Goal: Task Accomplishment & Management: Complete application form

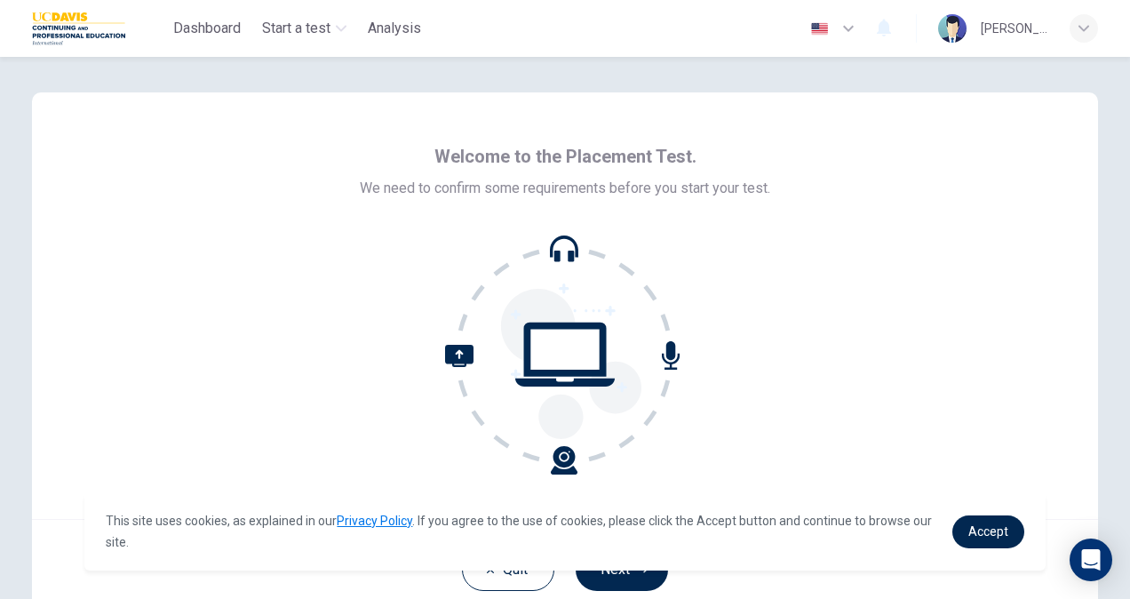
scroll to position [107, 0]
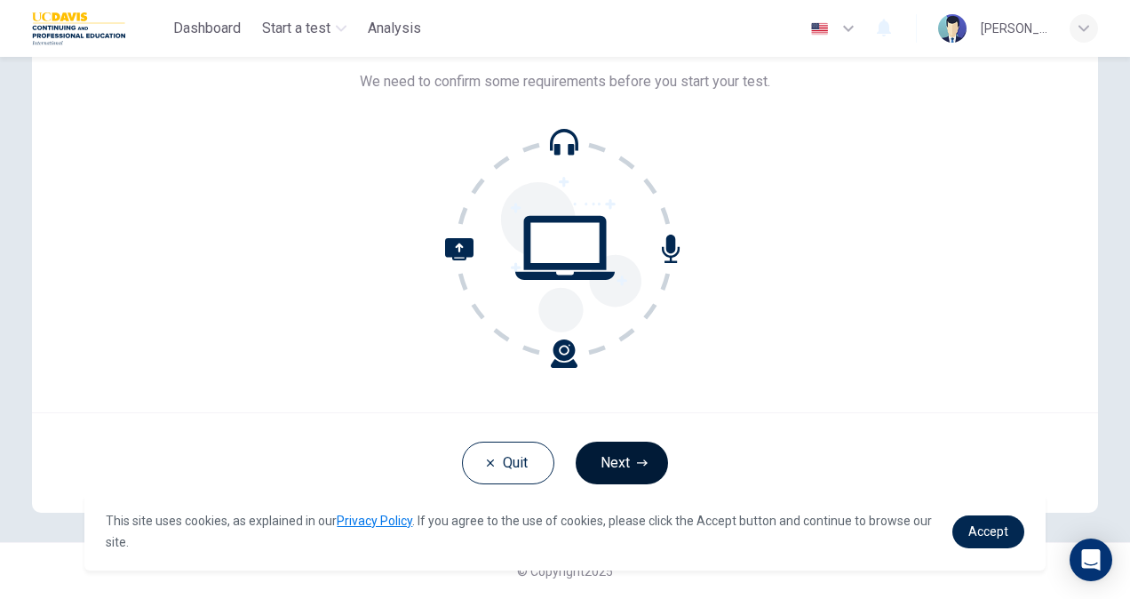
drag, startPoint x: 526, startPoint y: 324, endPoint x: 596, endPoint y: 466, distance: 158.5
click at [596, 466] on button "Next" at bounding box center [622, 463] width 92 height 43
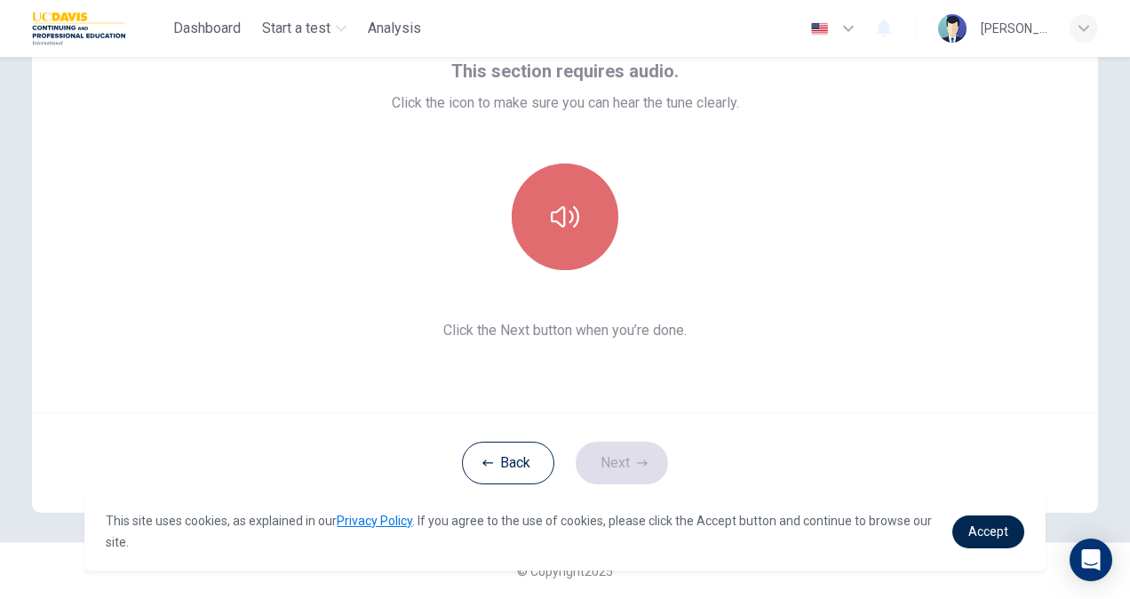
click at [564, 233] on button "button" at bounding box center [565, 216] width 107 height 107
click at [570, 211] on icon "button" at bounding box center [565, 217] width 28 height 28
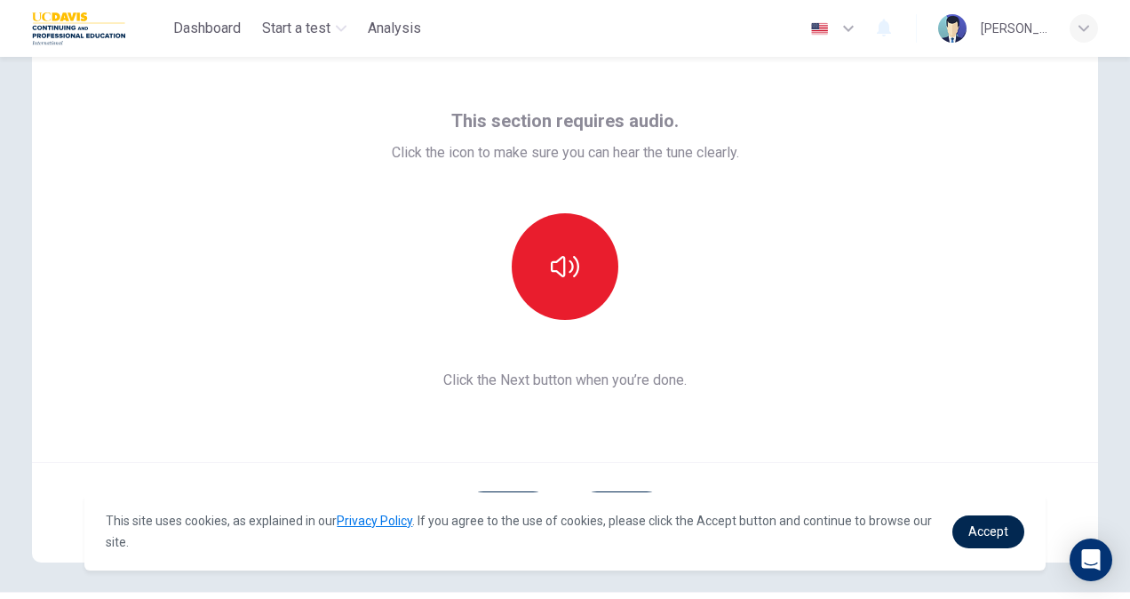
scroll to position [58, 0]
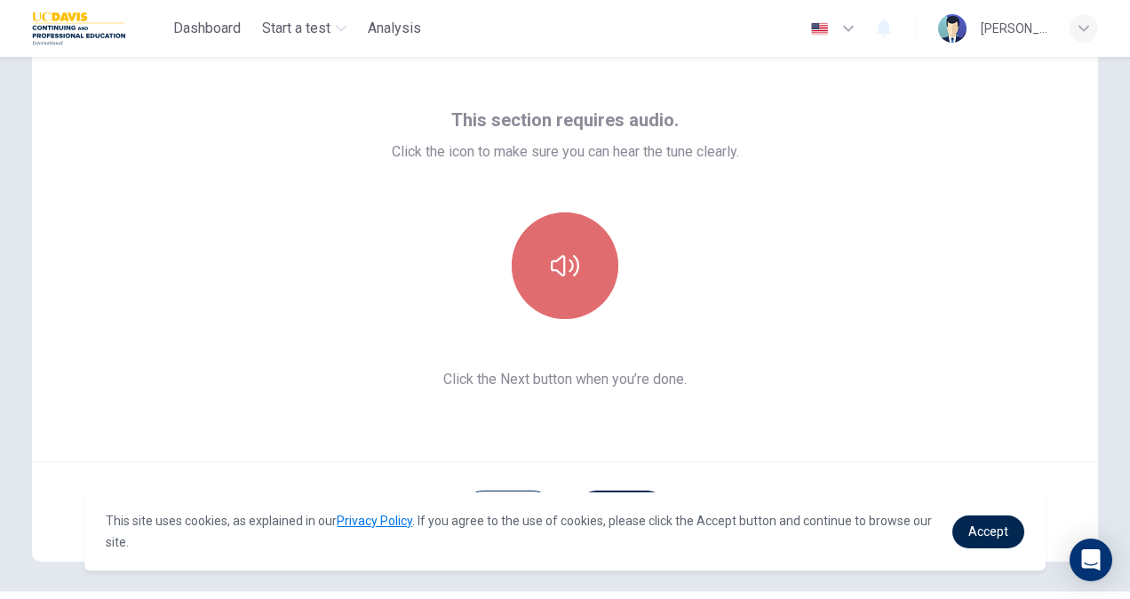
click at [569, 225] on button "button" at bounding box center [565, 265] width 107 height 107
click at [583, 293] on button "button" at bounding box center [565, 265] width 107 height 107
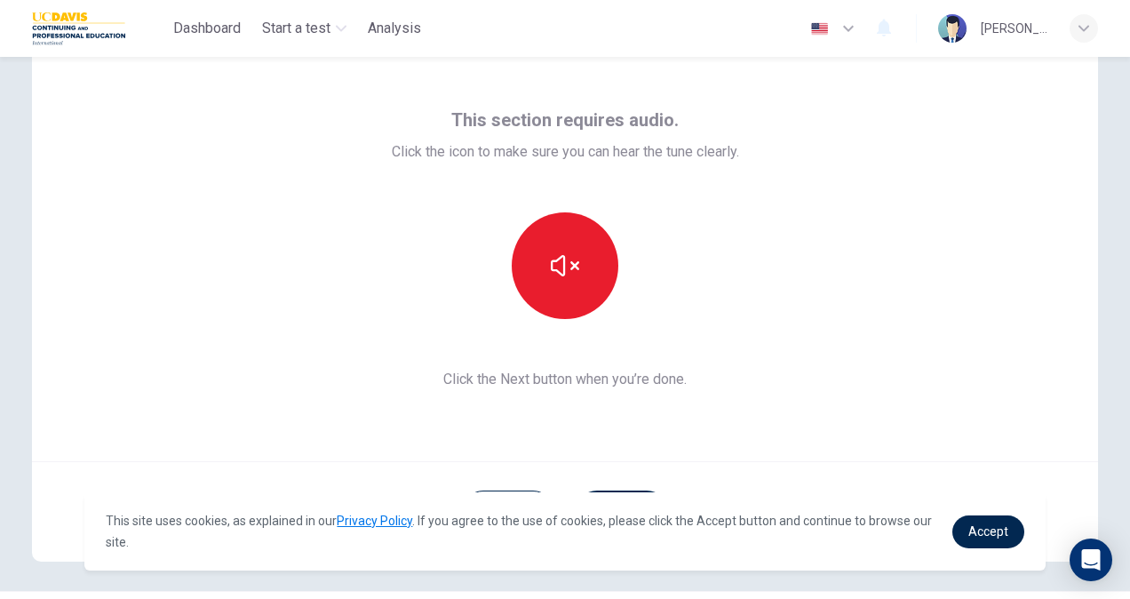
scroll to position [107, 0]
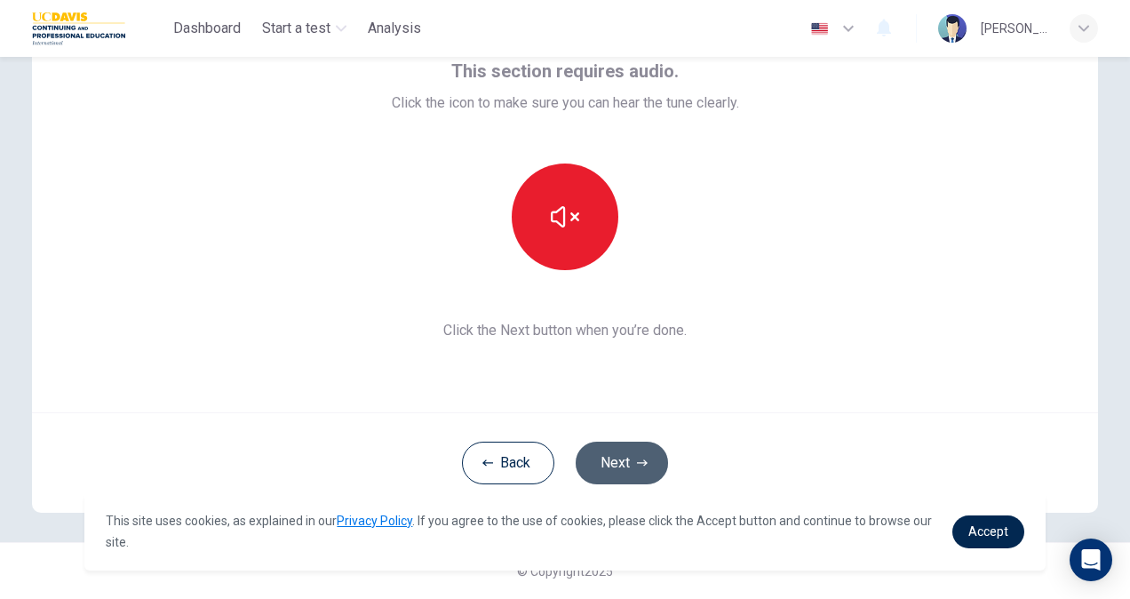
click at [624, 468] on button "Next" at bounding box center [622, 463] width 92 height 43
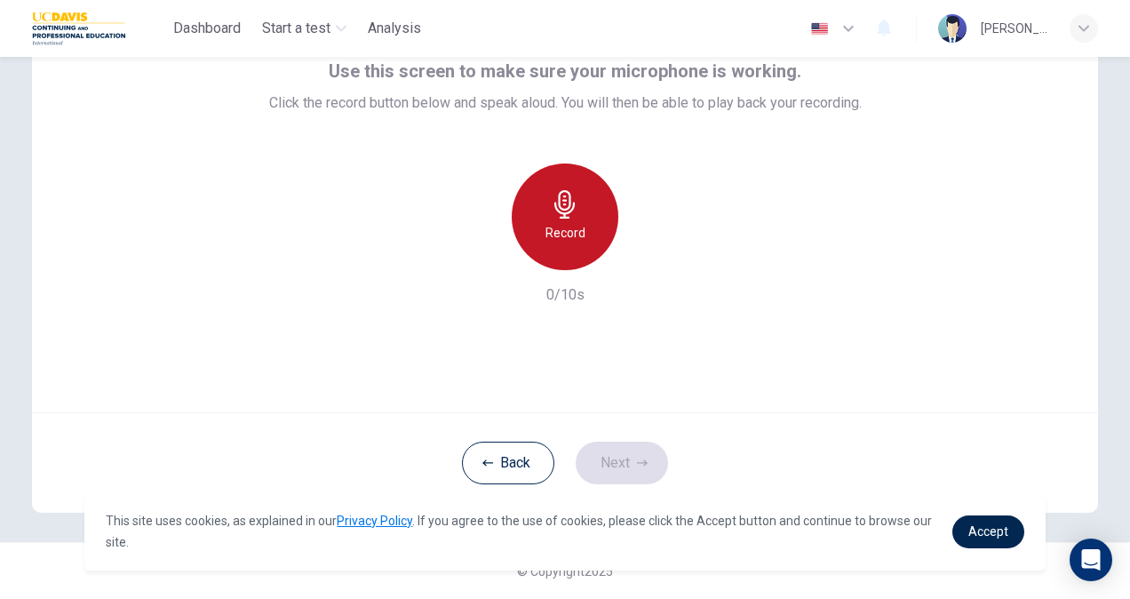
click at [560, 230] on h6 "Record" at bounding box center [566, 232] width 40 height 21
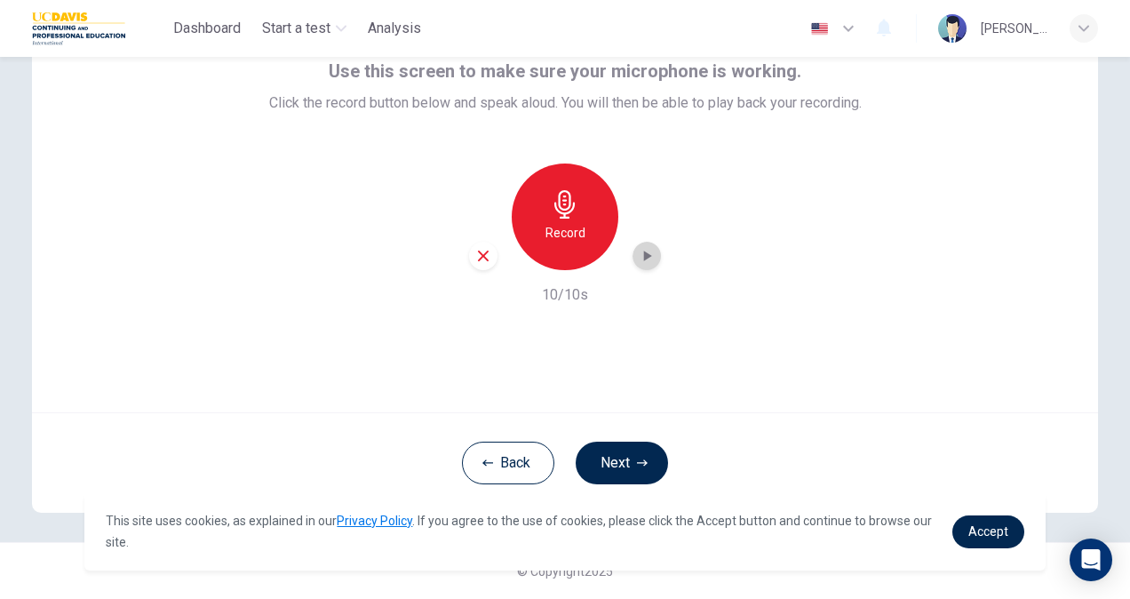
click at [650, 259] on icon "button" at bounding box center [647, 256] width 18 height 18
click at [480, 245] on div "button" at bounding box center [483, 256] width 28 height 28
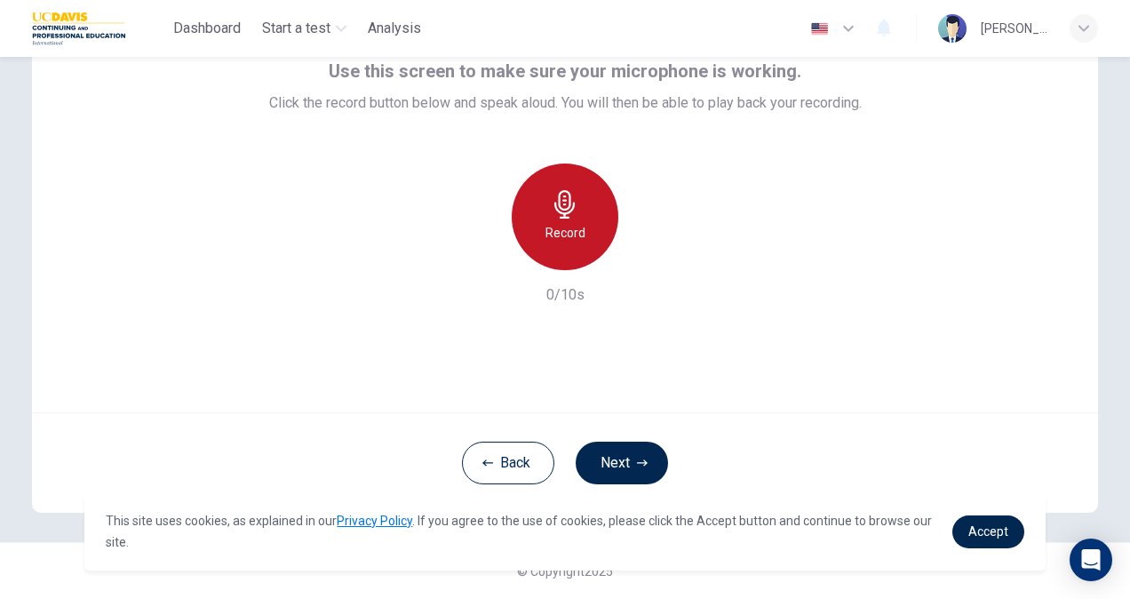
click at [537, 243] on div "Record" at bounding box center [565, 216] width 107 height 107
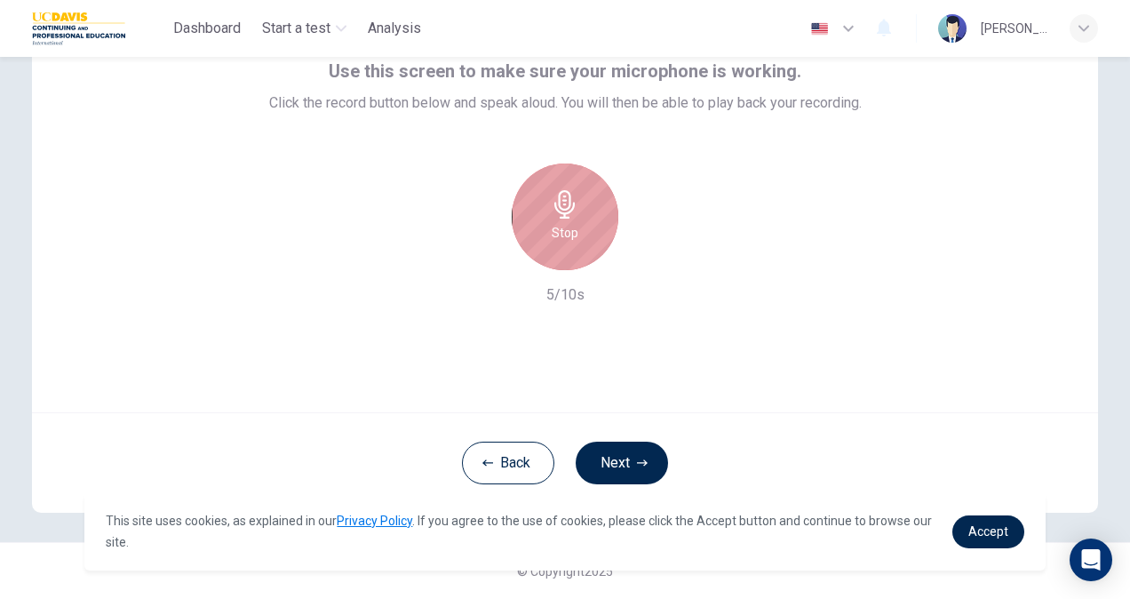
click at [537, 243] on div "Stop" at bounding box center [565, 216] width 107 height 107
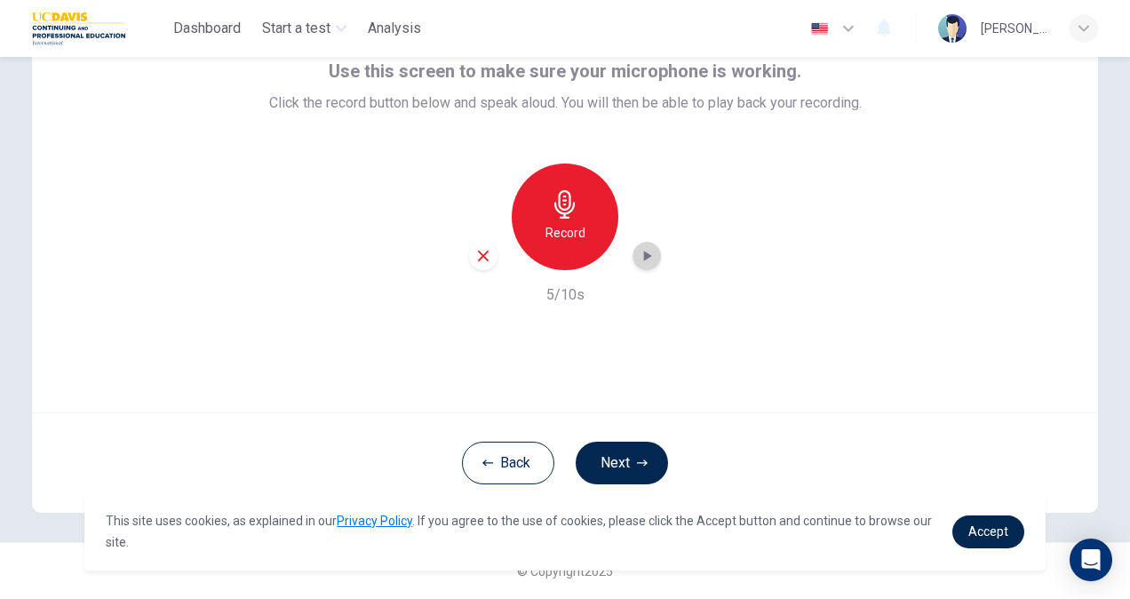
click at [644, 259] on icon "button" at bounding box center [648, 256] width 8 height 11
click at [625, 454] on button "Next" at bounding box center [622, 463] width 92 height 43
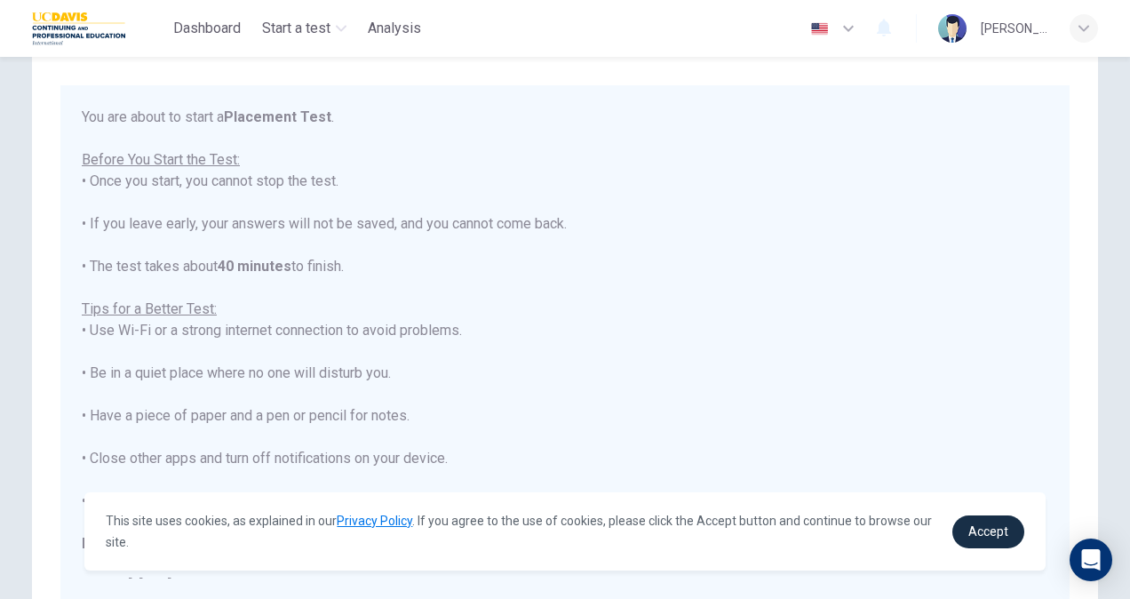
click at [991, 534] on span "Accept" at bounding box center [988, 531] width 40 height 14
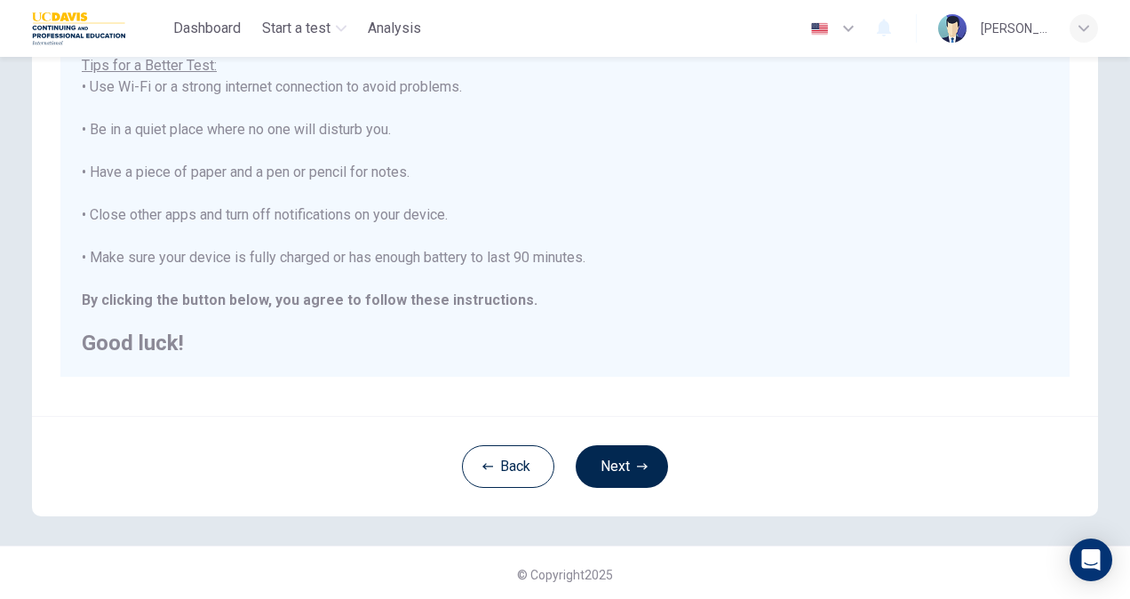
scroll to position [333, 0]
click at [617, 447] on button "Next" at bounding box center [622, 463] width 92 height 43
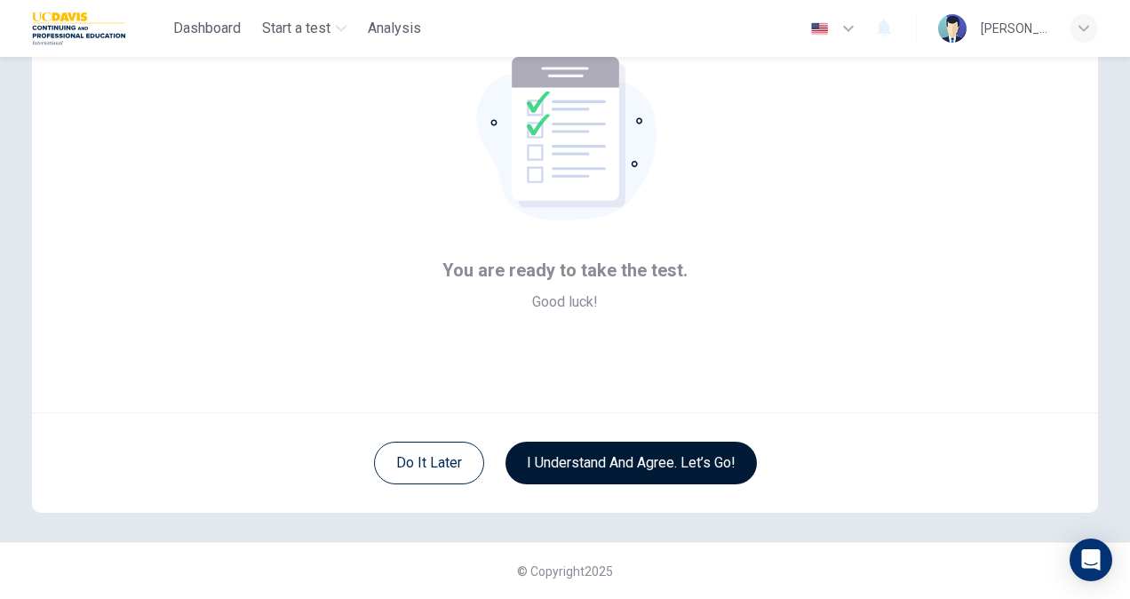
scroll to position [107, 0]
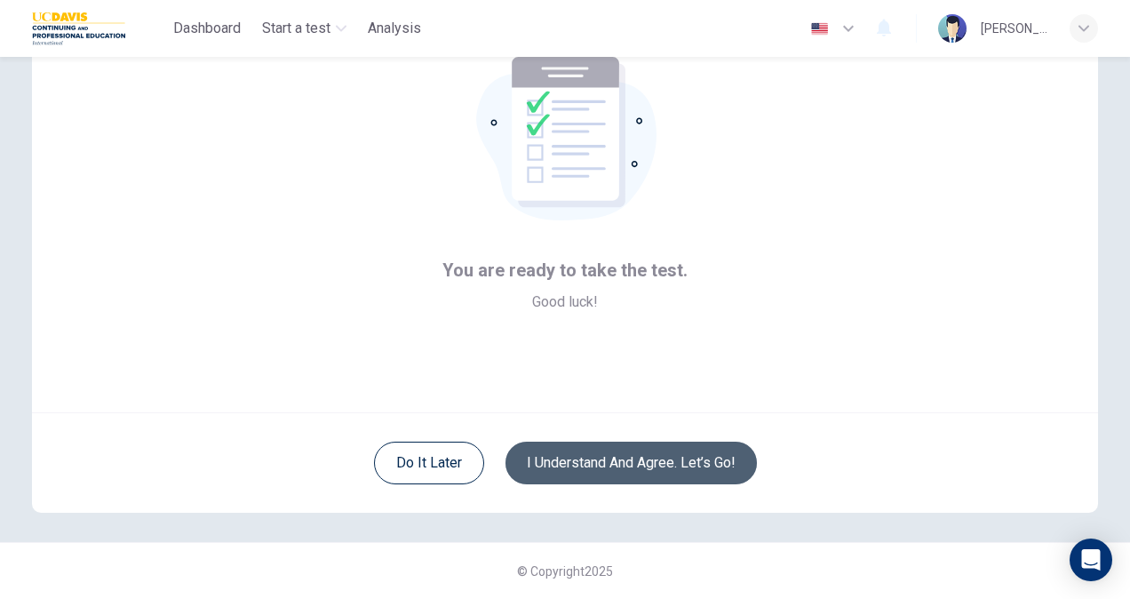
click at [634, 462] on button "I understand and agree. Let’s go!" at bounding box center [631, 463] width 251 height 43
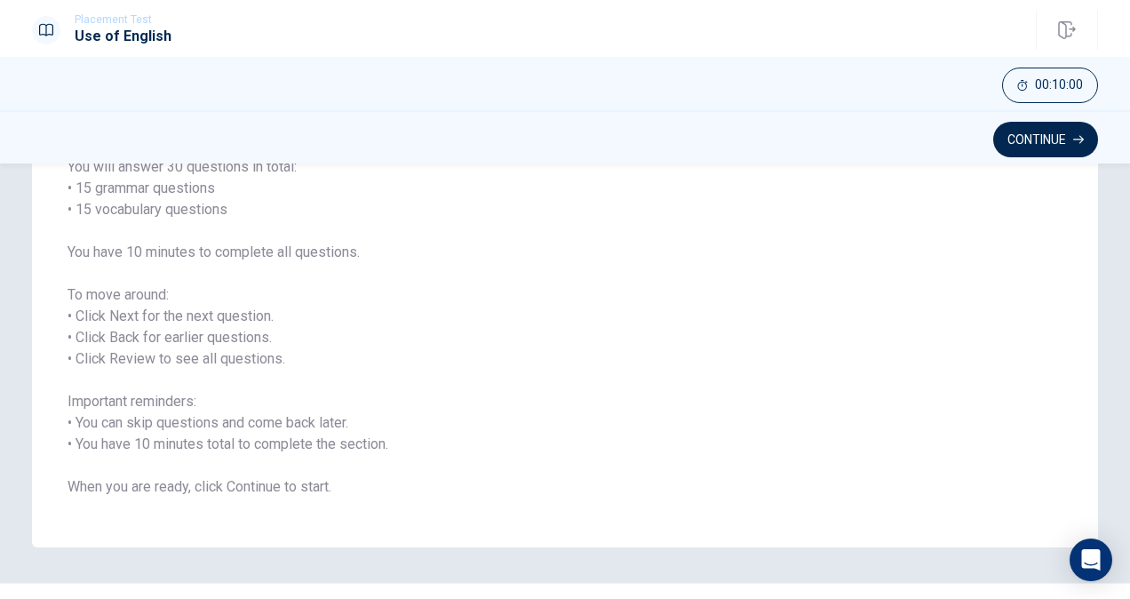
scroll to position [197, 0]
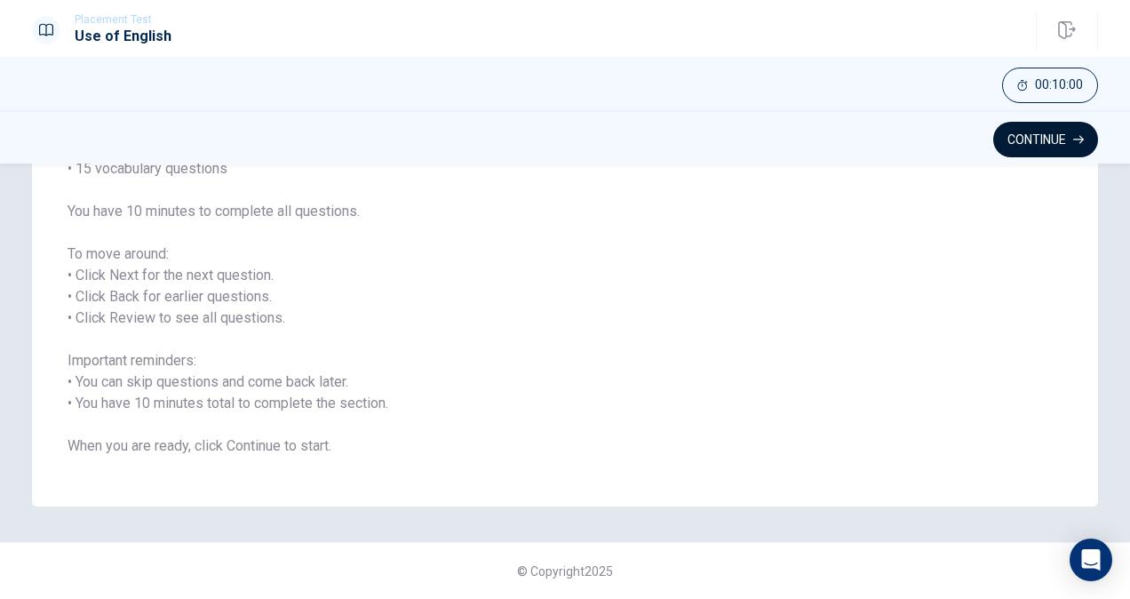
click at [1016, 150] on button "Continue" at bounding box center [1045, 140] width 105 height 36
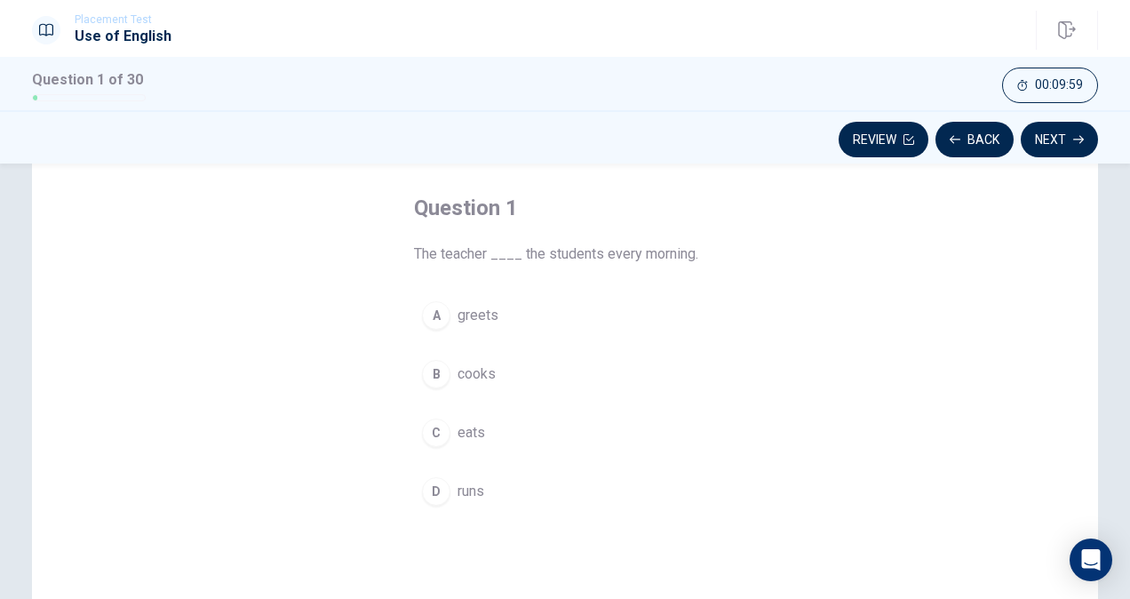
scroll to position [21, 0]
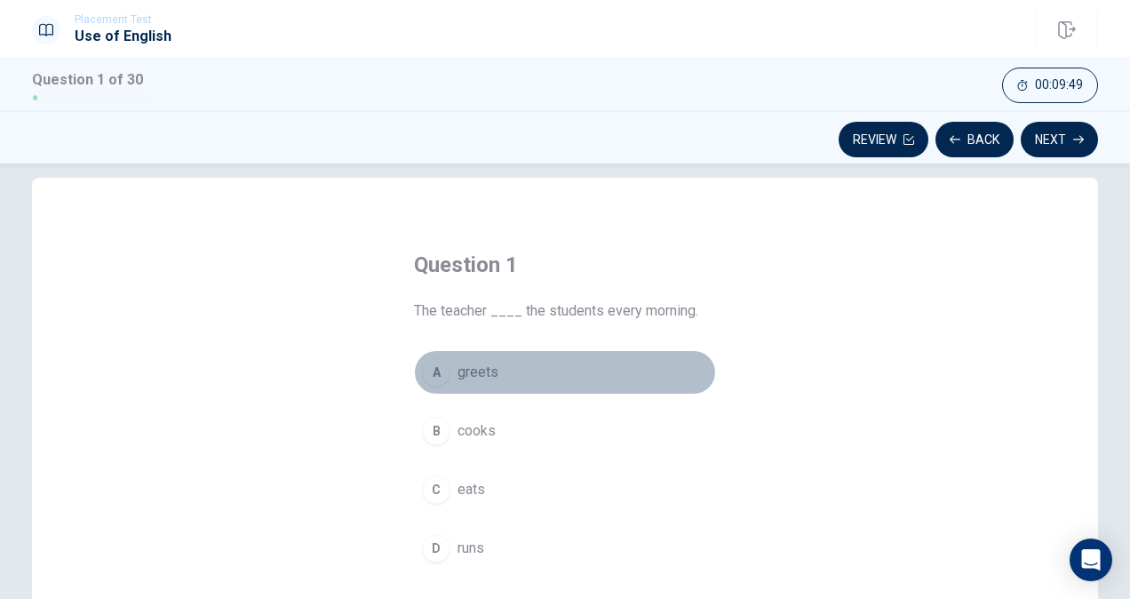
click at [426, 370] on div "A" at bounding box center [436, 372] width 28 height 28
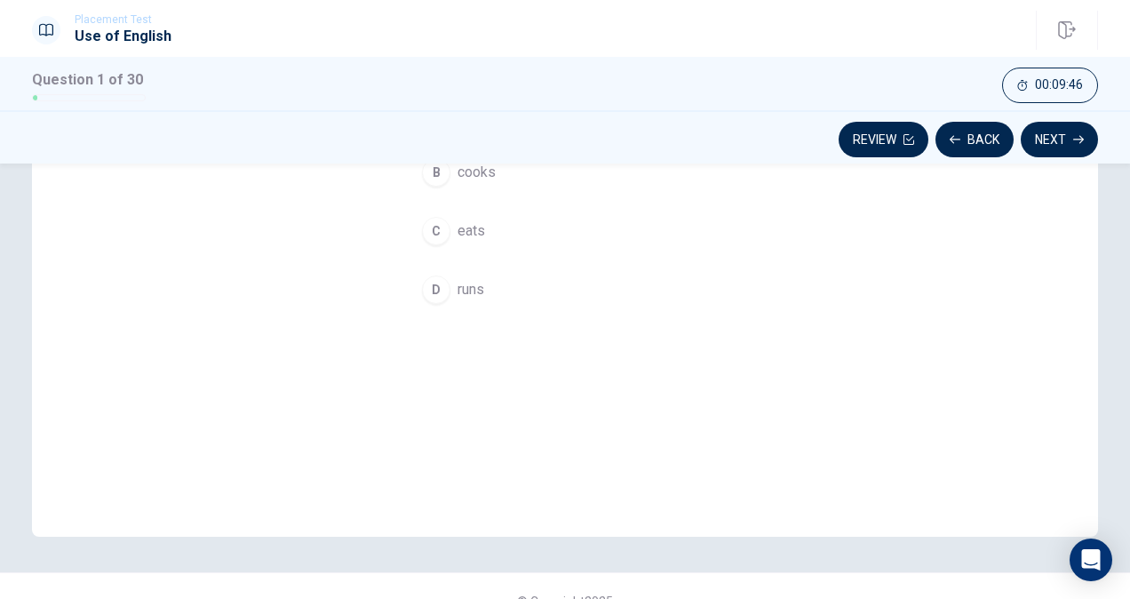
scroll to position [281, 0]
click at [1077, 128] on button "Next" at bounding box center [1059, 140] width 77 height 36
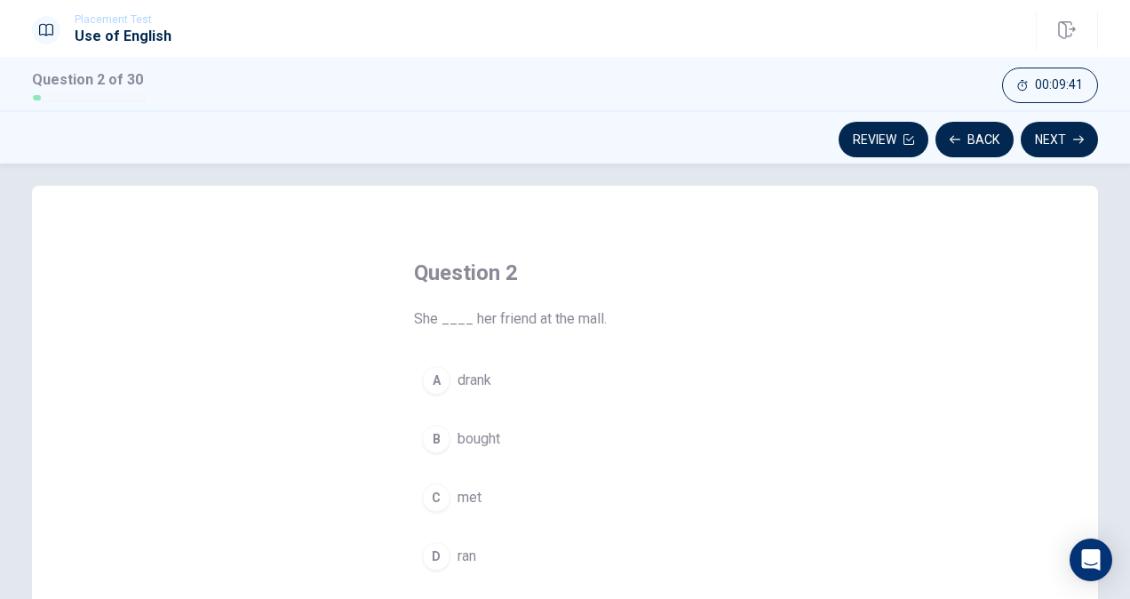
scroll to position [0, 0]
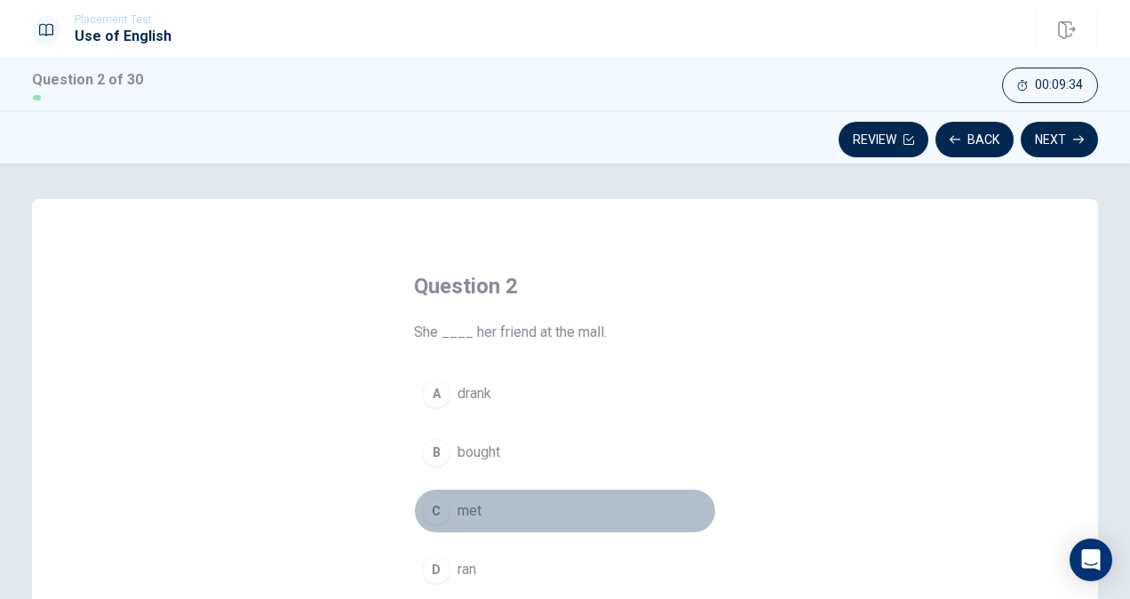
click at [427, 512] on div "C" at bounding box center [436, 511] width 28 height 28
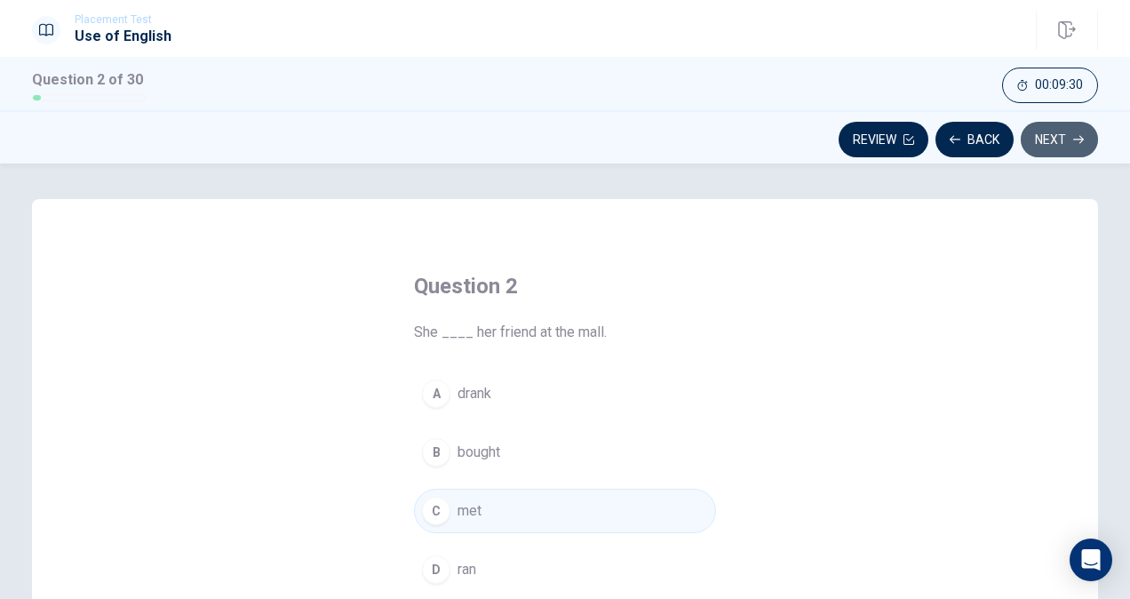
click at [1045, 140] on button "Next" at bounding box center [1059, 140] width 77 height 36
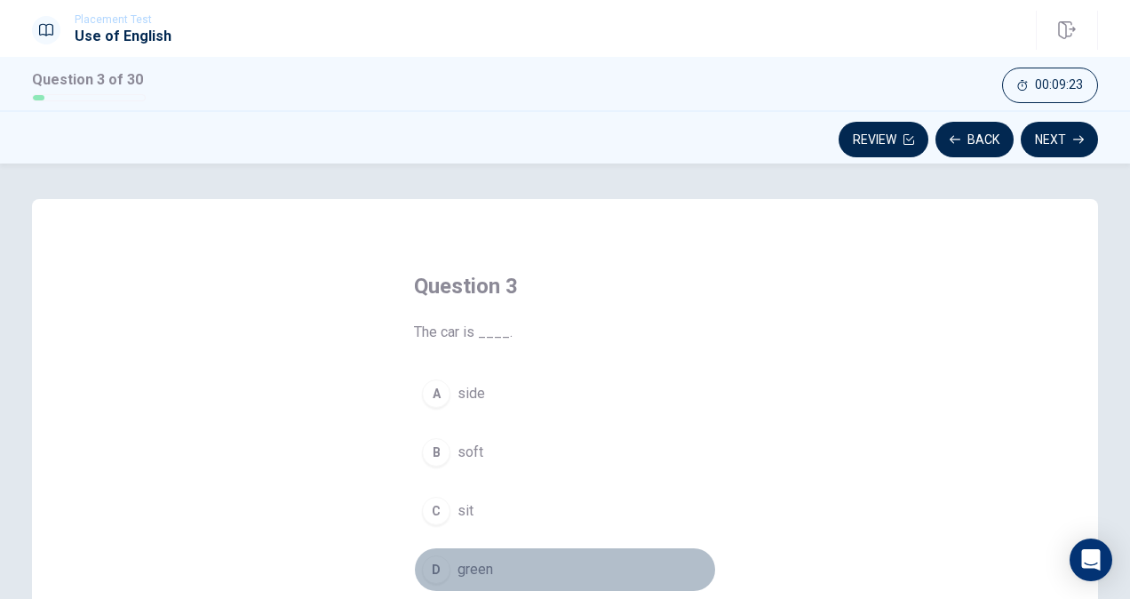
click at [437, 582] on div "D" at bounding box center [436, 569] width 28 height 28
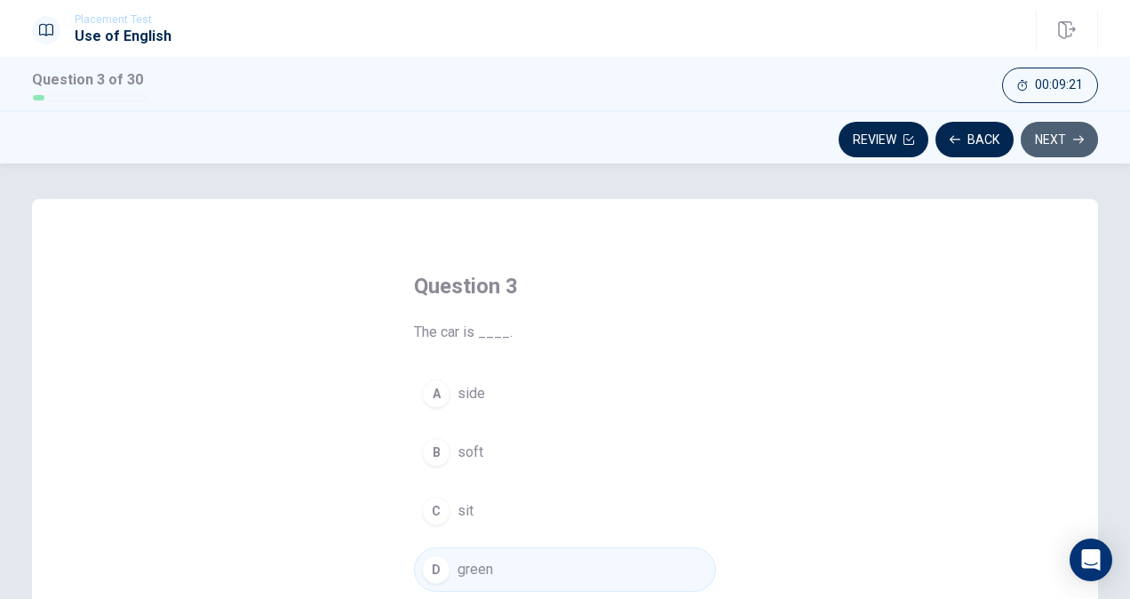
click at [1055, 137] on button "Next" at bounding box center [1059, 140] width 77 height 36
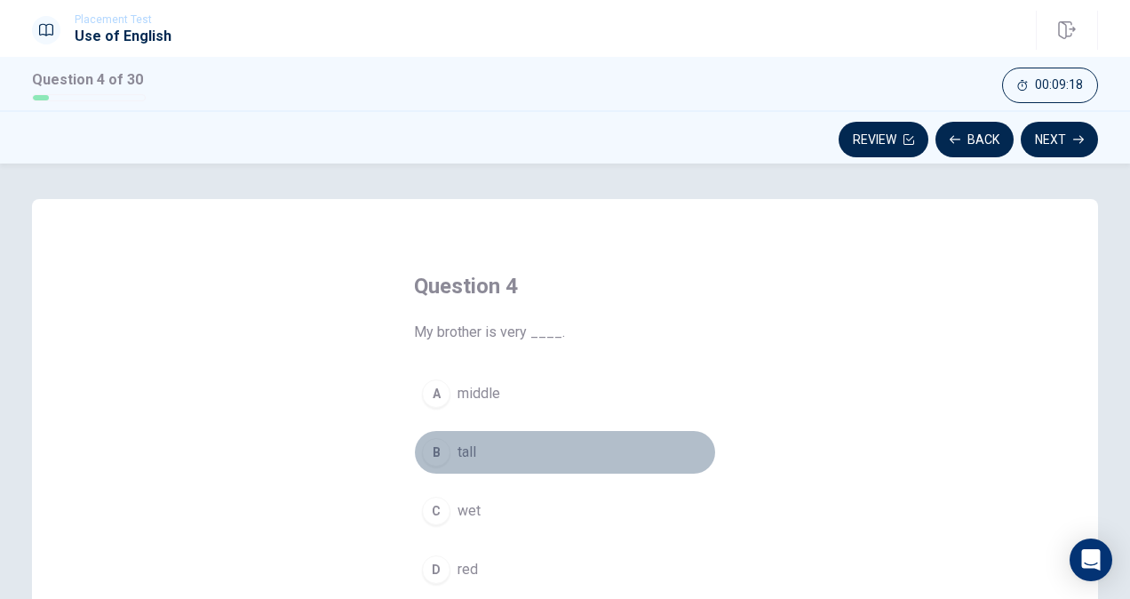
click at [423, 452] on div "B" at bounding box center [436, 452] width 28 height 28
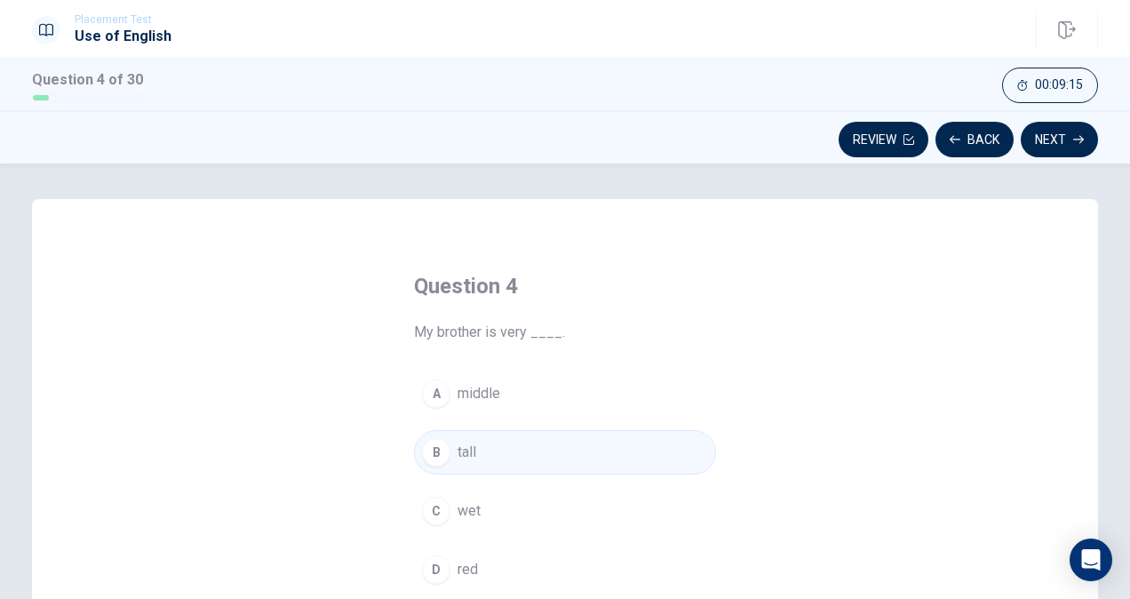
click at [1064, 159] on div "Review Back Next" at bounding box center [565, 136] width 1130 height 53
click at [1055, 139] on button "Next" at bounding box center [1059, 140] width 77 height 36
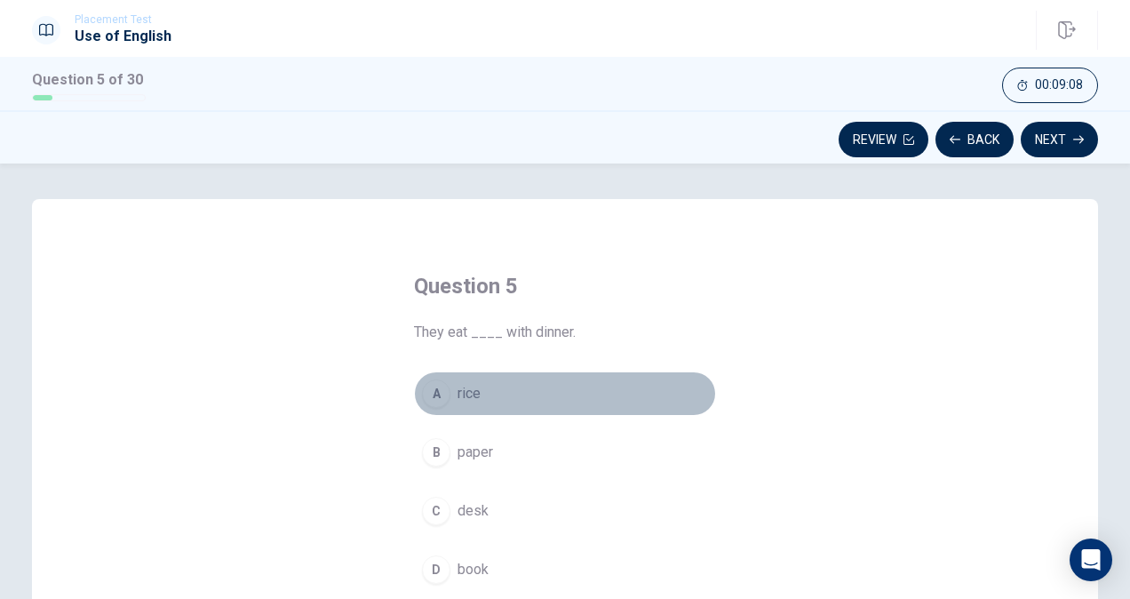
click at [426, 386] on div "A" at bounding box center [436, 393] width 28 height 28
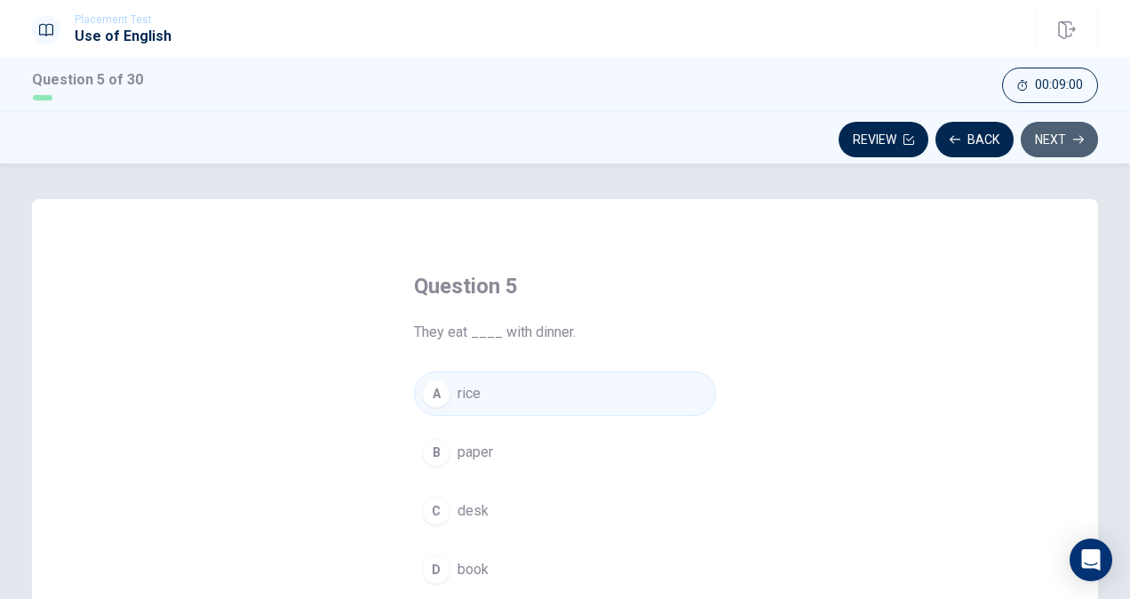
click at [1051, 147] on button "Next" at bounding box center [1059, 140] width 77 height 36
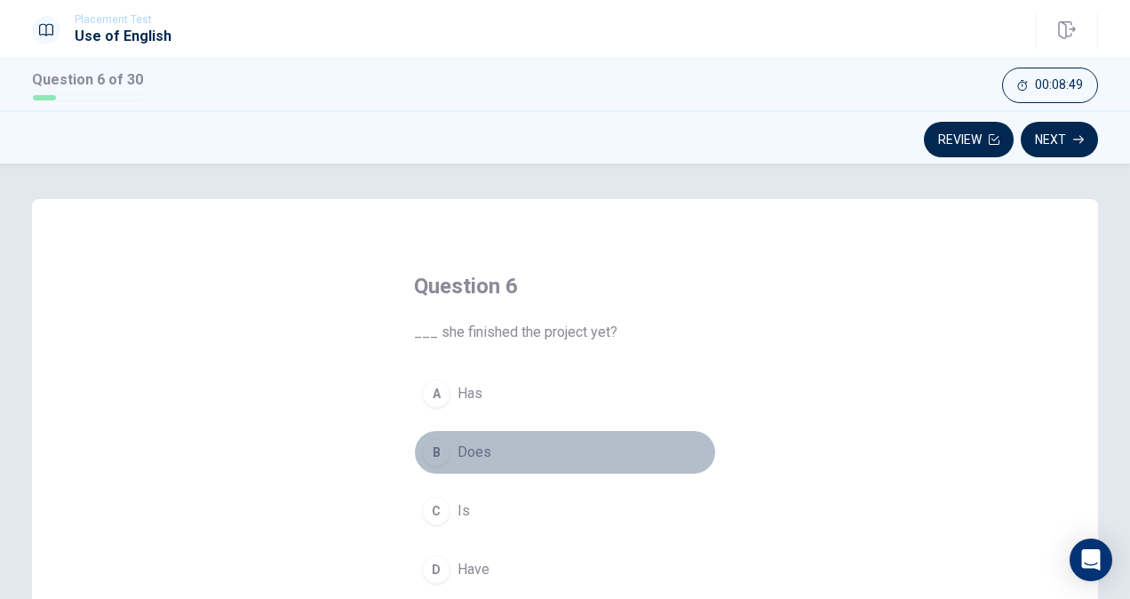
click at [434, 465] on div "B" at bounding box center [436, 452] width 28 height 28
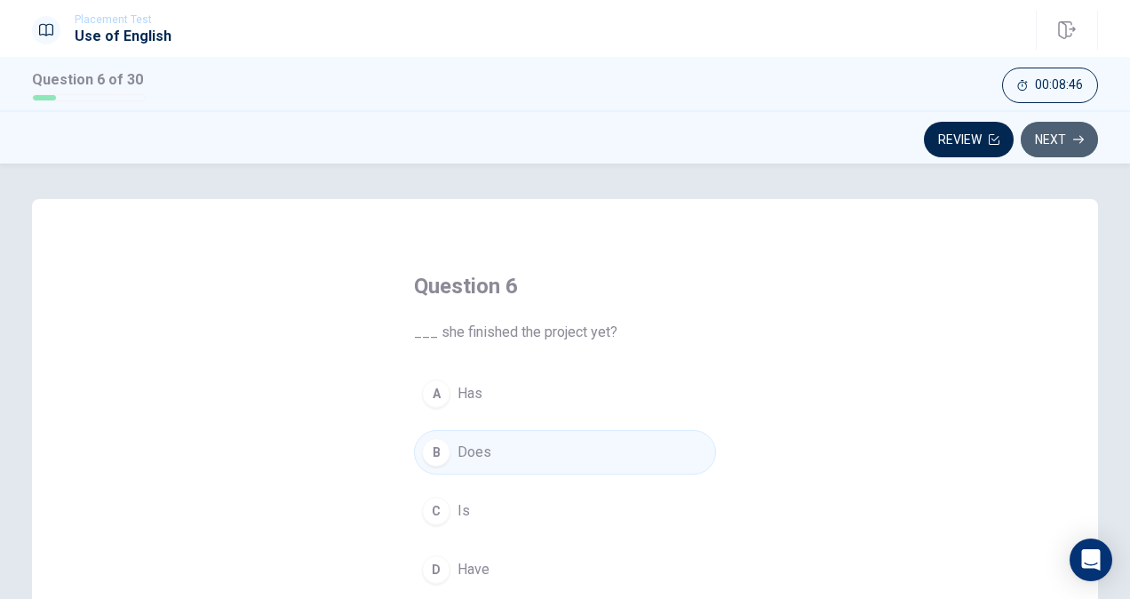
click at [1056, 147] on button "Next" at bounding box center [1059, 140] width 77 height 36
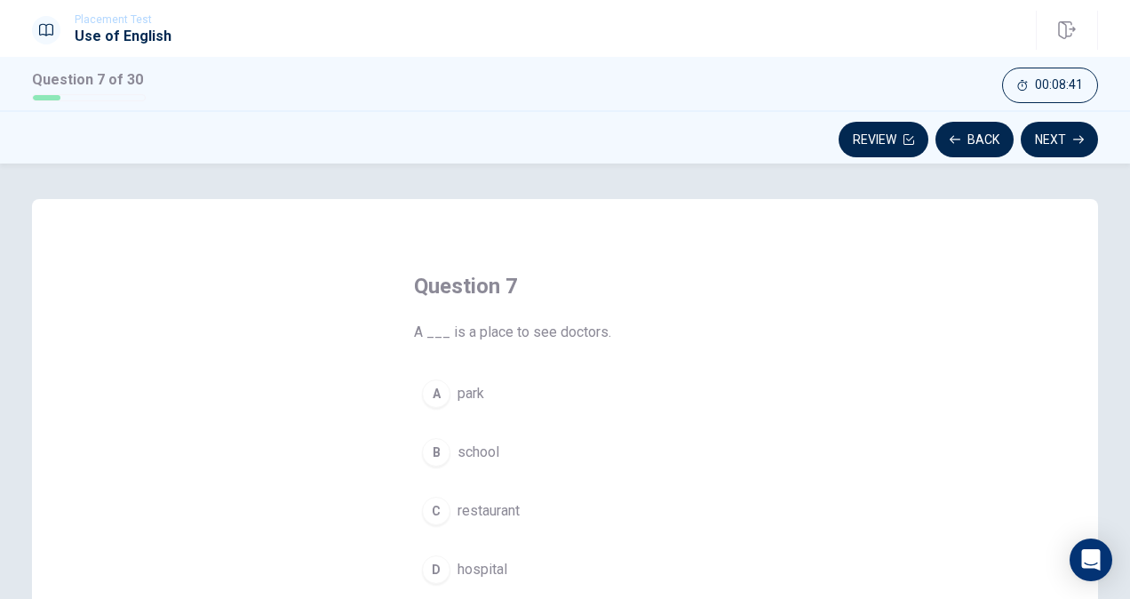
click at [439, 562] on div "D" at bounding box center [436, 569] width 28 height 28
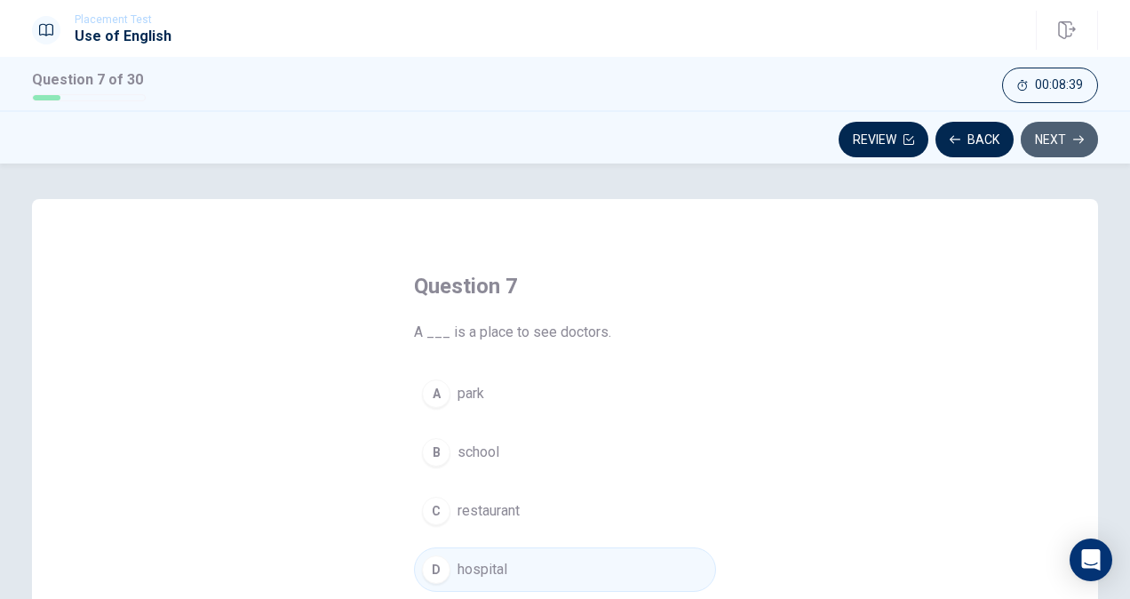
click at [1064, 138] on button "Next" at bounding box center [1059, 140] width 77 height 36
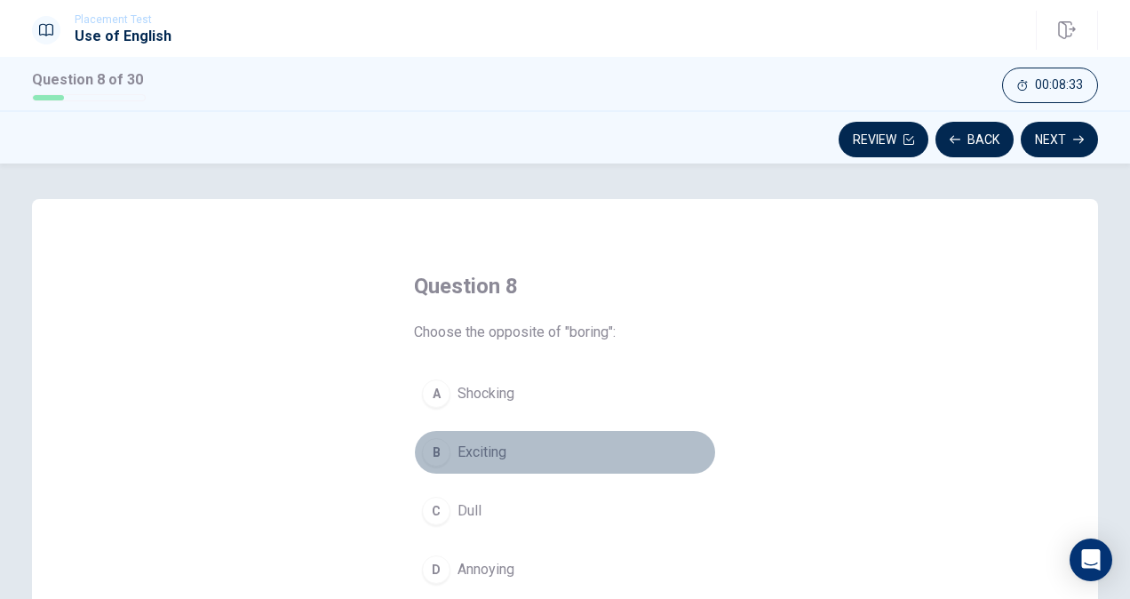
click at [426, 441] on div "B" at bounding box center [436, 452] width 28 height 28
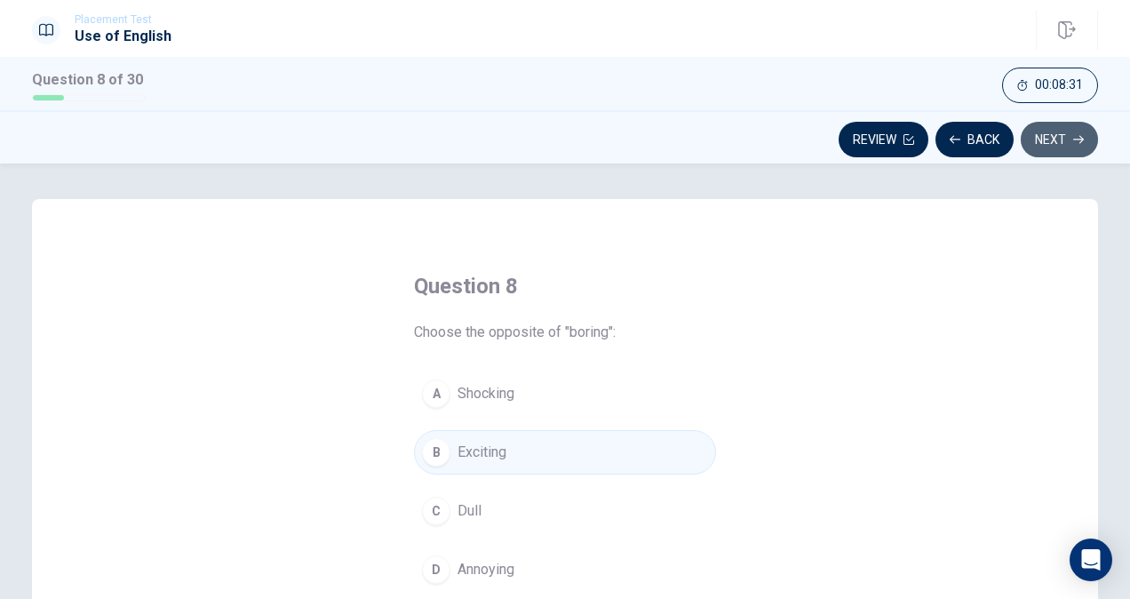
click at [1042, 152] on button "Next" at bounding box center [1059, 140] width 77 height 36
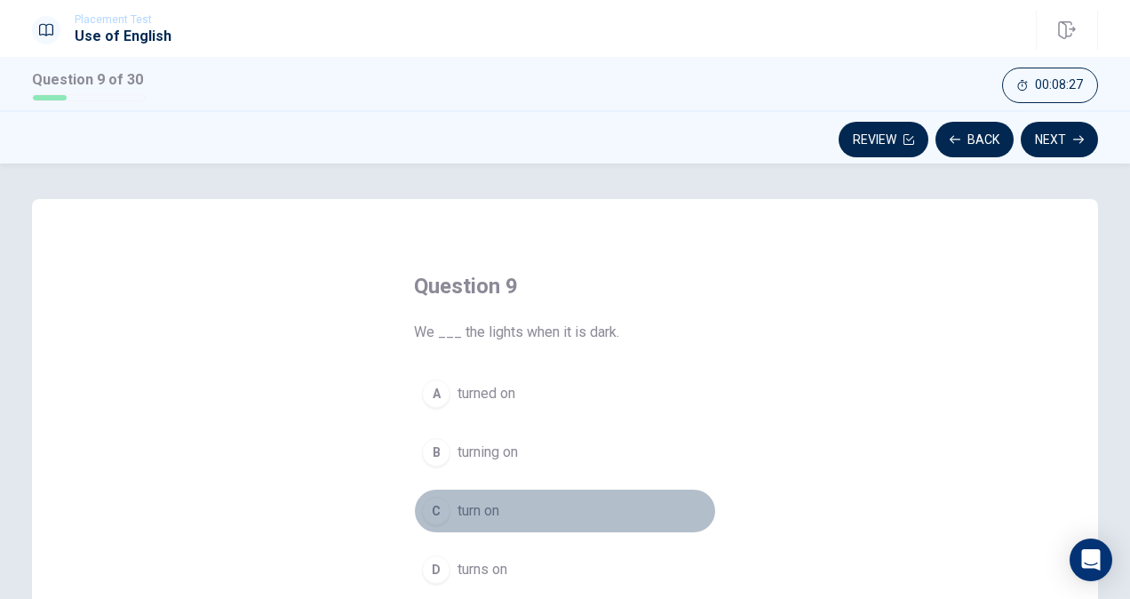
click at [422, 509] on div "C" at bounding box center [436, 511] width 28 height 28
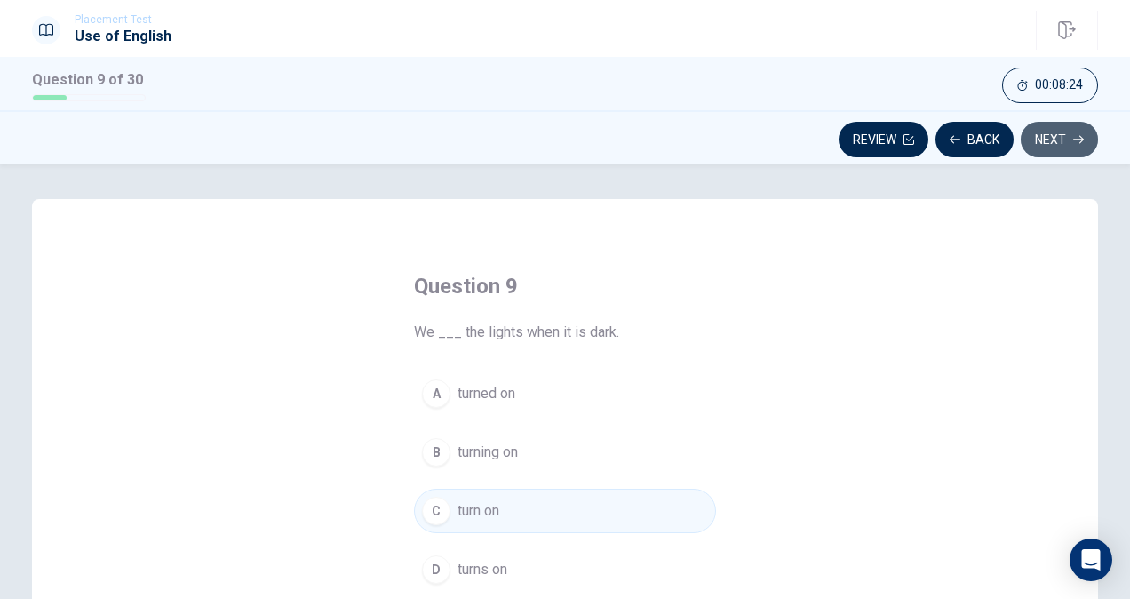
click at [1055, 133] on button "Next" at bounding box center [1059, 140] width 77 height 36
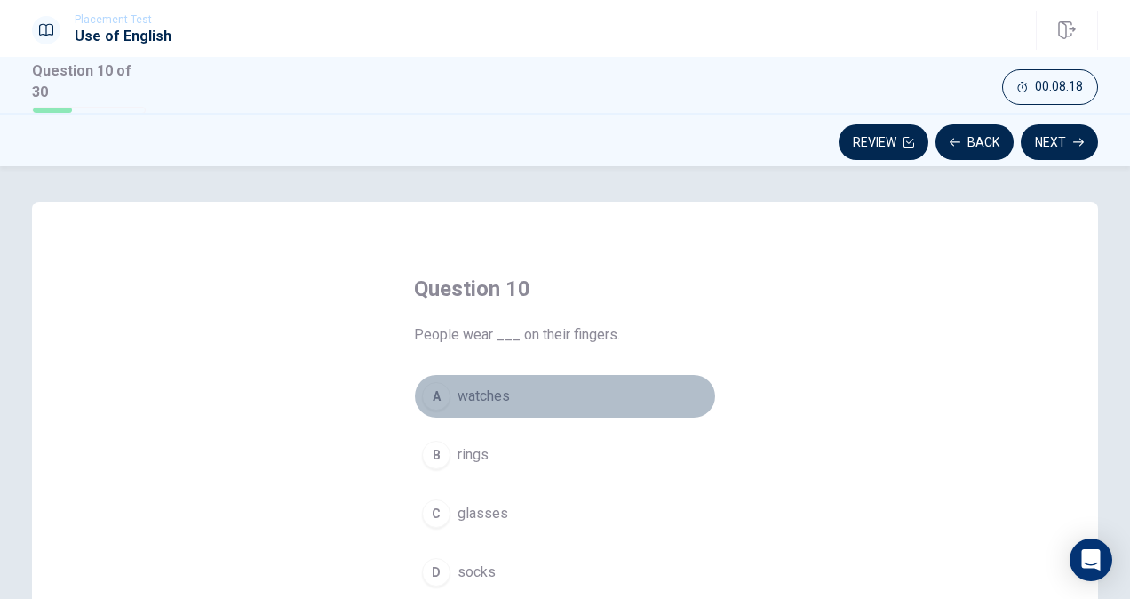
click at [429, 404] on div "A" at bounding box center [436, 396] width 28 height 28
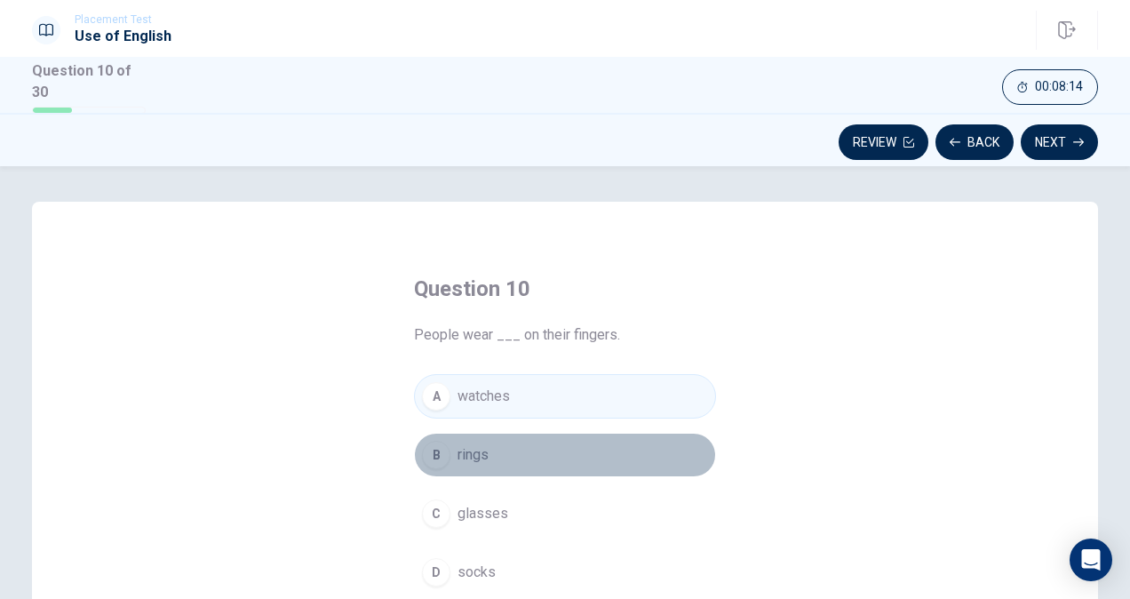
click at [429, 449] on div "B" at bounding box center [436, 455] width 28 height 28
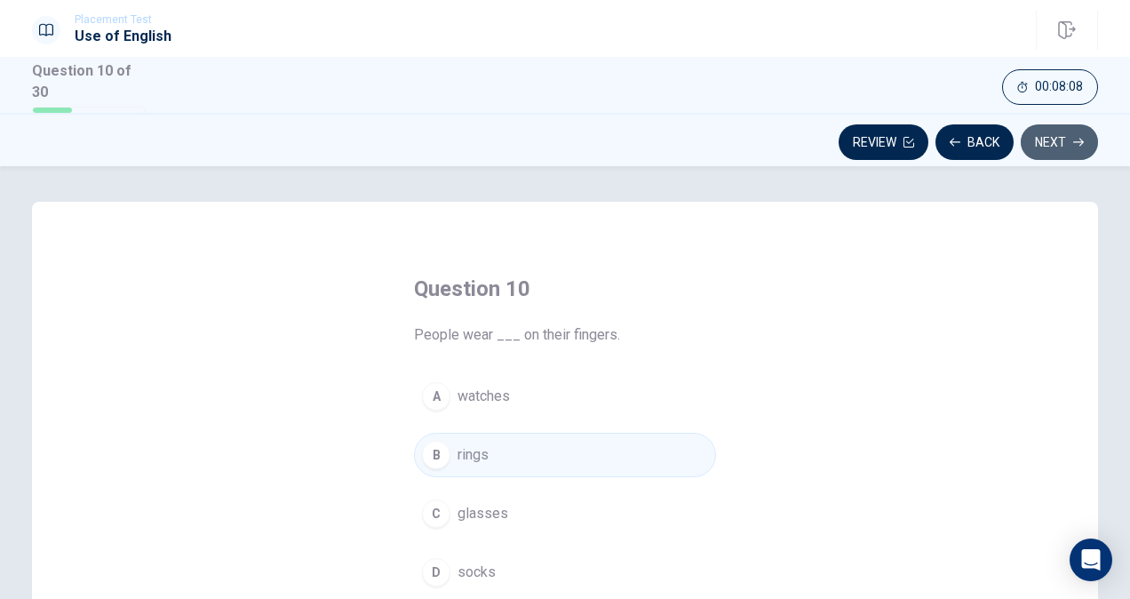
click at [1060, 139] on button "Next" at bounding box center [1059, 142] width 77 height 36
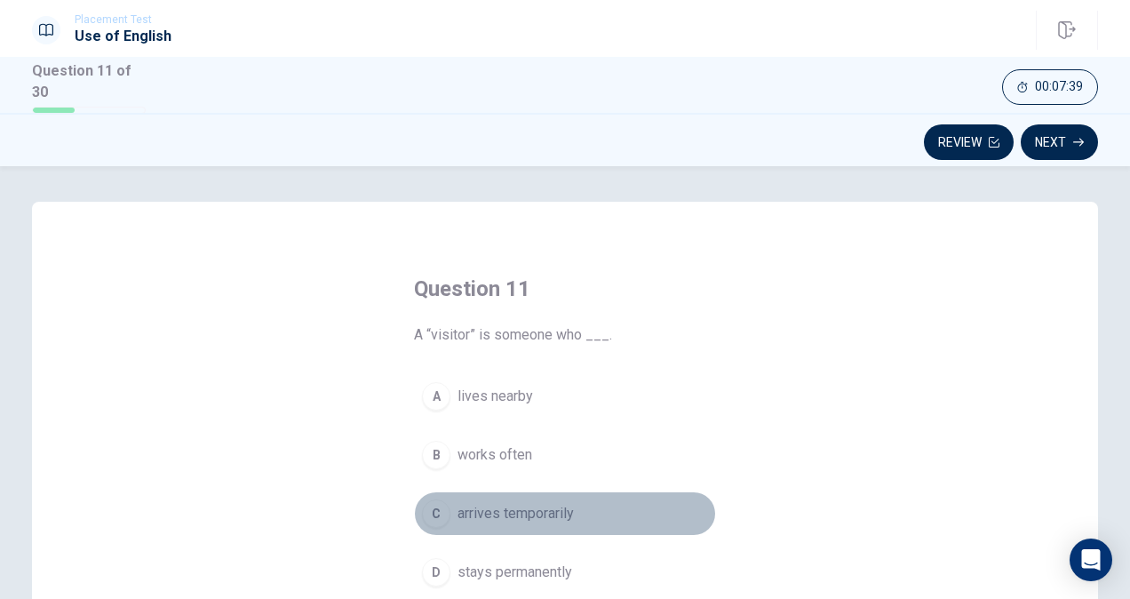
click at [431, 509] on div "C" at bounding box center [436, 513] width 28 height 28
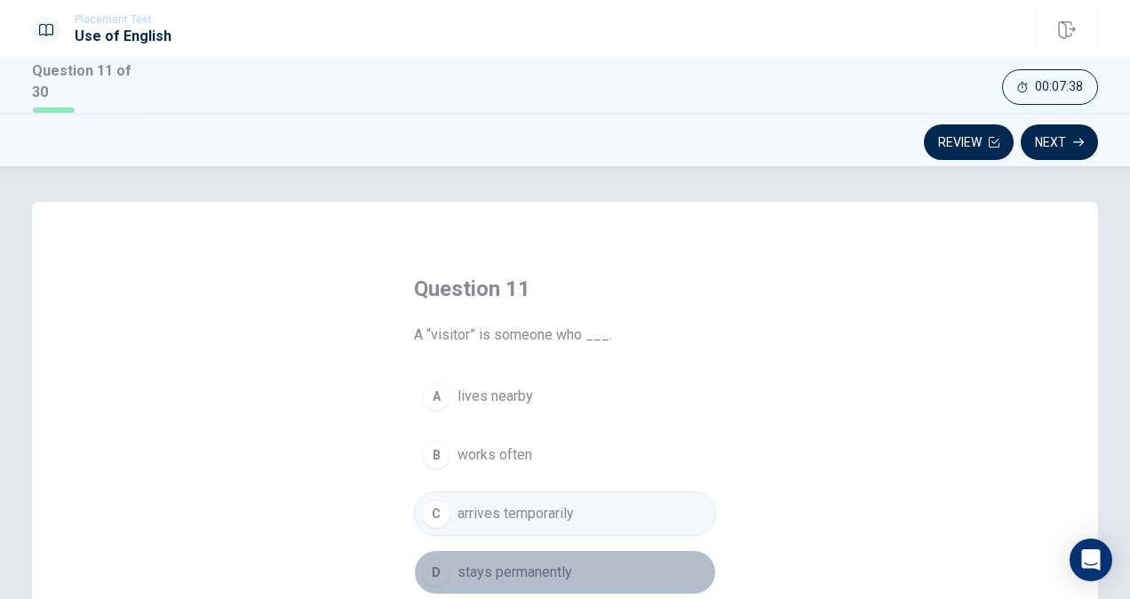
click at [426, 577] on div "D" at bounding box center [436, 572] width 28 height 28
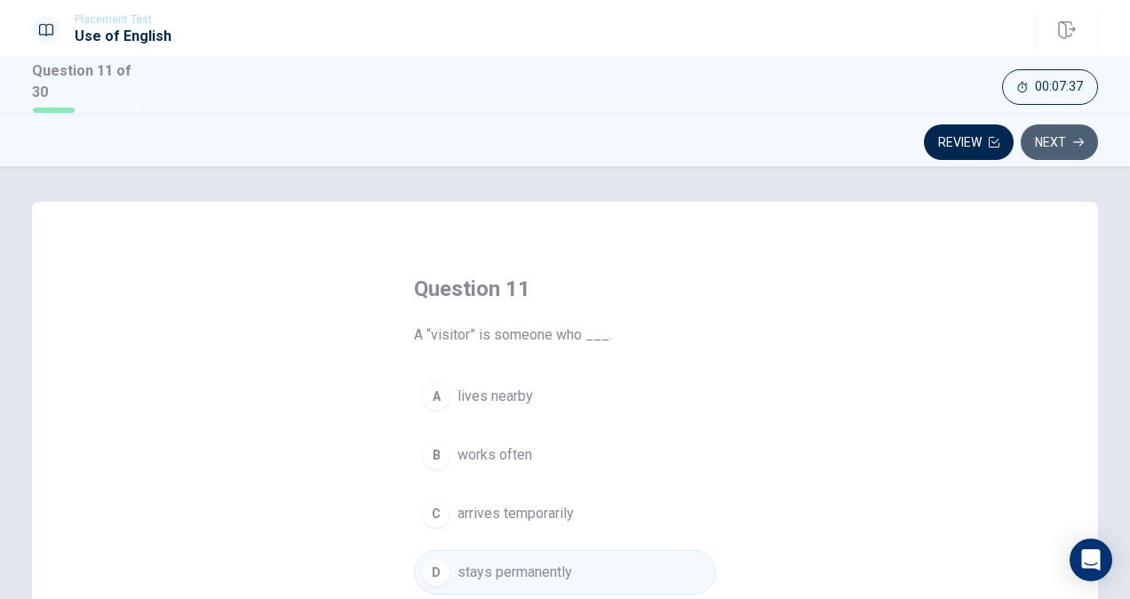
click at [1043, 144] on button "Next" at bounding box center [1059, 142] width 77 height 36
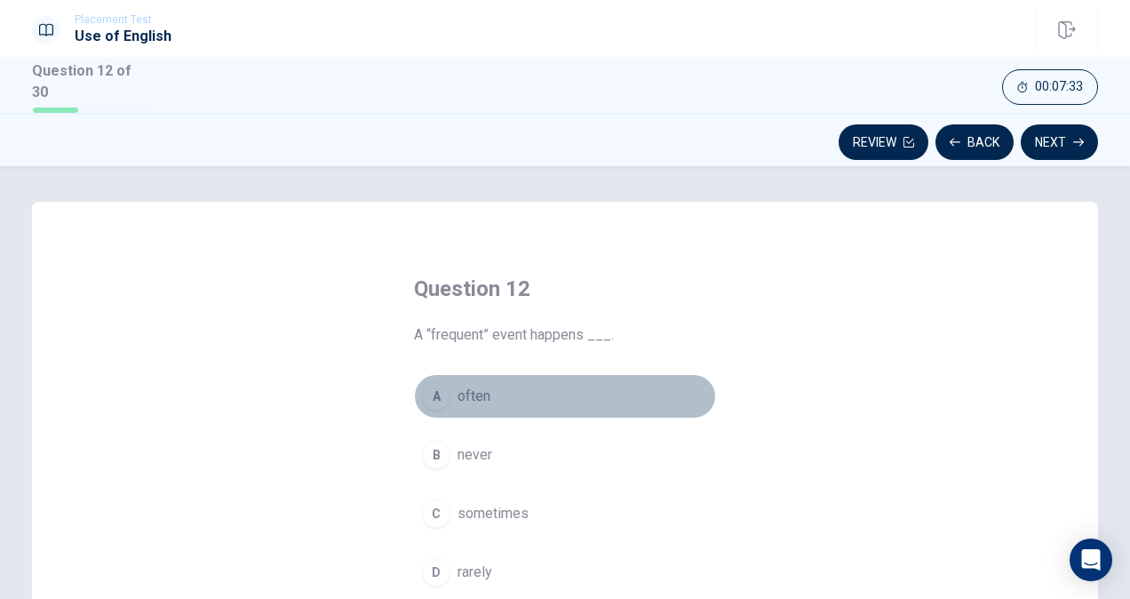
click at [427, 400] on div "A" at bounding box center [436, 396] width 28 height 28
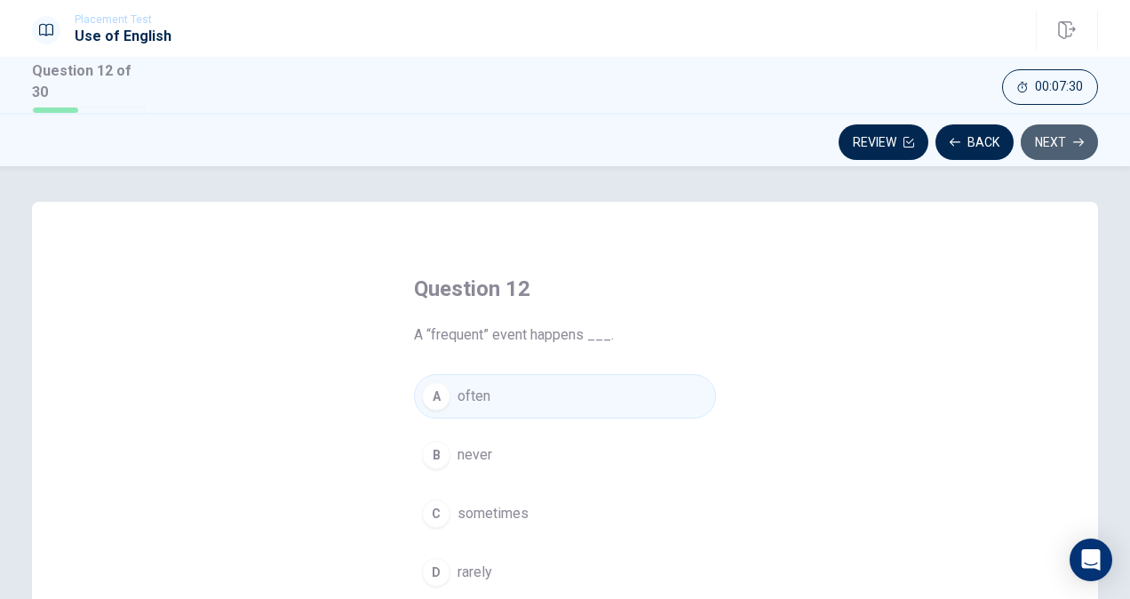
click at [1046, 155] on button "Next" at bounding box center [1059, 142] width 77 height 36
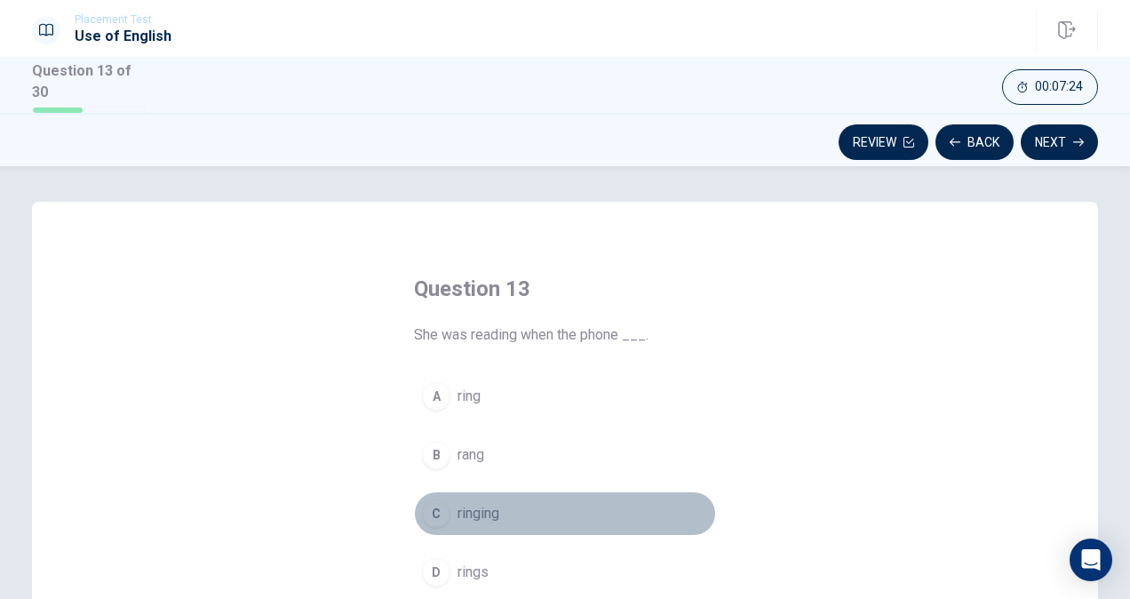
click at [429, 499] on div "C" at bounding box center [436, 513] width 28 height 28
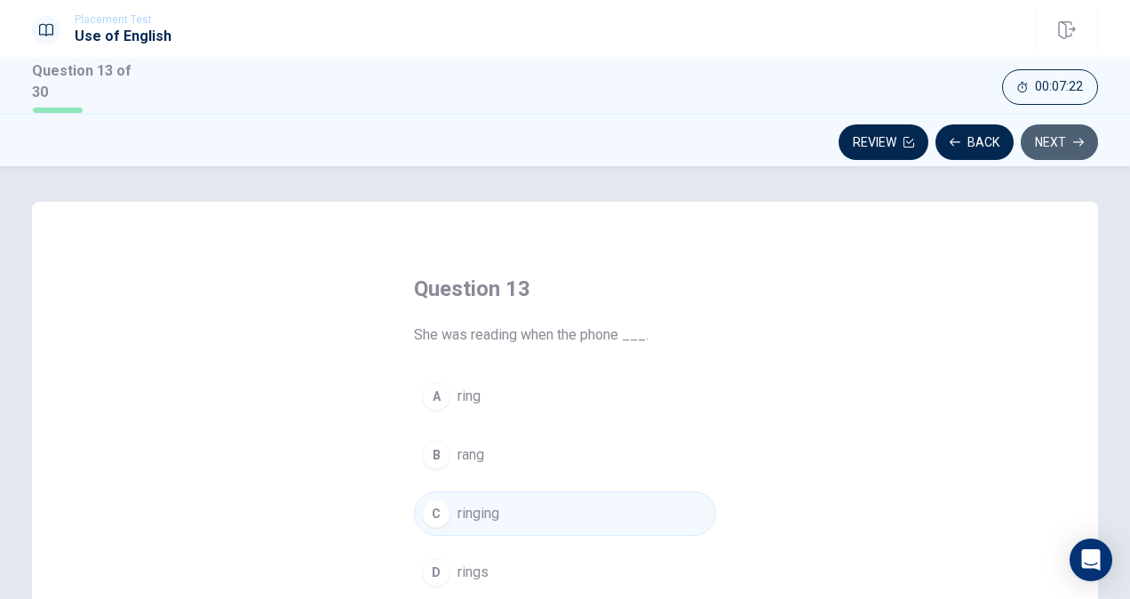
click at [1057, 139] on button "Next" at bounding box center [1059, 142] width 77 height 36
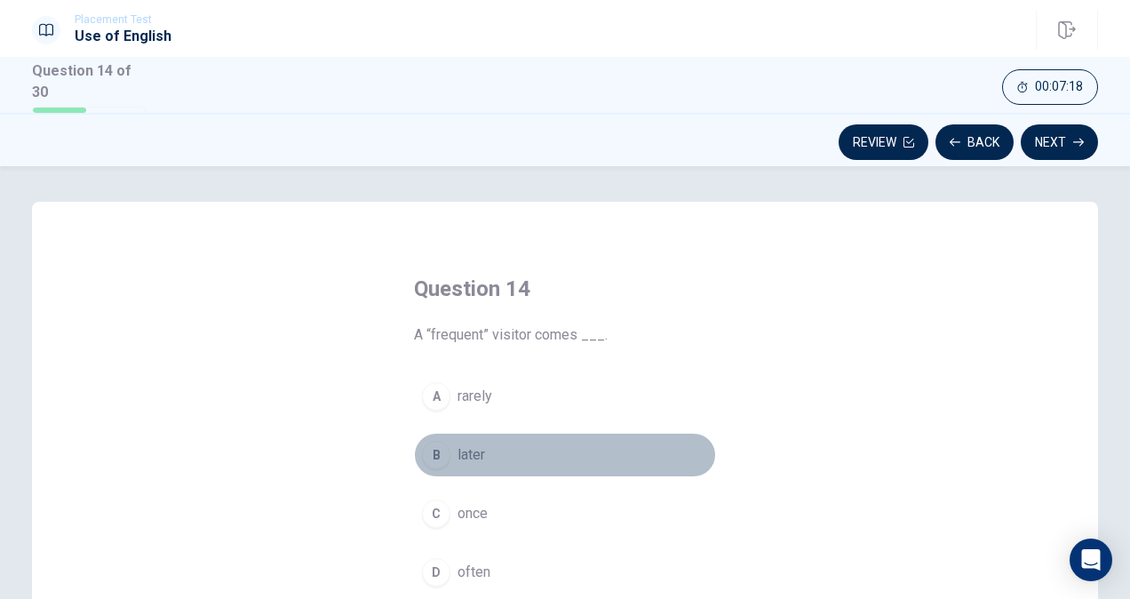
click at [435, 443] on div "B" at bounding box center [436, 455] width 28 height 28
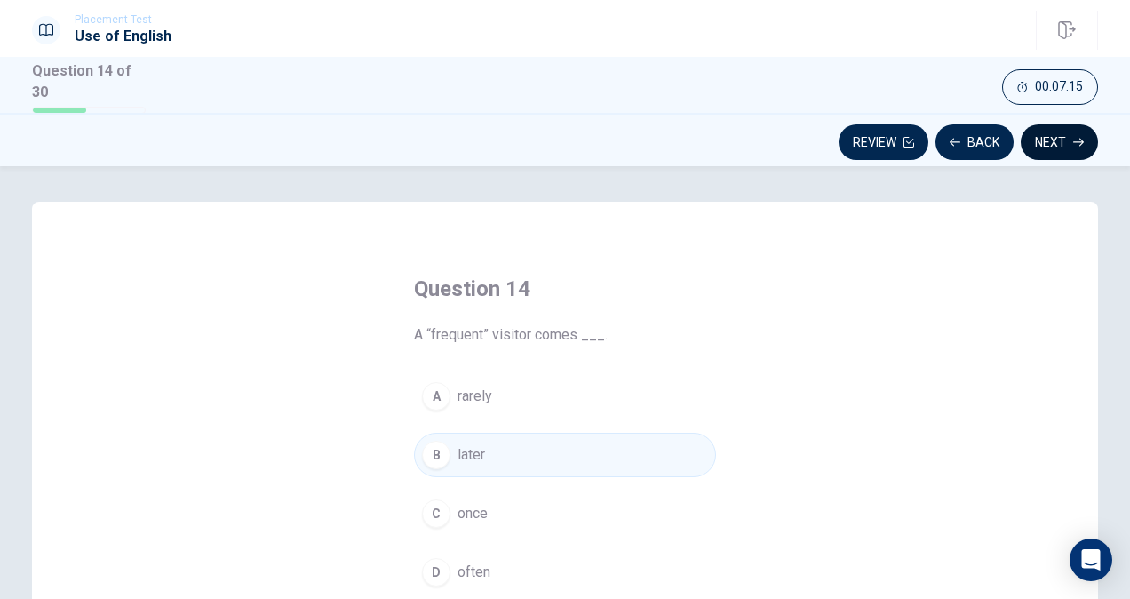
click at [1062, 133] on button "Next" at bounding box center [1059, 142] width 77 height 36
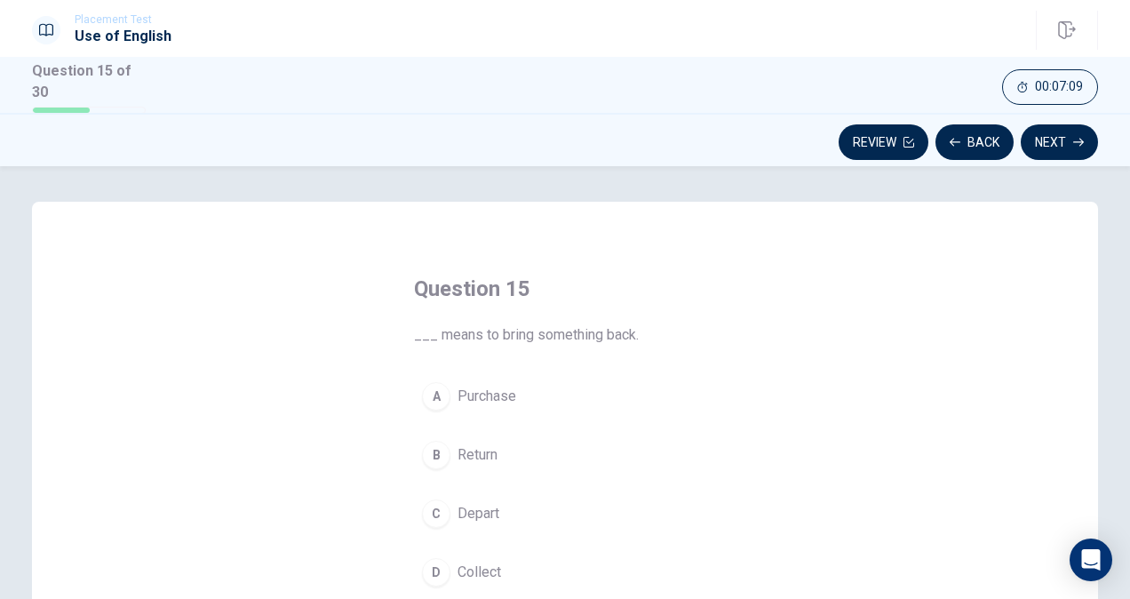
click at [434, 562] on div "D" at bounding box center [436, 572] width 28 height 28
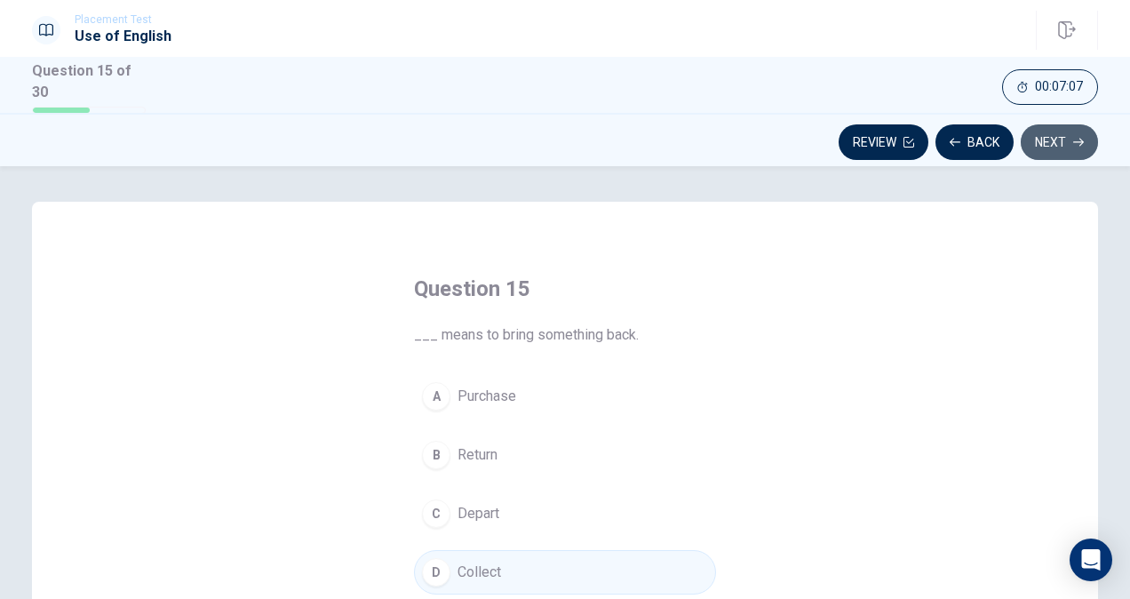
click at [1047, 131] on button "Next" at bounding box center [1059, 142] width 77 height 36
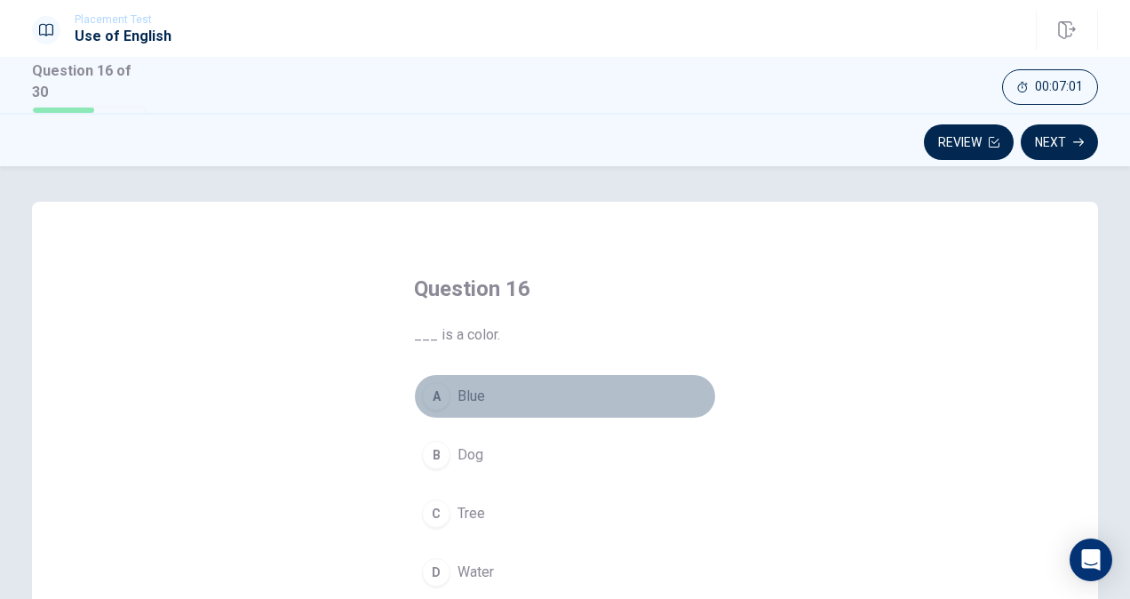
click at [441, 386] on div "A" at bounding box center [436, 396] width 28 height 28
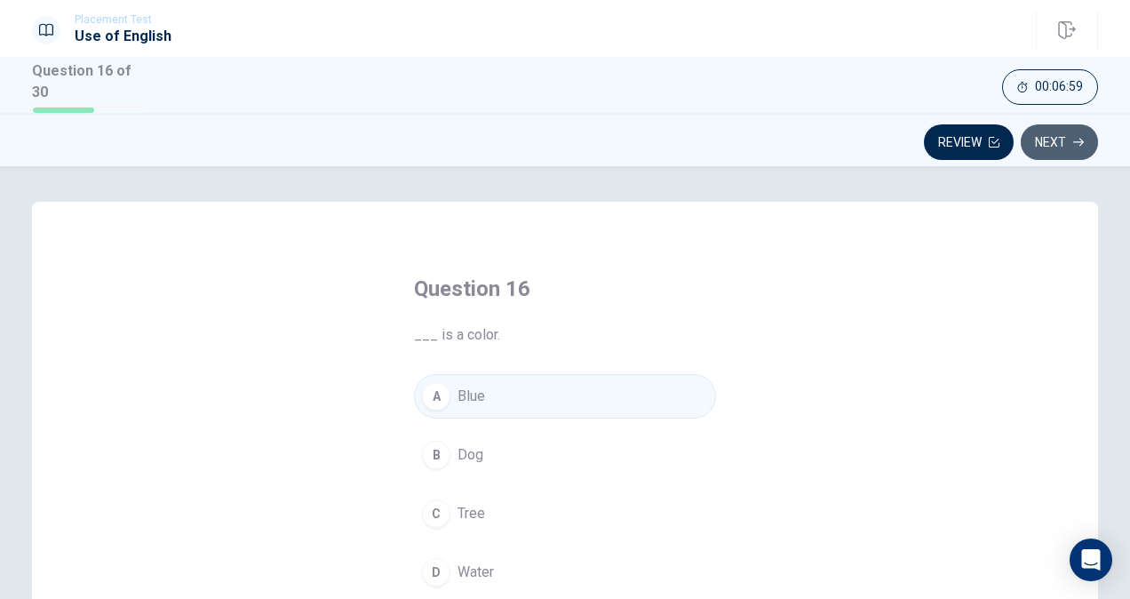
click at [1080, 125] on button "Next" at bounding box center [1059, 142] width 77 height 36
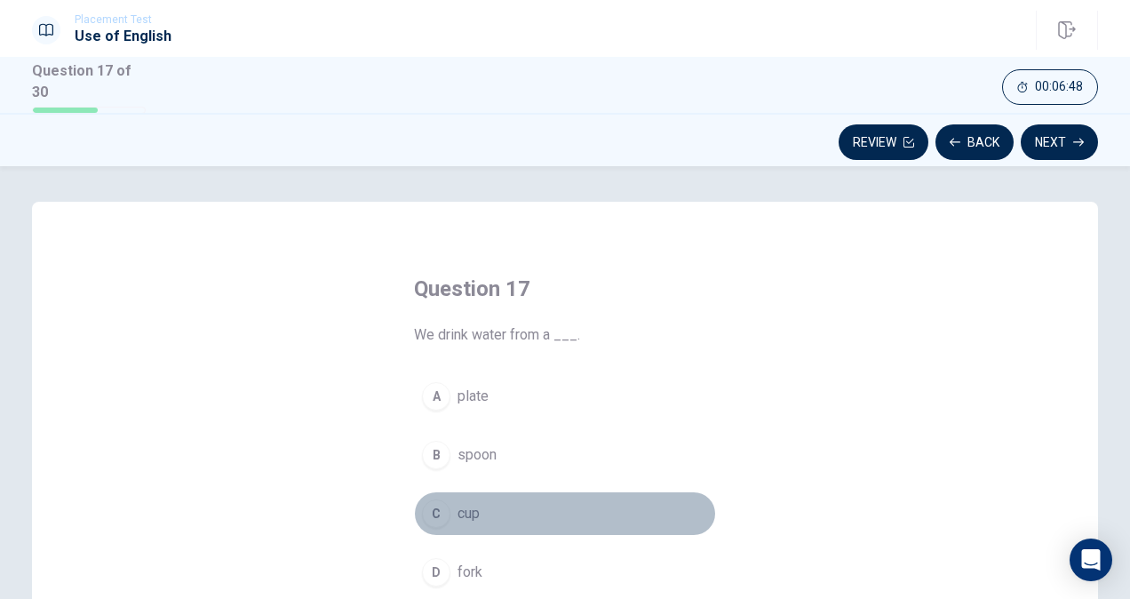
click at [427, 523] on div "C" at bounding box center [436, 513] width 28 height 28
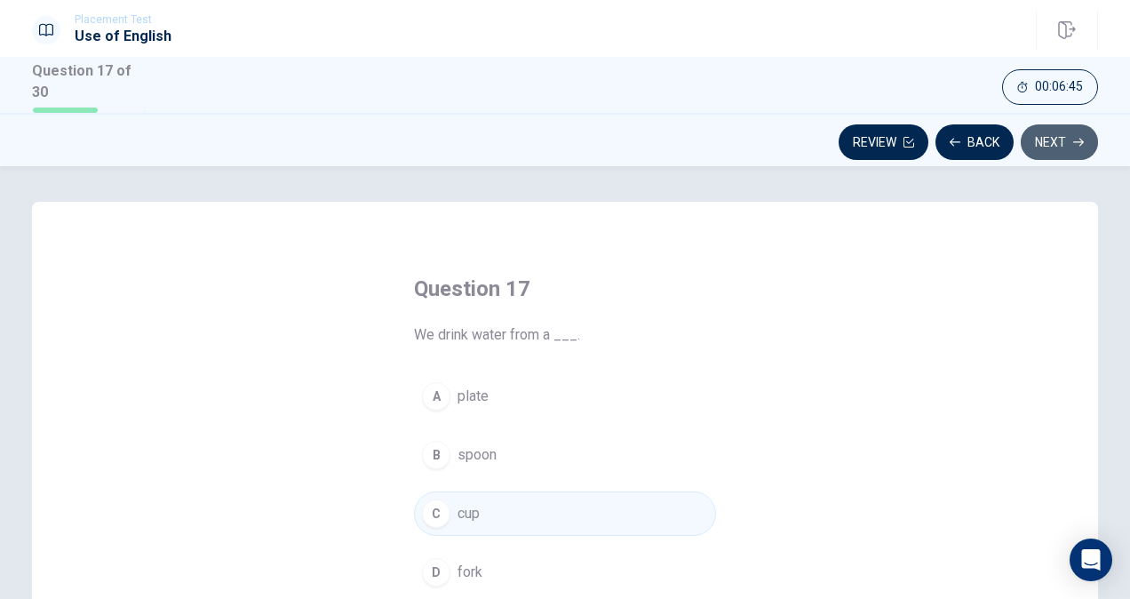
click at [1057, 139] on button "Next" at bounding box center [1059, 142] width 77 height 36
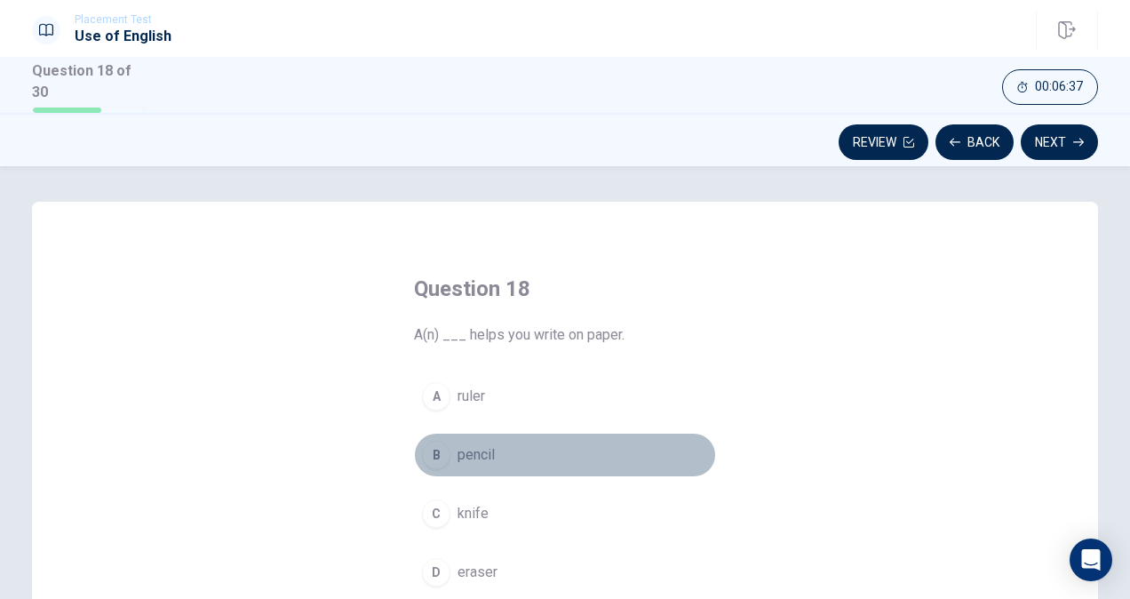
click at [438, 447] on div "B" at bounding box center [436, 455] width 28 height 28
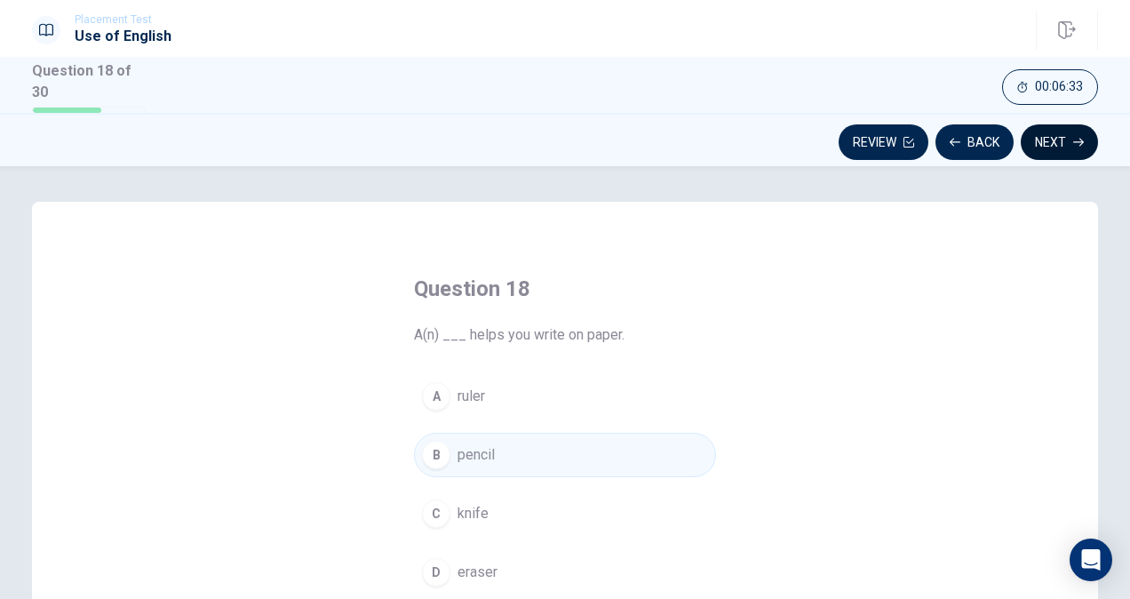
click at [1053, 147] on button "Next" at bounding box center [1059, 142] width 77 height 36
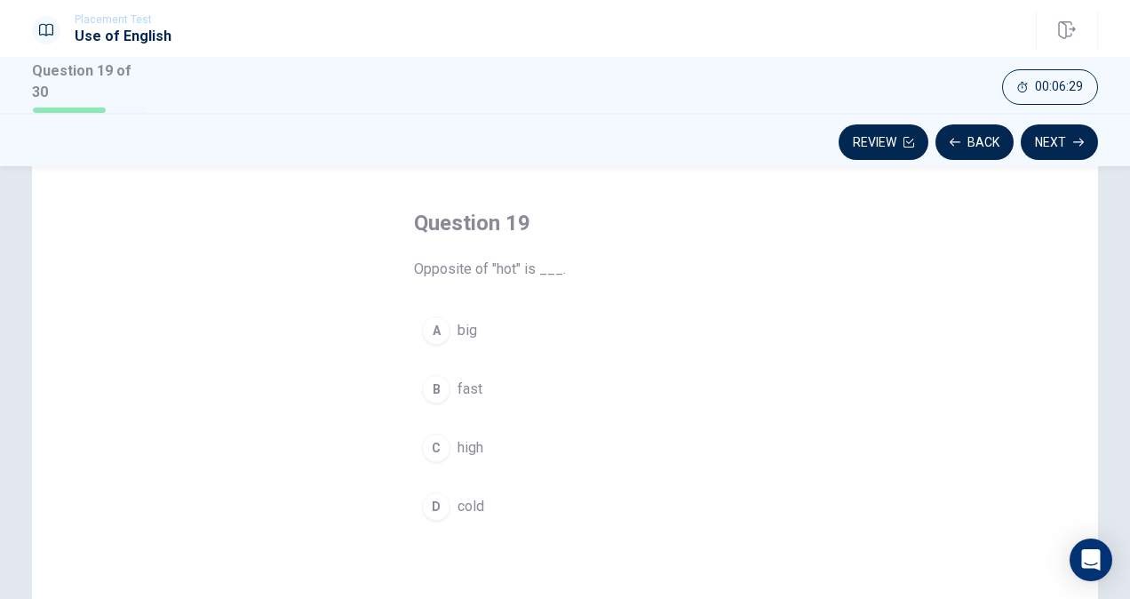
scroll to position [68, 0]
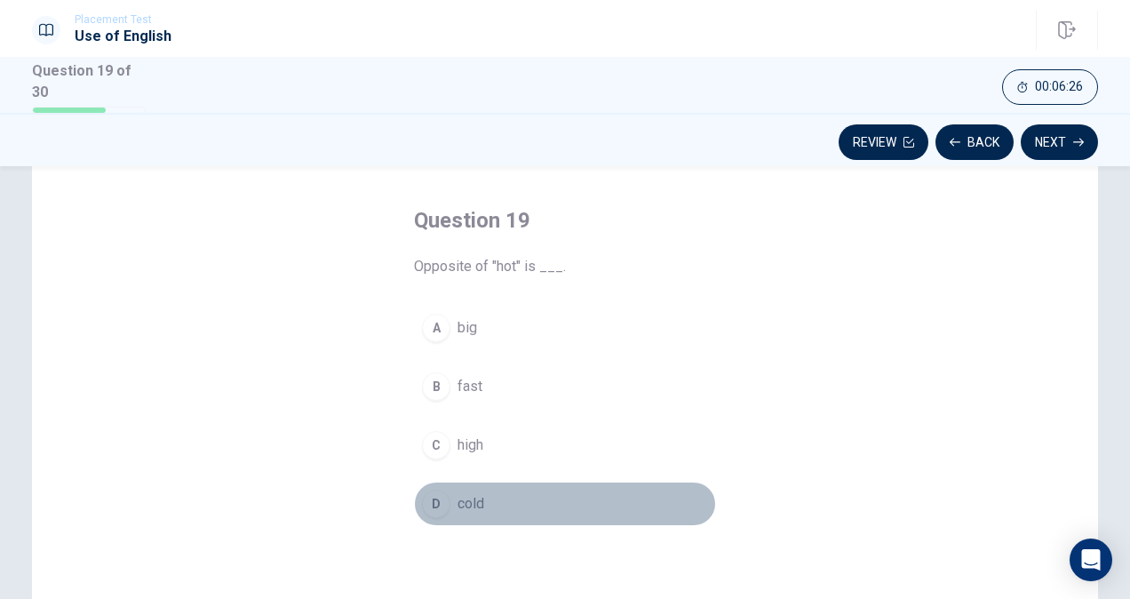
click at [440, 491] on div "D" at bounding box center [436, 504] width 28 height 28
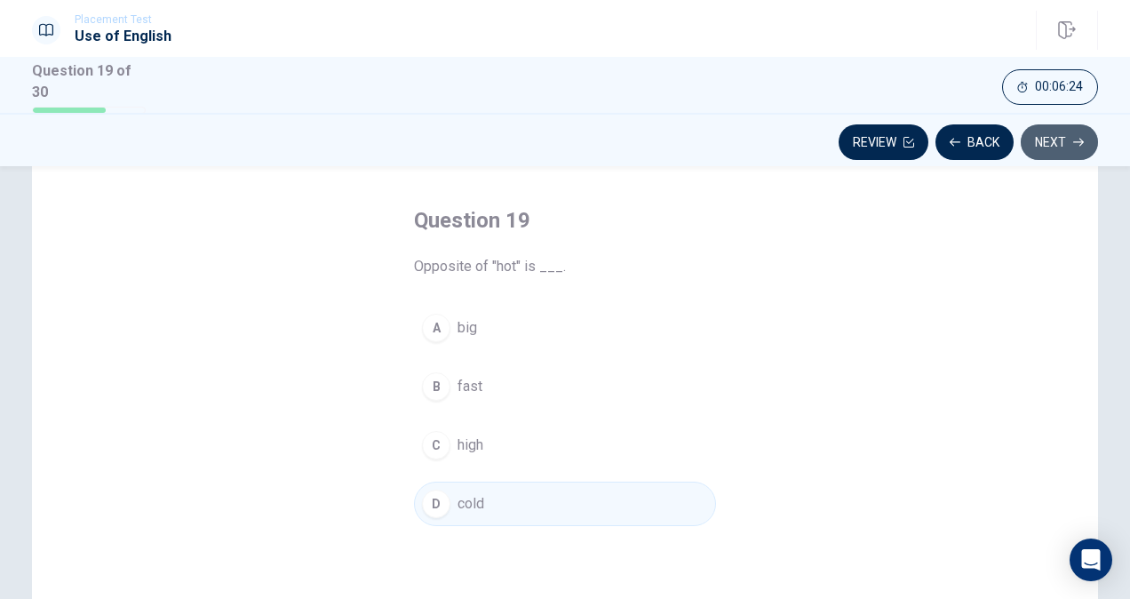
click at [1045, 142] on button "Next" at bounding box center [1059, 142] width 77 height 36
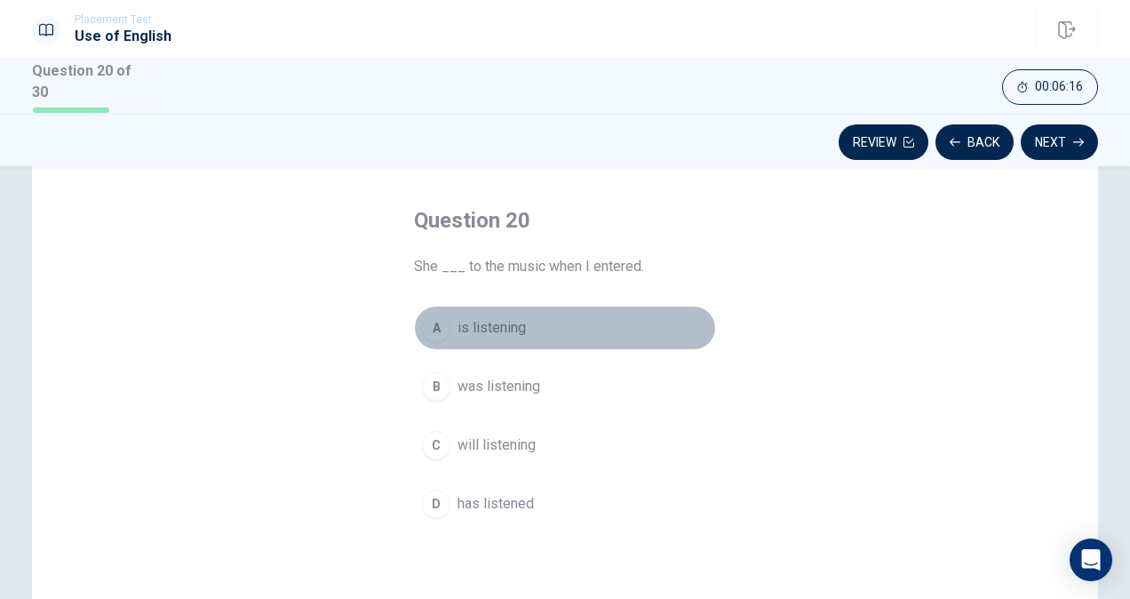
click at [426, 324] on div "A" at bounding box center [436, 328] width 28 height 28
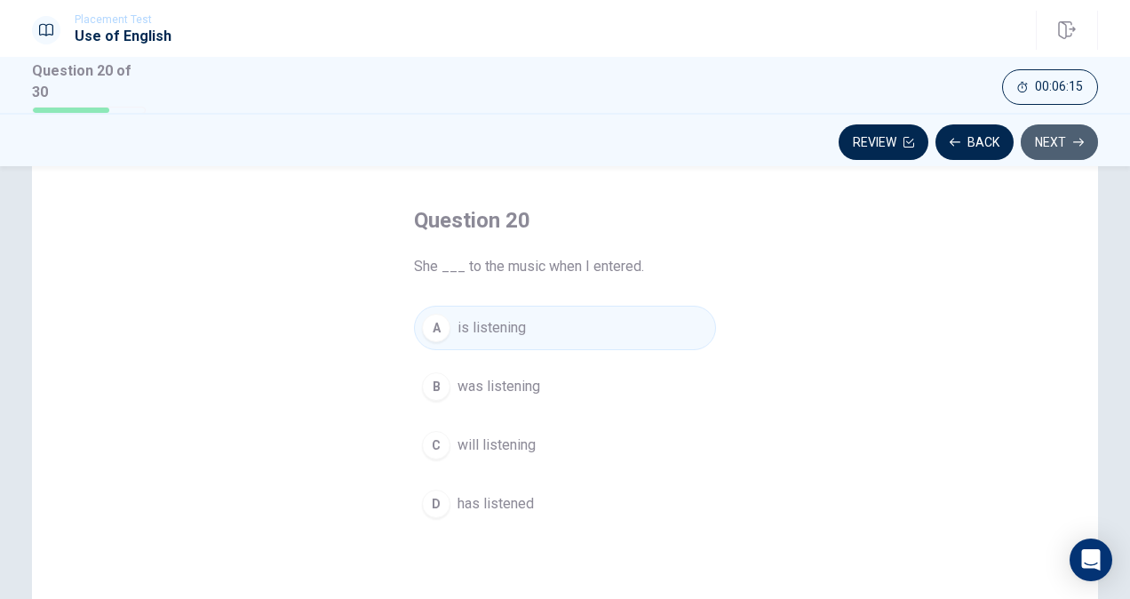
click at [1067, 134] on button "Next" at bounding box center [1059, 142] width 77 height 36
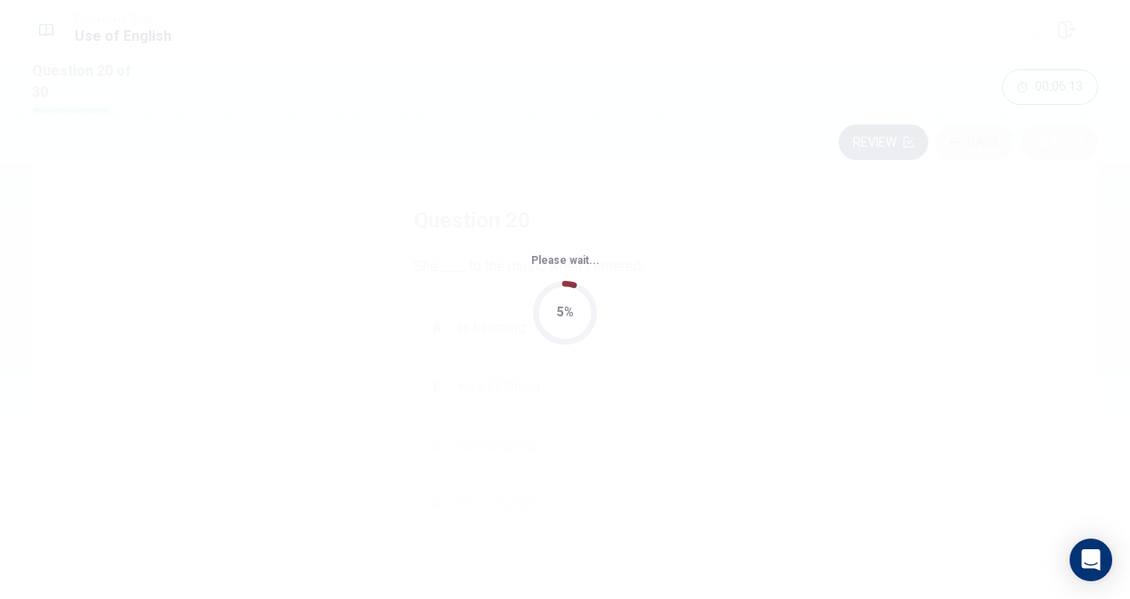
scroll to position [0, 0]
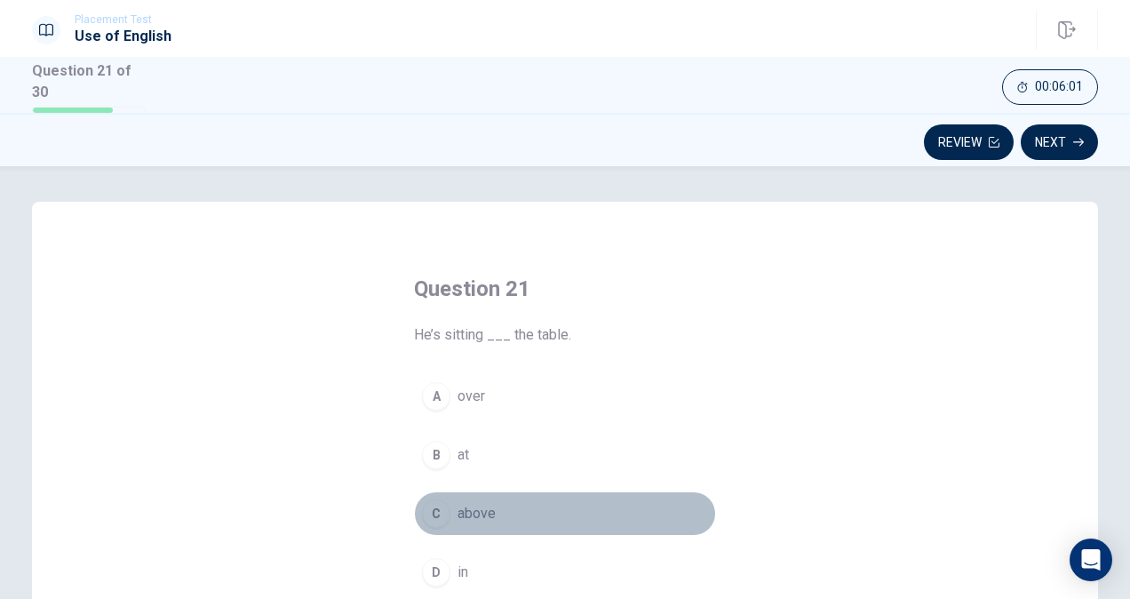
click at [431, 509] on div "C" at bounding box center [436, 513] width 28 height 28
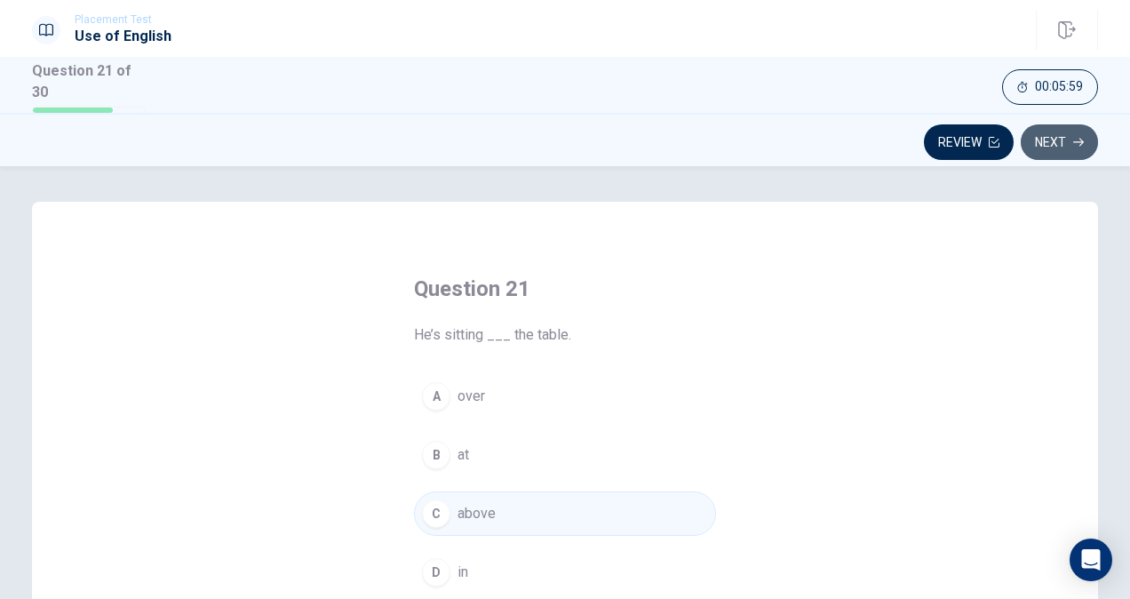
click at [1051, 145] on button "Next" at bounding box center [1059, 142] width 77 height 36
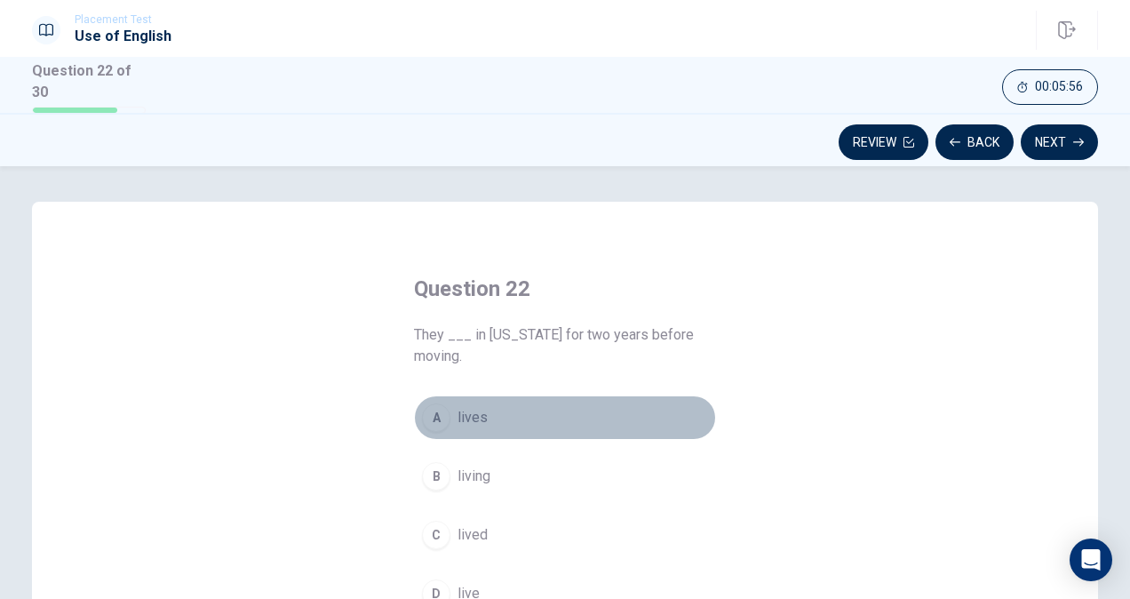
click at [429, 409] on div "A" at bounding box center [436, 417] width 28 height 28
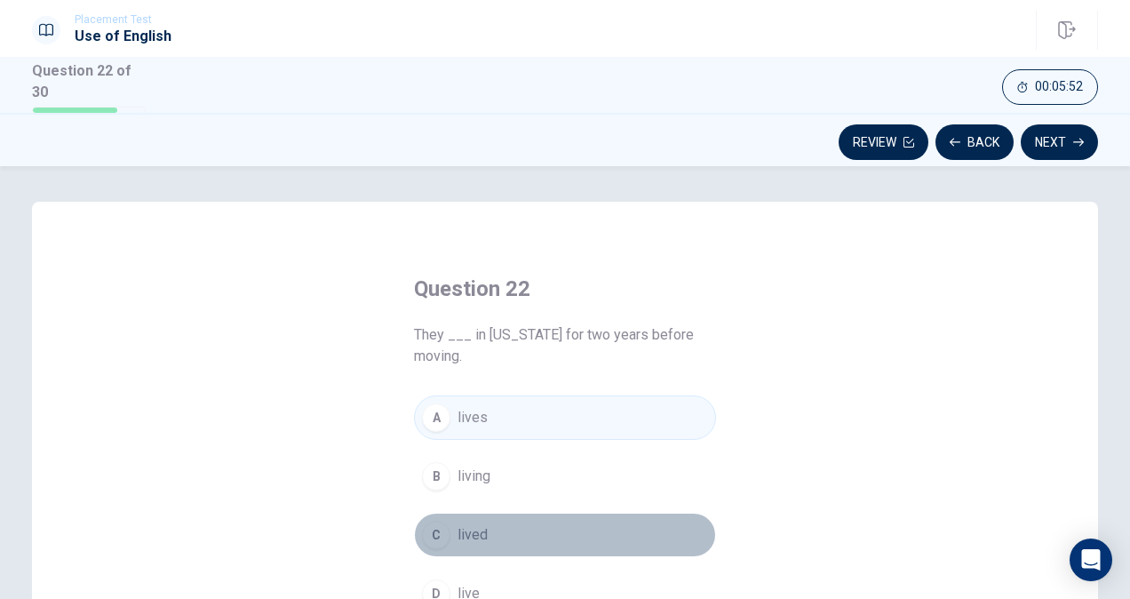
click at [437, 528] on div "C" at bounding box center [436, 535] width 28 height 28
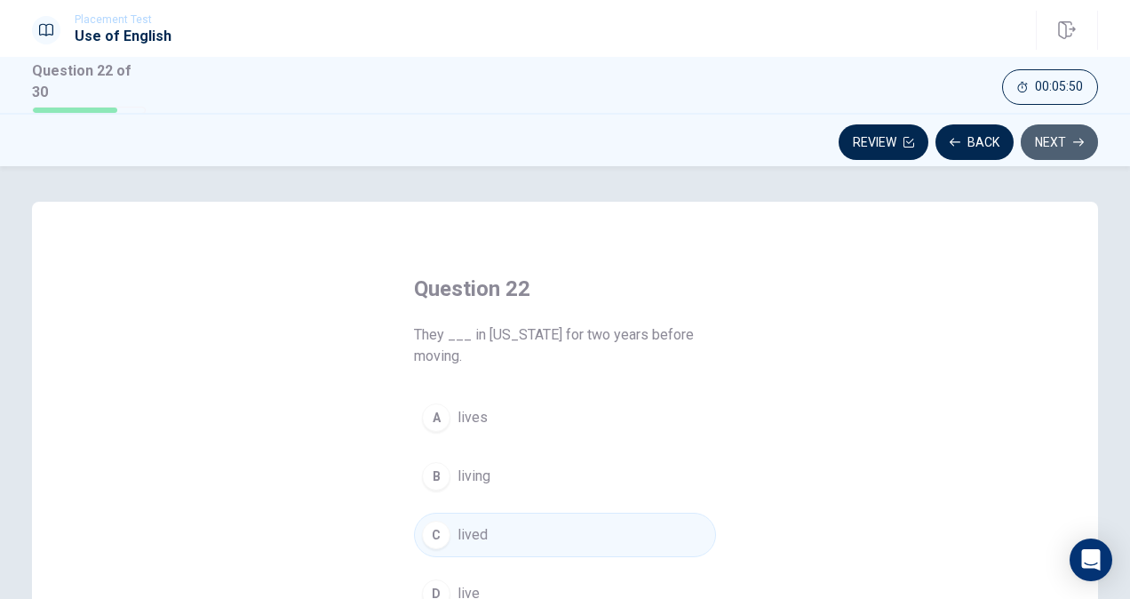
click at [1090, 135] on button "Next" at bounding box center [1059, 142] width 77 height 36
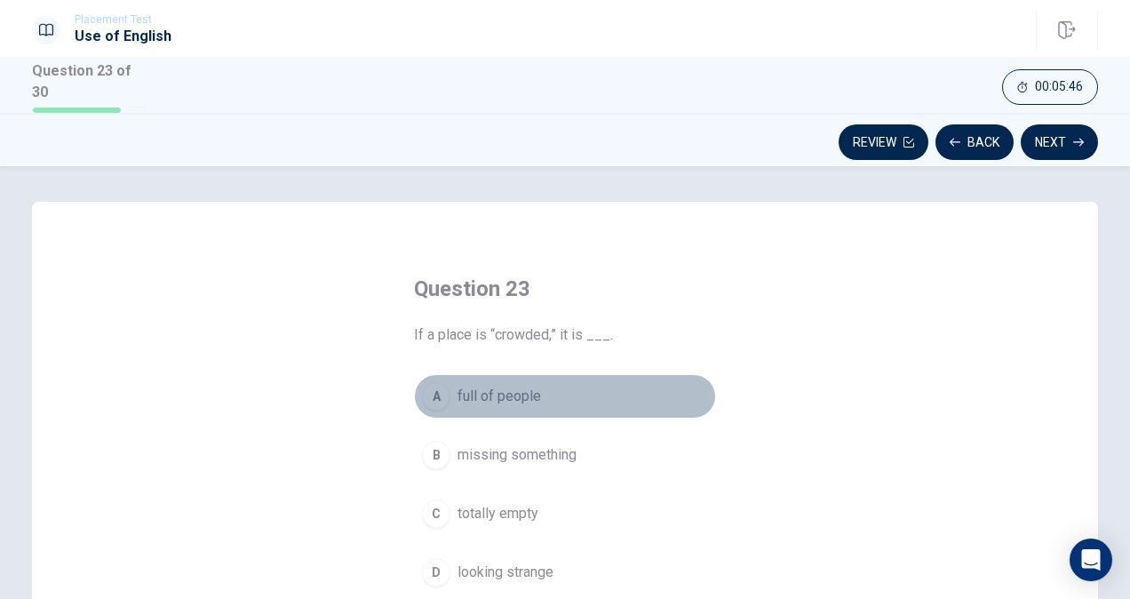
click at [422, 403] on div "A" at bounding box center [436, 396] width 28 height 28
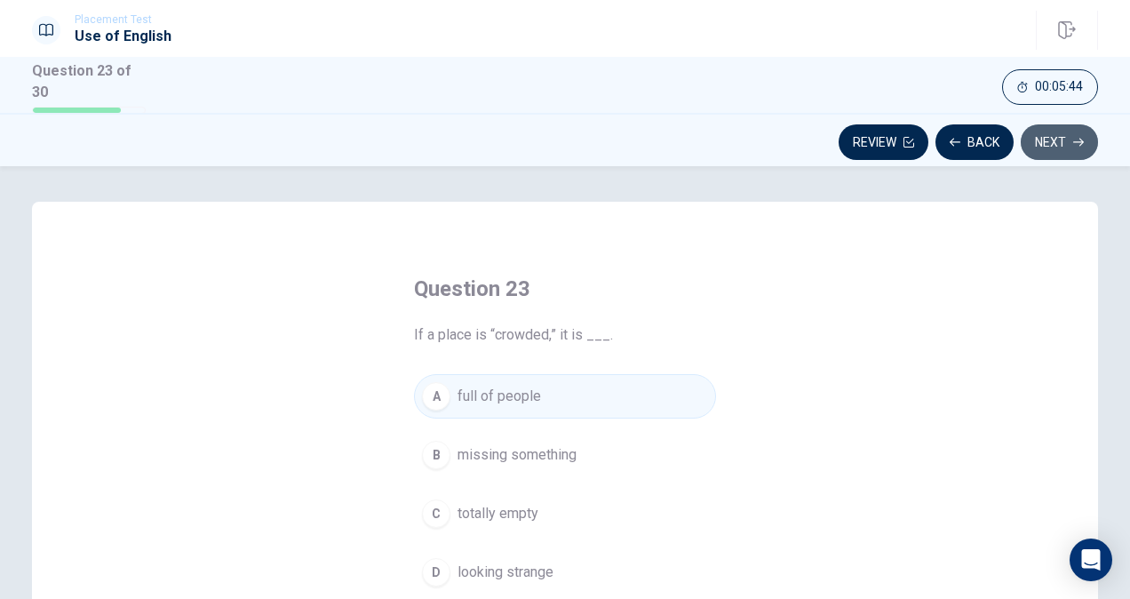
click at [1060, 146] on button "Next" at bounding box center [1059, 142] width 77 height 36
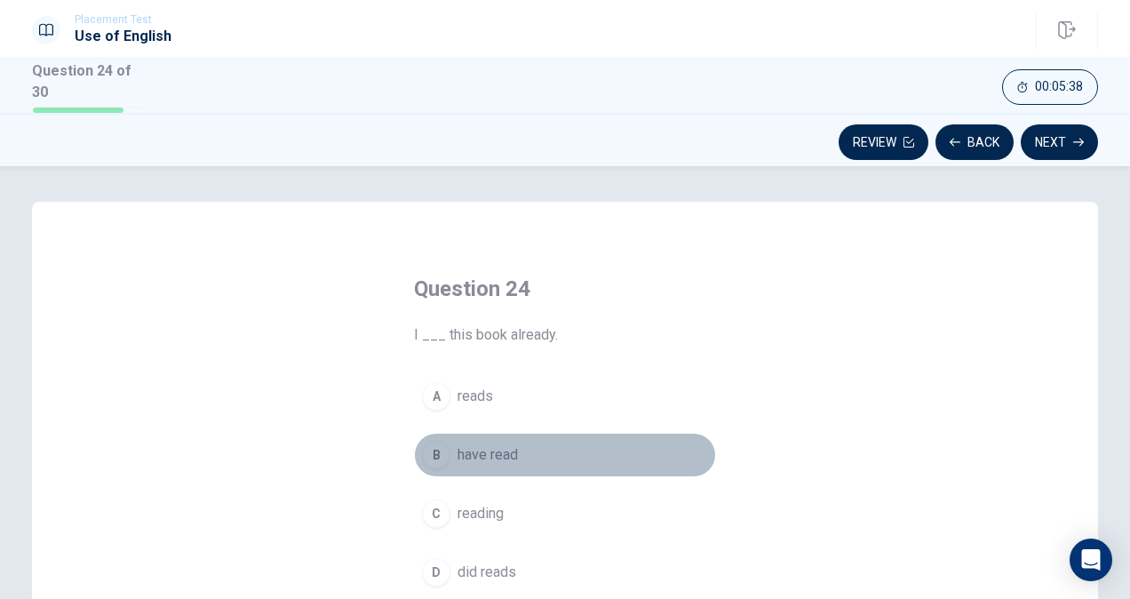
click at [442, 440] on button "B have read" at bounding box center [565, 455] width 302 height 44
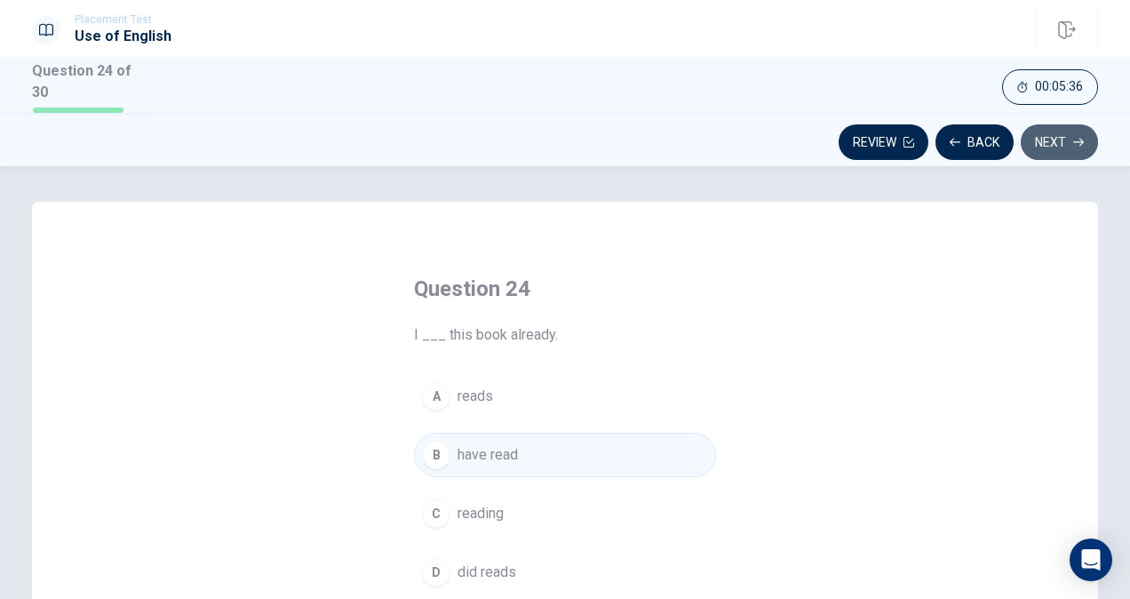
click at [1042, 155] on button "Next" at bounding box center [1059, 142] width 77 height 36
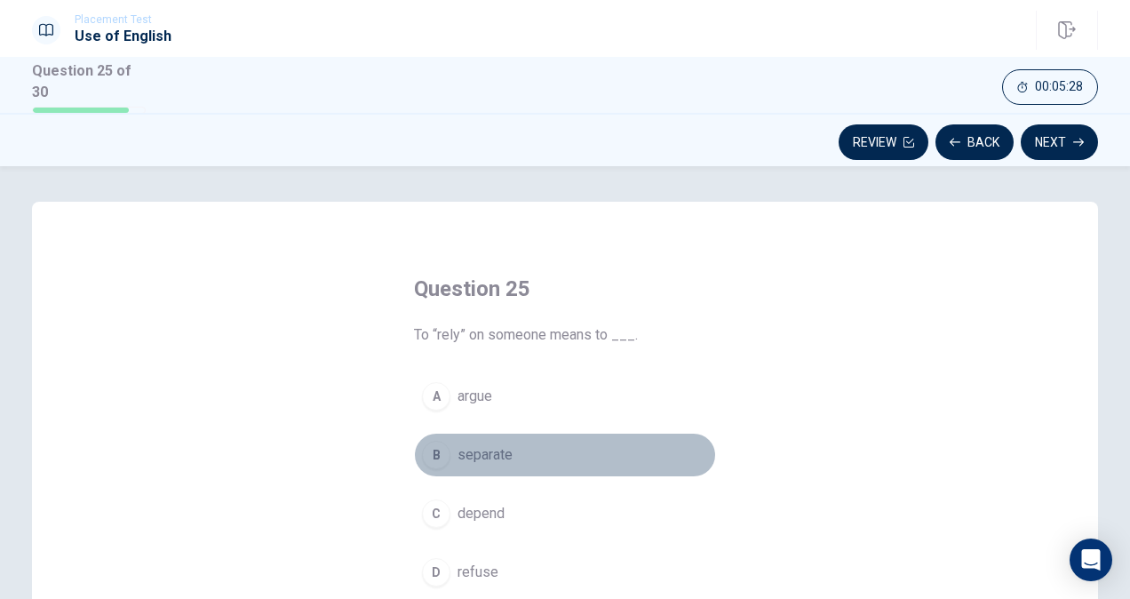
click at [427, 461] on div "B" at bounding box center [436, 455] width 28 height 28
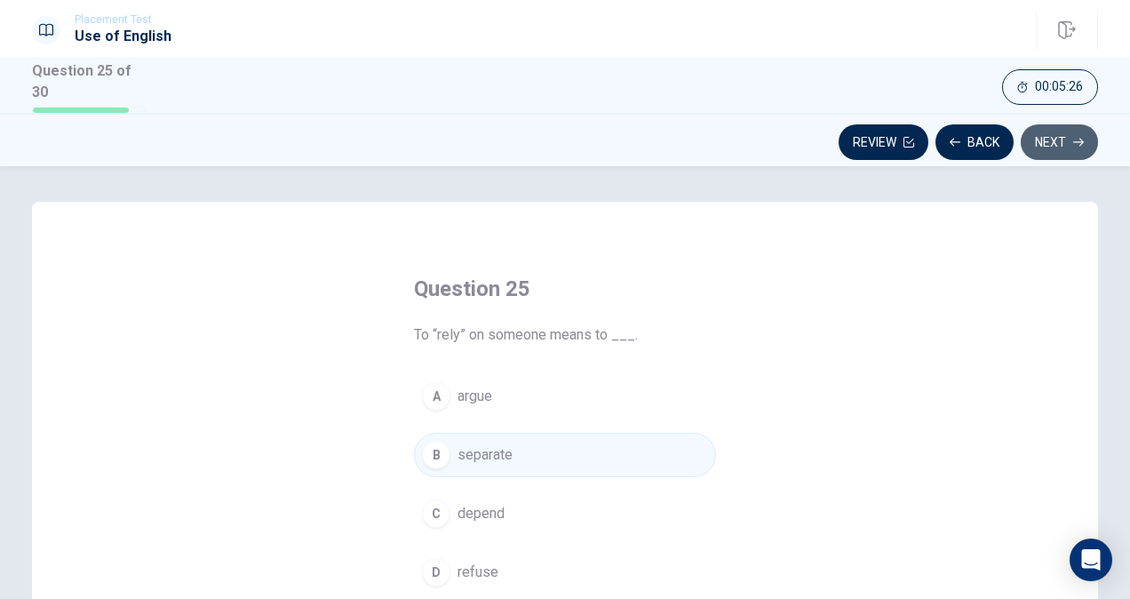
click at [1032, 140] on button "Next" at bounding box center [1059, 142] width 77 height 36
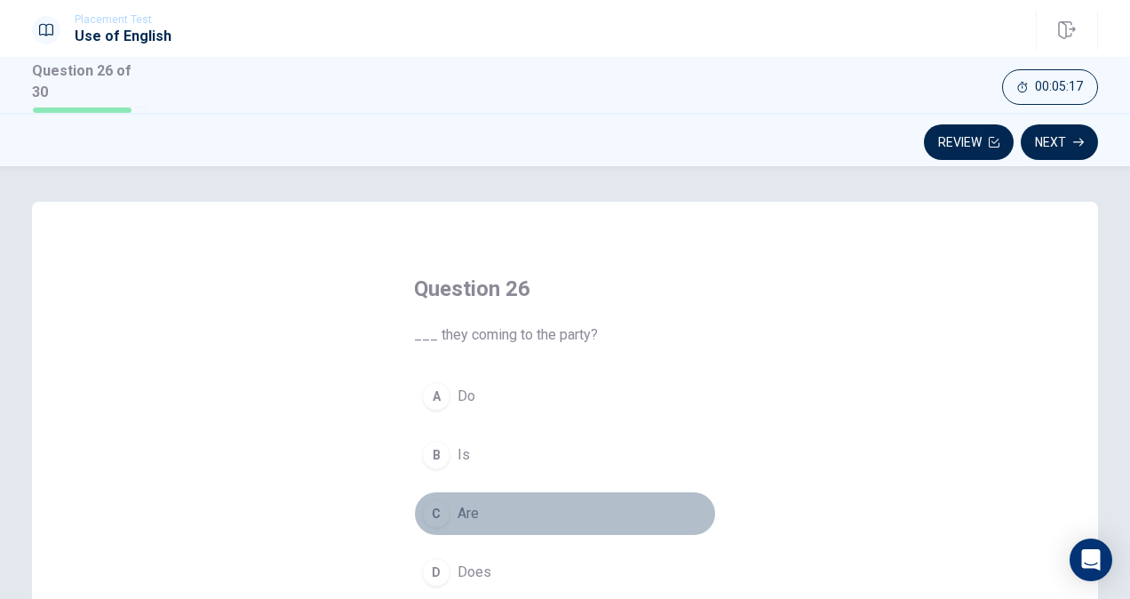
click at [435, 506] on div "C" at bounding box center [436, 513] width 28 height 28
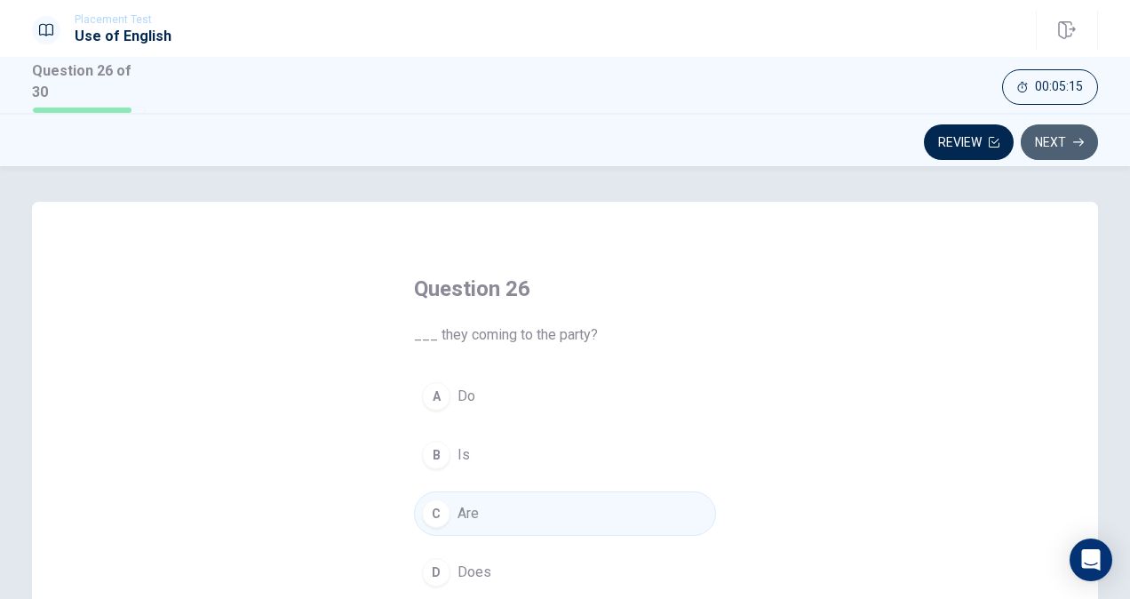
click at [1045, 140] on button "Next" at bounding box center [1059, 142] width 77 height 36
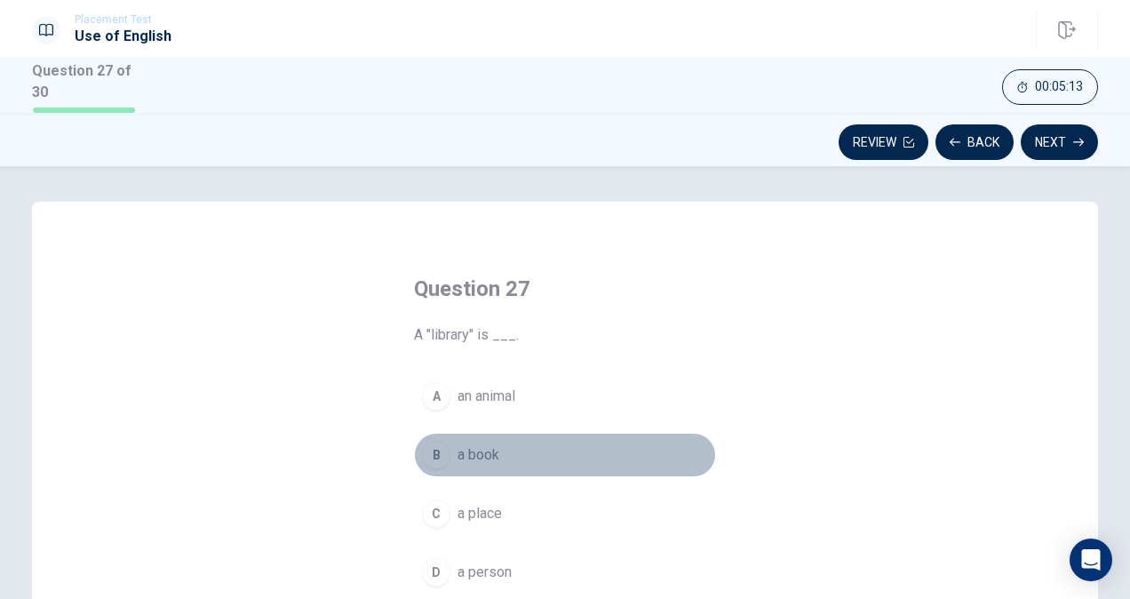
click at [425, 460] on div "B" at bounding box center [436, 455] width 28 height 28
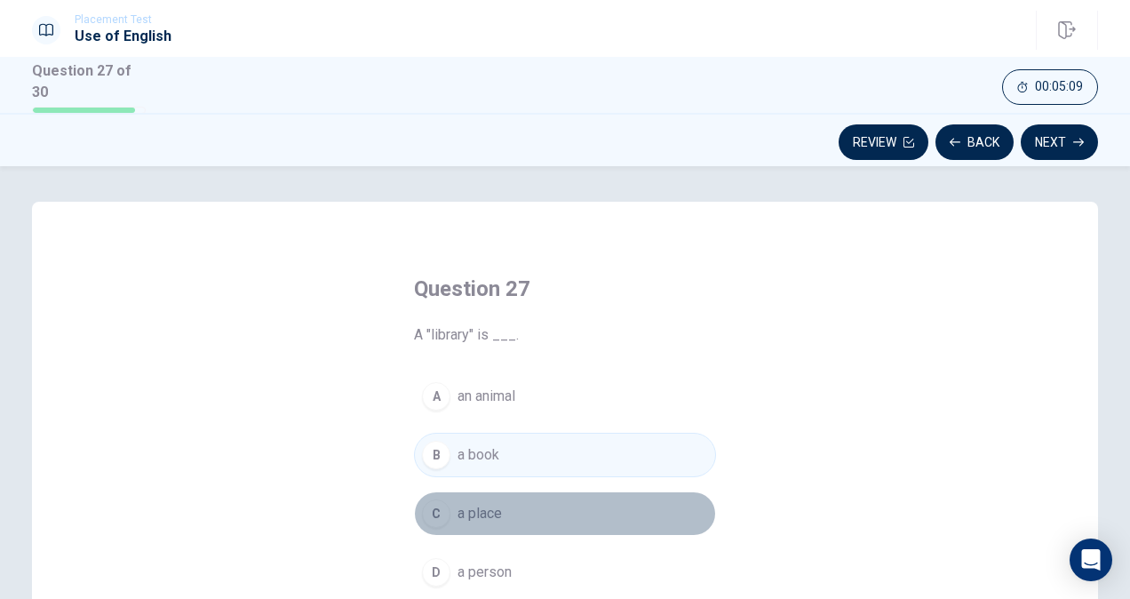
click at [426, 520] on div "C" at bounding box center [436, 513] width 28 height 28
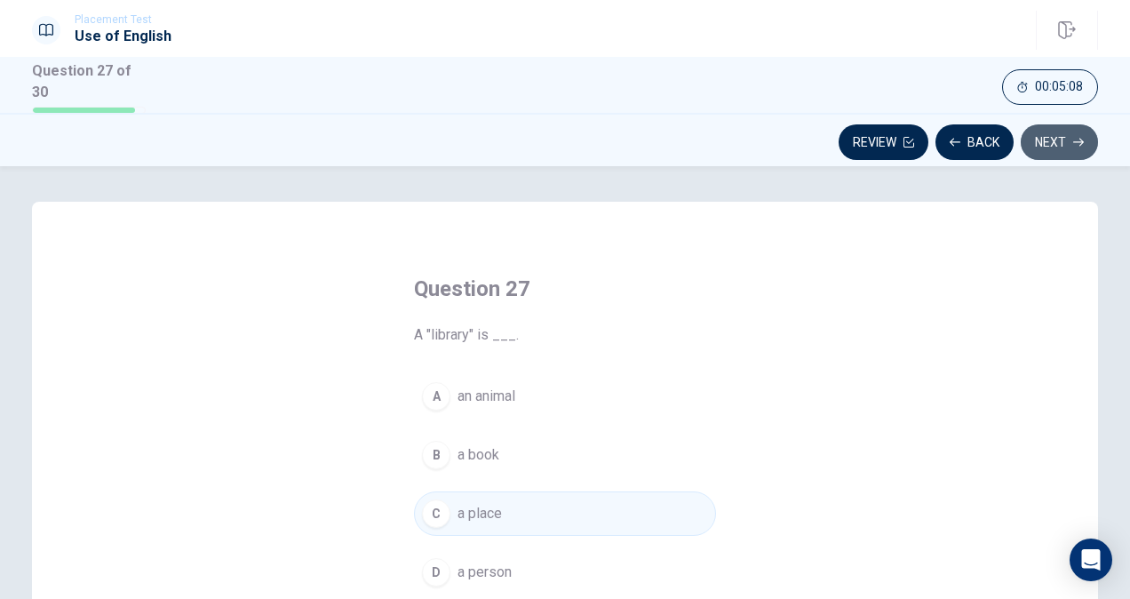
click at [1057, 136] on button "Next" at bounding box center [1059, 142] width 77 height 36
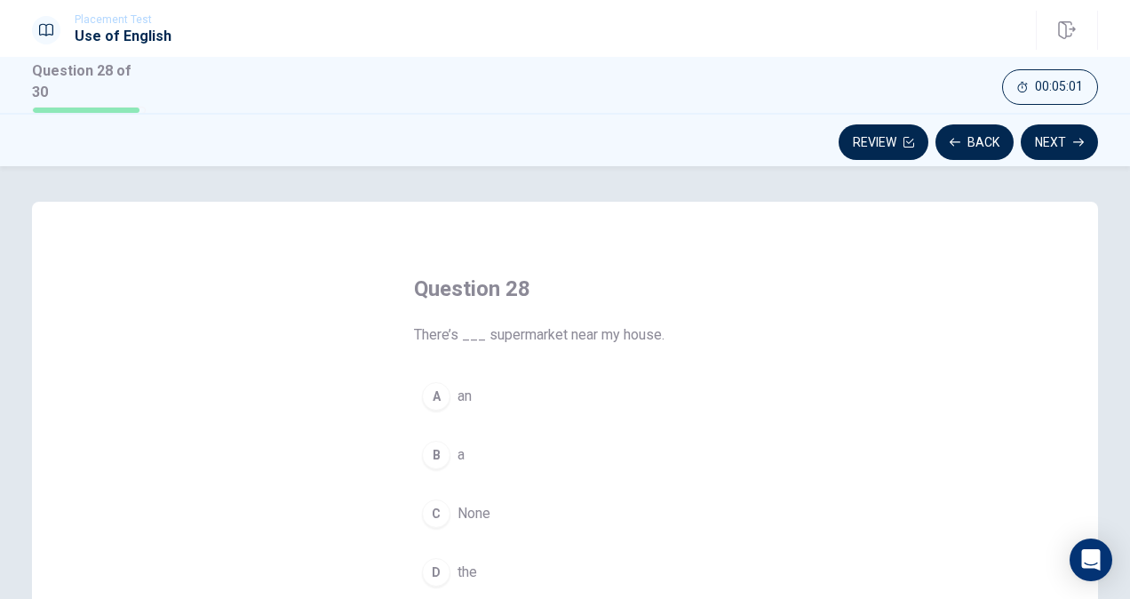
click at [421, 475] on div "A an B a C None D the" at bounding box center [565, 484] width 302 height 220
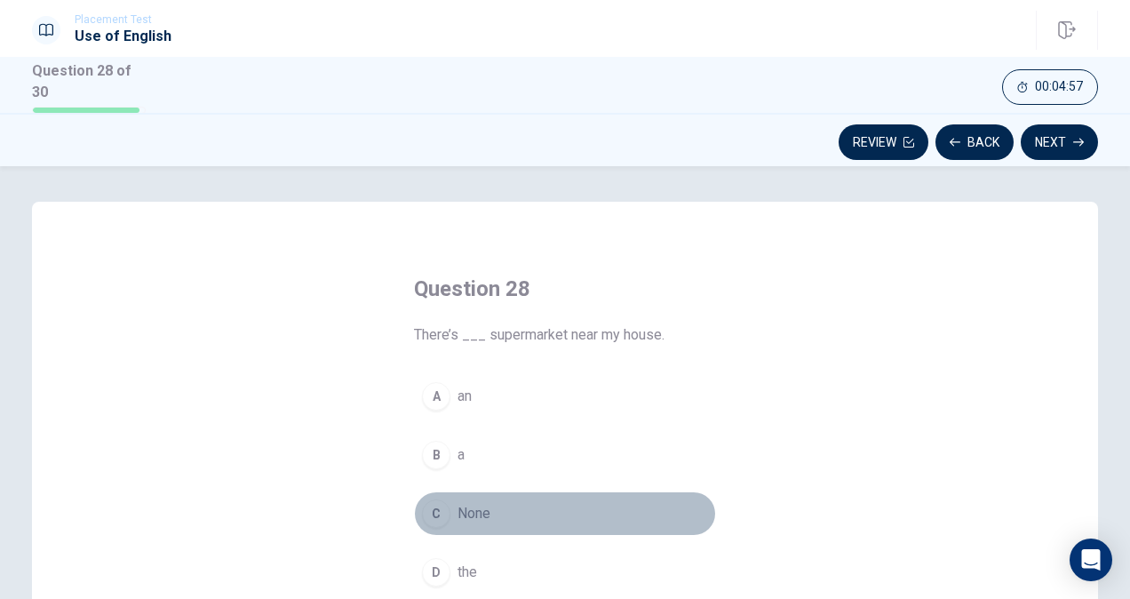
click at [441, 493] on button "C None" at bounding box center [565, 513] width 302 height 44
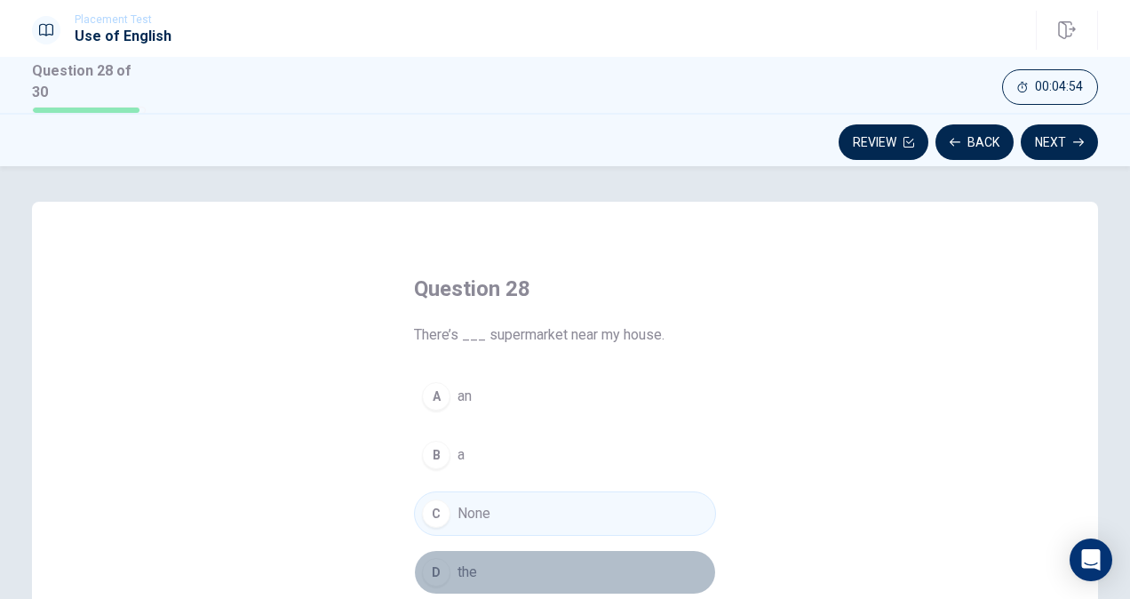
click at [426, 576] on div "D" at bounding box center [436, 572] width 28 height 28
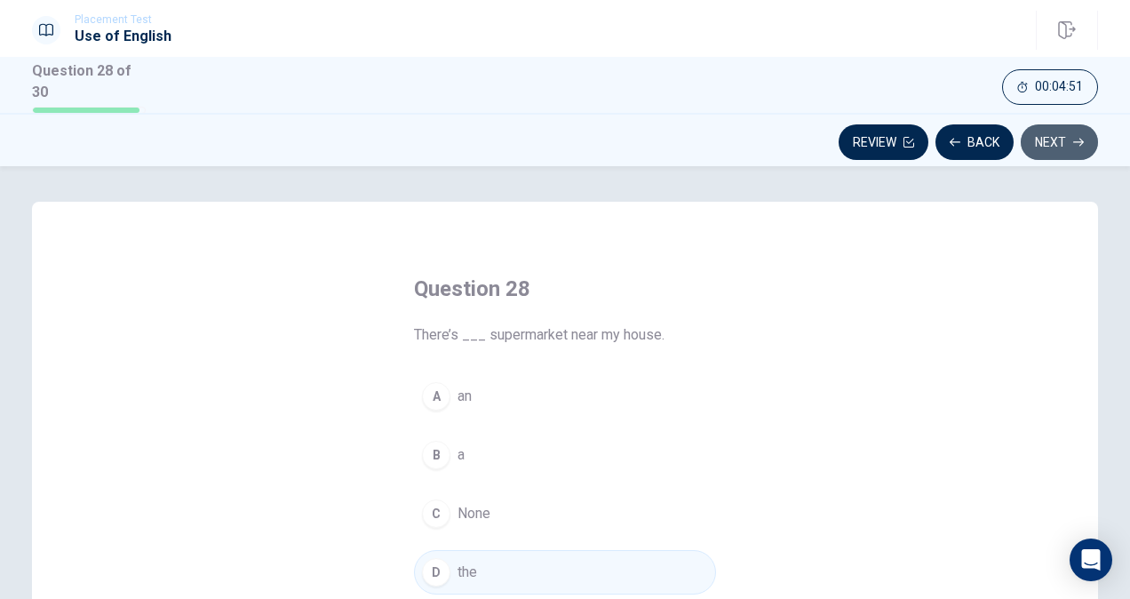
click at [1053, 139] on button "Next" at bounding box center [1059, 142] width 77 height 36
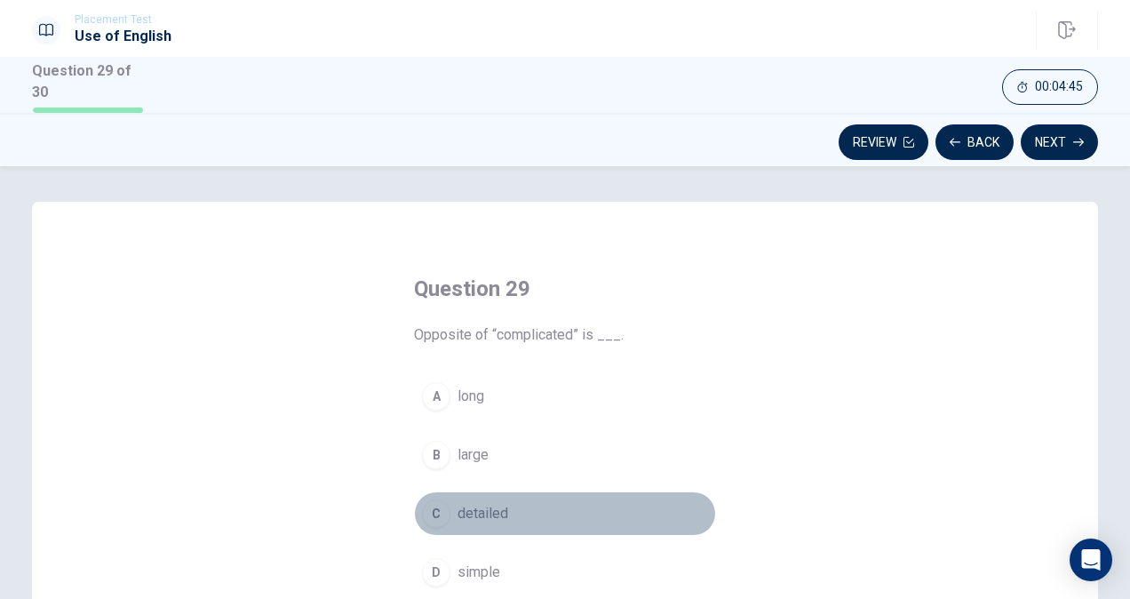
click at [439, 519] on div "C" at bounding box center [436, 513] width 28 height 28
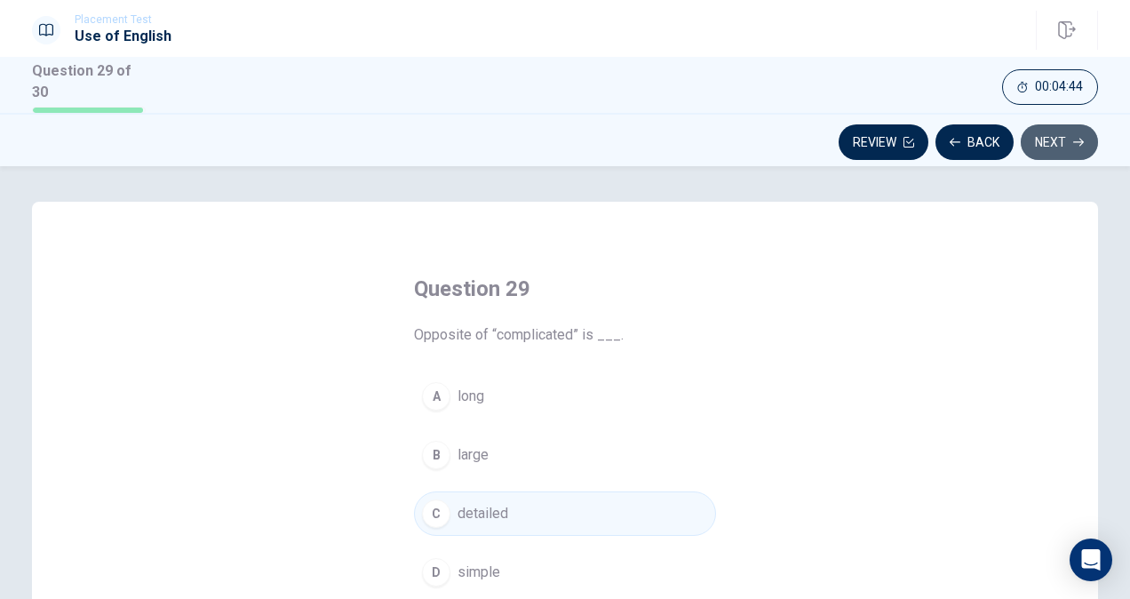
click at [1047, 142] on button "Next" at bounding box center [1059, 142] width 77 height 36
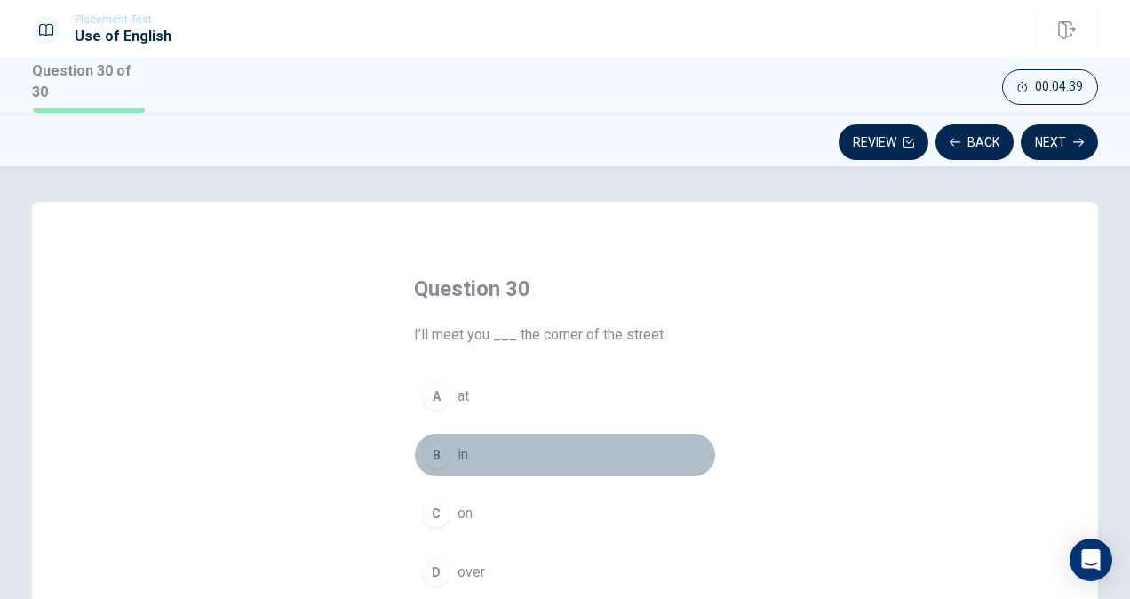
click at [431, 444] on div "B" at bounding box center [436, 455] width 28 height 28
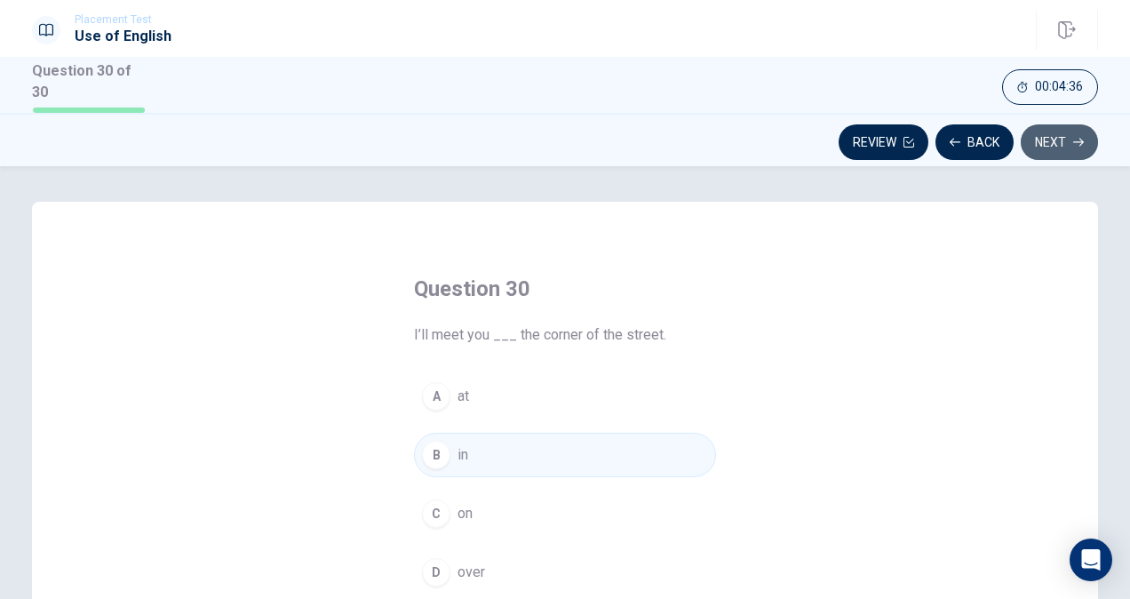
click at [1037, 148] on button "Next" at bounding box center [1059, 142] width 77 height 36
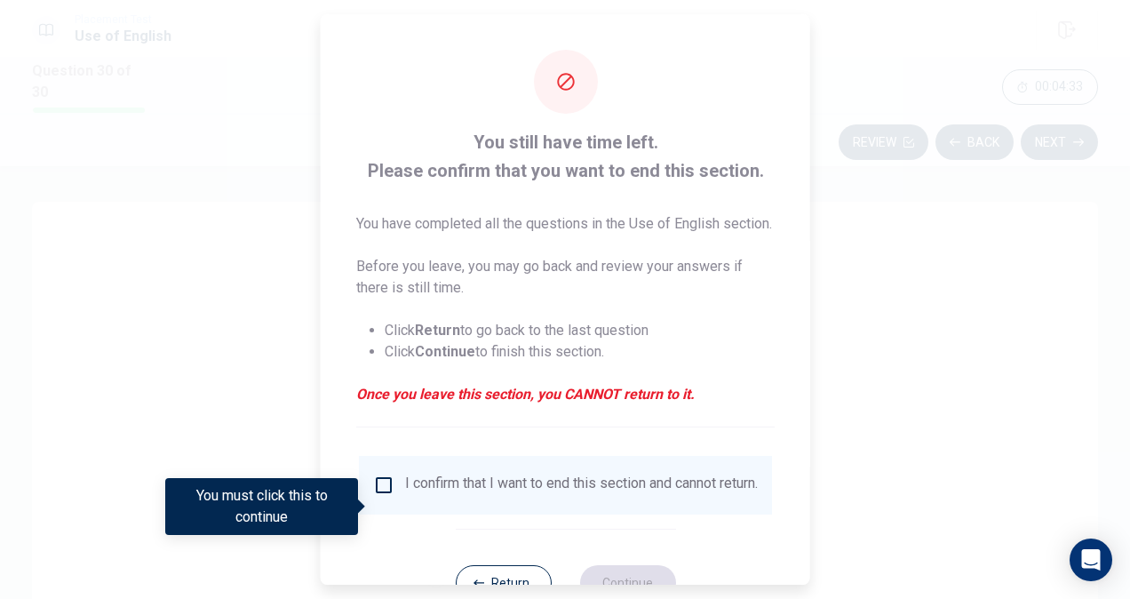
click at [385, 496] on div "I confirm that I want to end this section and cannot return." at bounding box center [565, 484] width 385 height 21
click at [380, 496] on input "You must click this to continue" at bounding box center [383, 484] width 21 height 21
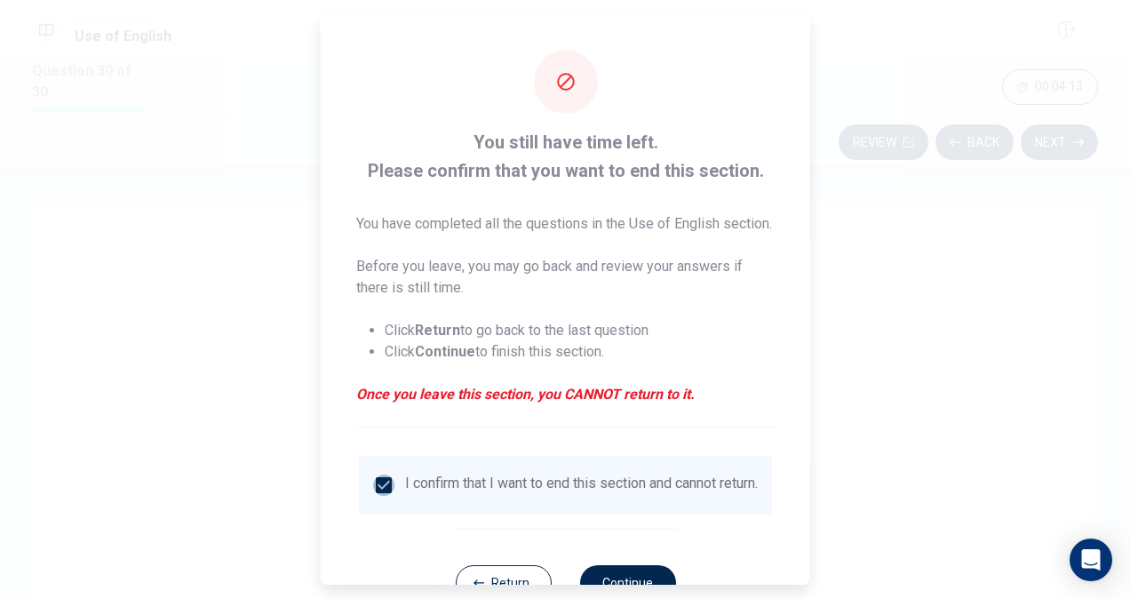
click at [380, 496] on input "checkbox" at bounding box center [383, 484] width 21 height 21
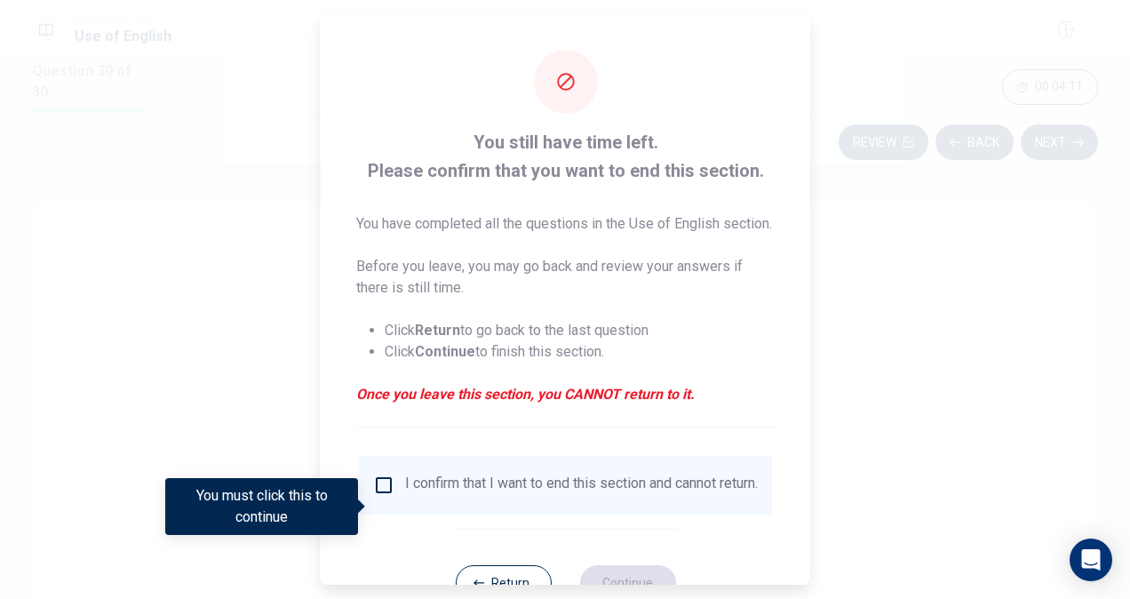
click at [220, 289] on div at bounding box center [565, 299] width 1130 height 599
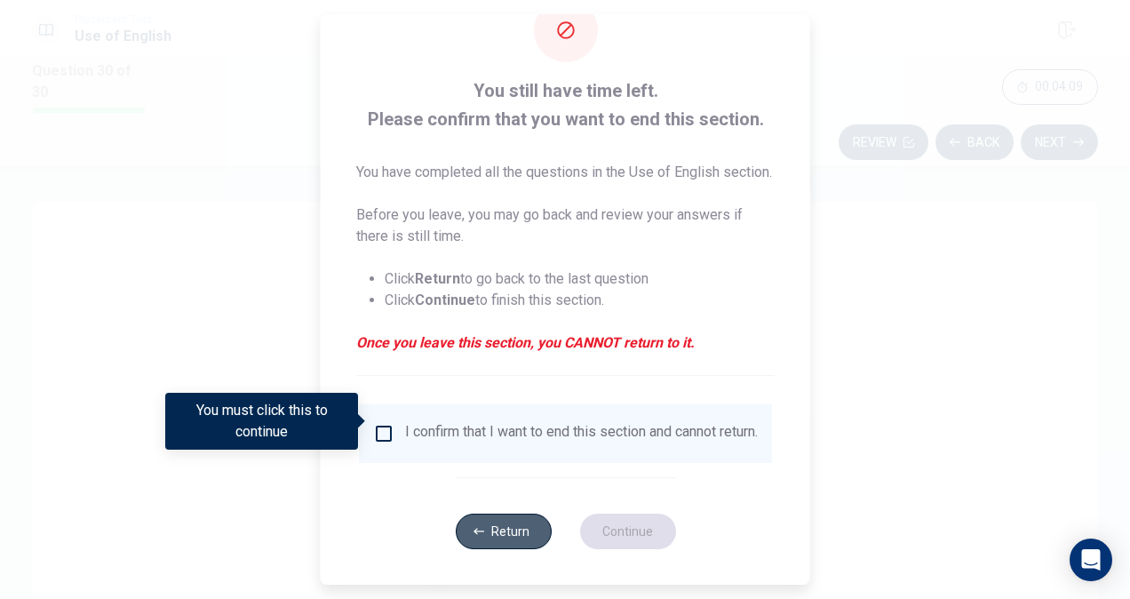
click at [523, 540] on button "Return" at bounding box center [503, 532] width 96 height 36
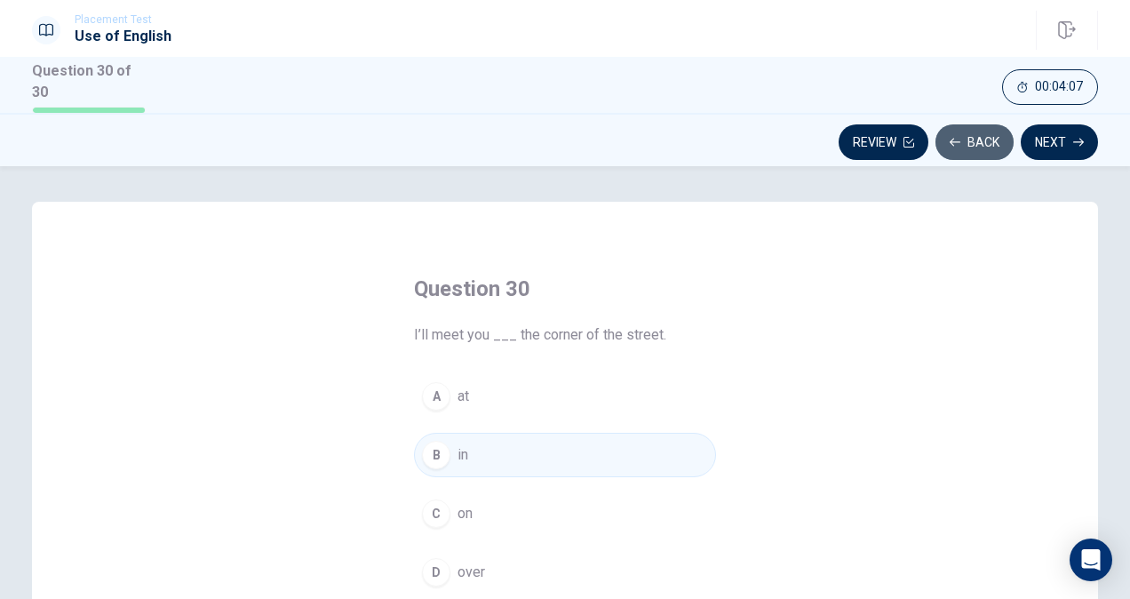
click at [970, 138] on button "Back" at bounding box center [975, 142] width 78 height 36
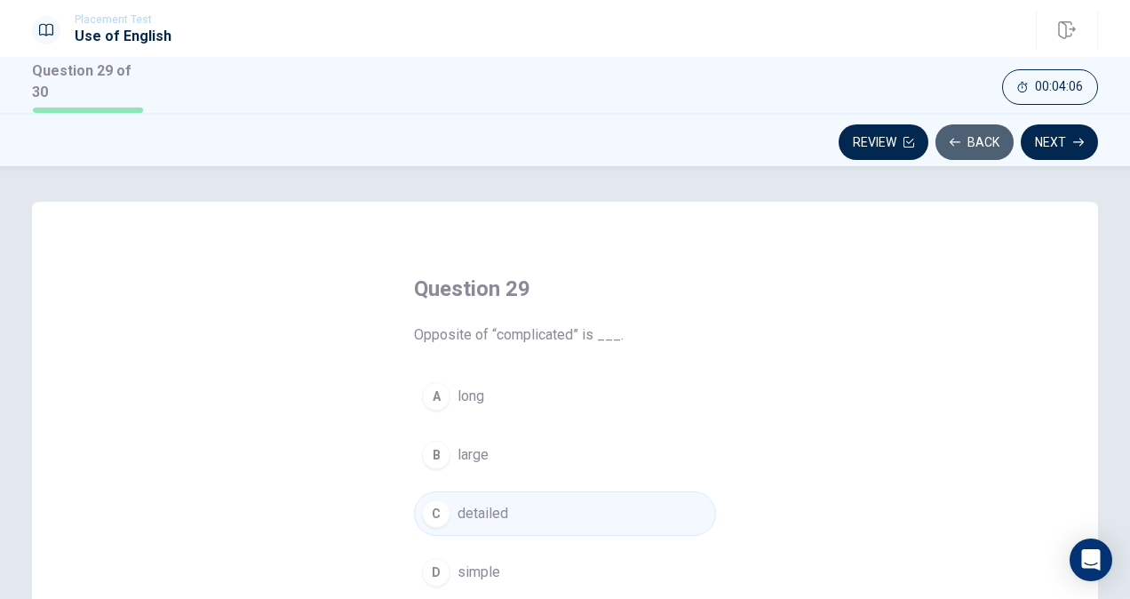
click at [970, 138] on button "Back" at bounding box center [975, 142] width 78 height 36
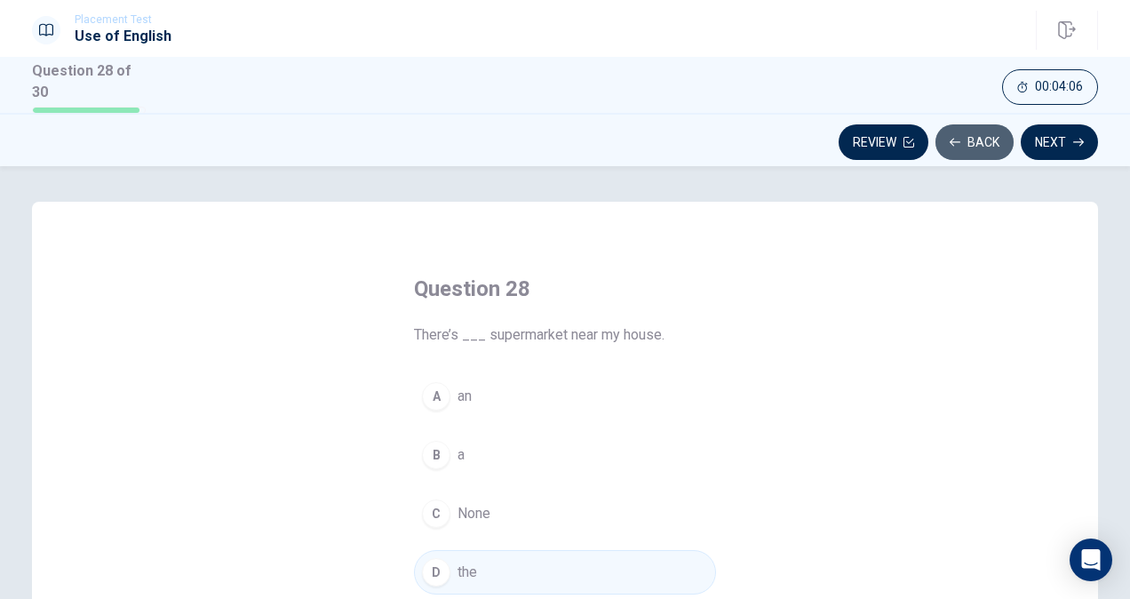
click at [970, 138] on button "Back" at bounding box center [975, 142] width 78 height 36
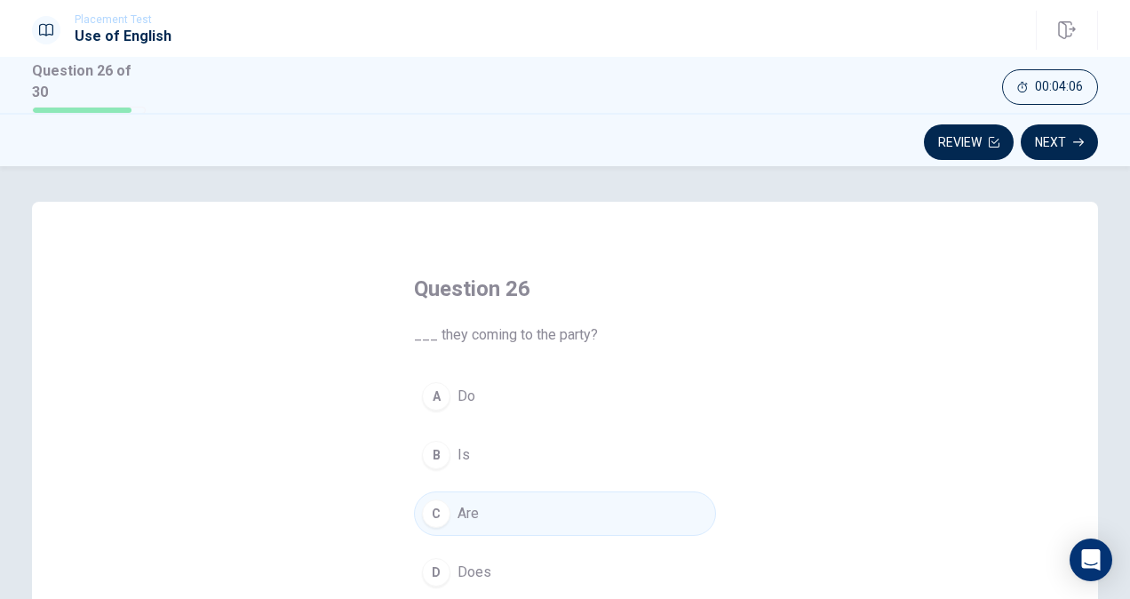
click at [970, 138] on button "Review" at bounding box center [969, 142] width 90 height 36
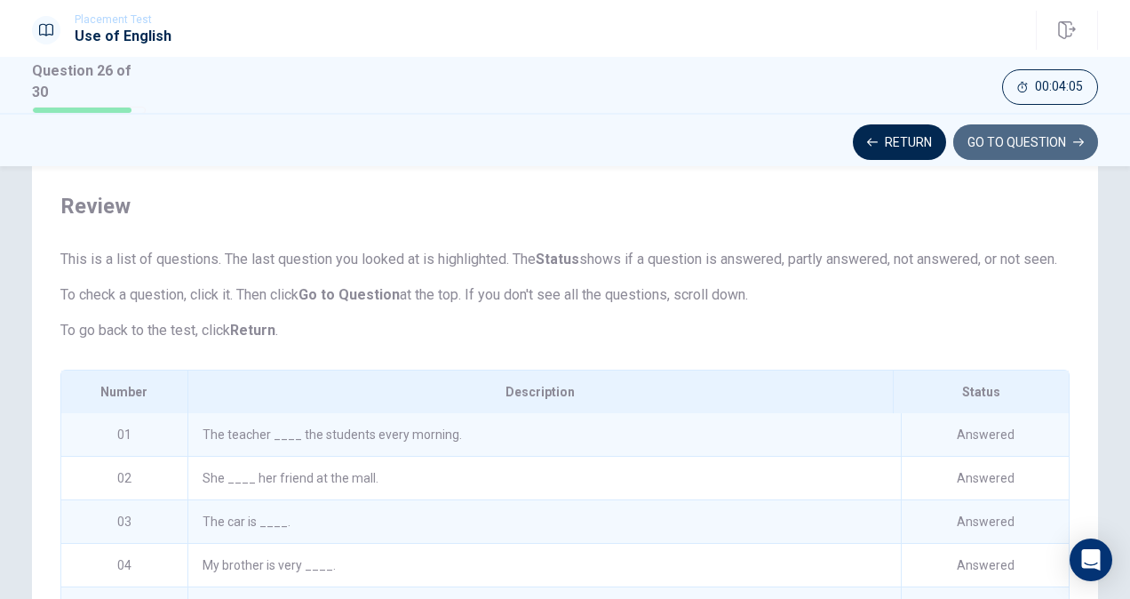
click at [970, 138] on button "GO TO QUESTION" at bounding box center [1025, 142] width 145 height 36
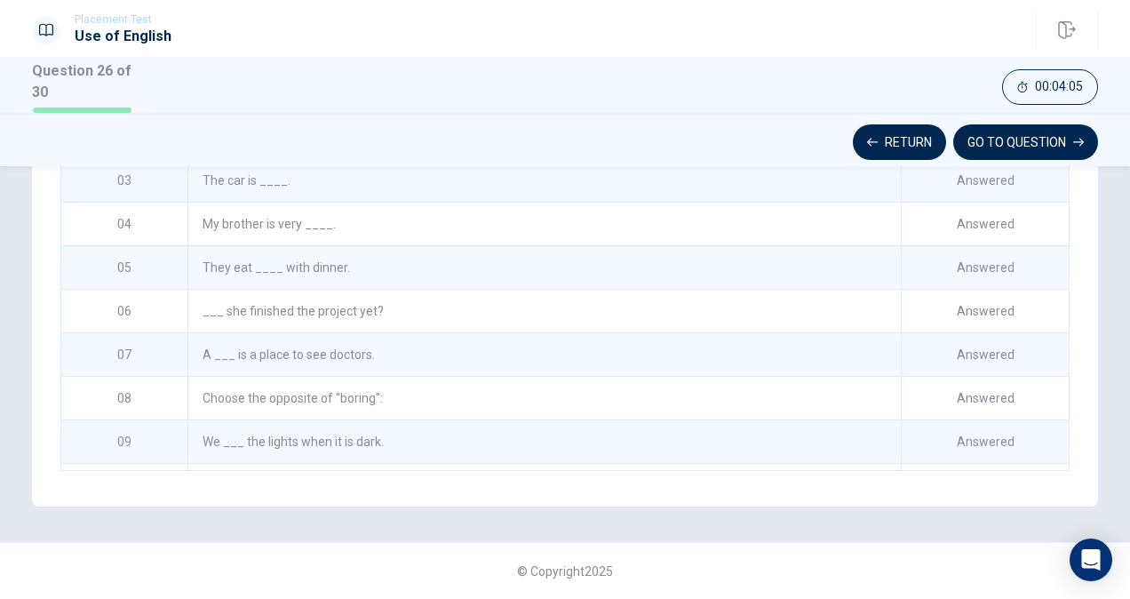
scroll to position [149, 0]
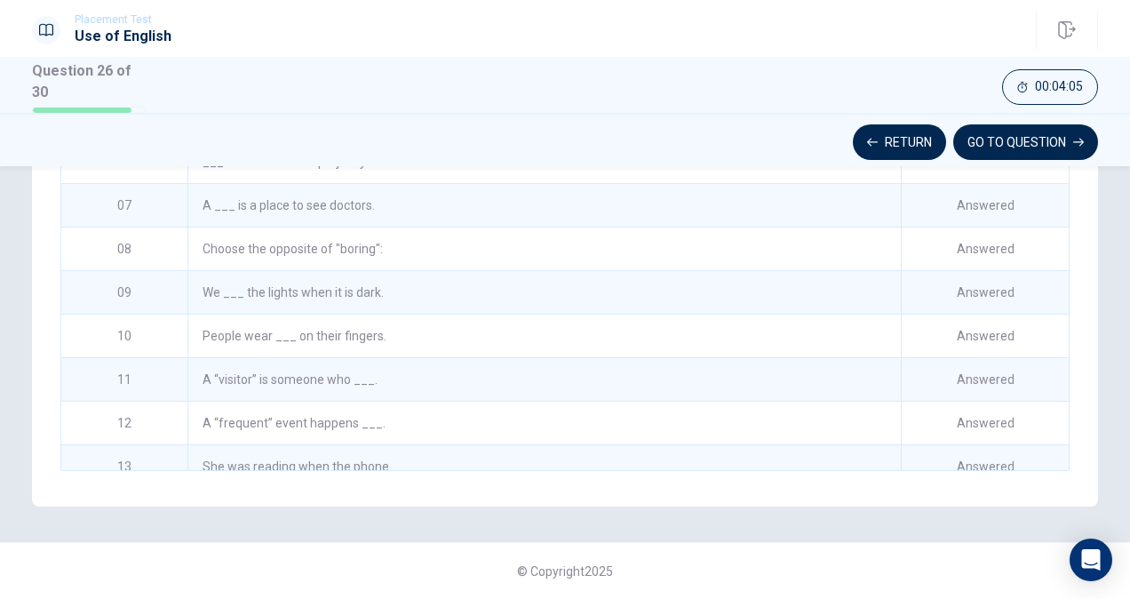
click at [970, 138] on button "GO TO QUESTION" at bounding box center [1025, 142] width 145 height 36
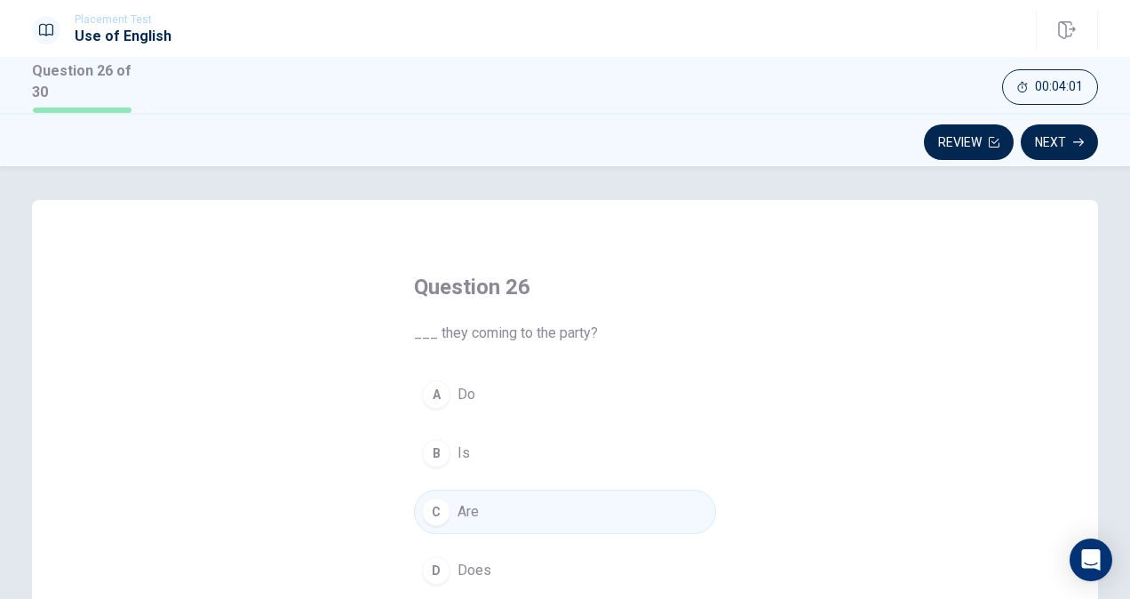
scroll to position [0, 0]
click at [1059, 142] on button "Next" at bounding box center [1059, 142] width 77 height 36
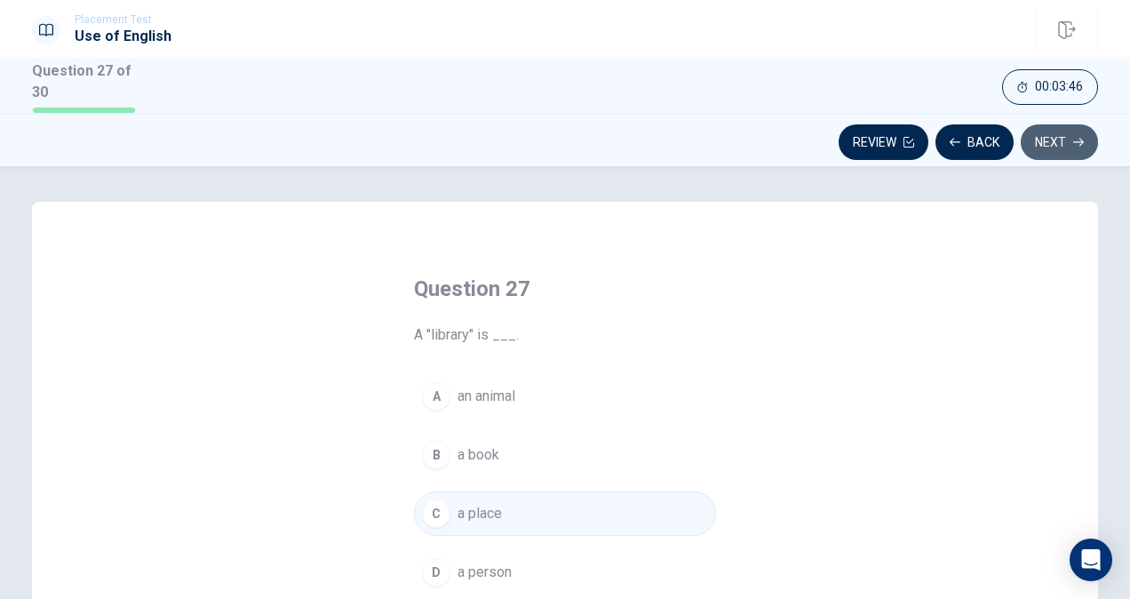
click at [1059, 142] on button "Next" at bounding box center [1059, 142] width 77 height 36
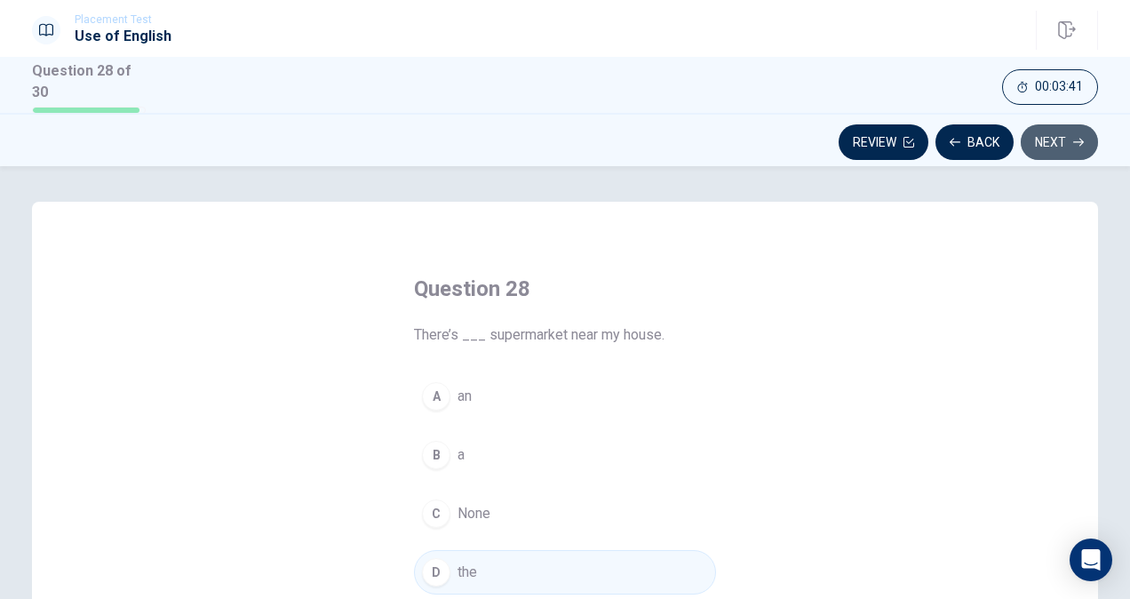
click at [1059, 142] on button "Next" at bounding box center [1059, 142] width 77 height 36
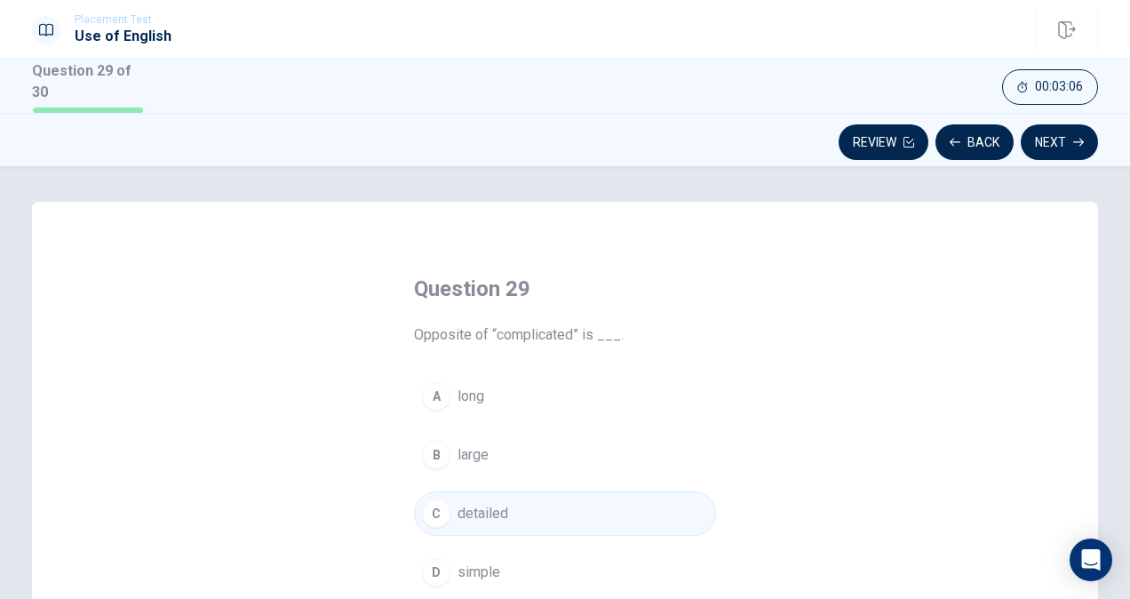
click at [952, 180] on div "Question 29 Opposite of “complicated” is ___. A long B large C detailed D simpl…" at bounding box center [565, 382] width 1130 height 433
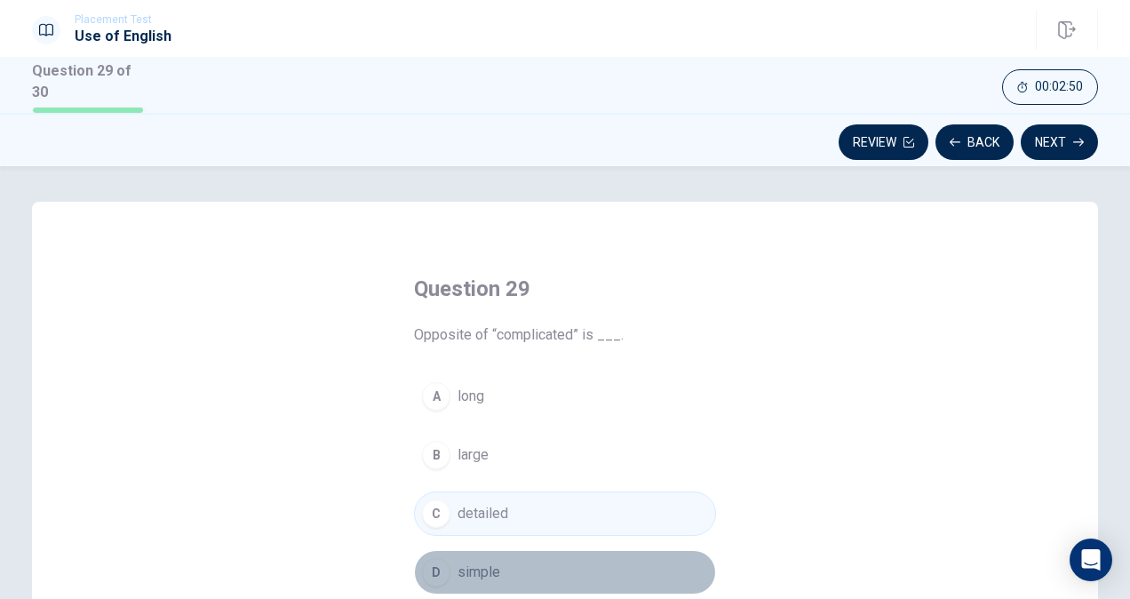
click at [570, 561] on button "D simple" at bounding box center [565, 572] width 302 height 44
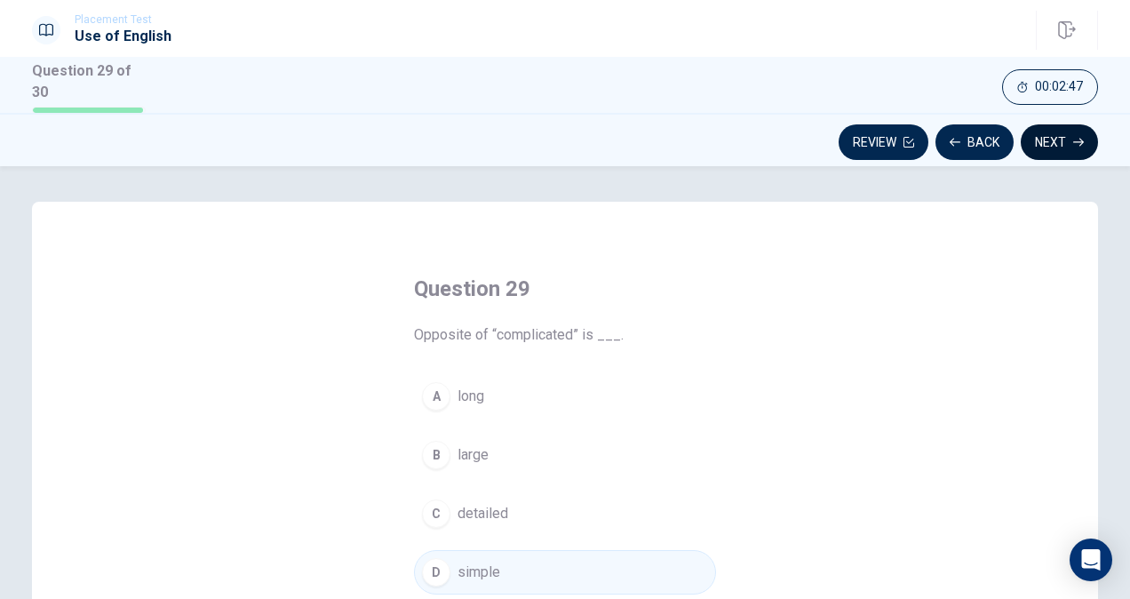
click at [1057, 133] on button "Next" at bounding box center [1059, 142] width 77 height 36
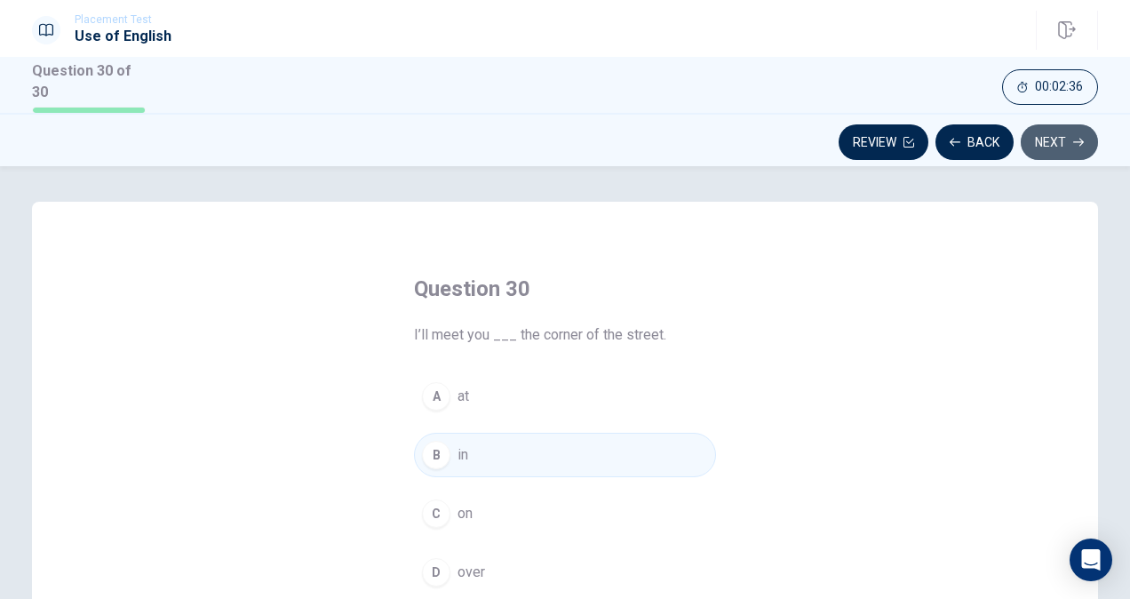
click at [1061, 147] on button "Next" at bounding box center [1059, 142] width 77 height 36
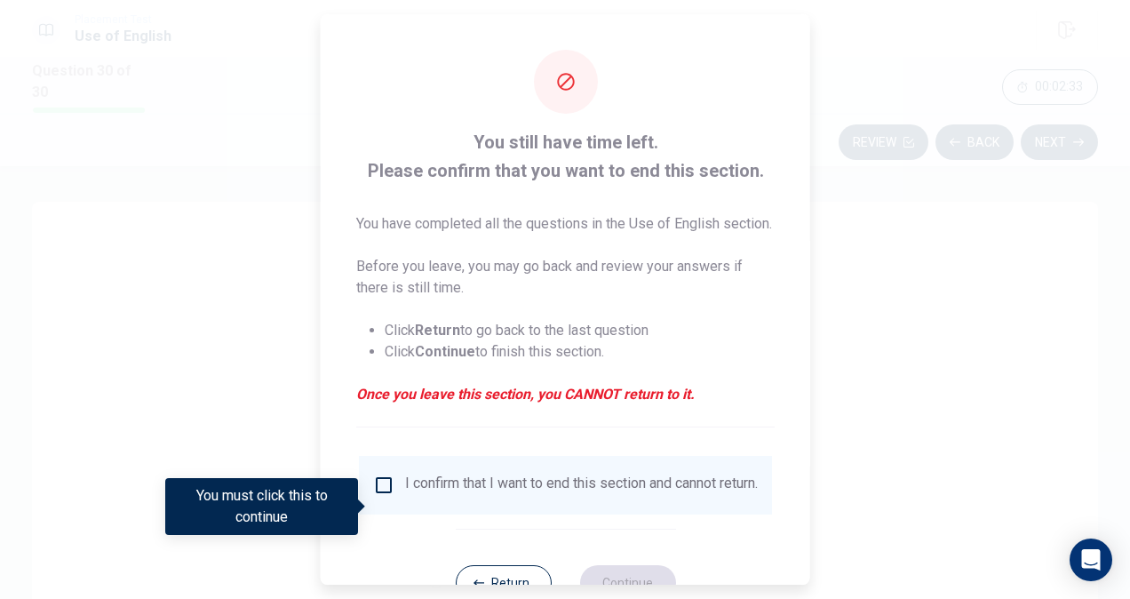
click at [385, 496] on input "You must click this to continue" at bounding box center [383, 484] width 21 height 21
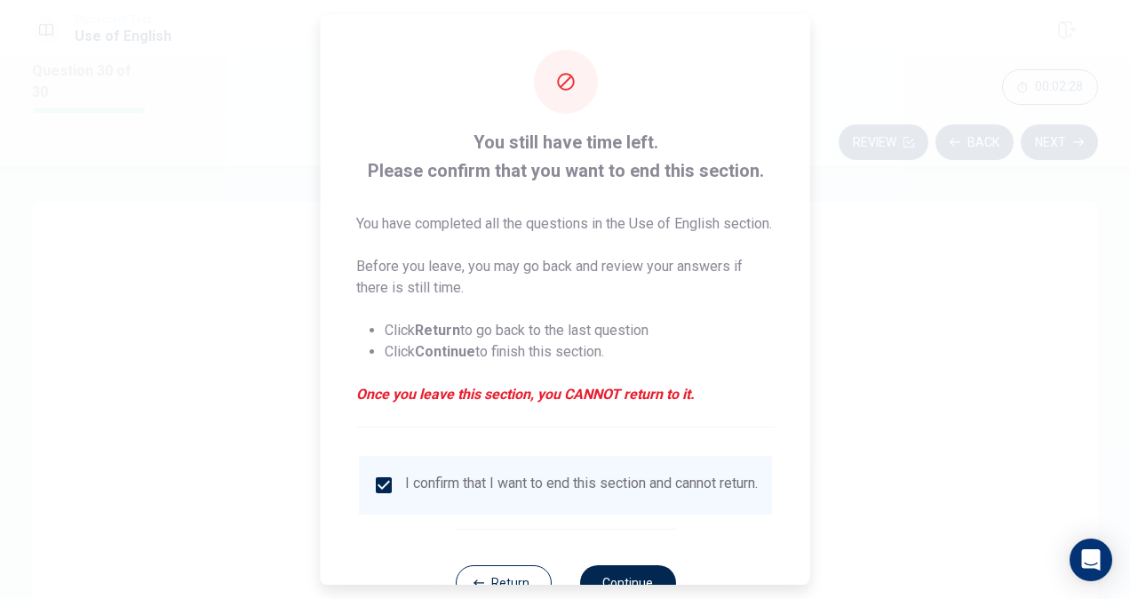
scroll to position [85, 0]
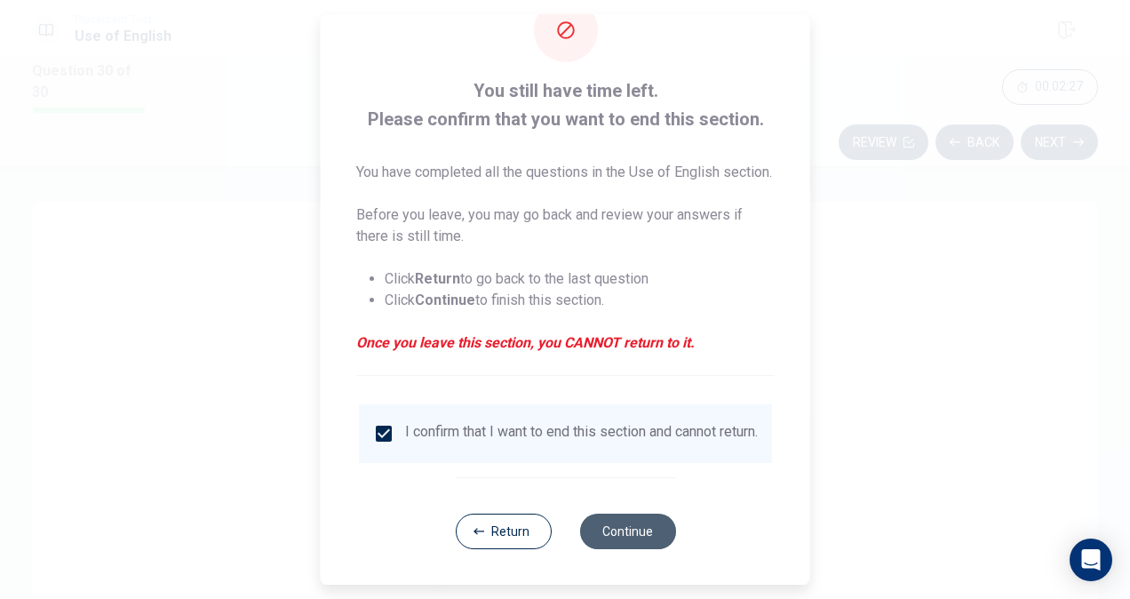
click at [602, 529] on button "Continue" at bounding box center [627, 532] width 96 height 36
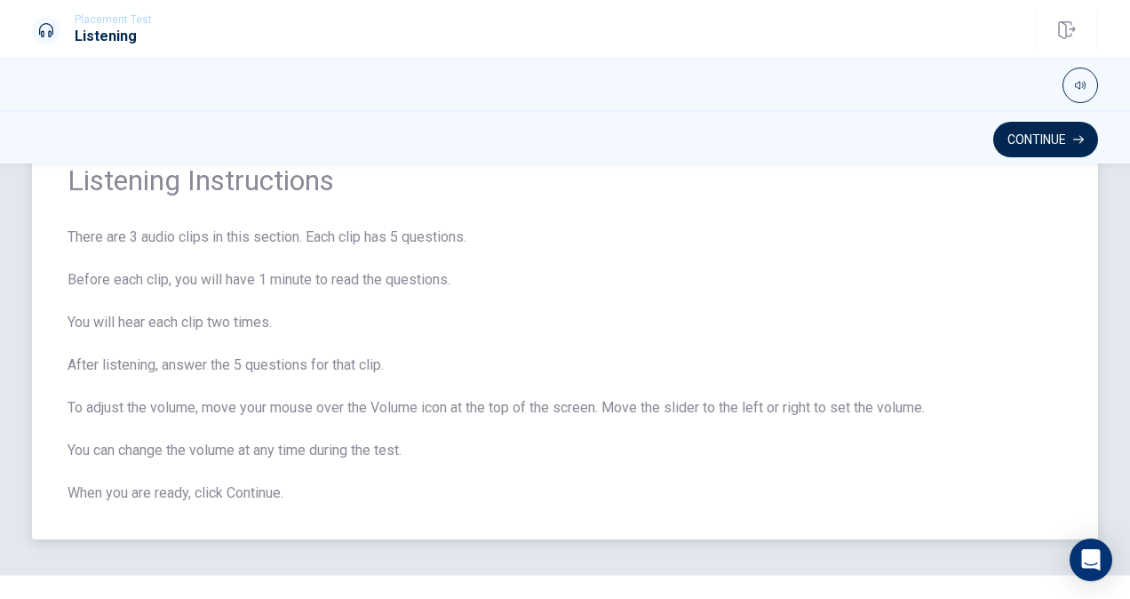
scroll to position [0, 0]
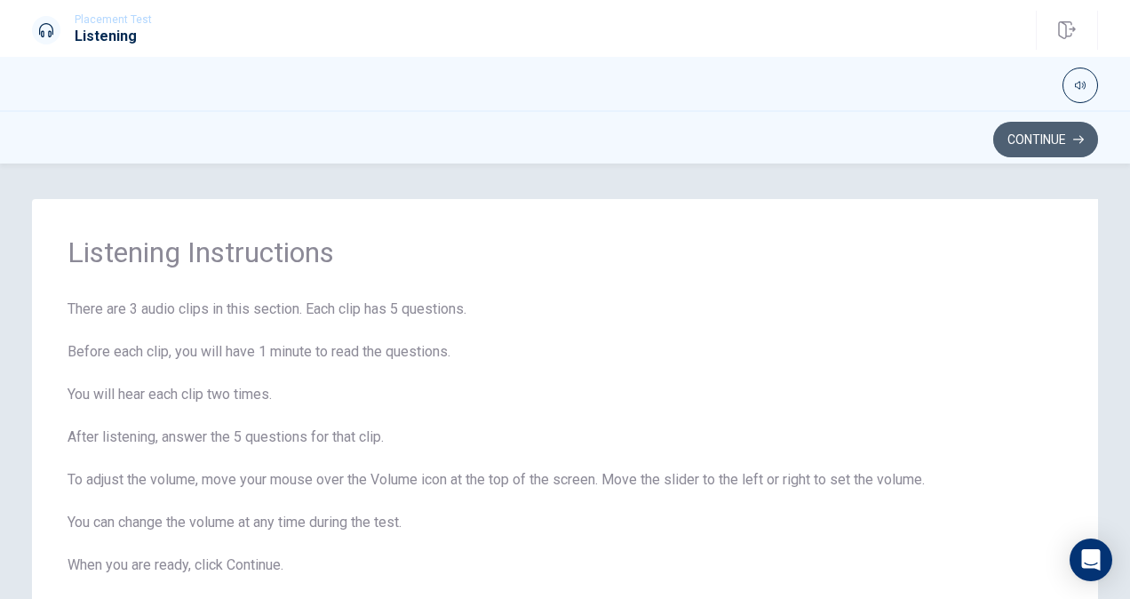
click at [1049, 137] on button "Continue" at bounding box center [1045, 140] width 105 height 36
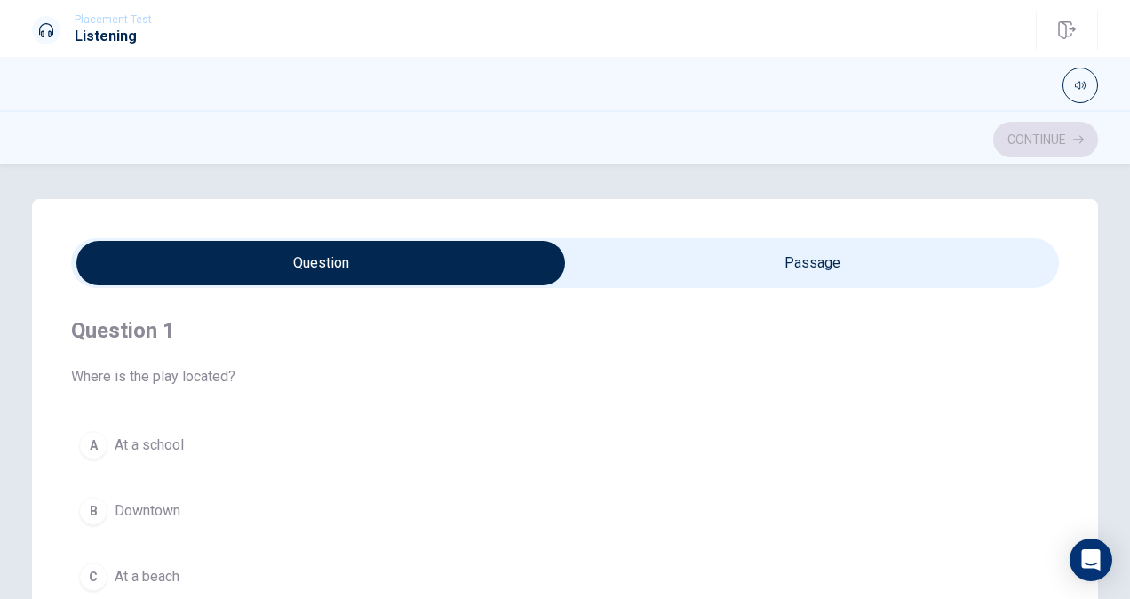
click at [776, 250] on input "checkbox" at bounding box center [321, 263] width 1482 height 44
checkbox input "true"
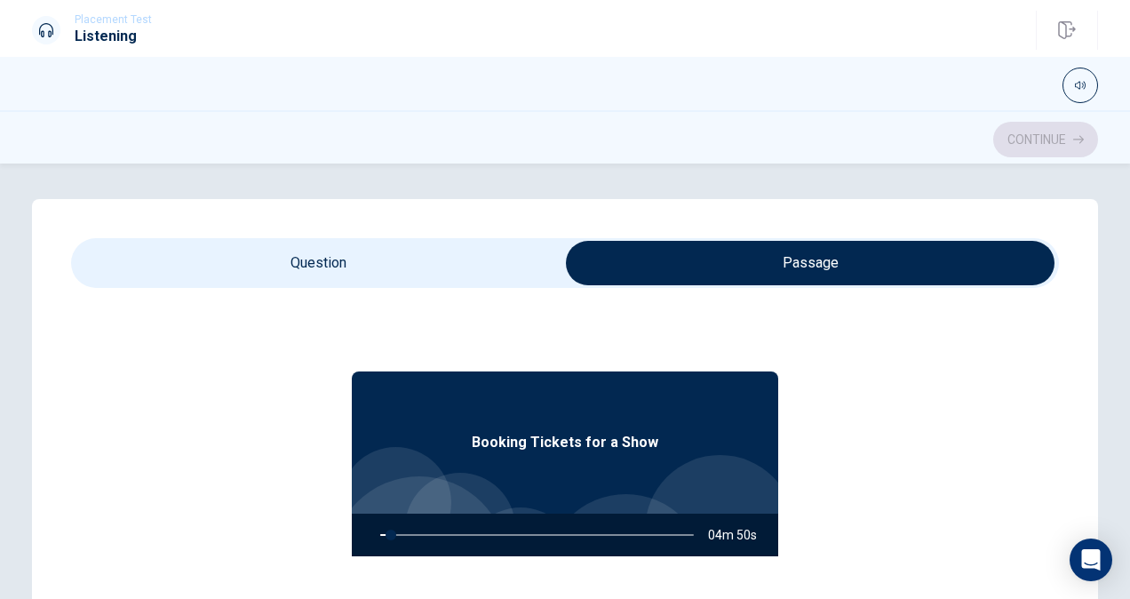
type input "4"
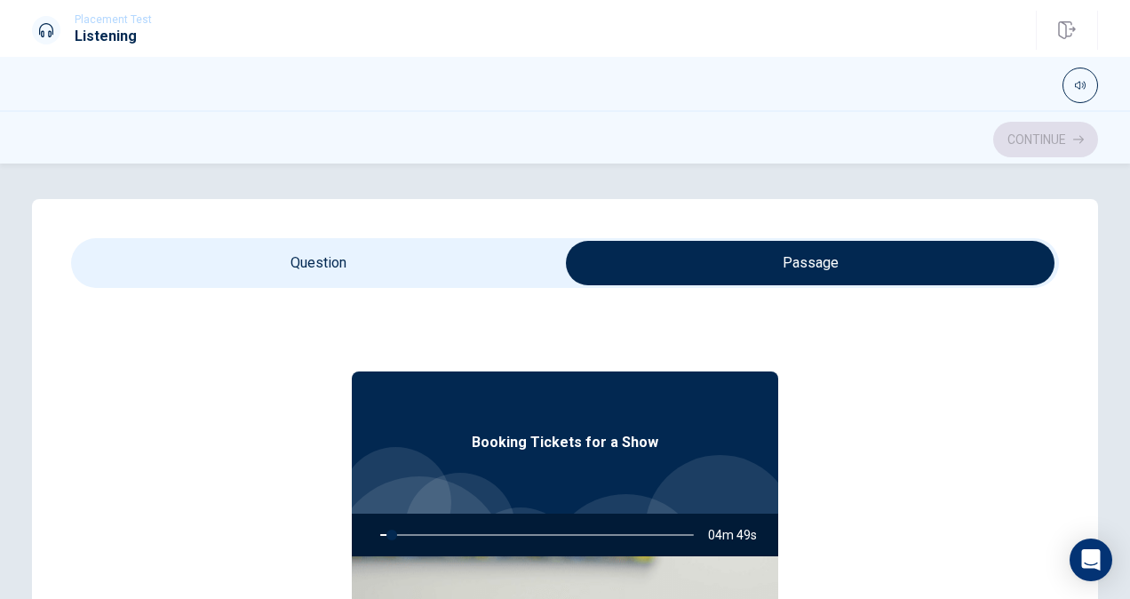
click at [385, 273] on input "checkbox" at bounding box center [810, 263] width 1482 height 44
checkbox input "false"
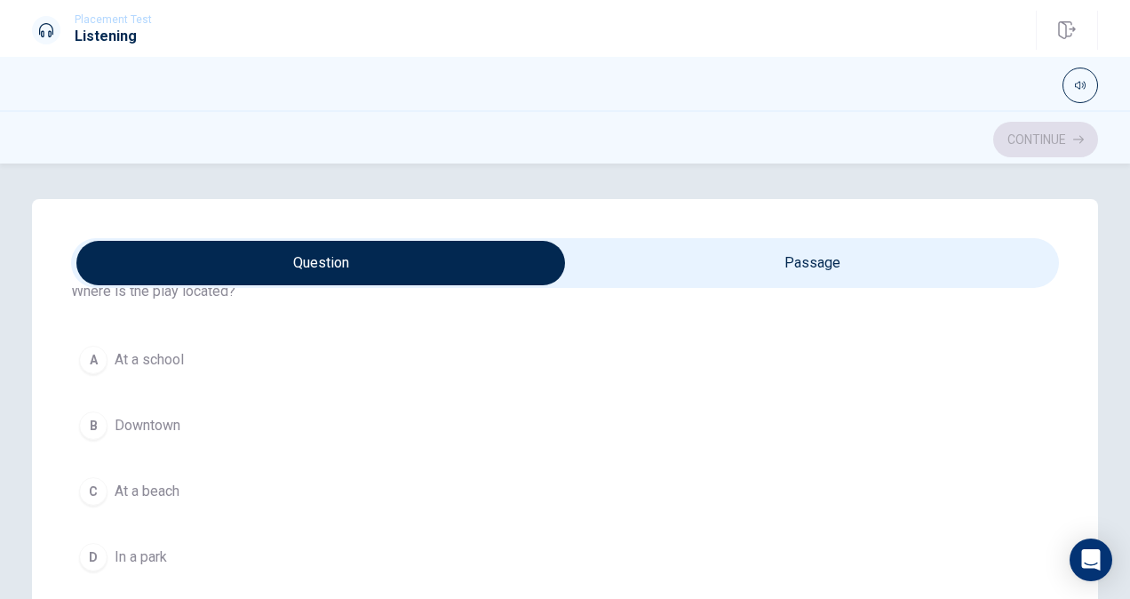
scroll to position [86, 0]
type input "8"
click at [701, 260] on input "checkbox" at bounding box center [321, 263] width 1482 height 44
checkbox input "true"
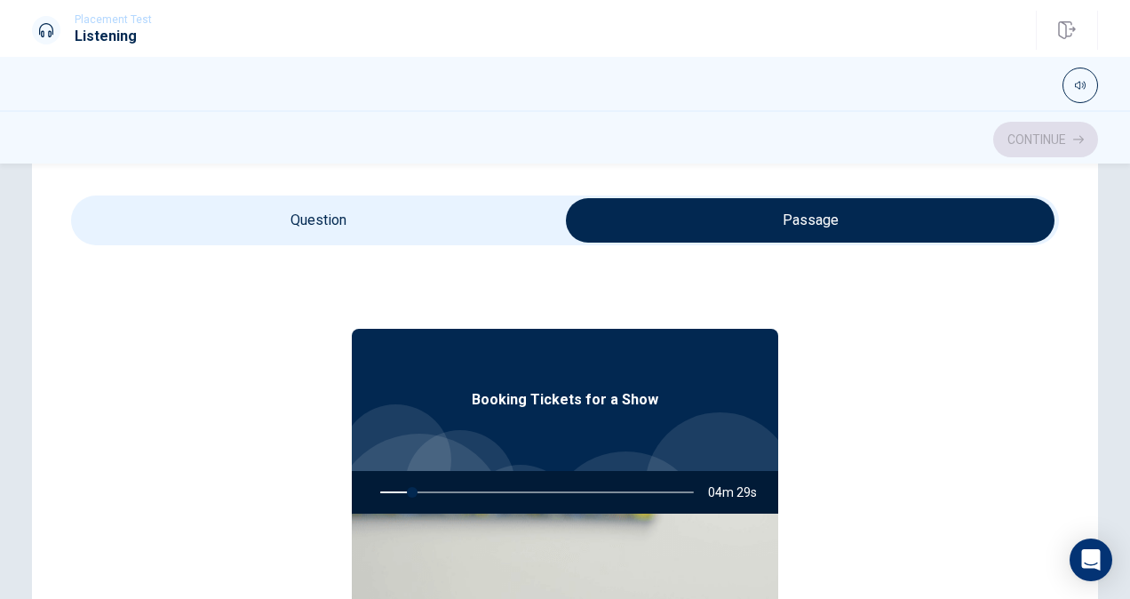
scroll to position [42, 0]
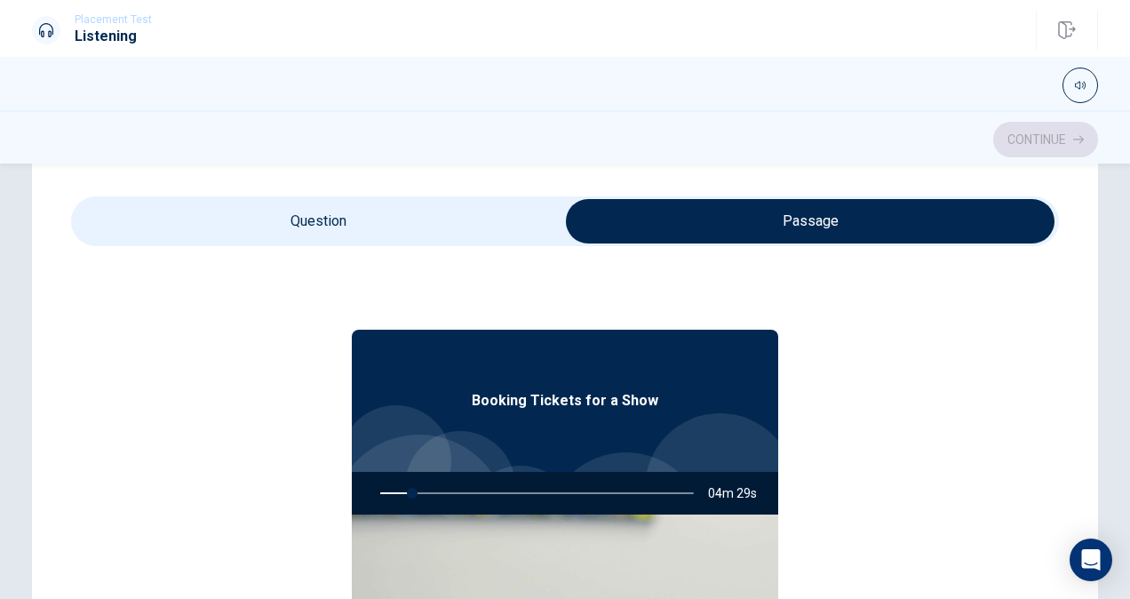
type input "11"
click at [308, 226] on input "checkbox" at bounding box center [810, 221] width 1482 height 44
checkbox input "false"
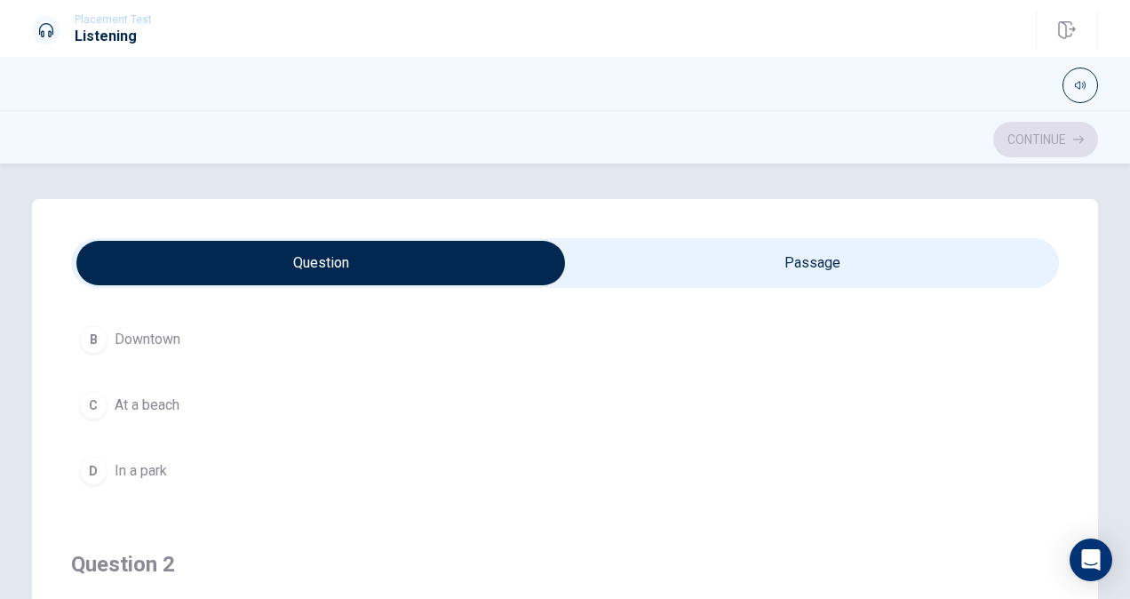
scroll to position [0, 0]
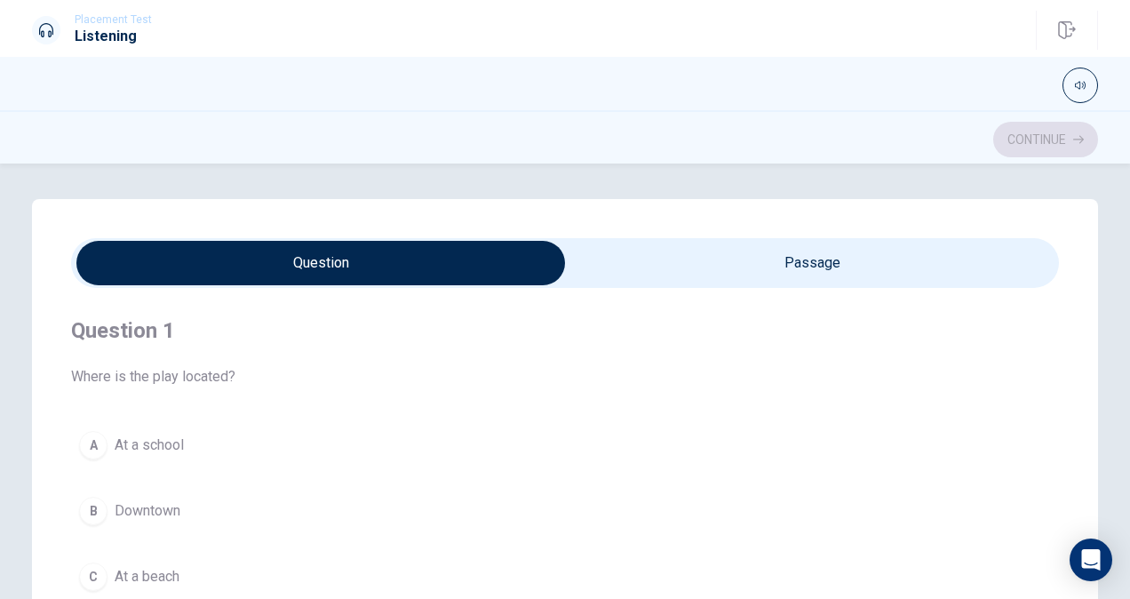
type input "20"
click at [791, 243] on input "checkbox" at bounding box center [321, 263] width 1482 height 44
checkbox input "true"
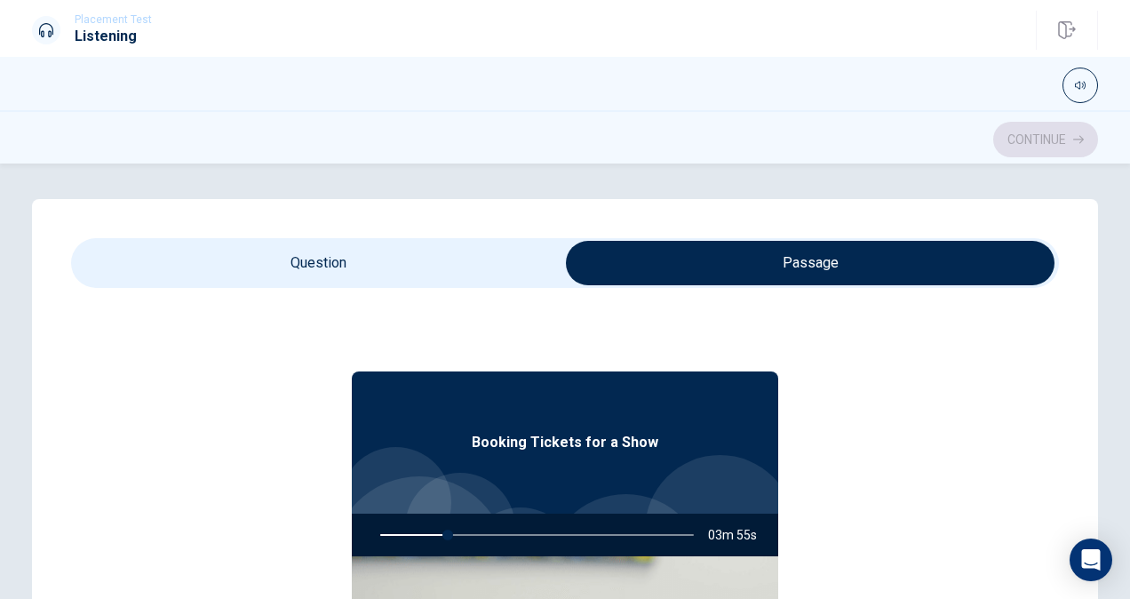
type input "22"
click at [399, 260] on input "checkbox" at bounding box center [810, 263] width 1482 height 44
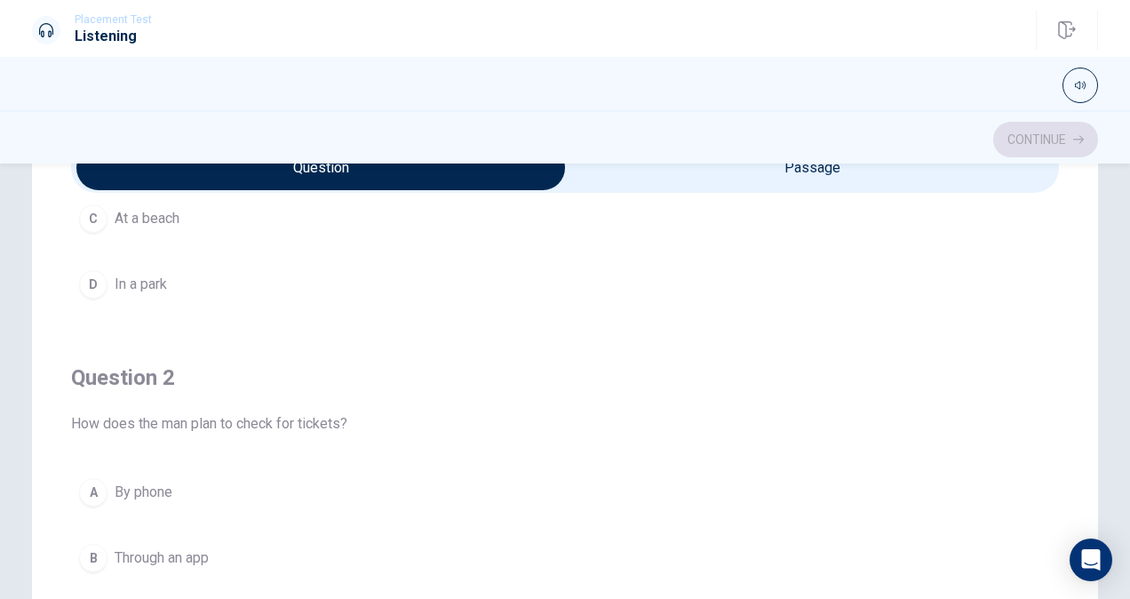
scroll to position [264, 0]
click at [696, 163] on input "checkbox" at bounding box center [321, 168] width 1482 height 44
checkbox input "true"
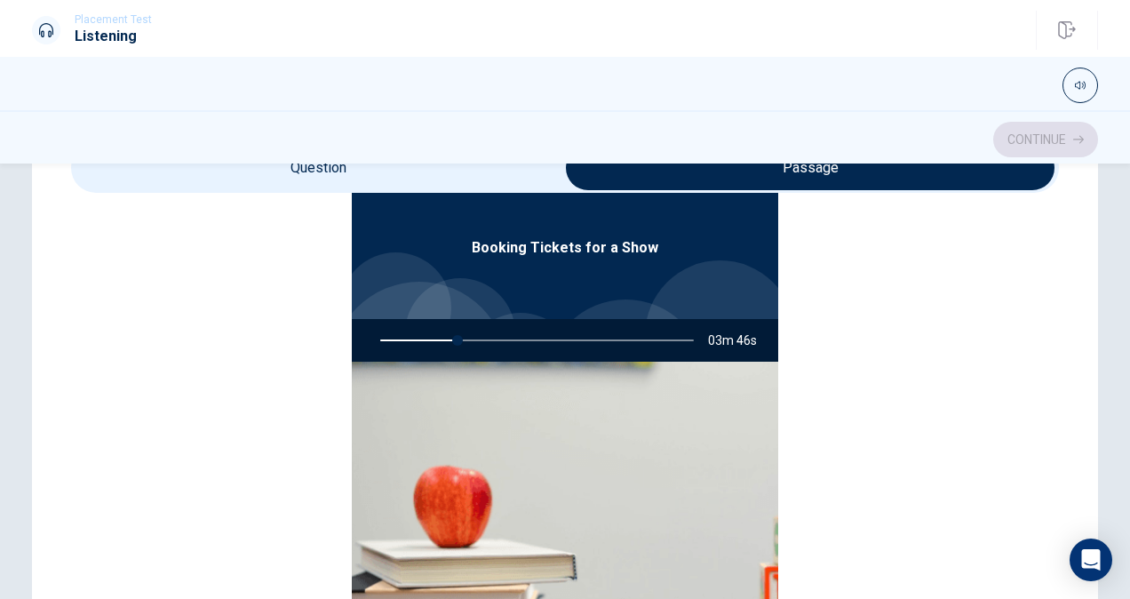
scroll to position [100, 0]
type input "26"
click at [437, 165] on input "checkbox" at bounding box center [810, 168] width 1482 height 44
checkbox input "false"
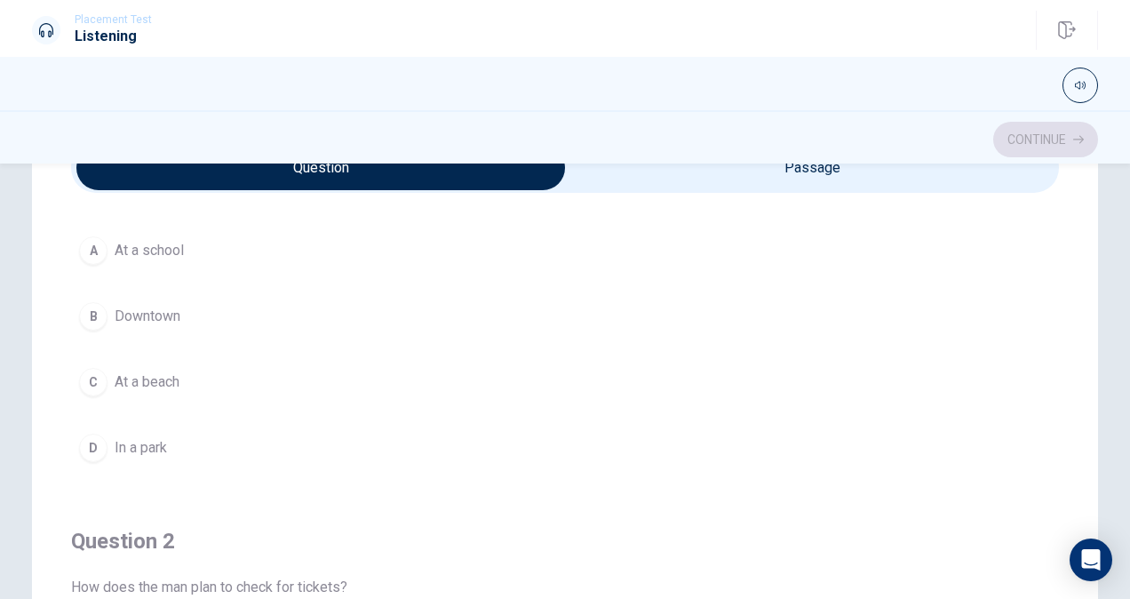
scroll to position [0, 0]
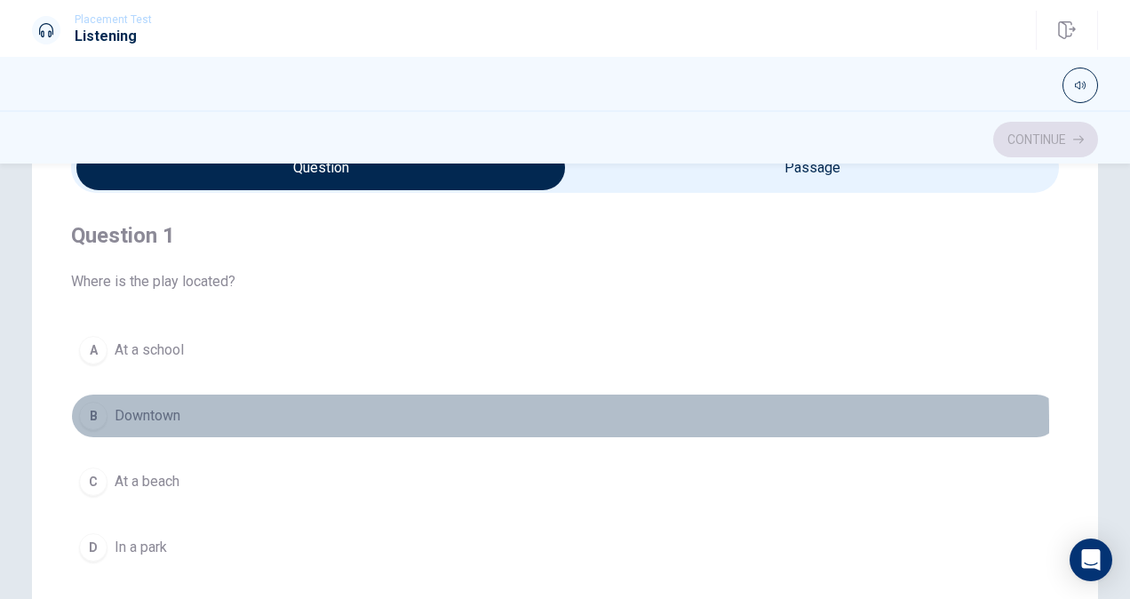
click at [150, 425] on span "Downtown" at bounding box center [148, 415] width 66 height 21
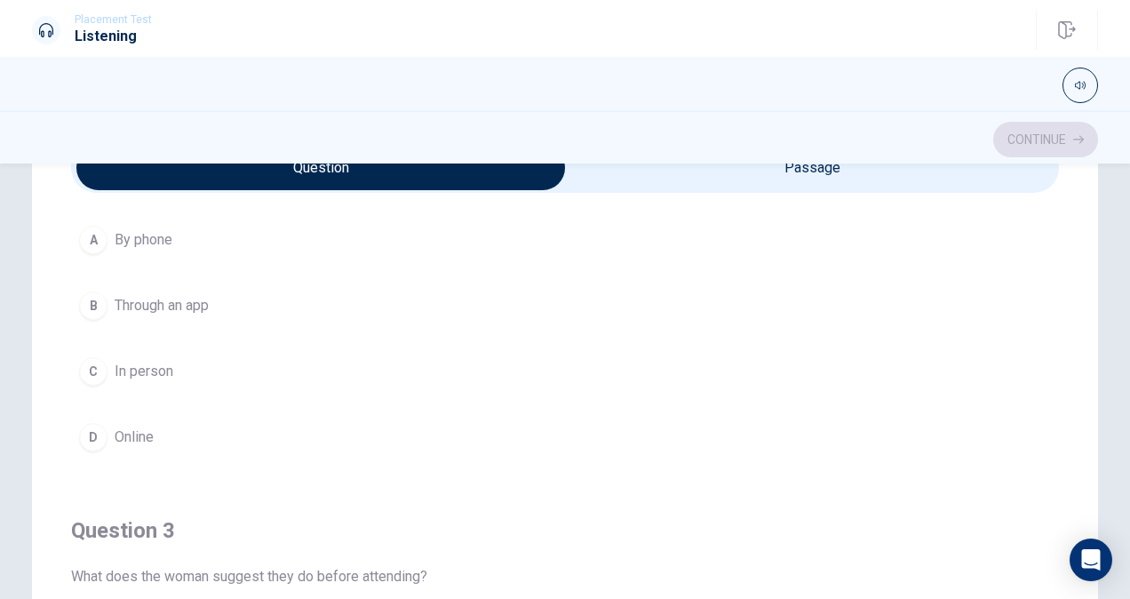
scroll to position [493, 0]
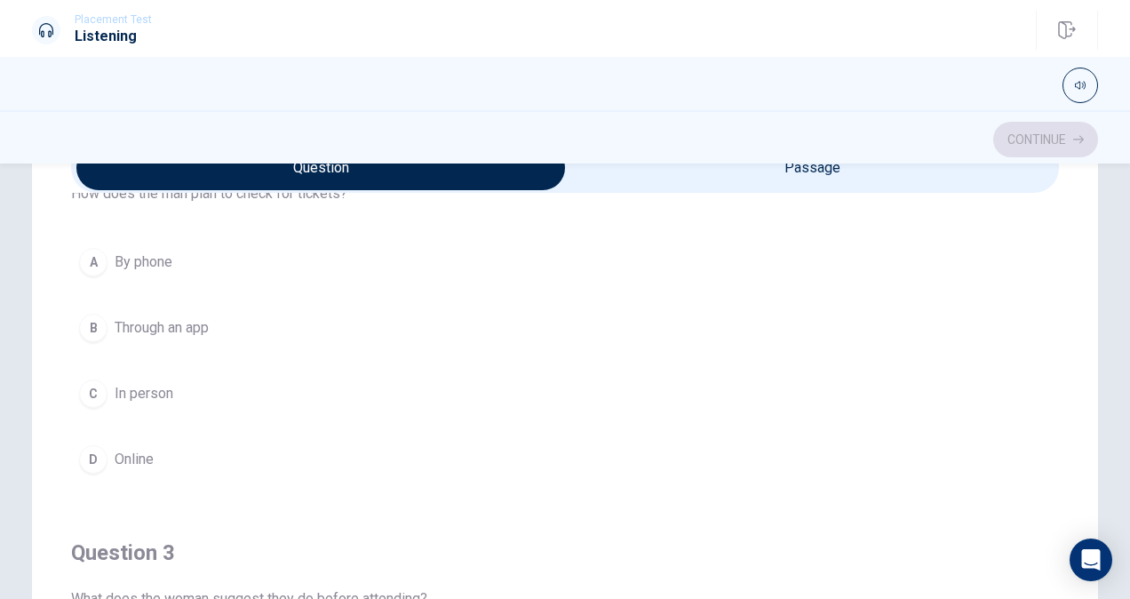
drag, startPoint x: 150, startPoint y: 425, endPoint x: 174, endPoint y: 567, distance: 144.2
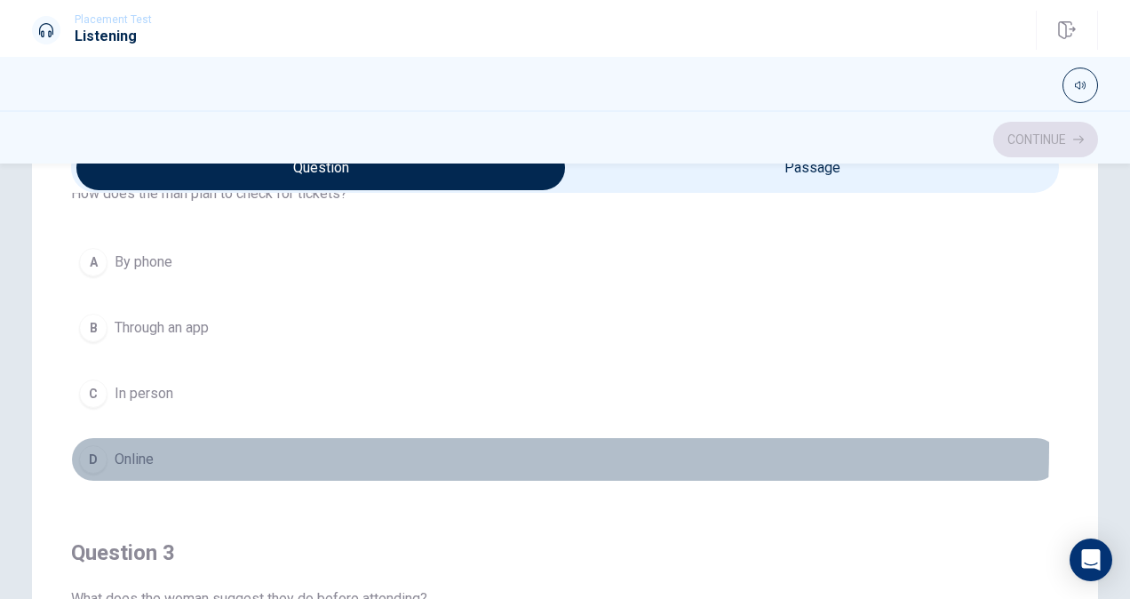
click at [162, 445] on button "D Online" at bounding box center [565, 459] width 988 height 44
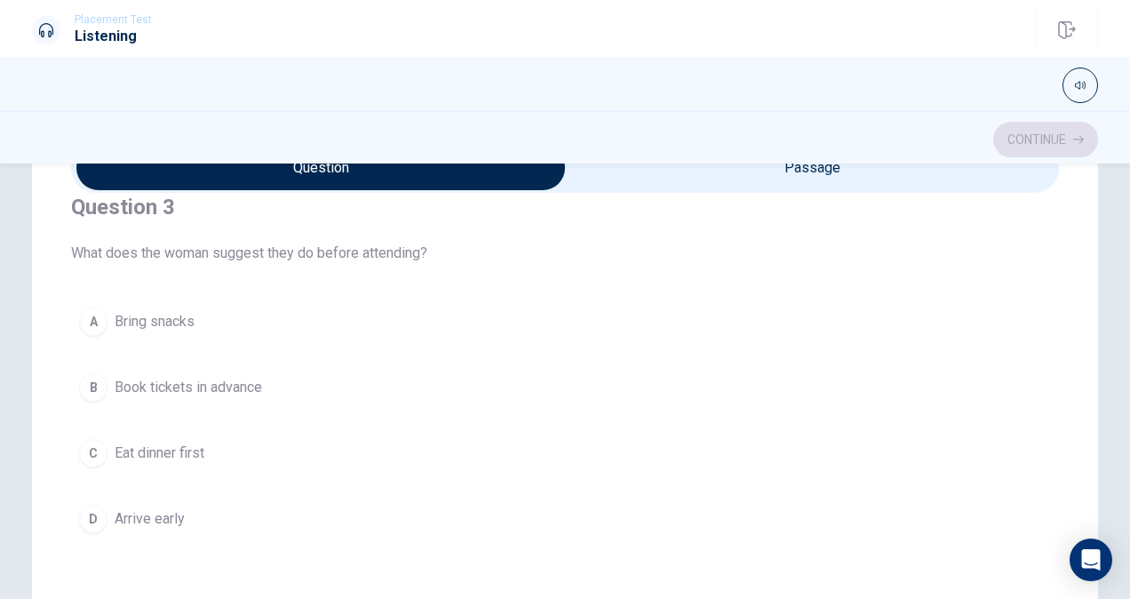
scroll to position [839, 0]
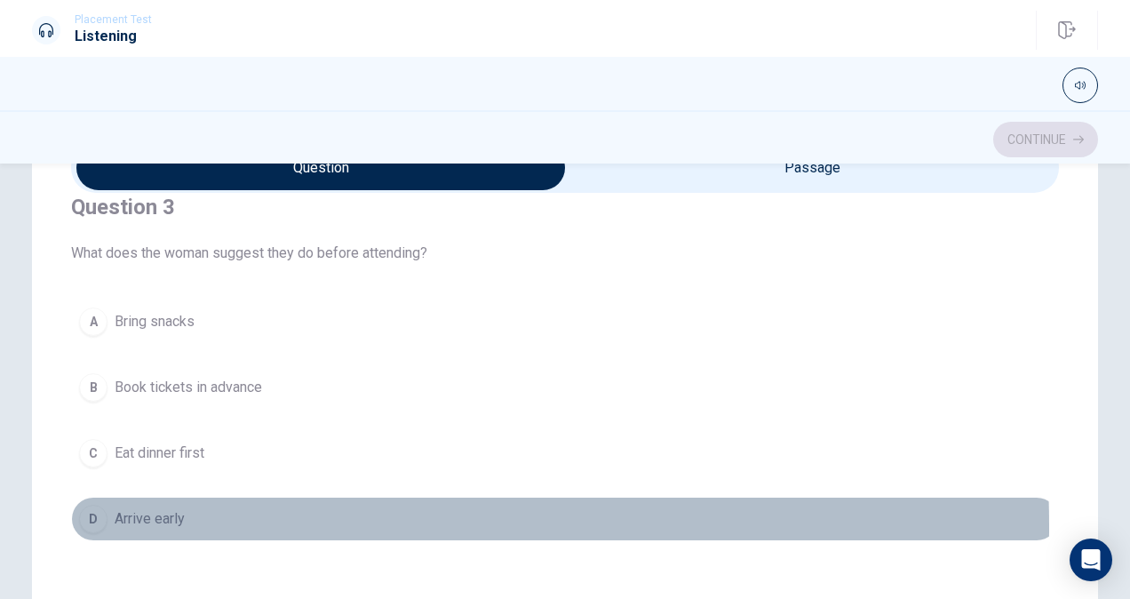
click at [173, 526] on span "Arrive early" at bounding box center [150, 518] width 70 height 21
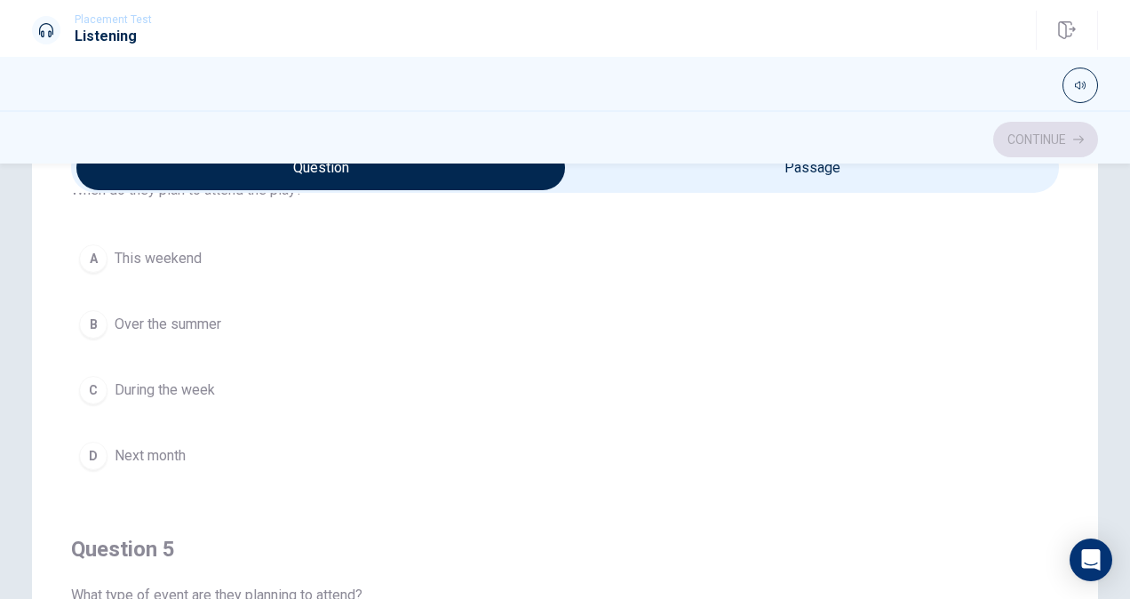
scroll to position [1304, 0]
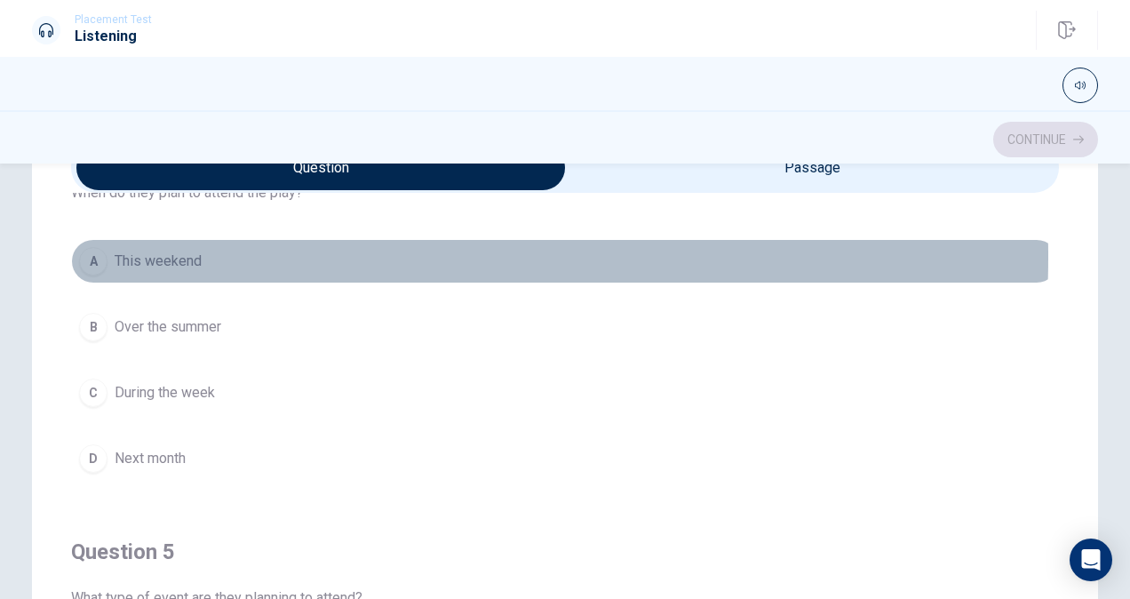
click at [179, 257] on span "This weekend" at bounding box center [158, 261] width 87 height 21
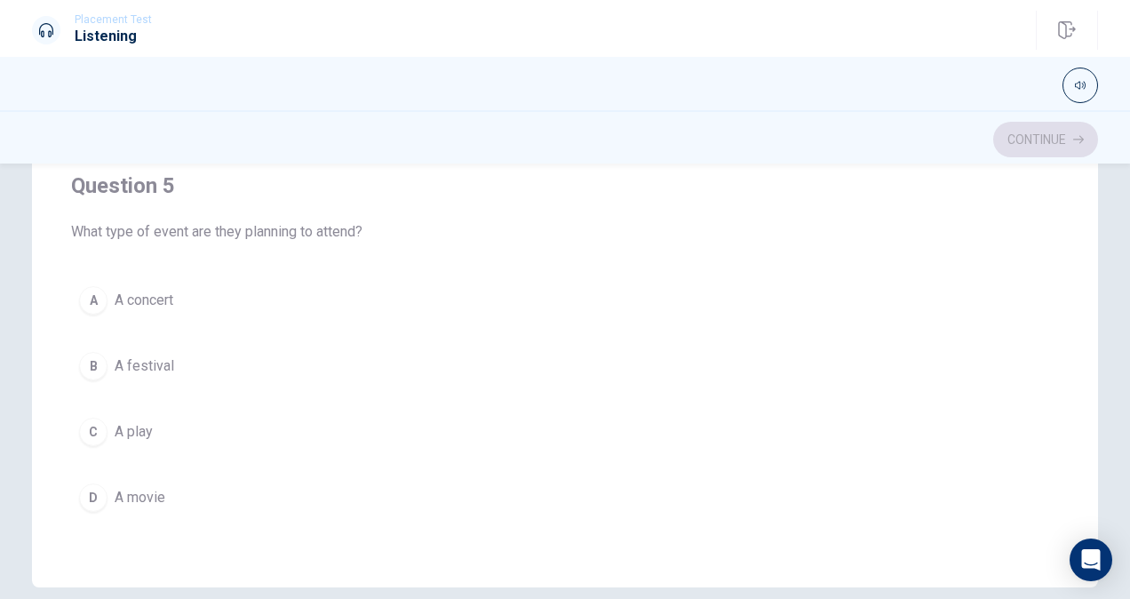
scroll to position [327, 0]
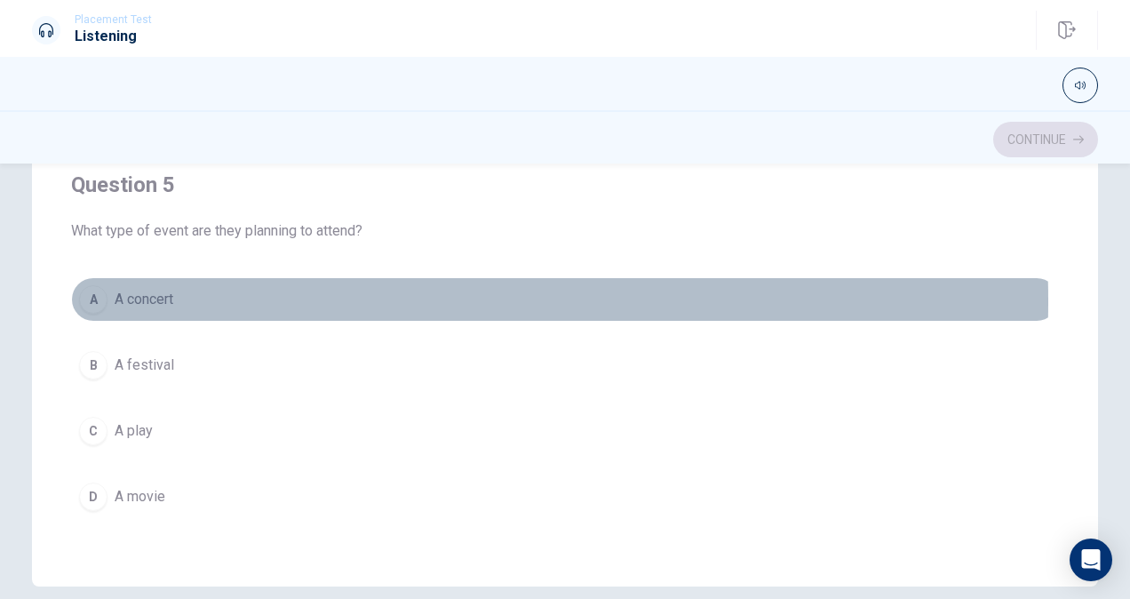
click at [154, 301] on span "A concert" at bounding box center [144, 299] width 59 height 21
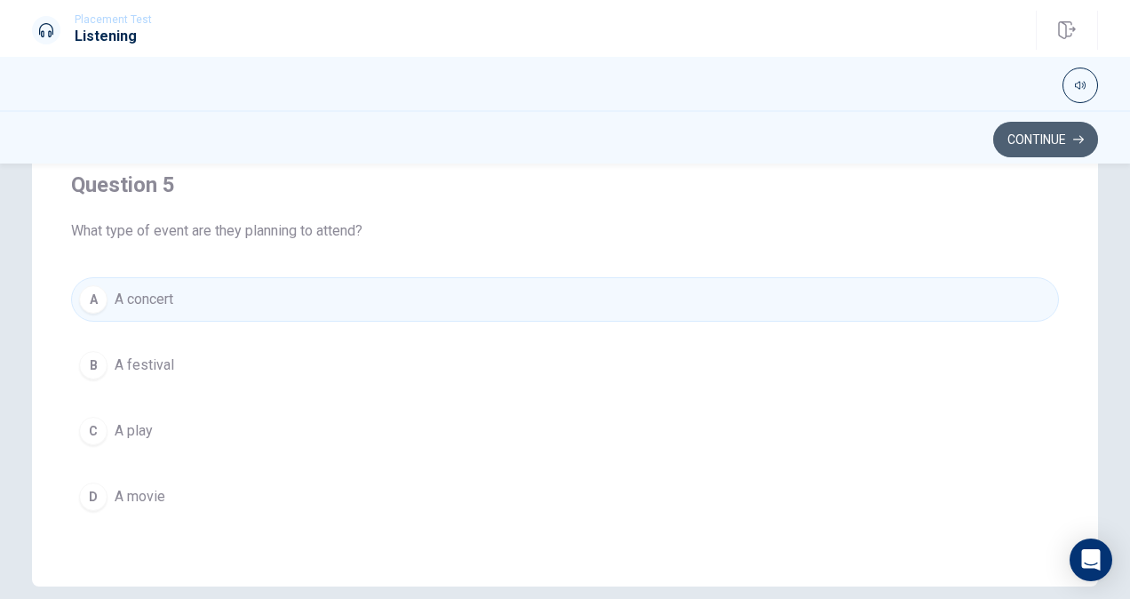
click at [1047, 134] on button "Continue" at bounding box center [1045, 140] width 105 height 36
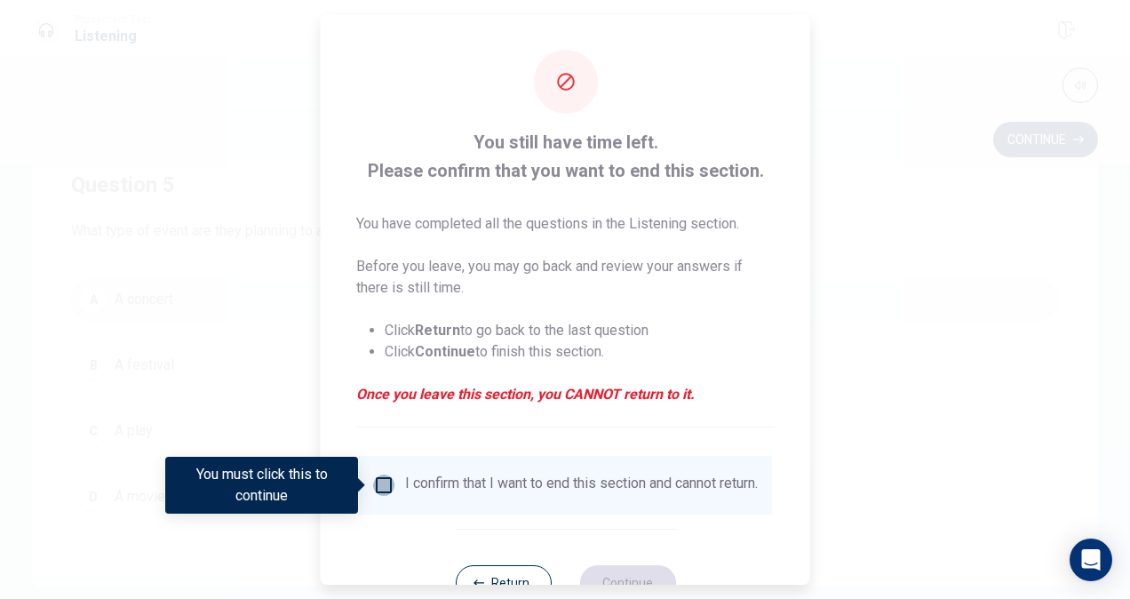
click at [385, 481] on input "You must click this to continue" at bounding box center [383, 484] width 21 height 21
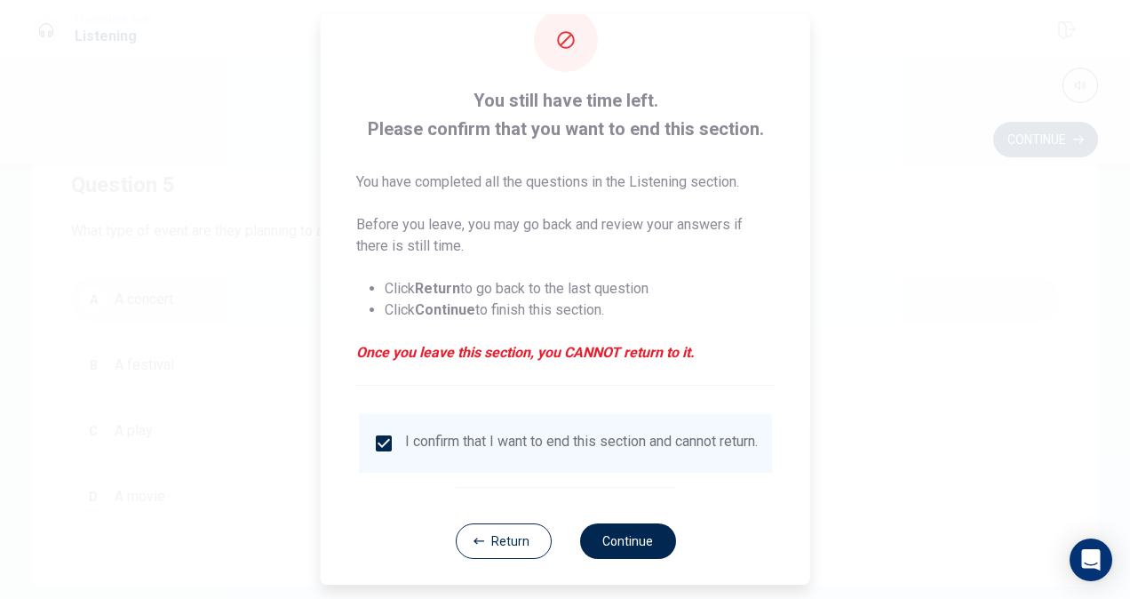
scroll to position [64, 0]
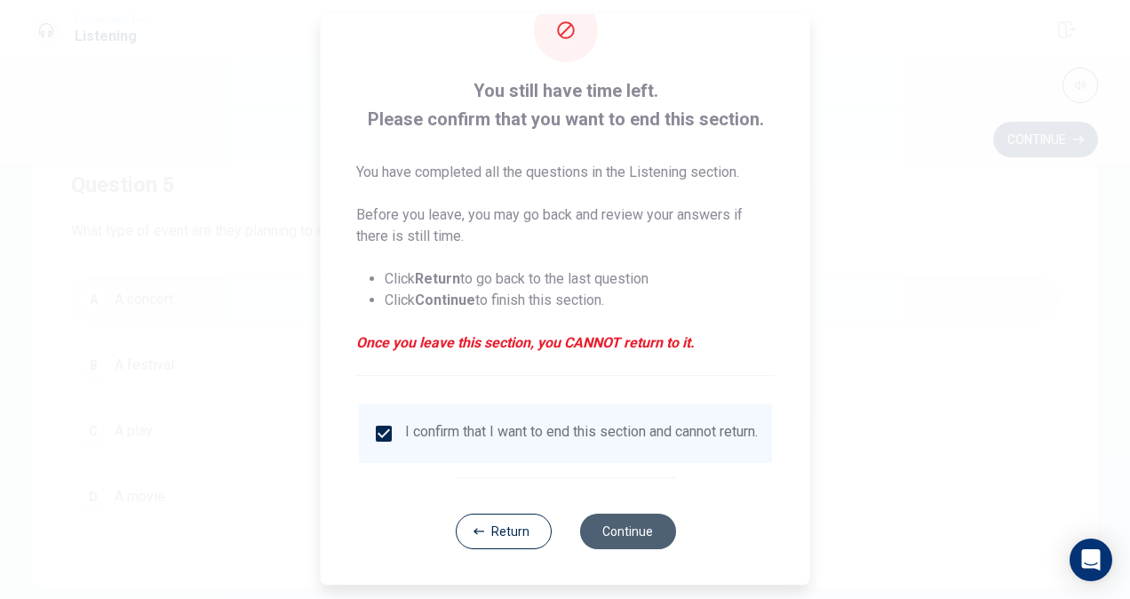
click at [632, 524] on button "Continue" at bounding box center [627, 532] width 96 height 36
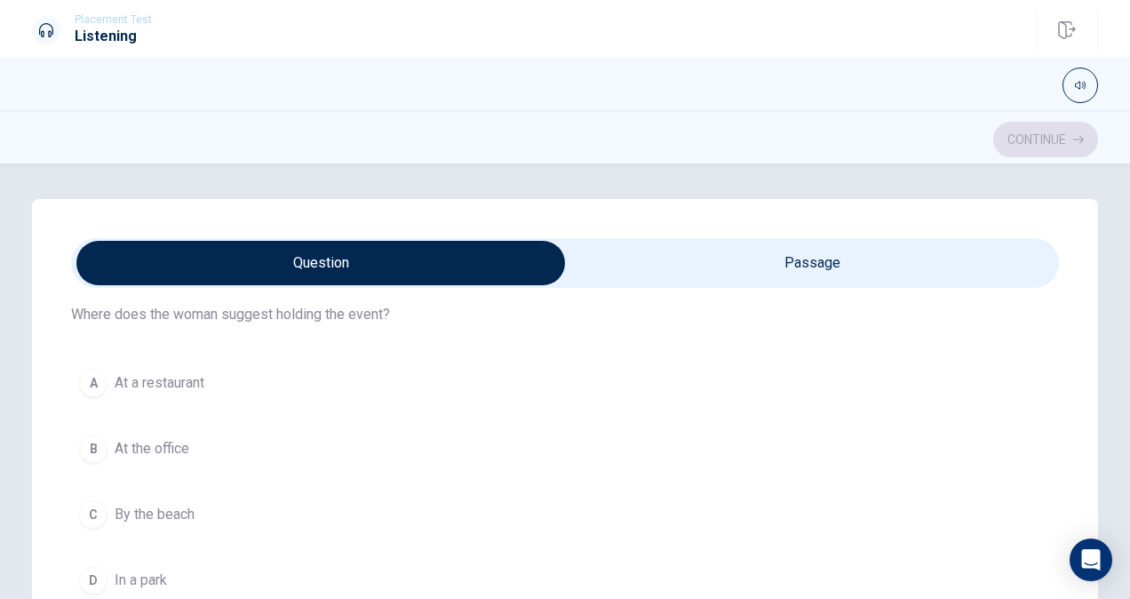
scroll to position [63, 0]
click at [607, 291] on div "Question 6 Where does the woman suggest holding the event?" at bounding box center [565, 288] width 988 height 71
click at [677, 252] on input "checkbox" at bounding box center [321, 263] width 1482 height 44
checkbox input "true"
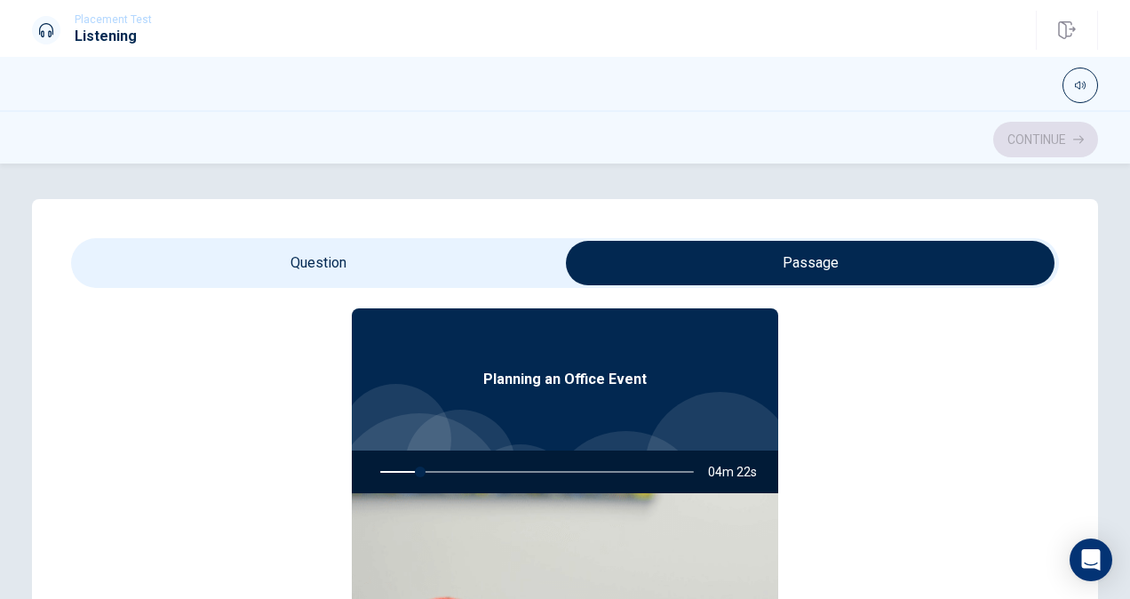
type input "13"
click at [512, 261] on input "checkbox" at bounding box center [810, 263] width 1482 height 44
checkbox input "false"
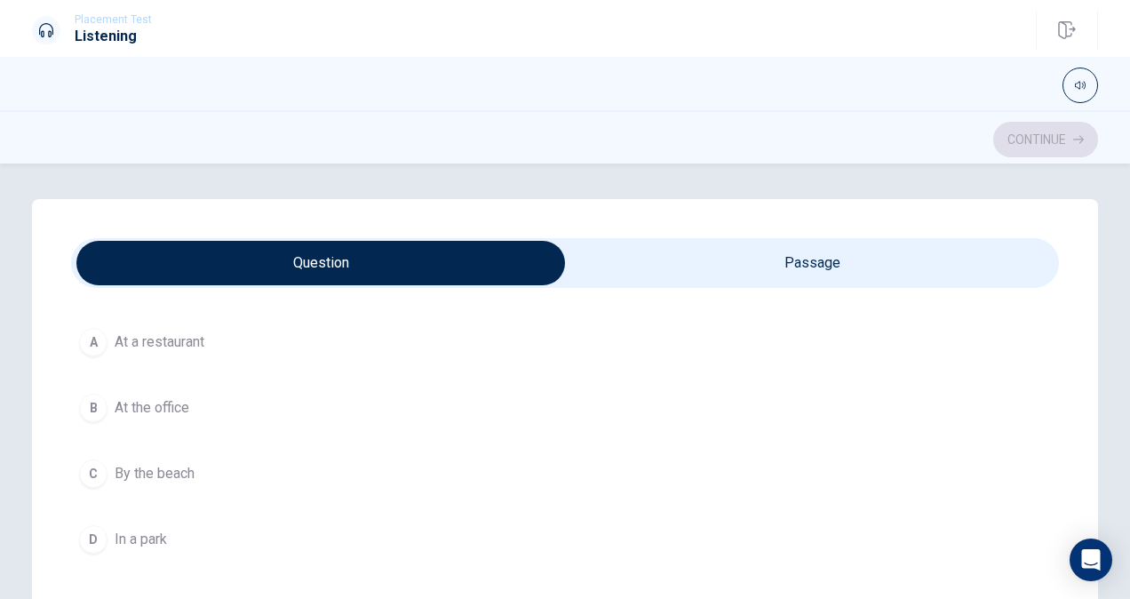
scroll to position [104, 0]
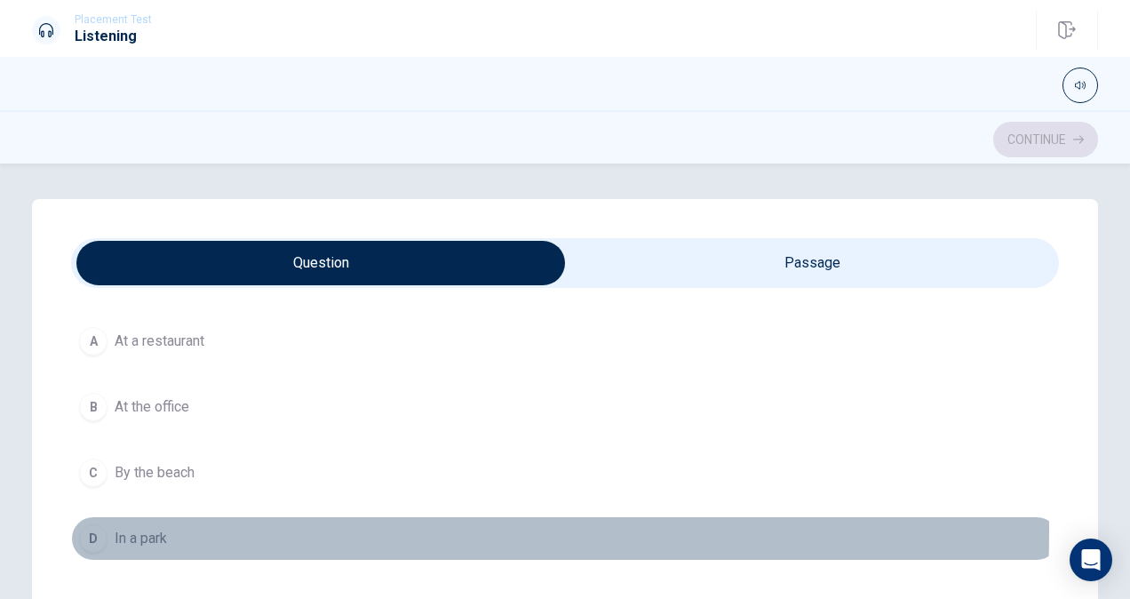
click at [183, 530] on button "D In a park" at bounding box center [565, 538] width 988 height 44
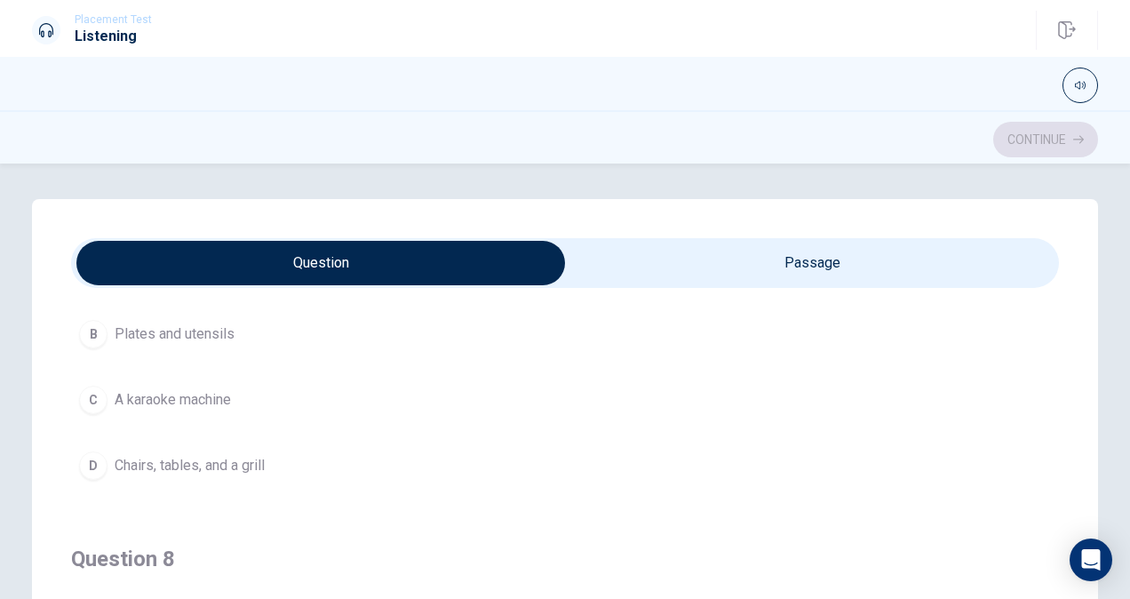
scroll to position [583, 0]
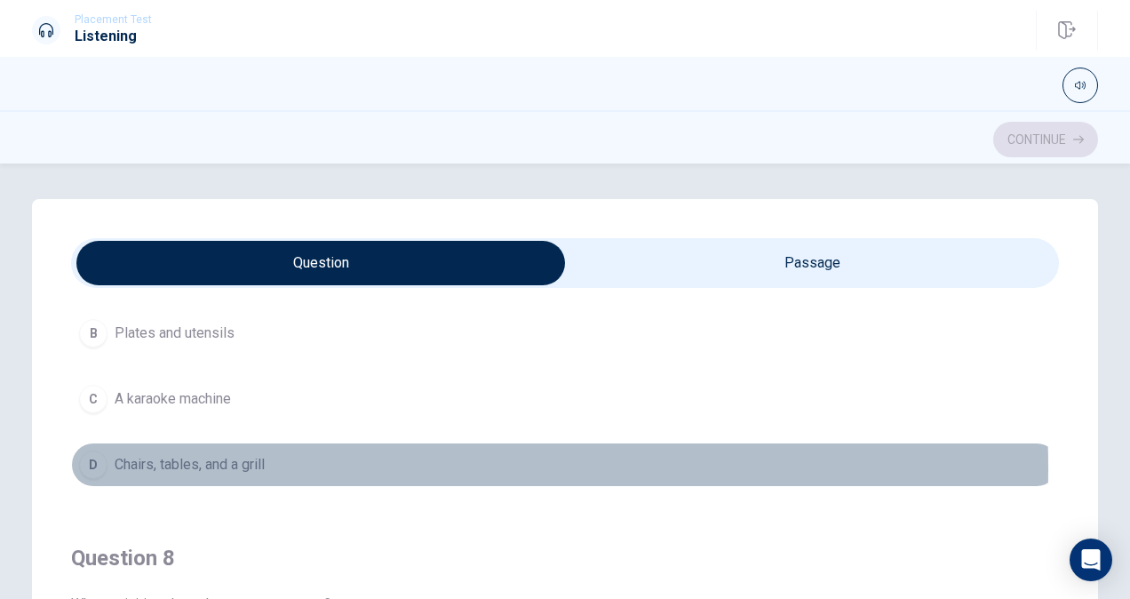
click at [215, 468] on span "Chairs, tables, and a grill" at bounding box center [190, 464] width 150 height 21
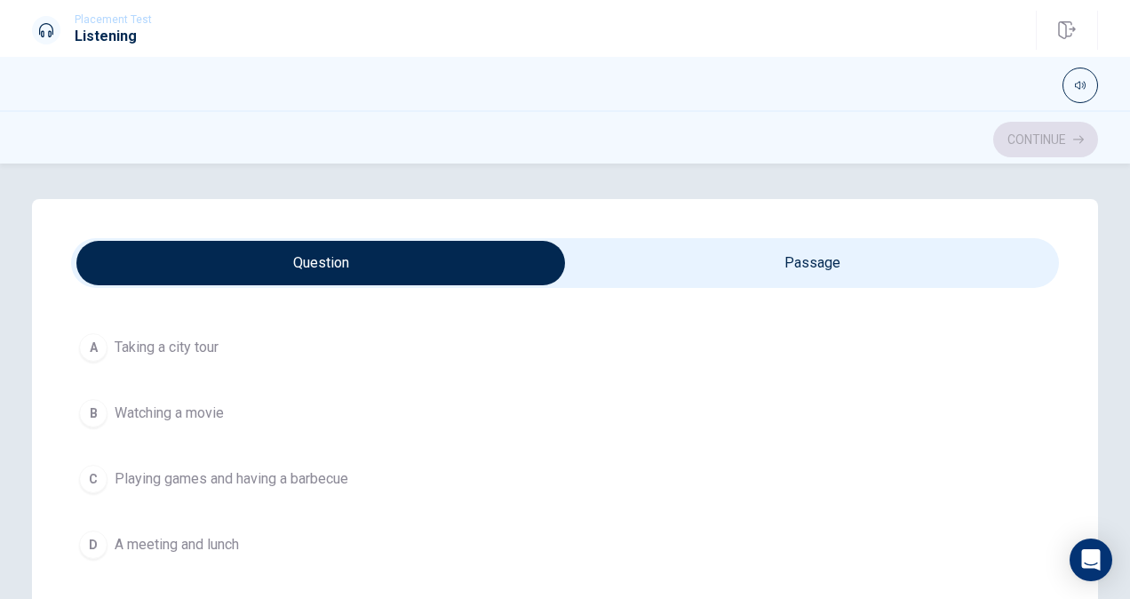
scroll to position [907, 0]
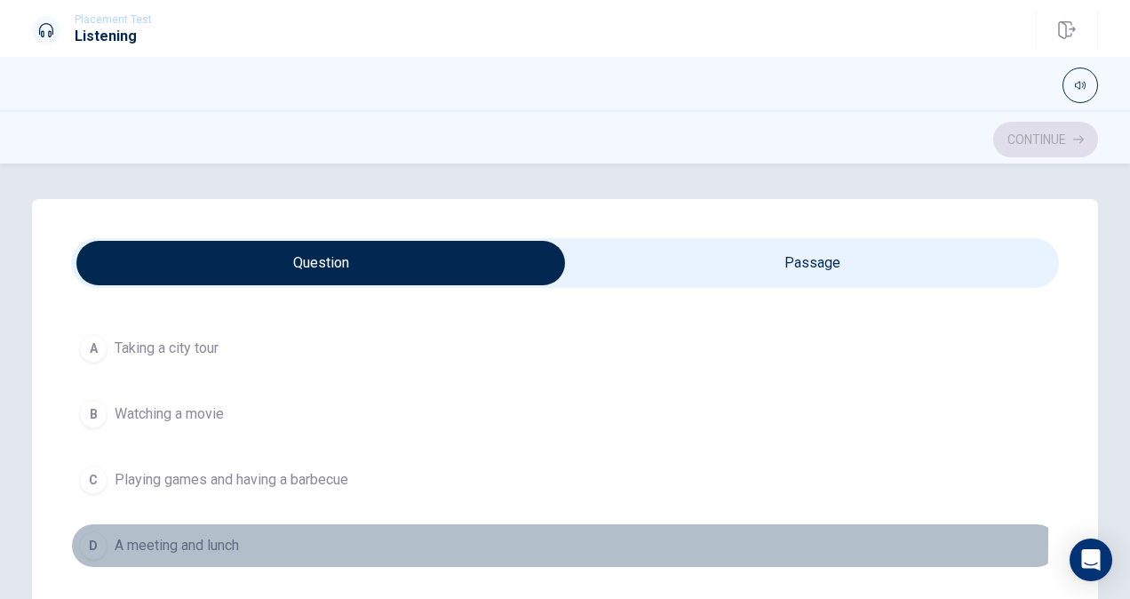
click at [221, 541] on span "A meeting and lunch" at bounding box center [177, 545] width 124 height 21
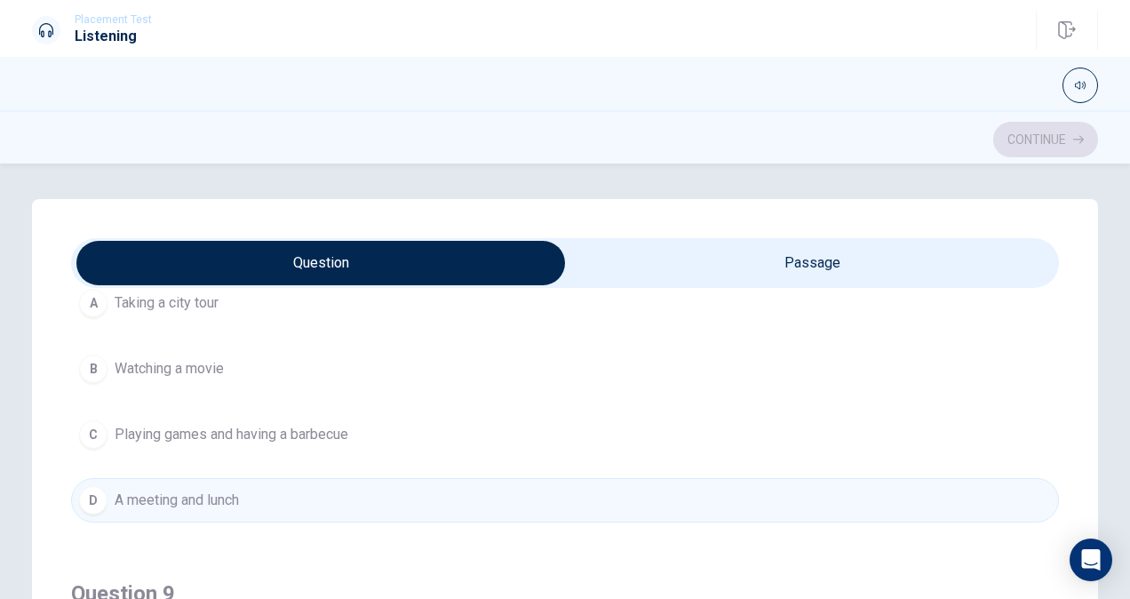
scroll to position [953, 0]
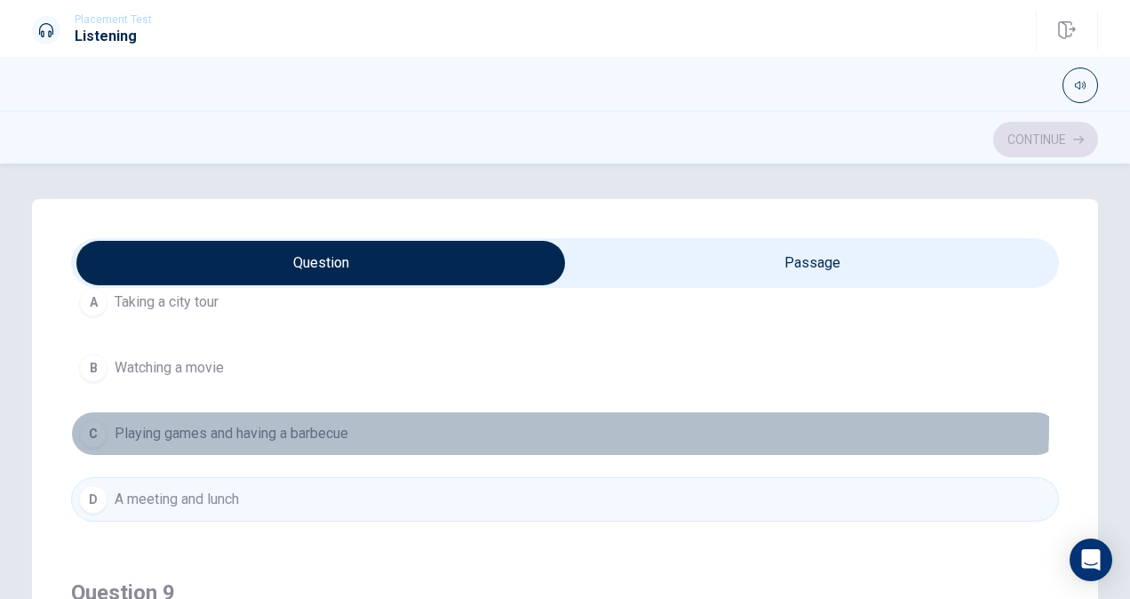
click at [266, 420] on button "C Playing games and having a barbecue" at bounding box center [565, 433] width 988 height 44
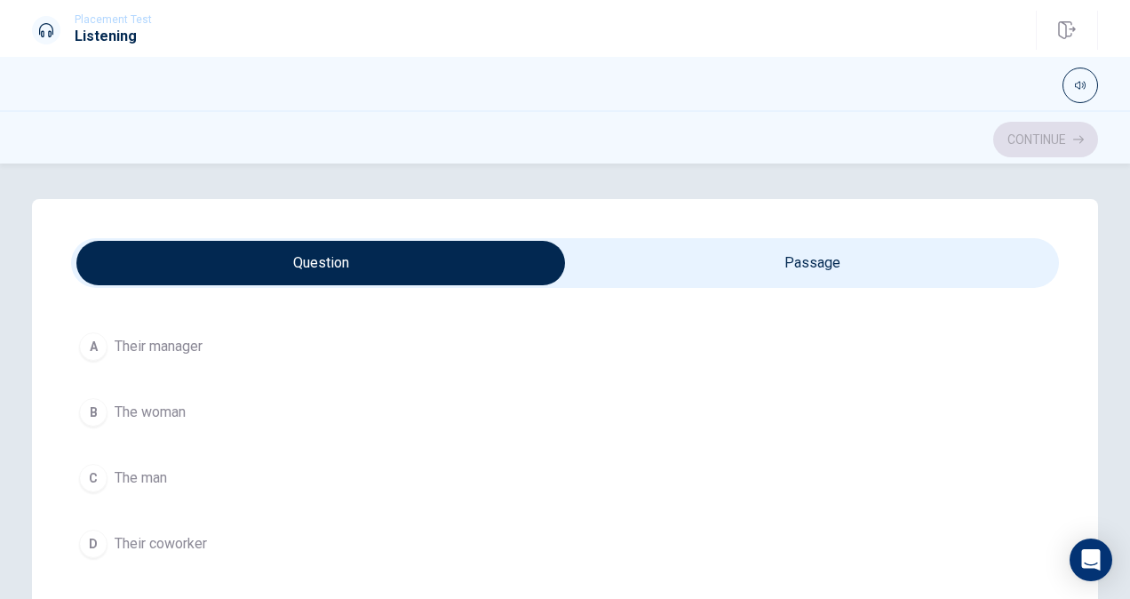
scroll to position [1315, 0]
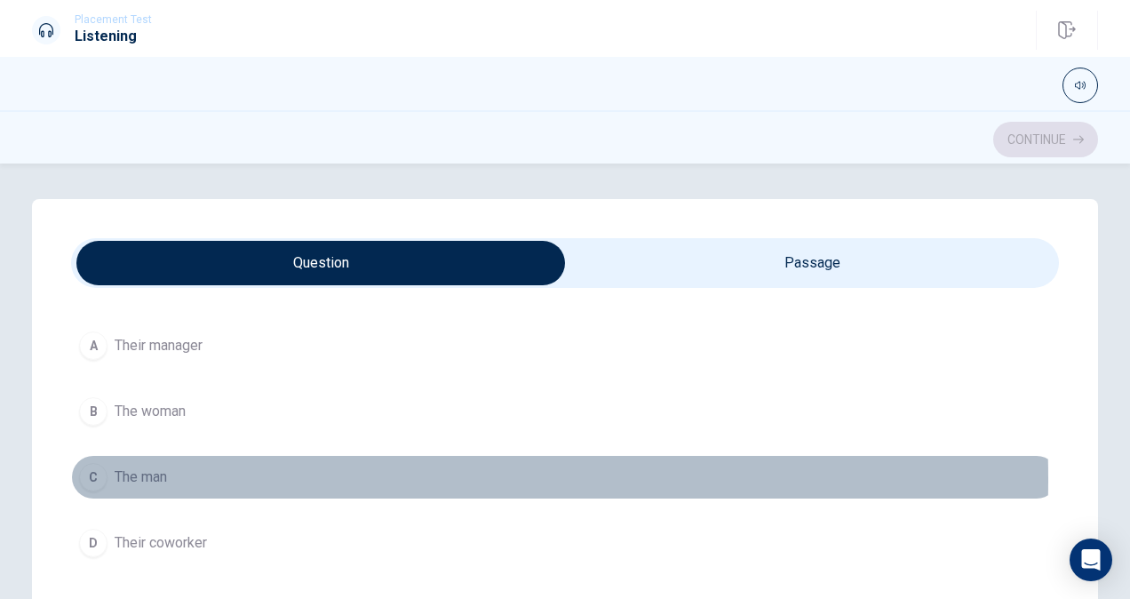
click at [171, 479] on button "C The man" at bounding box center [565, 477] width 988 height 44
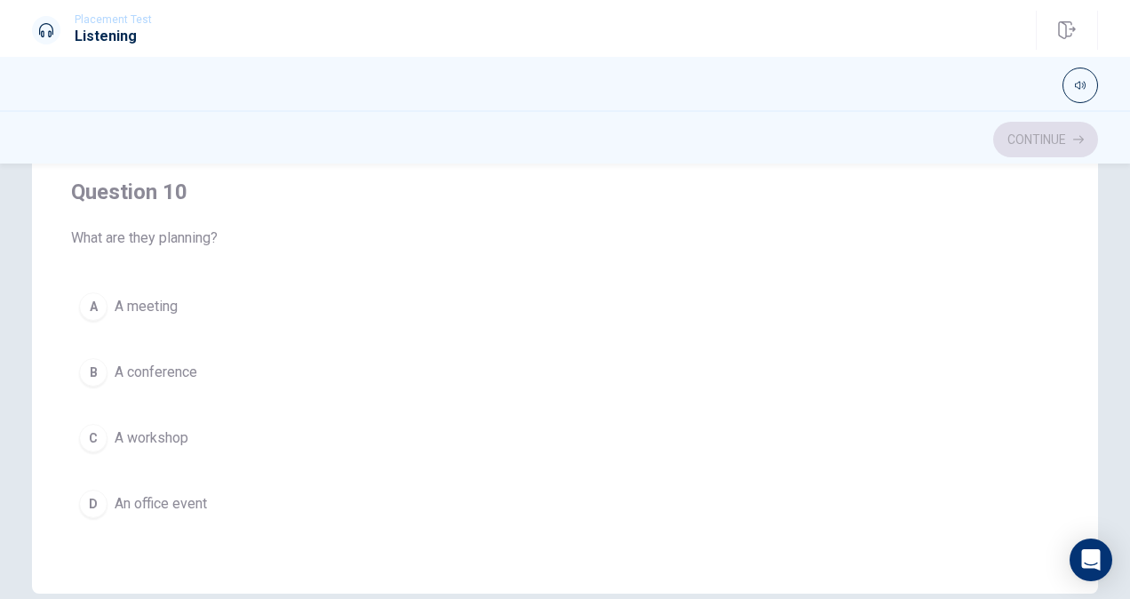
scroll to position [321, 0]
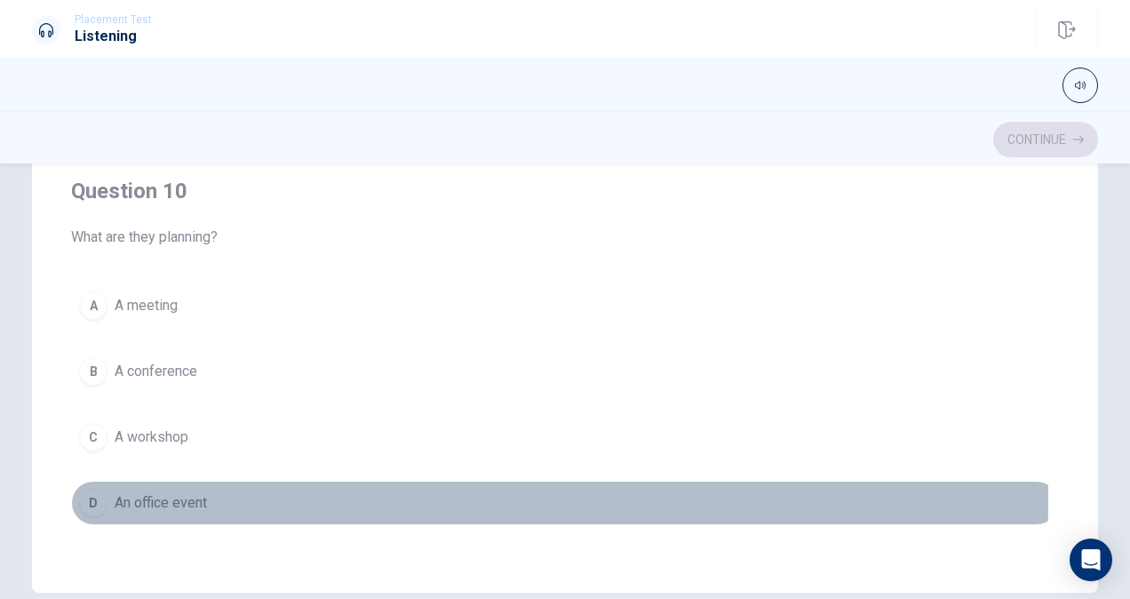
click at [207, 500] on button "D An office event" at bounding box center [565, 503] width 988 height 44
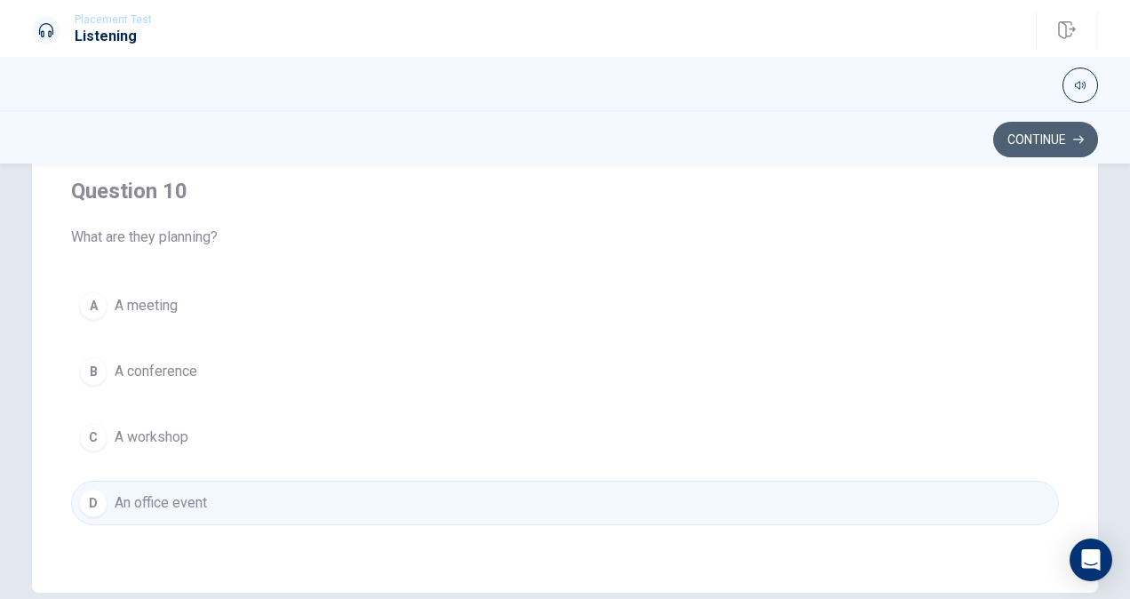
click at [1052, 139] on button "Continue" at bounding box center [1045, 140] width 105 height 36
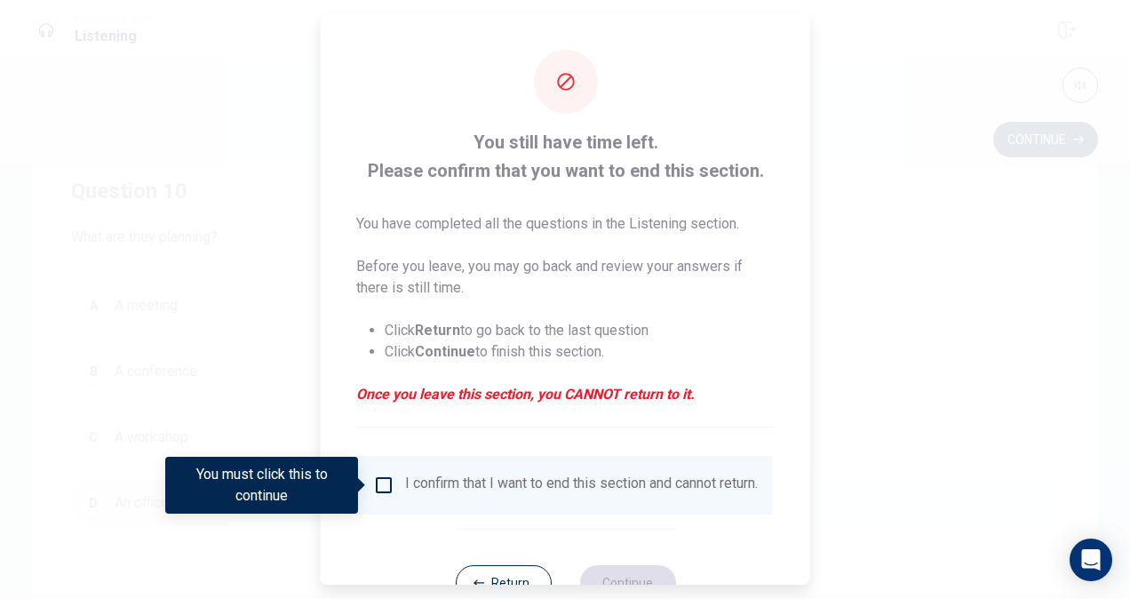
click at [394, 483] on div "I confirm that I want to end this section and cannot return." at bounding box center [565, 484] width 385 height 21
click at [378, 481] on input "You must click this to continue" at bounding box center [383, 484] width 21 height 21
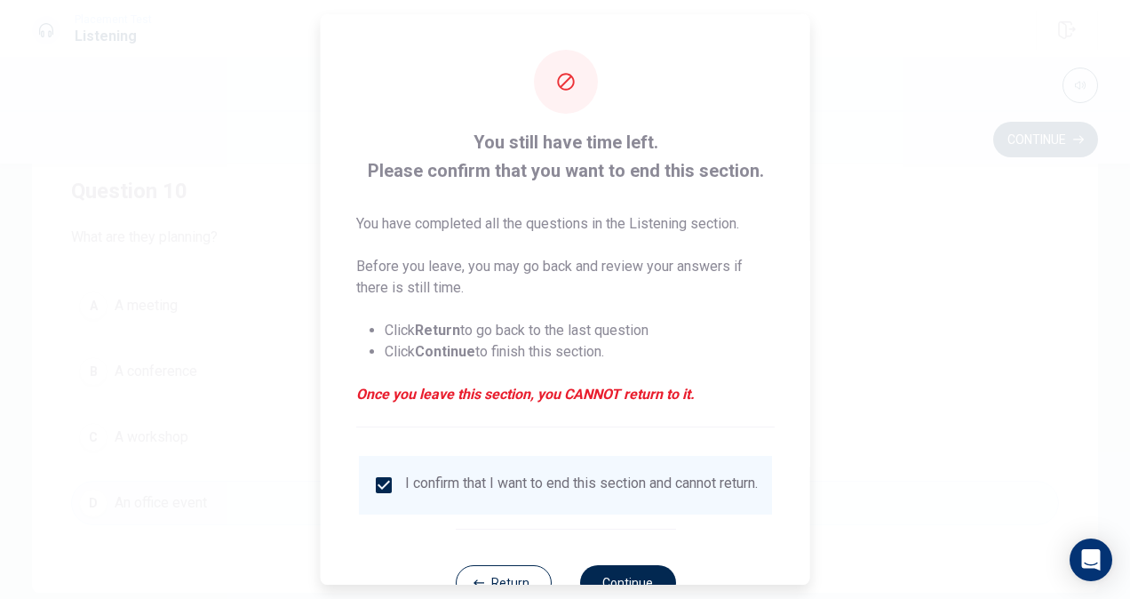
scroll to position [64, 0]
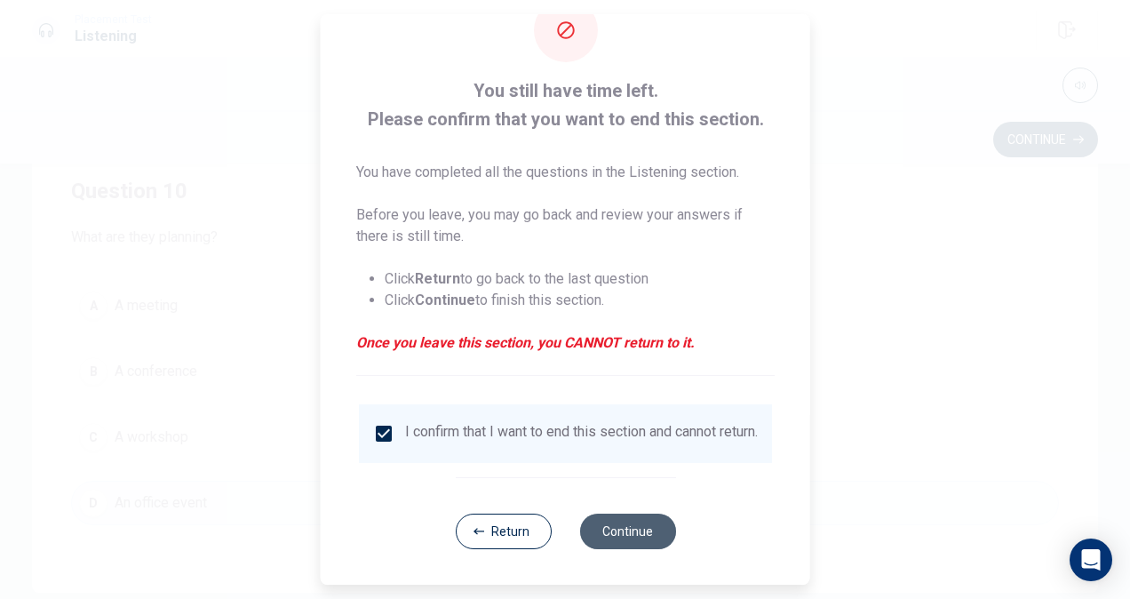
click at [633, 535] on button "Continue" at bounding box center [627, 532] width 96 height 36
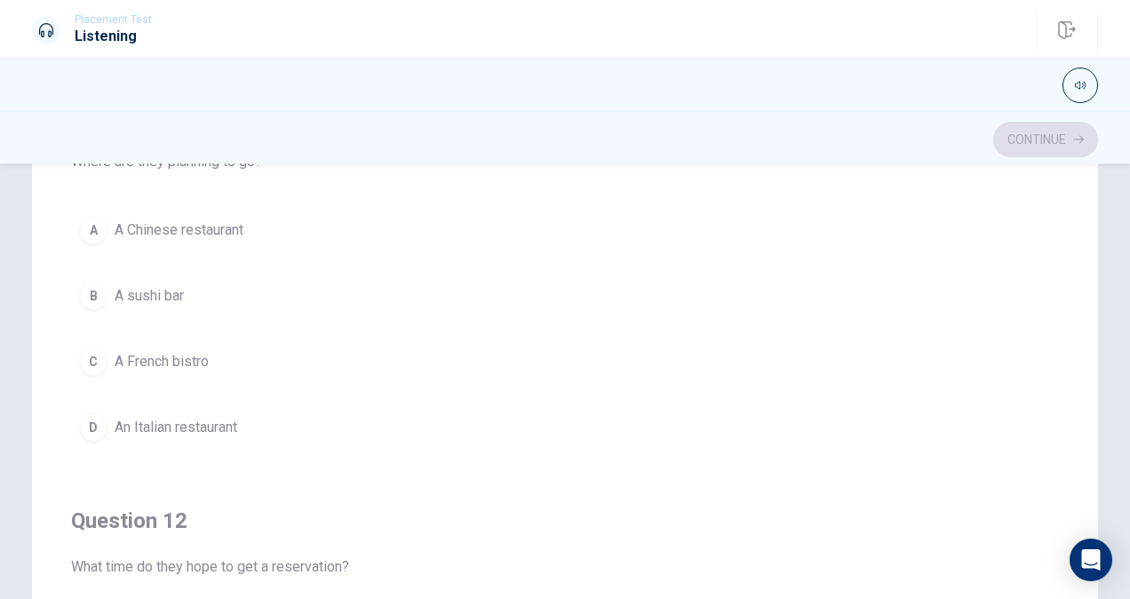
scroll to position [208, 0]
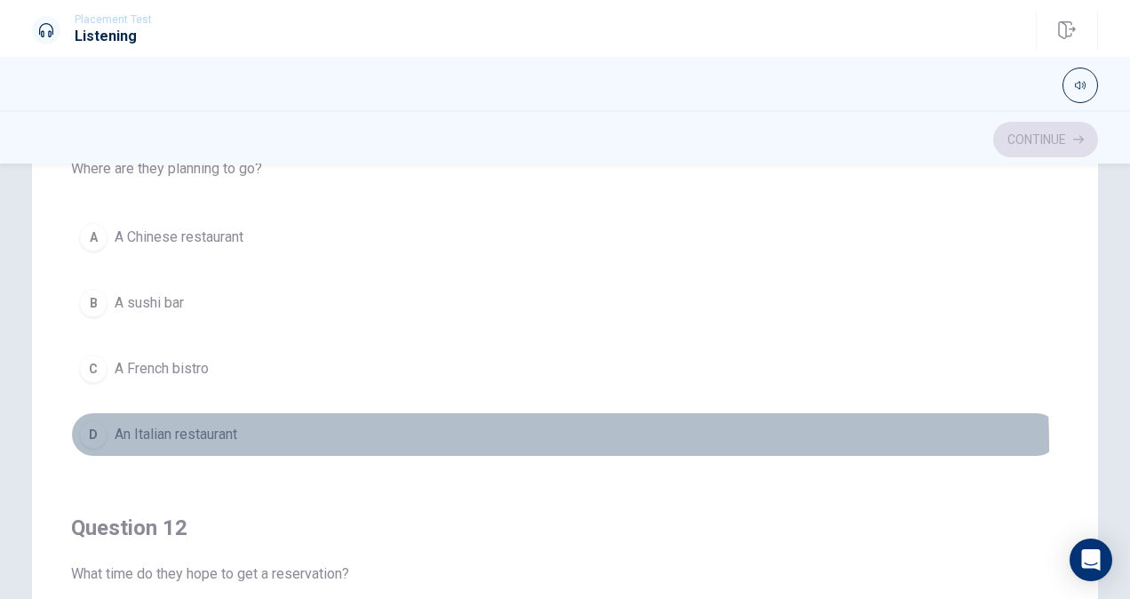
click at [231, 448] on button "D An Italian restaurant" at bounding box center [565, 434] width 988 height 44
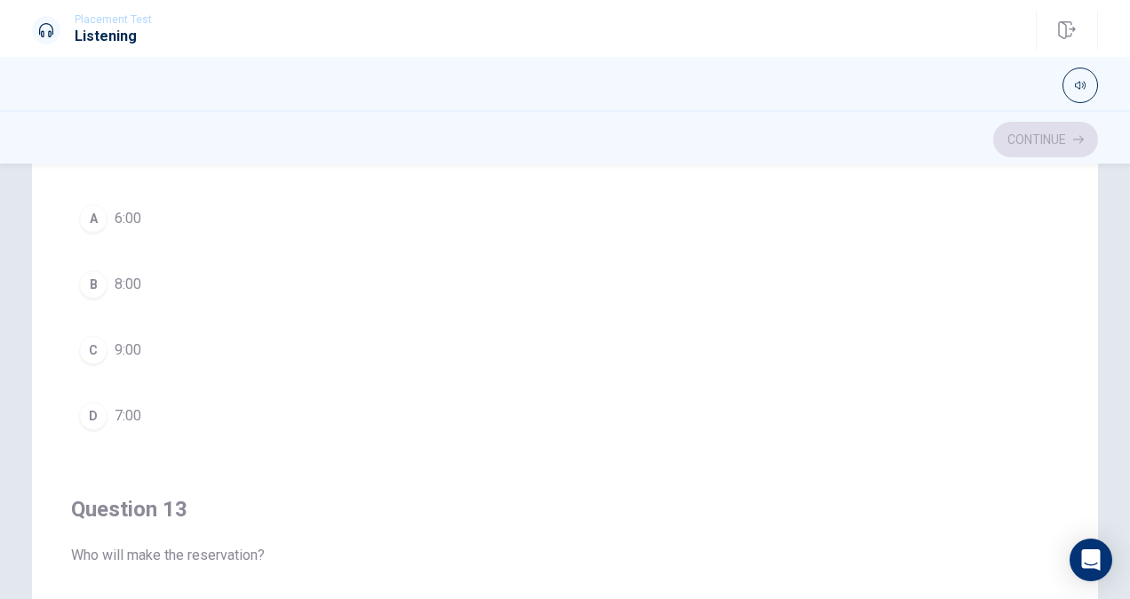
scroll to position [422, 0]
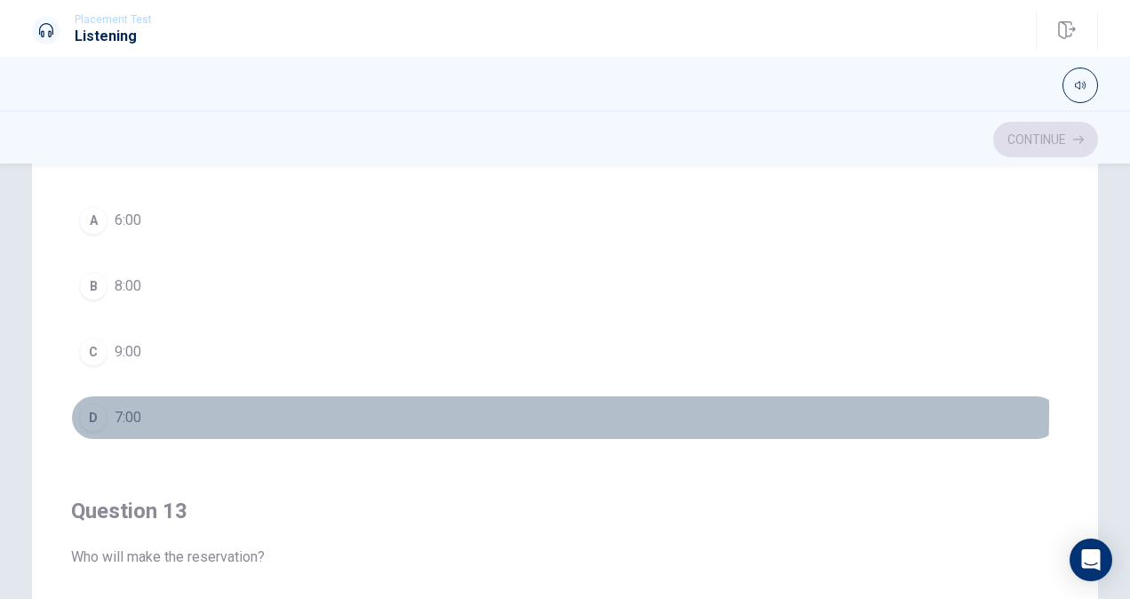
click at [159, 410] on button "D 7:00" at bounding box center [565, 417] width 988 height 44
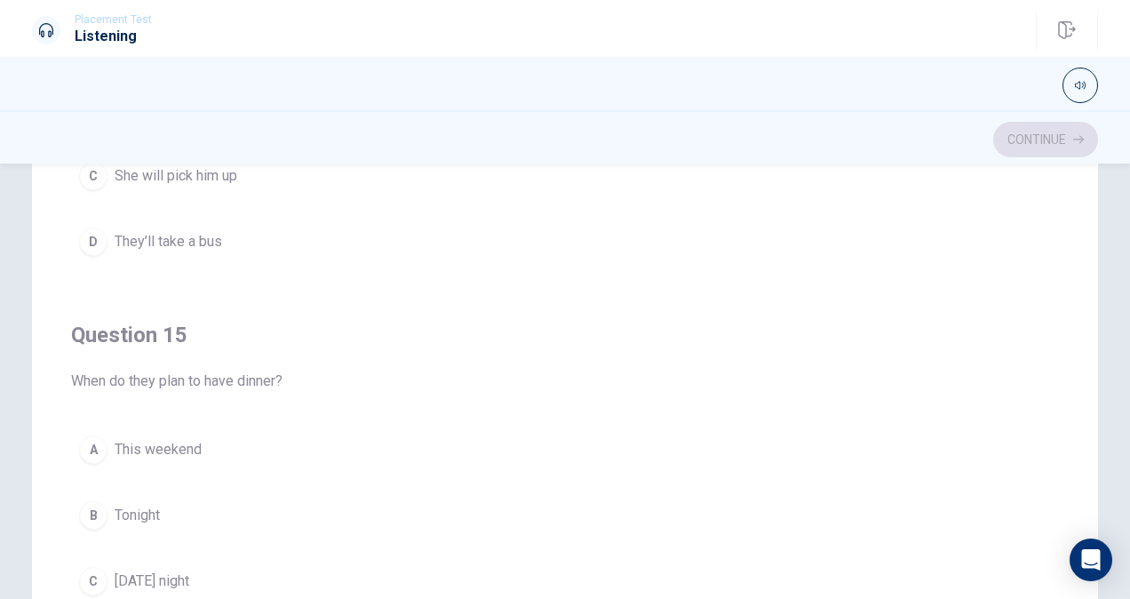
scroll to position [1439, 0]
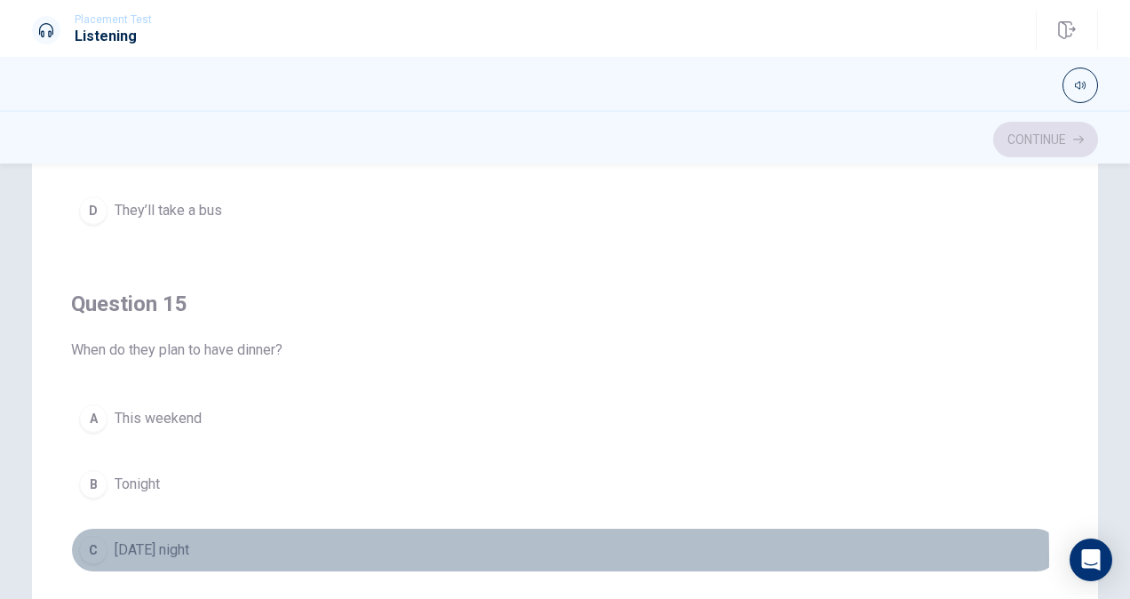
click at [189, 556] on span "[DATE] night" at bounding box center [152, 549] width 75 height 21
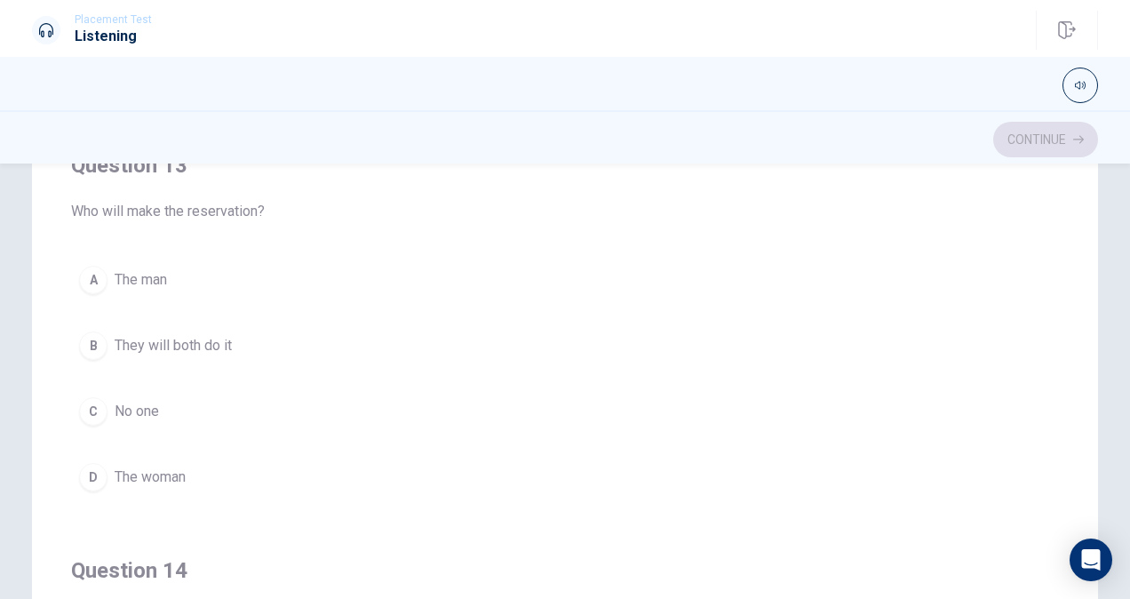
scroll to position [767, 0]
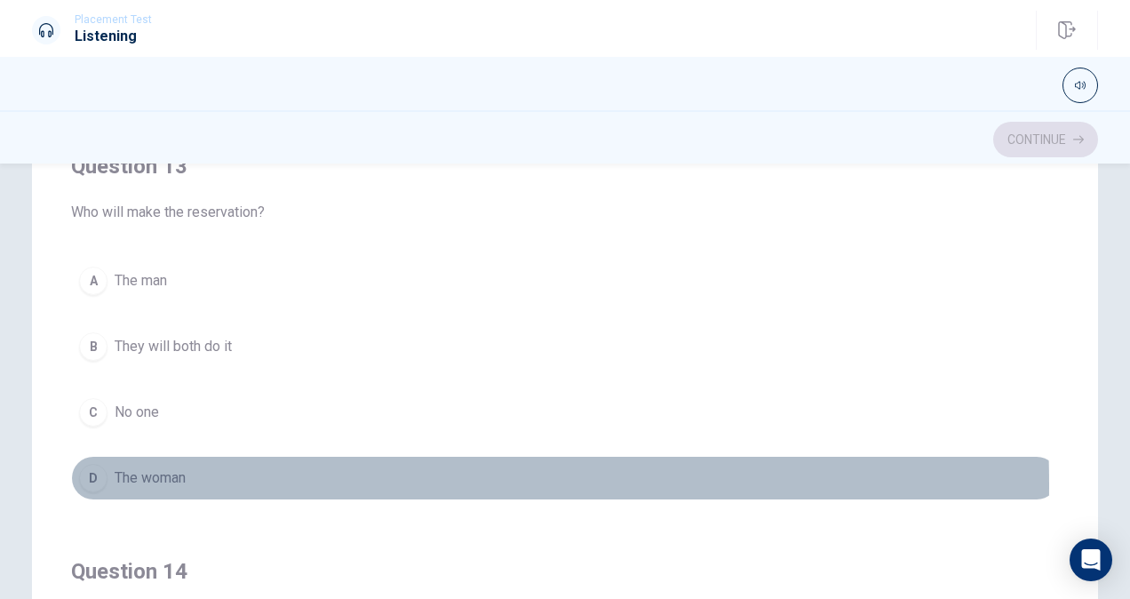
click at [168, 484] on span "The woman" at bounding box center [150, 477] width 71 height 21
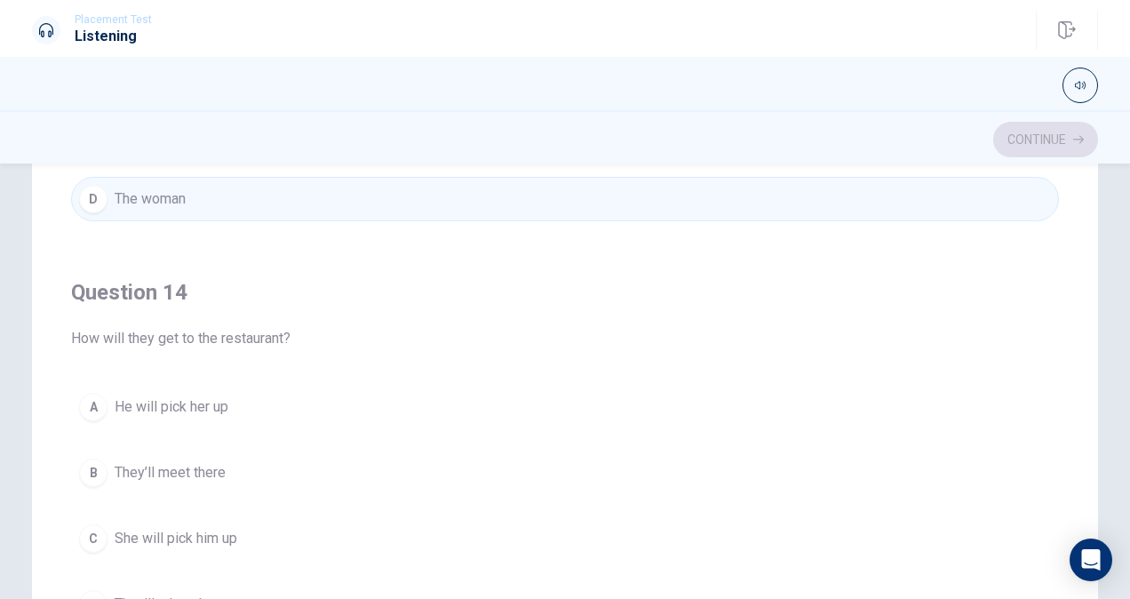
scroll to position [1047, 0]
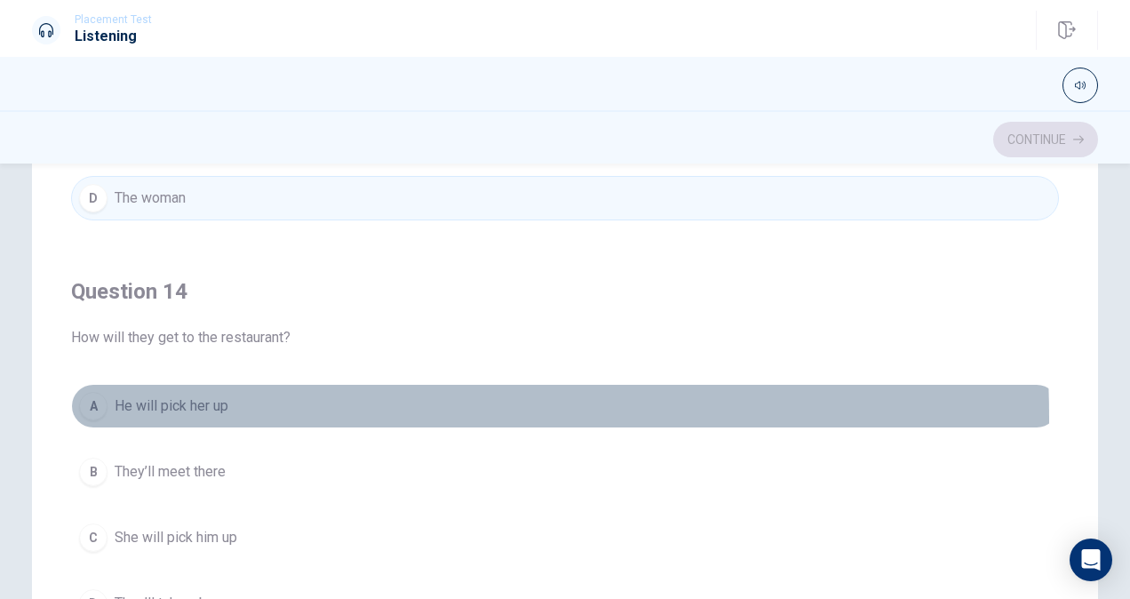
click at [163, 418] on button "A He will pick her up" at bounding box center [565, 406] width 988 height 44
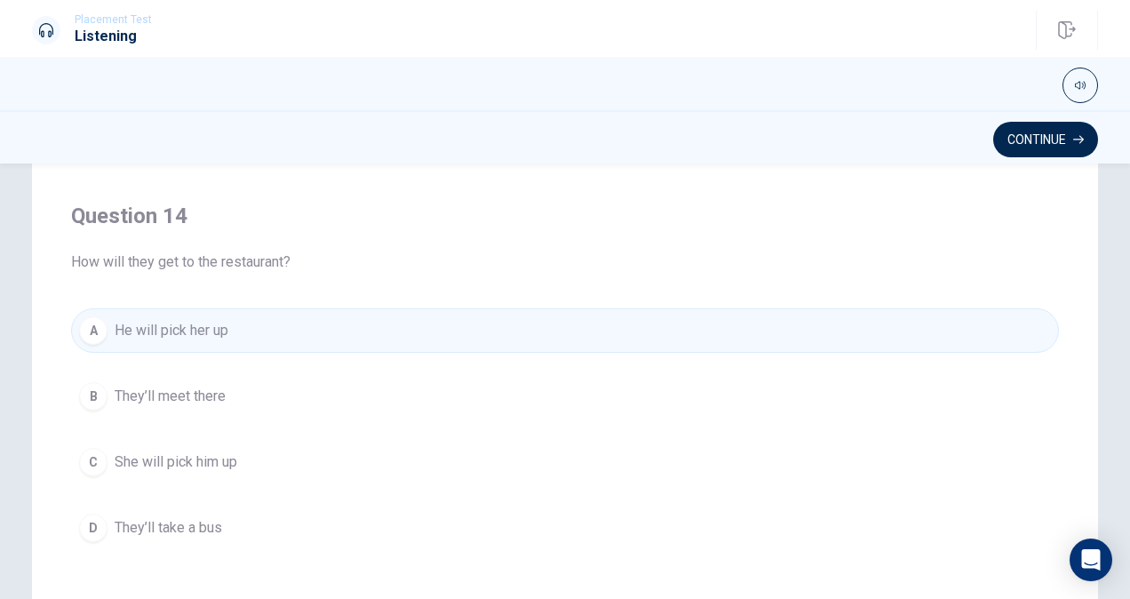
scroll to position [1140, 0]
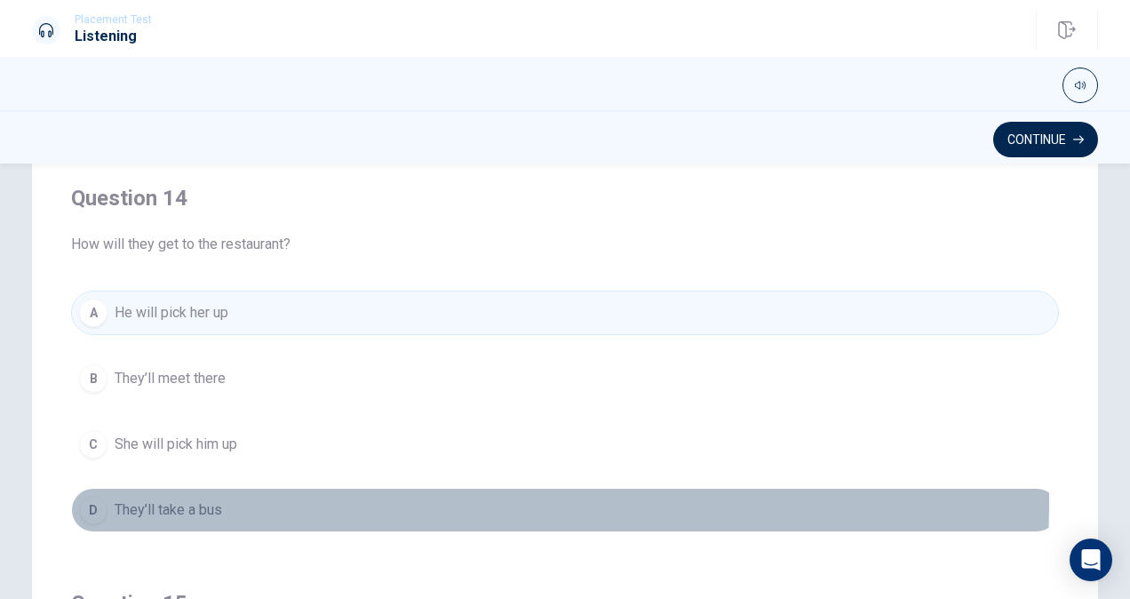
click at [169, 499] on span "They’ll take a bus" at bounding box center [169, 509] width 108 height 21
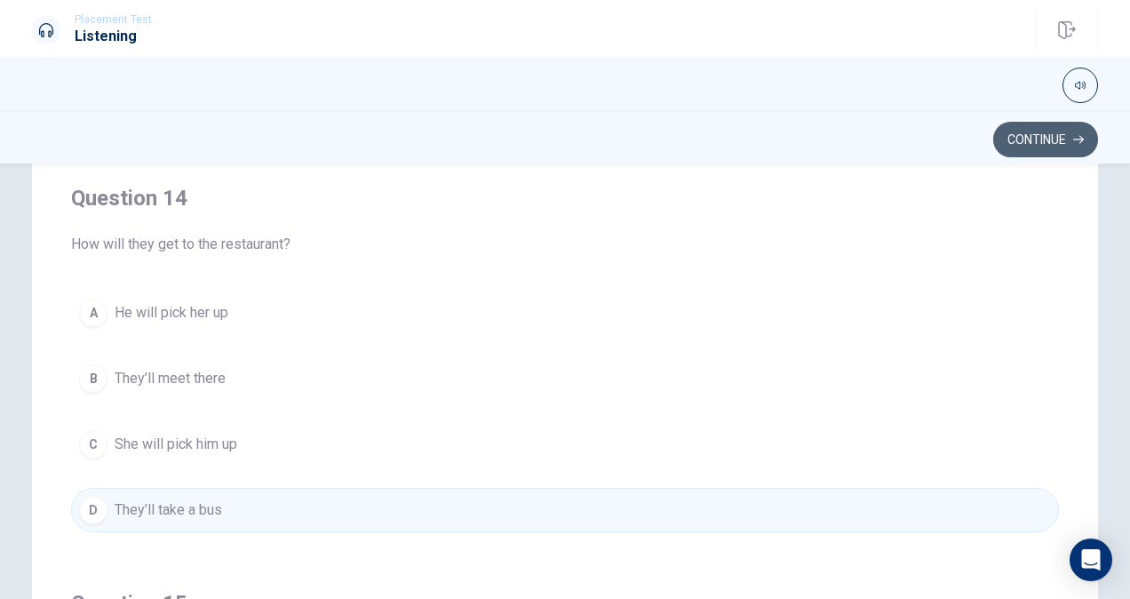
click at [1055, 142] on button "Continue" at bounding box center [1045, 140] width 105 height 36
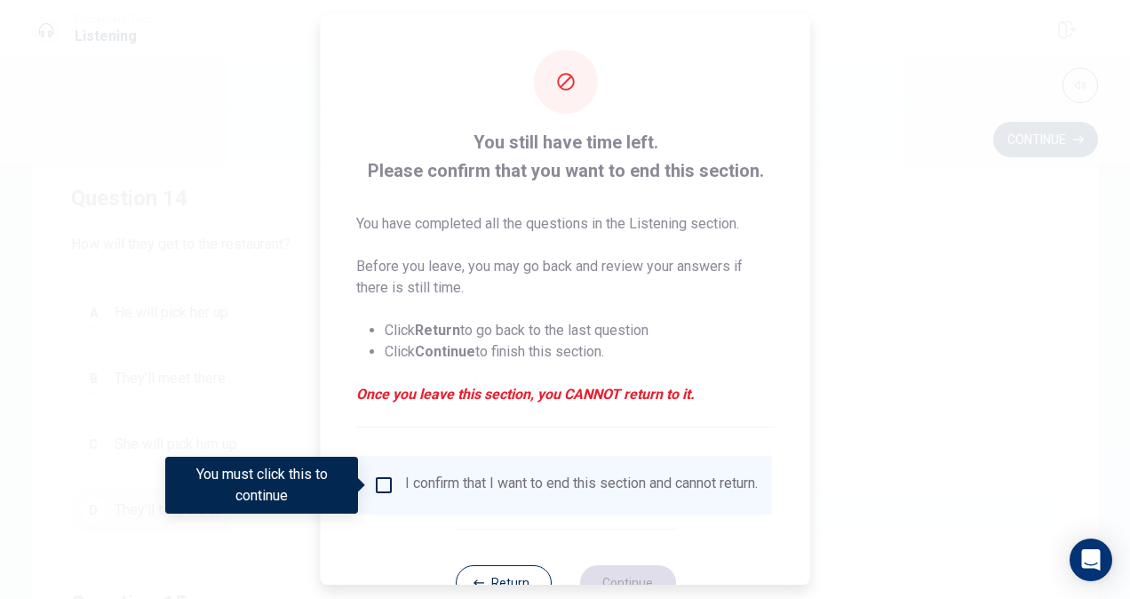
click at [385, 496] on div "I confirm that I want to end this section and cannot return." at bounding box center [565, 484] width 385 height 21
click at [382, 496] on div "I confirm that I want to end this section and cannot return." at bounding box center [565, 484] width 385 height 21
click at [383, 491] on input "You must click this to continue" at bounding box center [383, 484] width 21 height 21
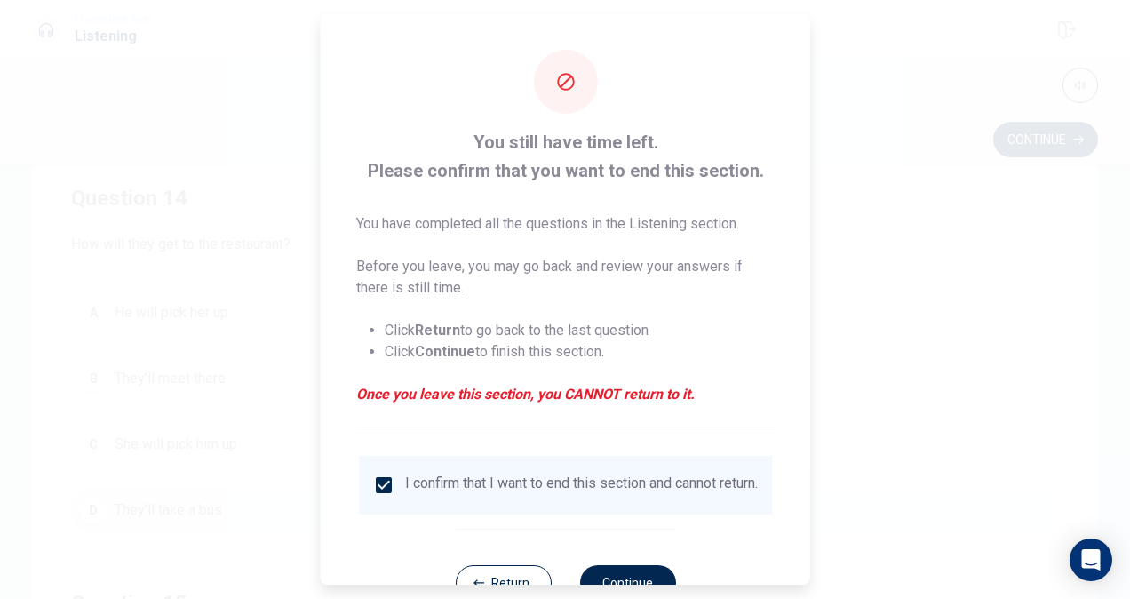
scroll to position [64, 0]
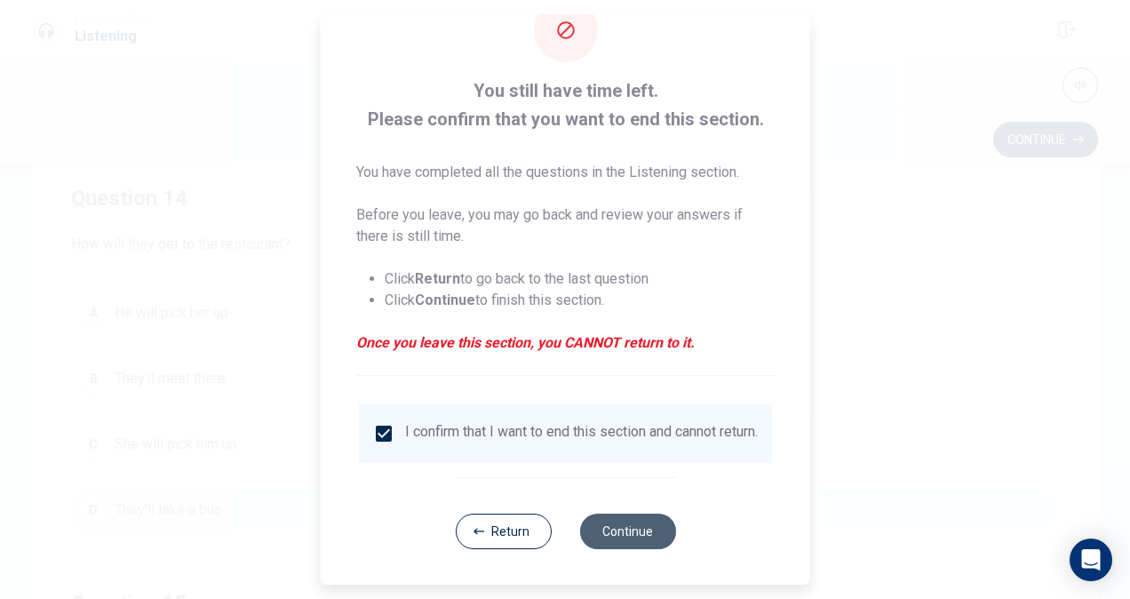
click at [617, 544] on button "Continue" at bounding box center [627, 532] width 96 height 36
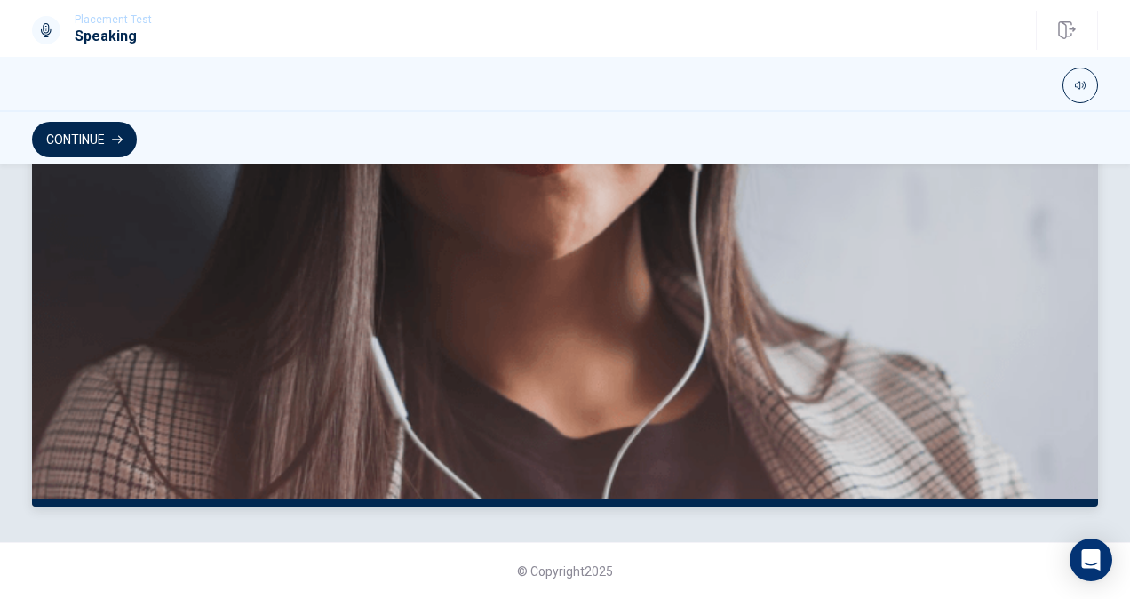
scroll to position [0, 0]
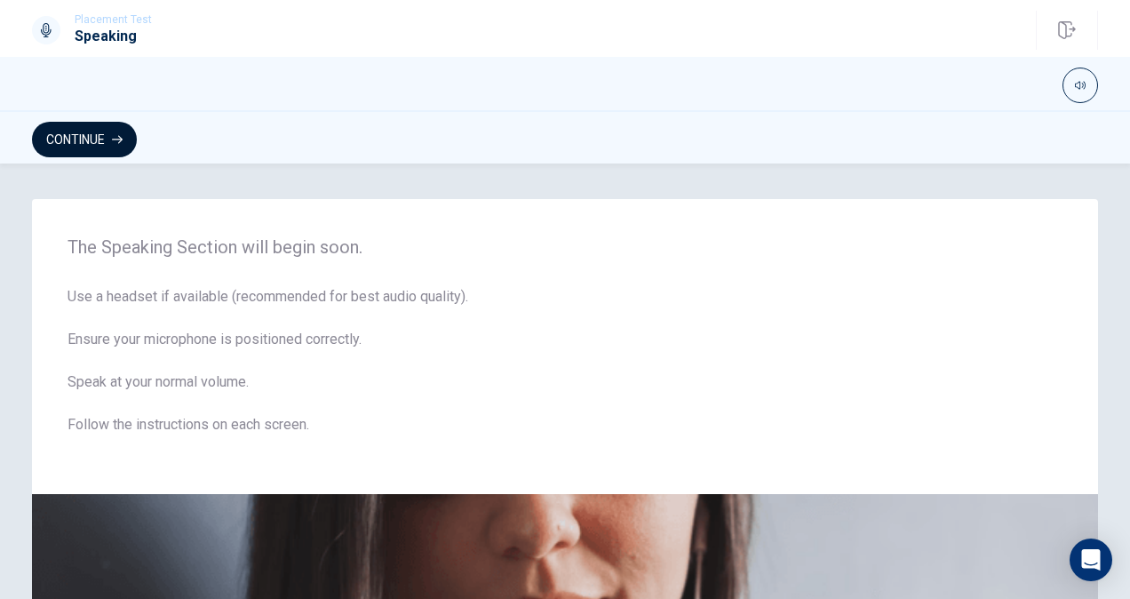
click at [94, 145] on button "Continue" at bounding box center [84, 140] width 105 height 36
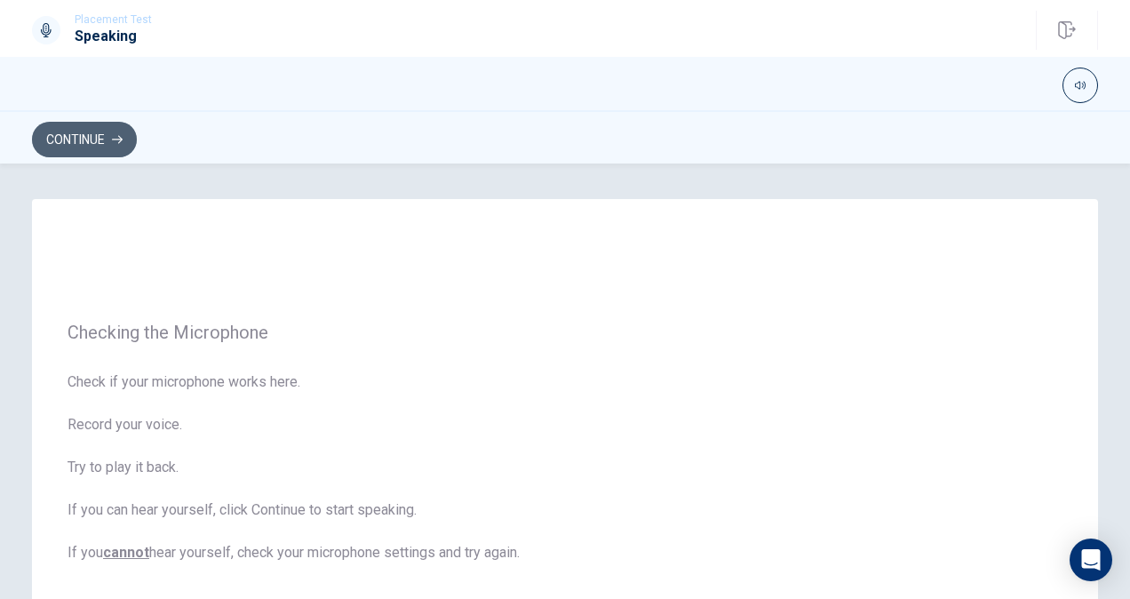
click at [123, 132] on button "Continue" at bounding box center [84, 140] width 105 height 36
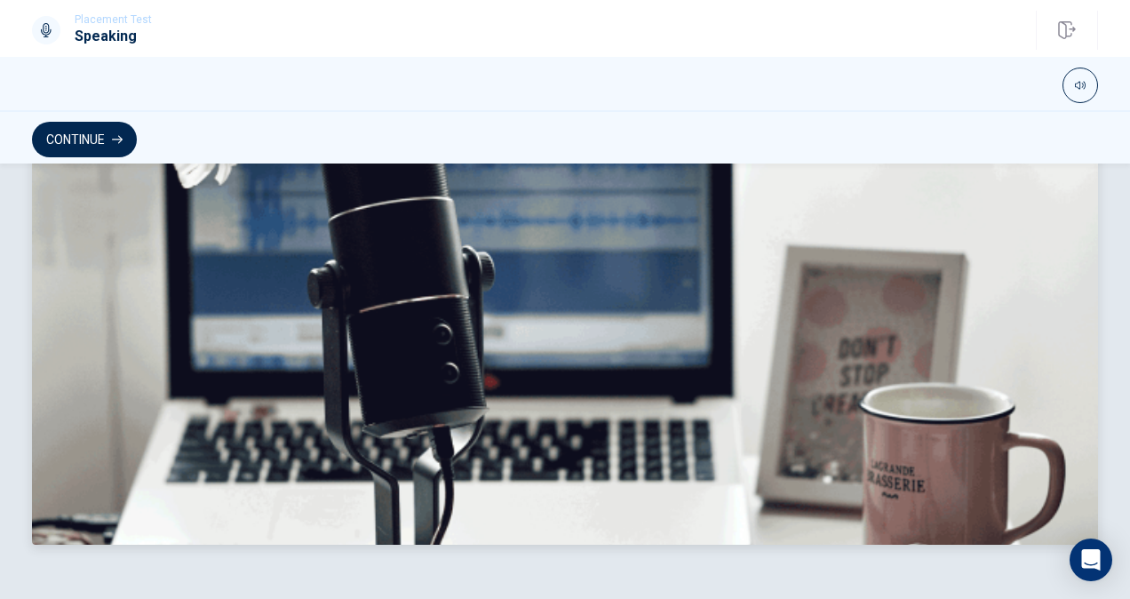
scroll to position [521, 0]
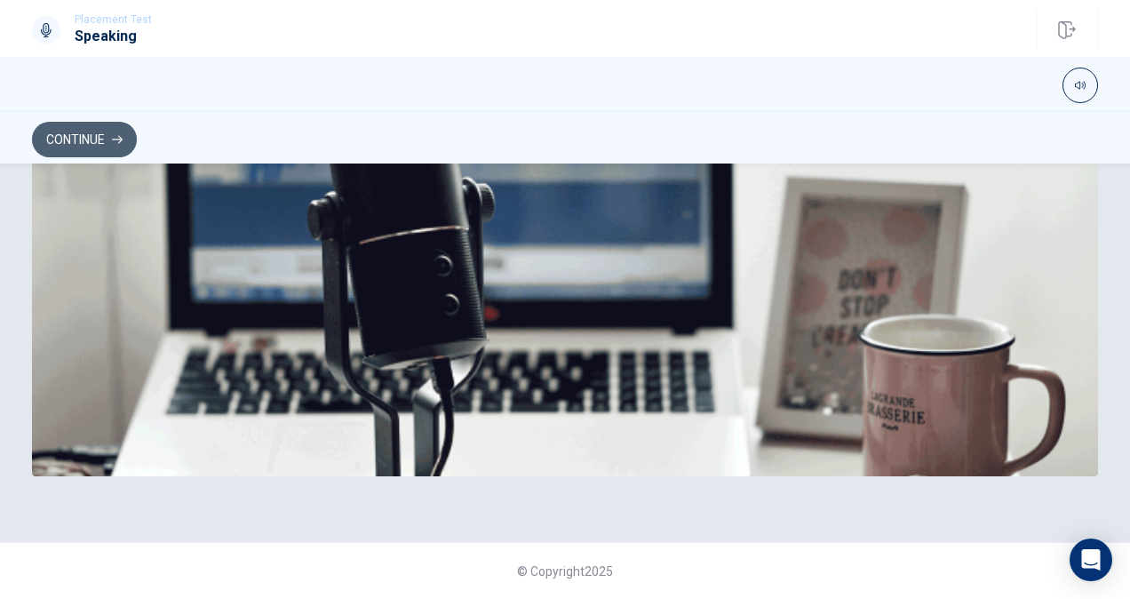
click at [80, 143] on button "Continue" at bounding box center [84, 140] width 105 height 36
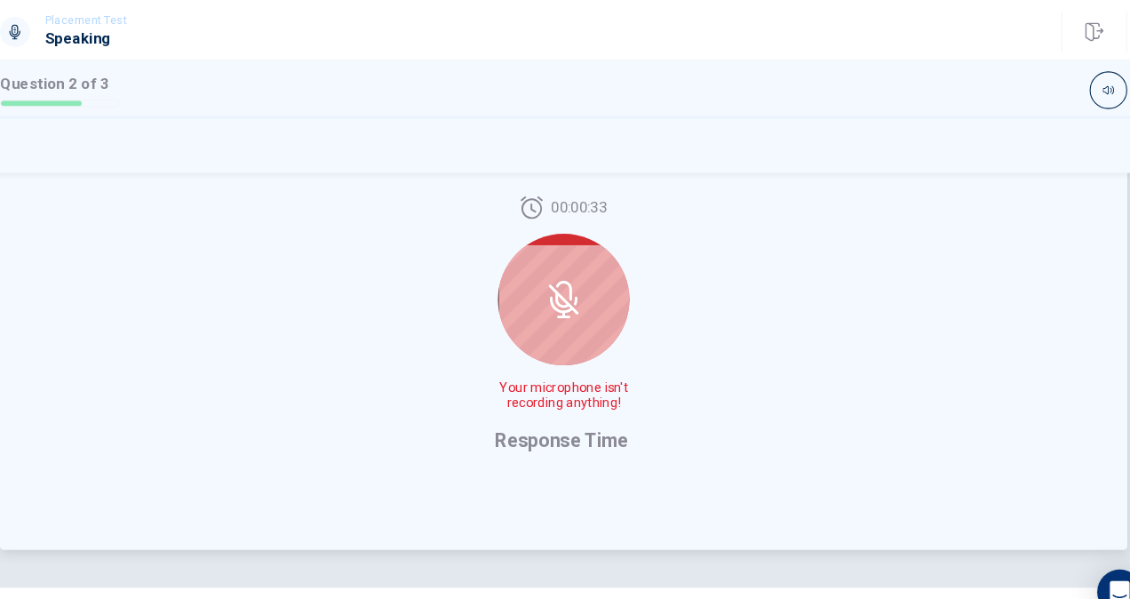
scroll to position [456, 0]
click at [578, 305] on div at bounding box center [565, 281] width 124 height 124
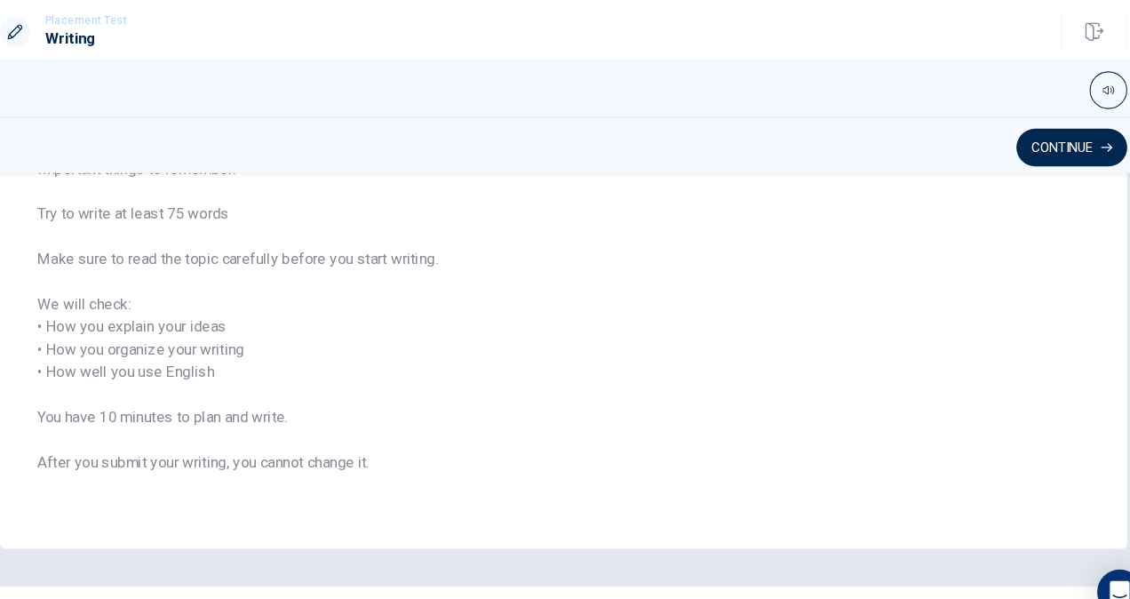
scroll to position [219, 0]
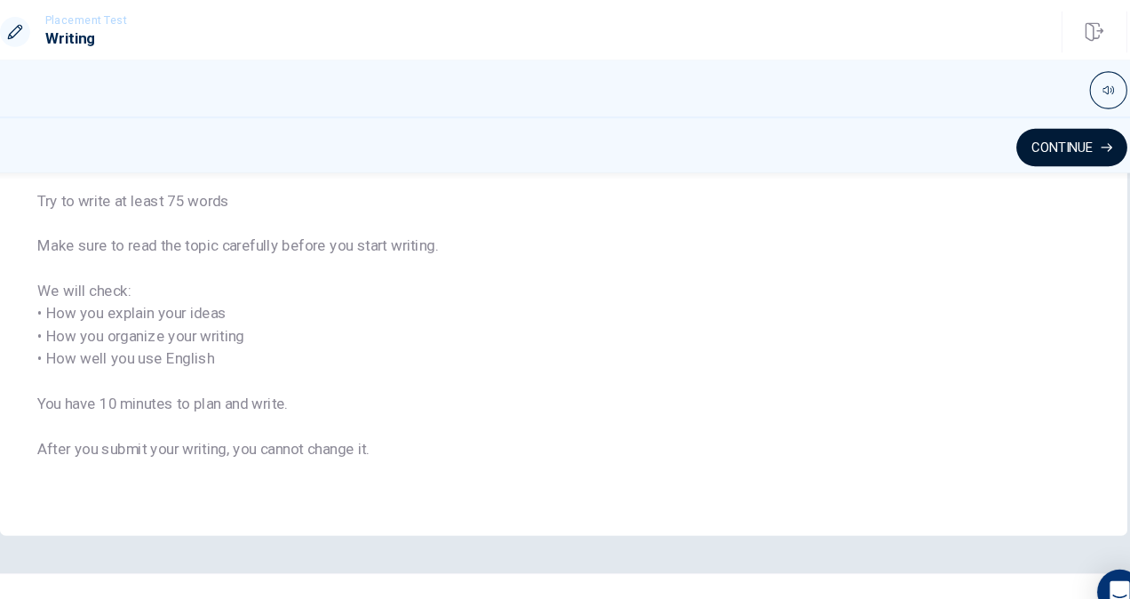
click at [1033, 125] on button "Continue" at bounding box center [1045, 140] width 105 height 36
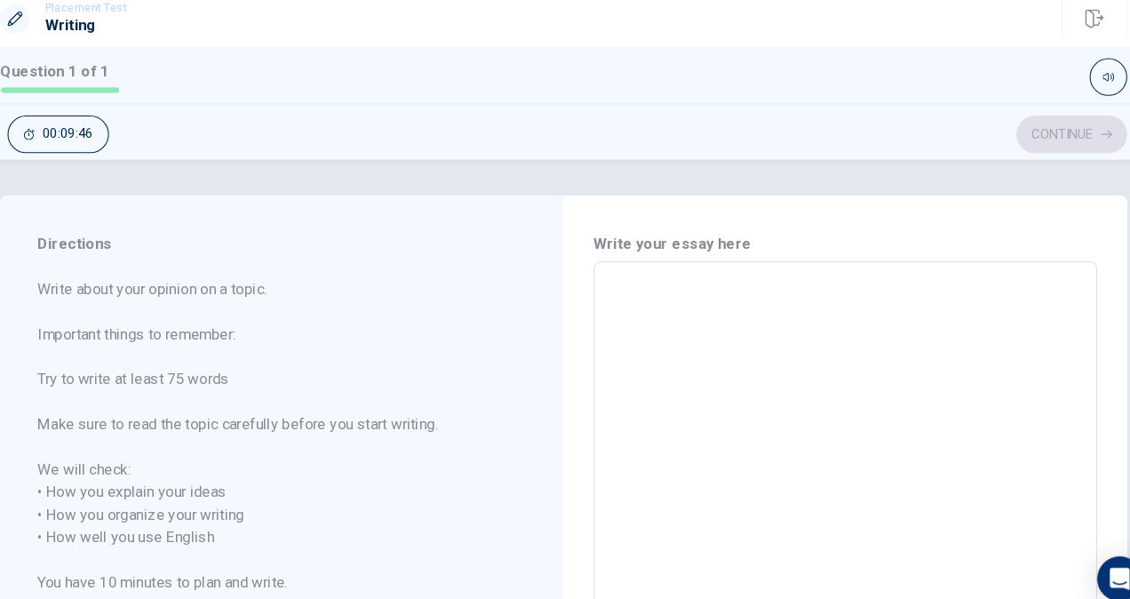
scroll to position [0, 0]
click at [696, 271] on div "x ​" at bounding box center [831, 511] width 476 height 501
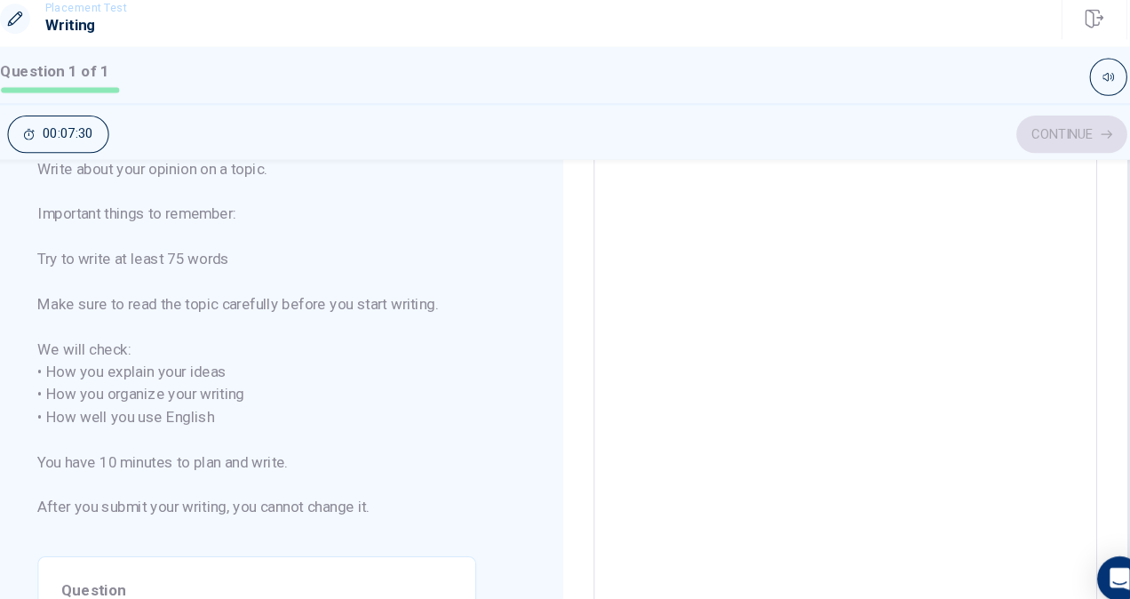
scroll to position [75, 0]
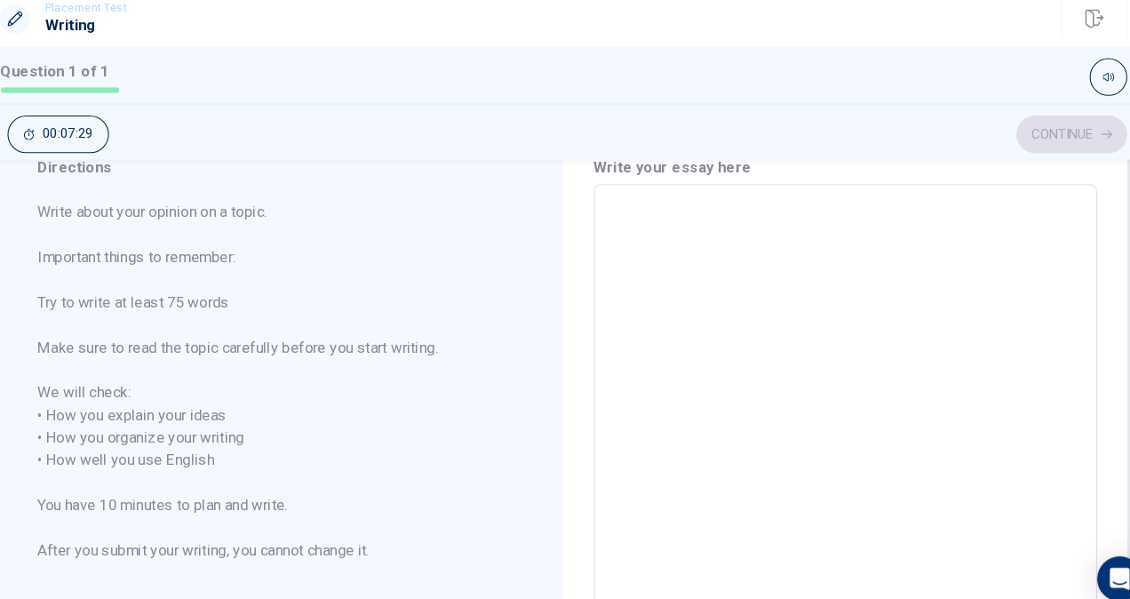
type textarea "I"
type textarea "x"
type textarea "I7"
type textarea "x"
type textarea "I"
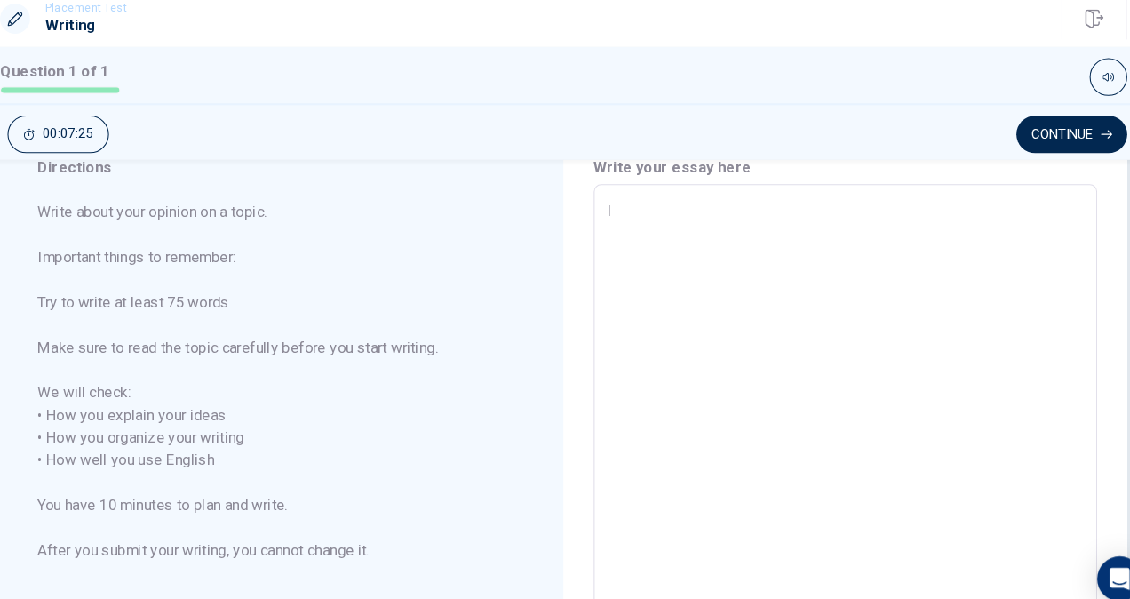
type textarea "x"
type textarea "I7"
type textarea "x"
type textarea "I"
type textarea "x"
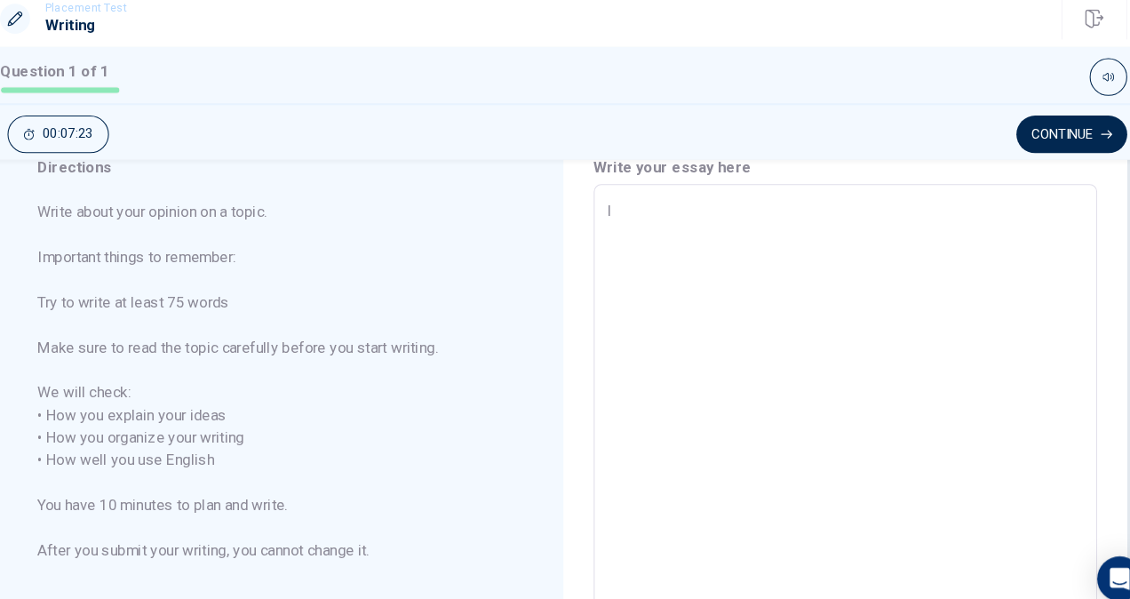
type textarea "I'"
type textarea "x"
type textarea "I'm"
type textarea "x"
type textarea "I'm"
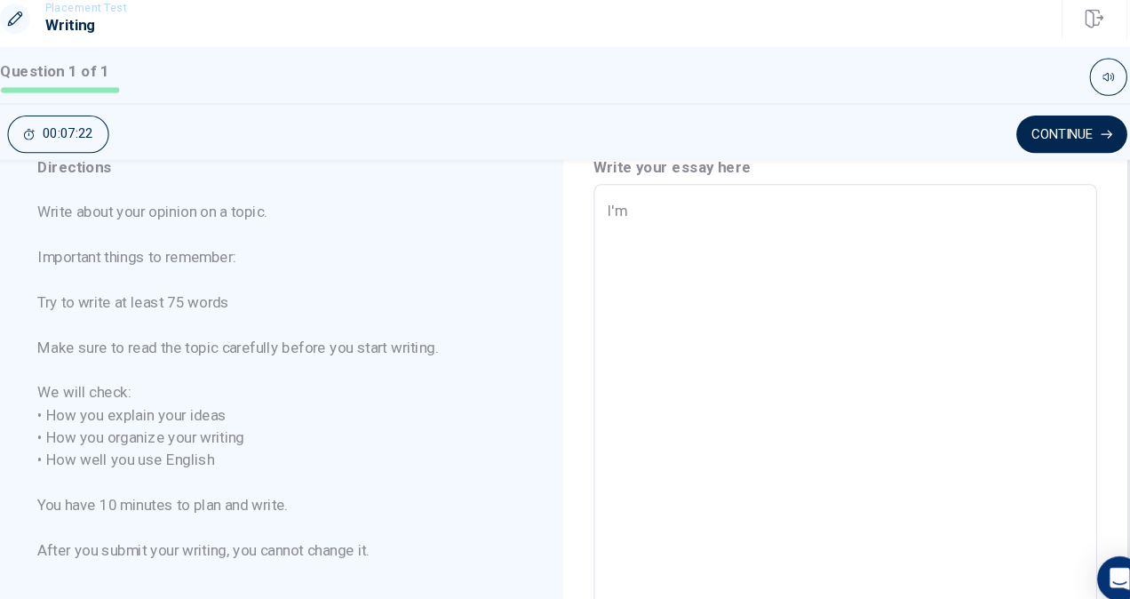
type textarea "x"
type textarea "I'm n"
type textarea "x"
type textarea "I'm no"
type textarea "x"
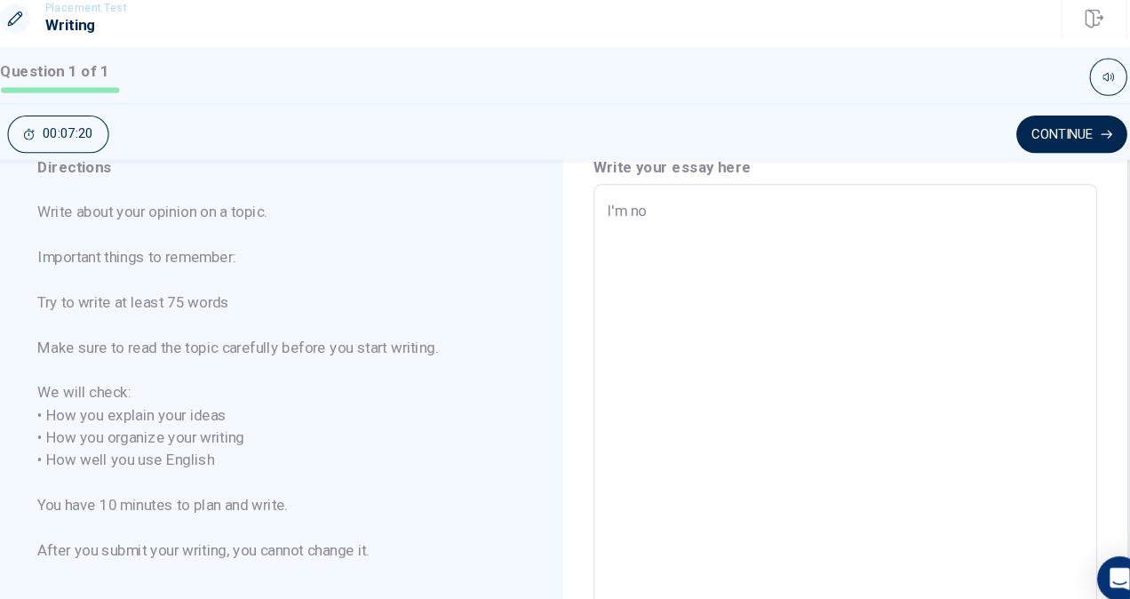
type textarea "I'm not"
type textarea "x"
type textarea "I'm not"
type textarea "x"
type textarea "I'm not v"
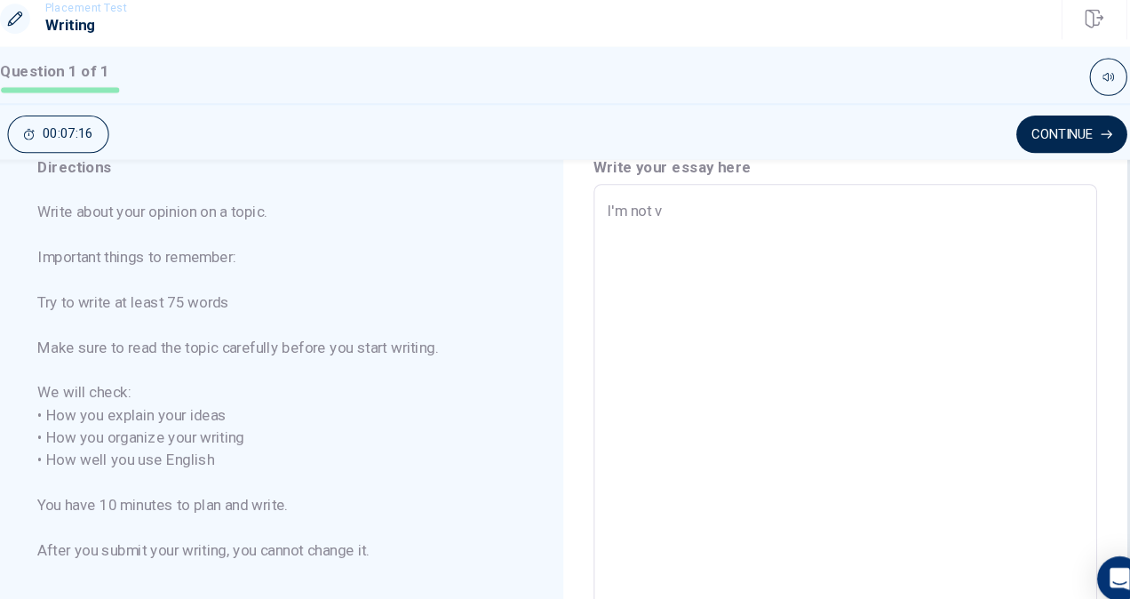
type textarea "x"
type textarea "I'm not ve"
type textarea "x"
type textarea "I'm not ver"
type textarea "x"
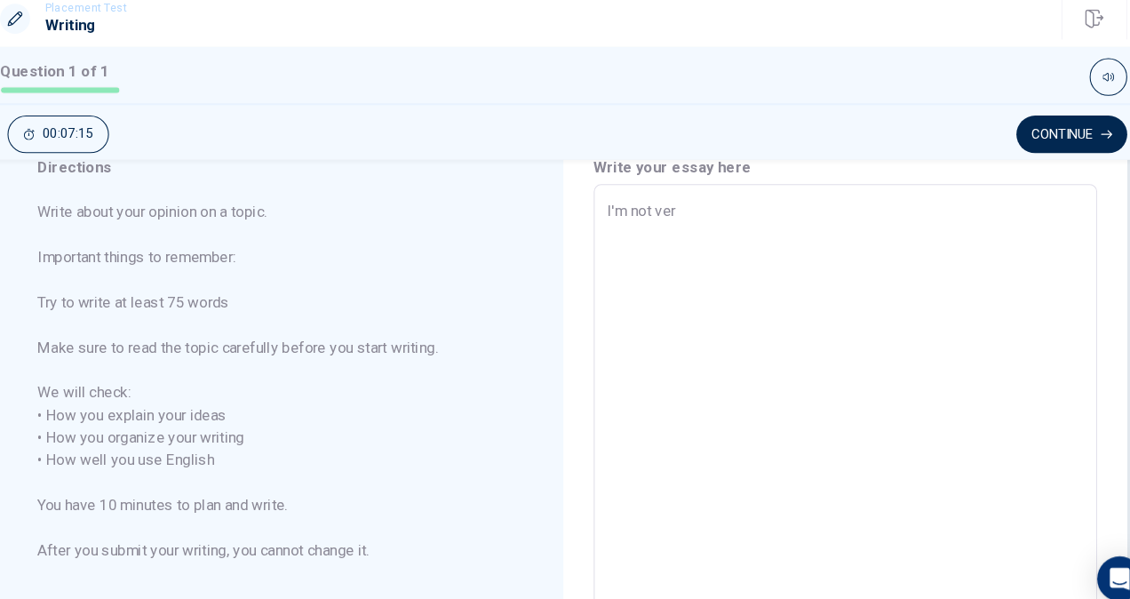
type textarea "I'm not very"
type textarea "x"
type textarea "I'm not very"
type textarea "x"
type textarea "I'm not very g"
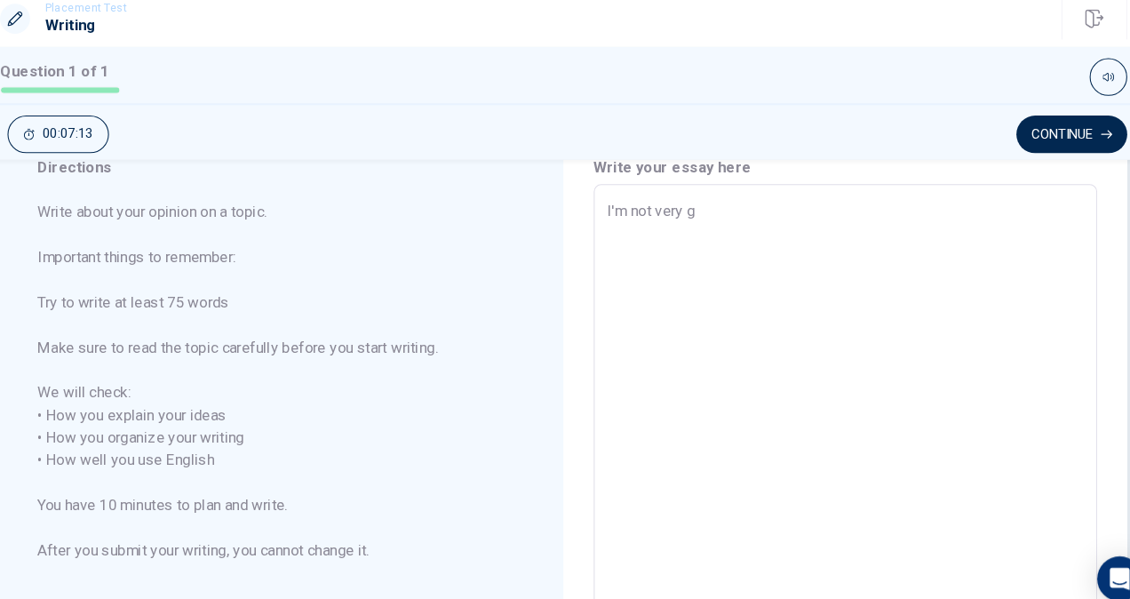
type textarea "x"
type textarea "I'm not very go"
type textarea "x"
type textarea "I'm not very goo"
type textarea "x"
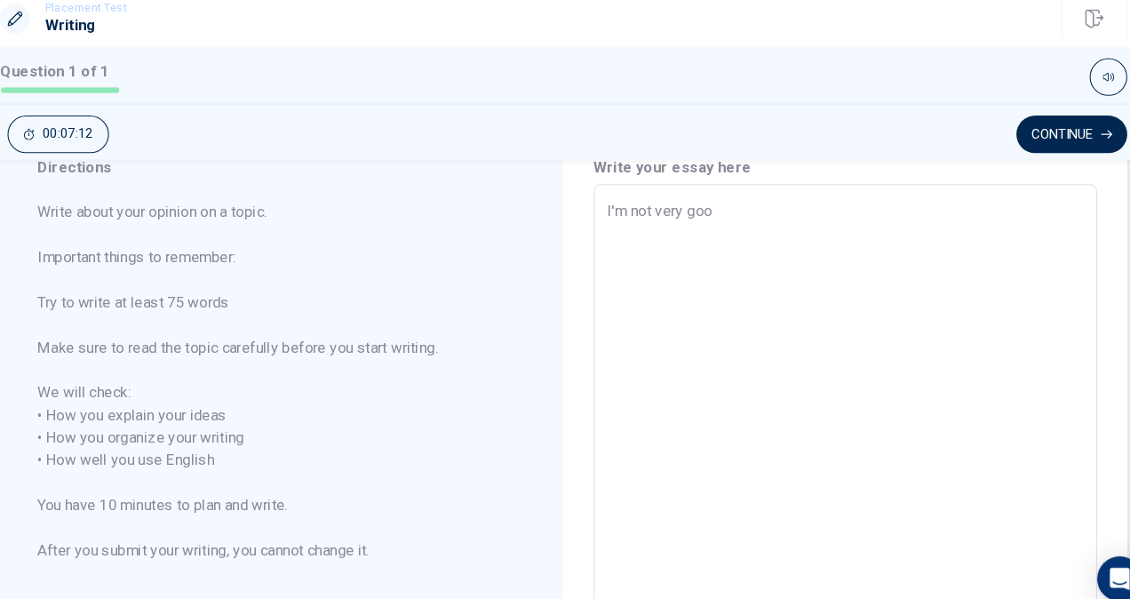
type textarea "I'm not very good"
type textarea "x"
type textarea "I'm not very good"
type textarea "x"
type textarea "I'm not very good a"
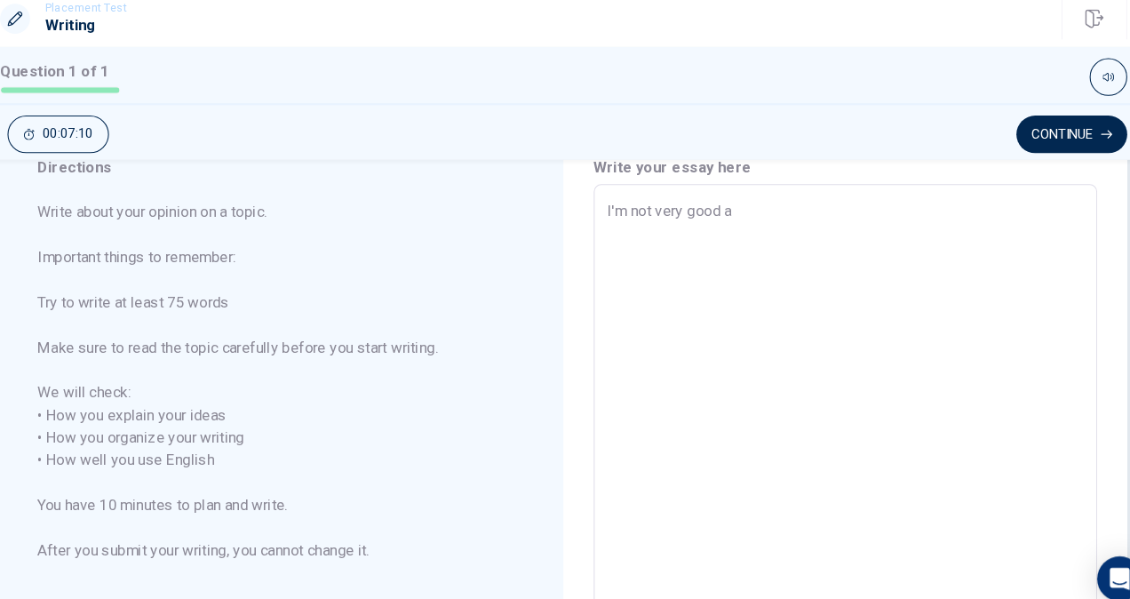
type textarea "x"
type textarea "I'm not very good at"
type textarea "x"
type textarea "I'm not very good at"
type textarea "x"
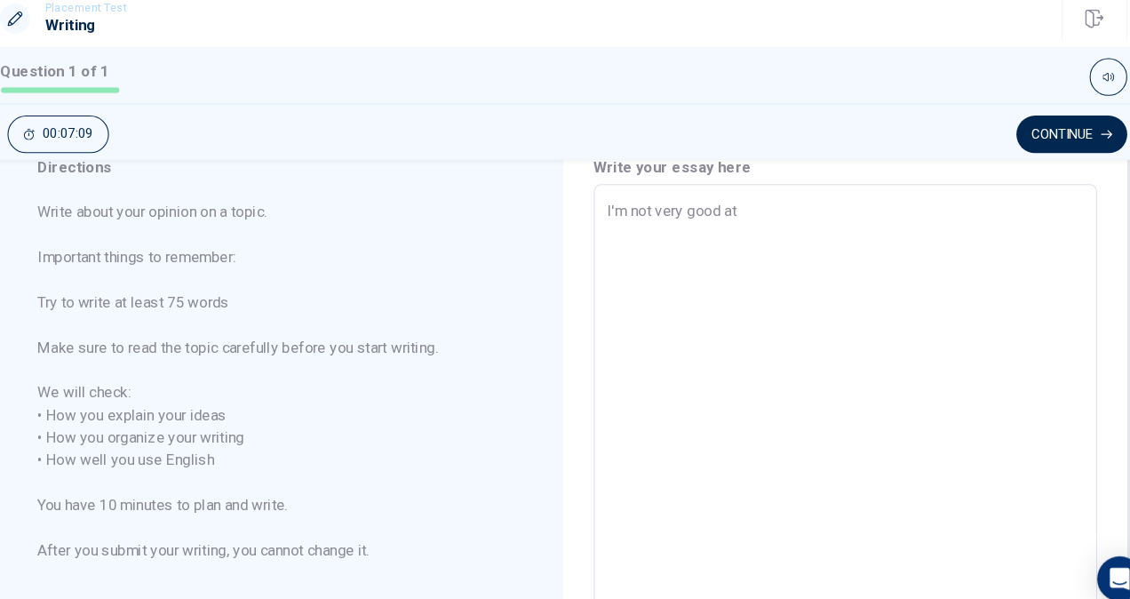
type textarea "I'm not very good at t"
type textarea "x"
type textarea "I'm not very good at ti"
type textarea "x"
type textarea "I'm not very good at tid"
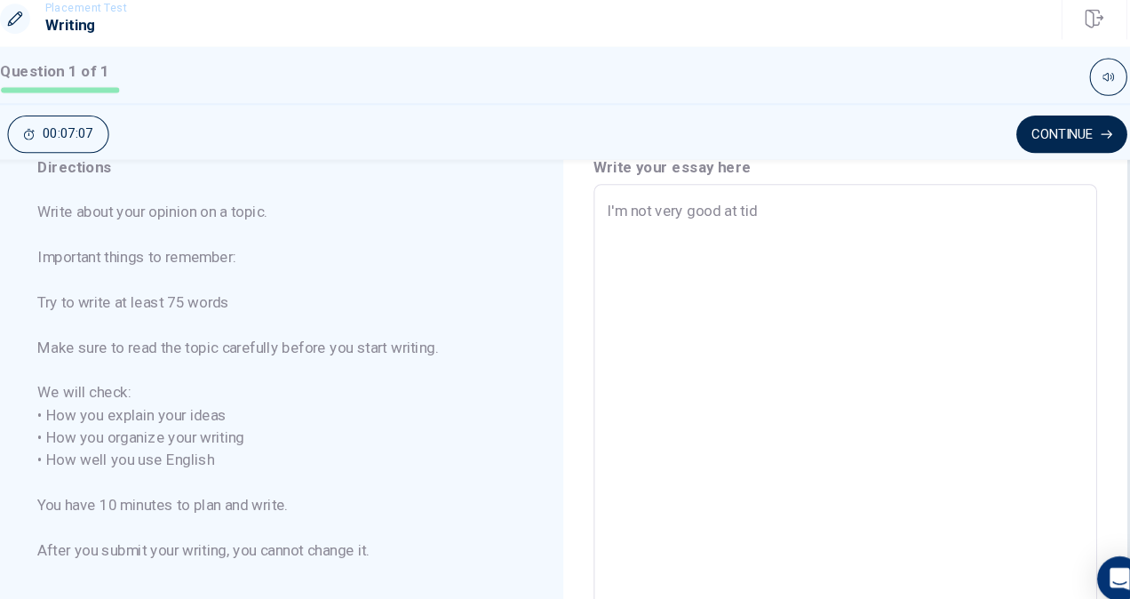
type textarea "x"
type textarea "I'm not very good at tidy"
type textarea "x"
type textarea "I'm not very good at [GEOGRAPHIC_DATA]"
type textarea "x"
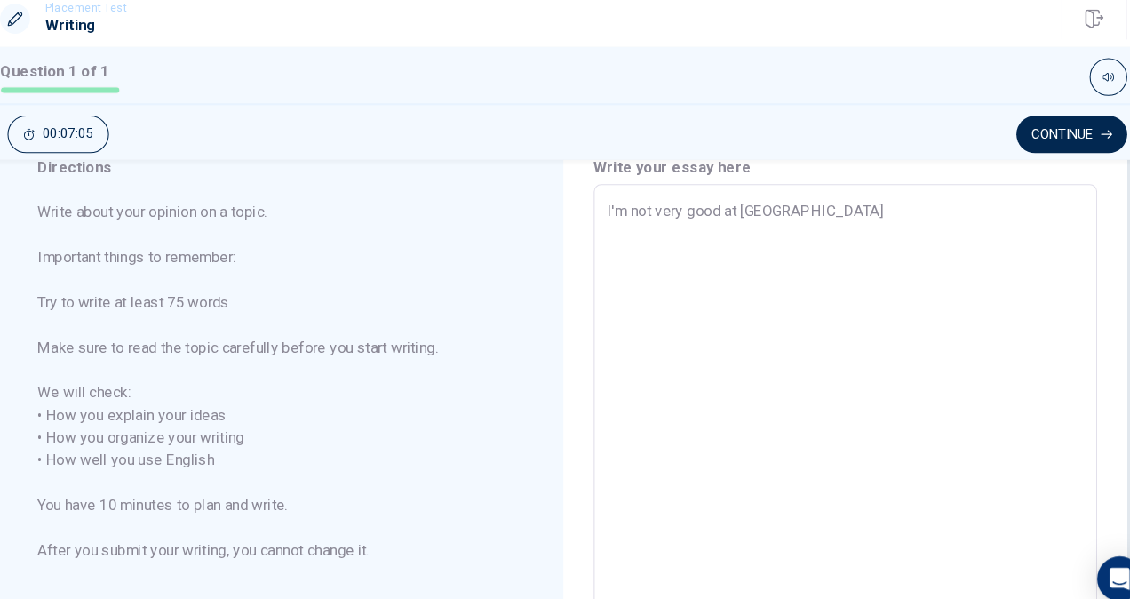
type textarea "I'm not very good at tidyin"
type textarea "x"
type textarea "I'm not very good at tidying"
type textarea "x"
type textarea "I'm not very good at tidying"
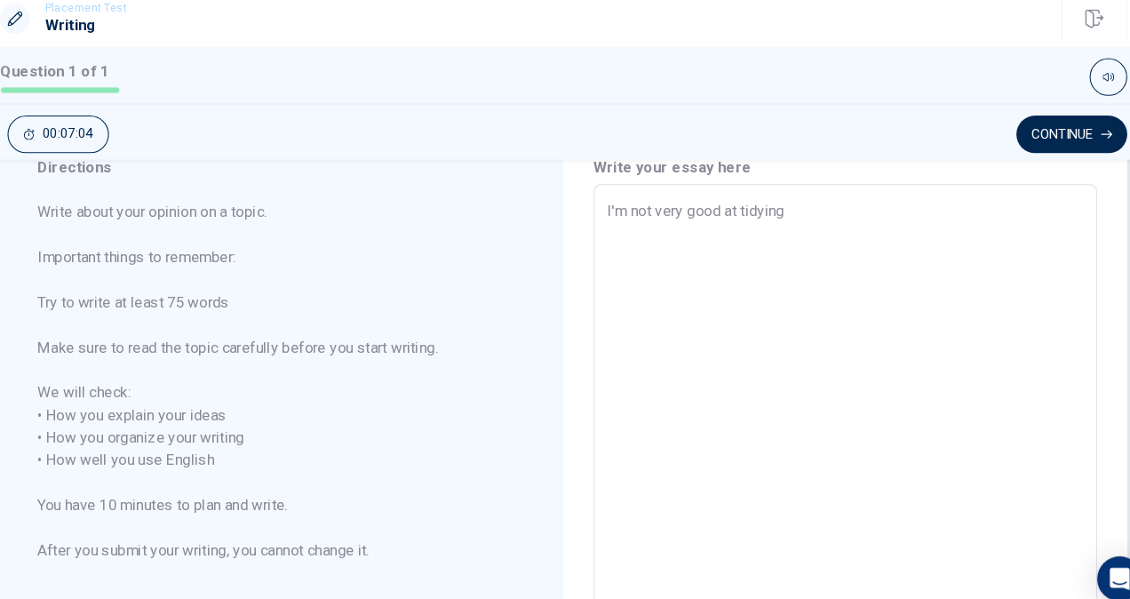
type textarea "x"
type textarea "I'm not very good at tidying u"
type textarea "x"
type textarea "I'm not very good at tidying up"
type textarea "x"
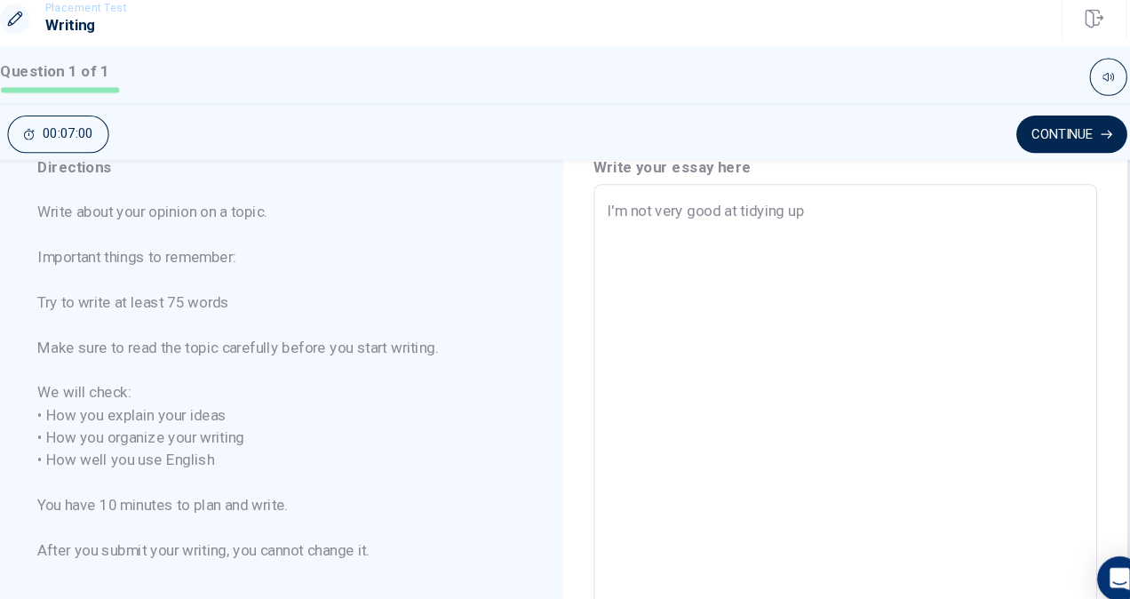
type textarea "I'm not very good at tidying up."
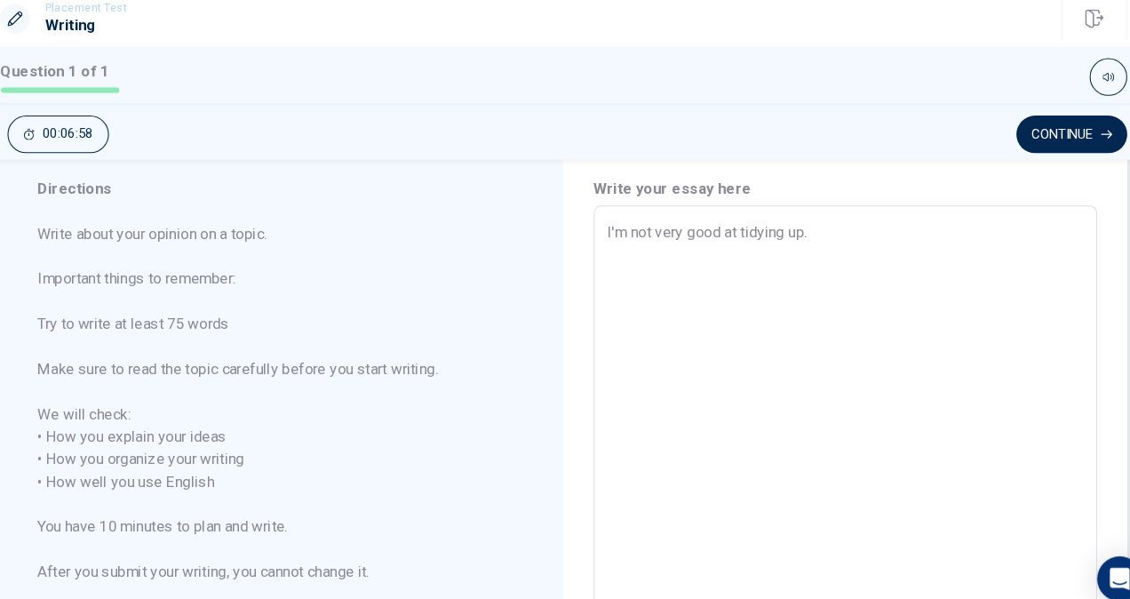
scroll to position [55, 0]
type textarea "x"
type textarea "I'm not very good at tidying up.W"
type textarea "x"
type textarea "I'm not very good at tidying up.Wh"
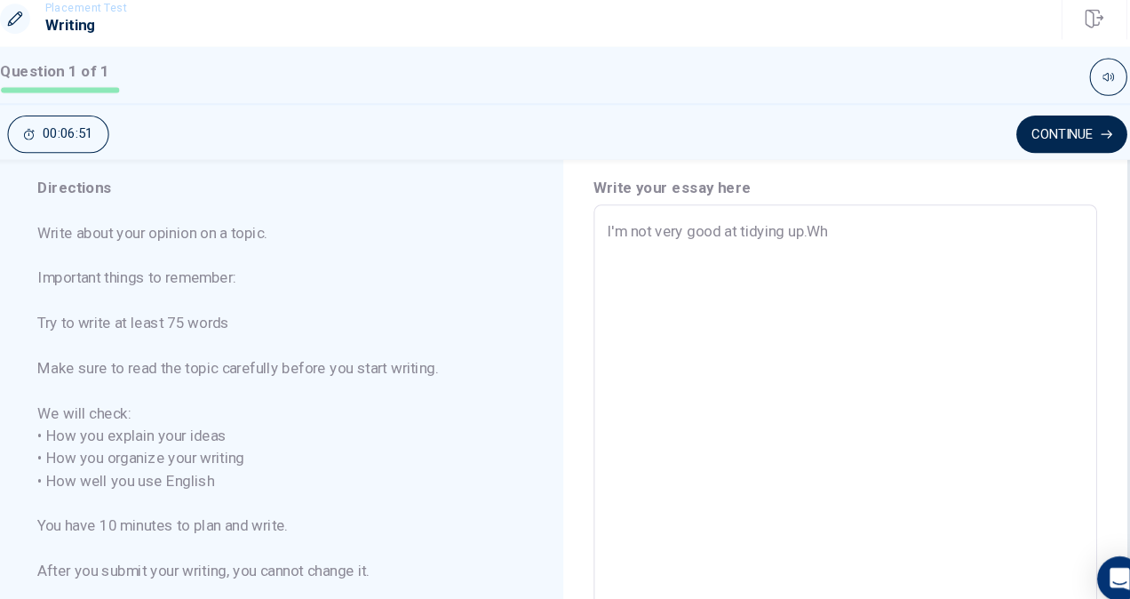
type textarea "x"
type textarea "I'm not very good at tidying up.Whe"
type textarea "x"
type textarea "I'm not very good at tidying up.When"
type textarea "x"
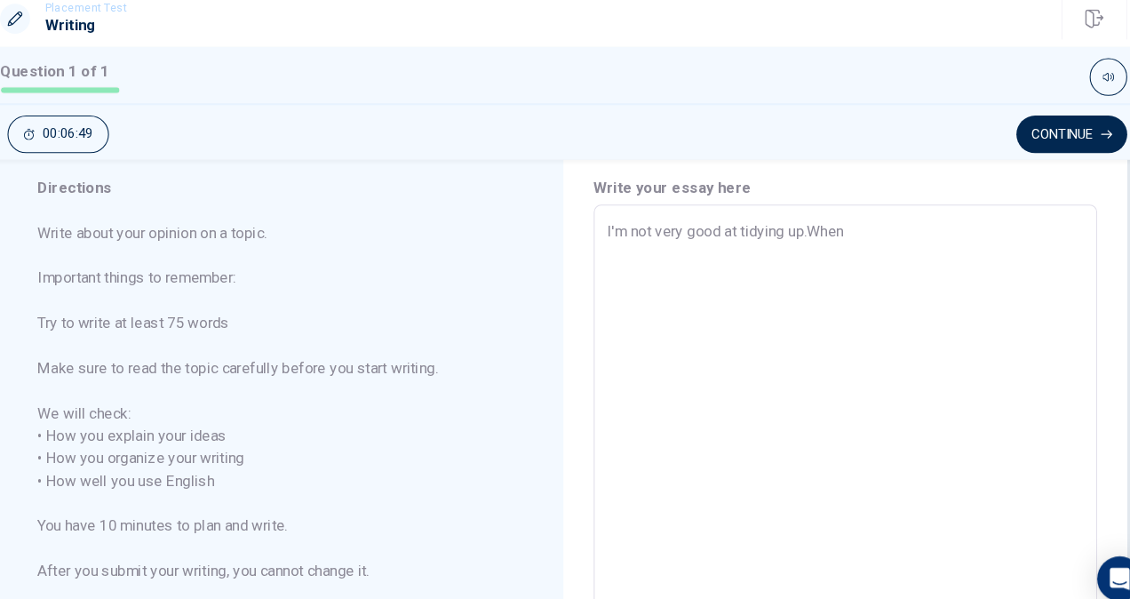
type textarea "I'm not very good at tidying up.When"
type textarea "x"
type textarea "I'm not very good at tidying up.When m"
type textarea "x"
type textarea "I'm not very good at tidying up.When my"
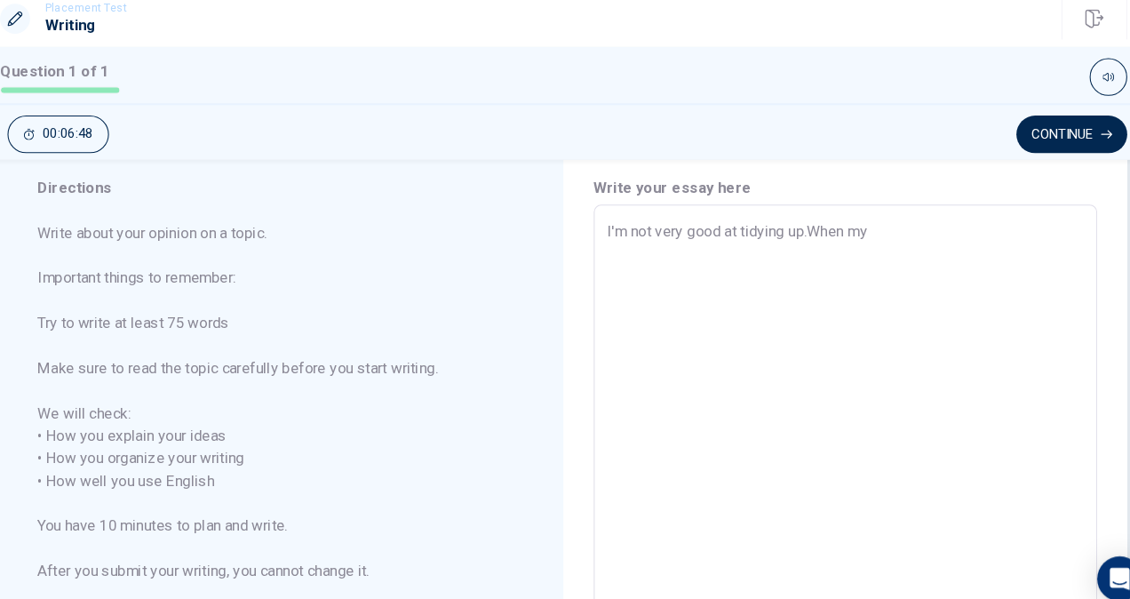
type textarea "x"
type textarea "I'm not very good at tidying up.When my"
type textarea "x"
type textarea "I'm not very good at tidying up.When my f"
type textarea "x"
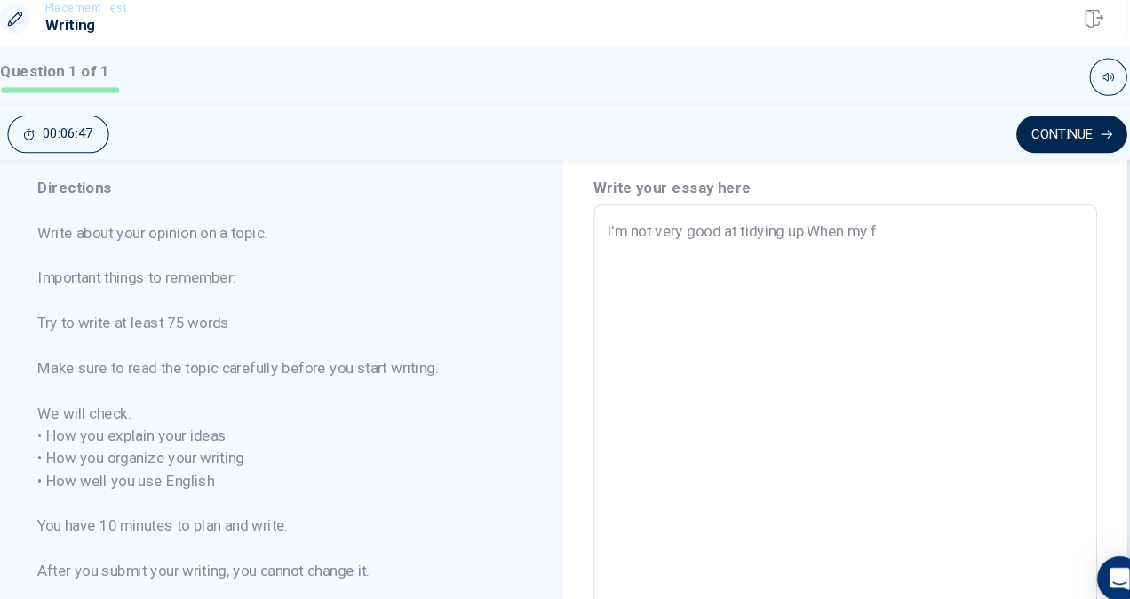
type textarea "I'm not very good at tidying up.When my fa"
type textarea "x"
type textarea "I'm not very good at tidying up.When my fam"
type textarea "x"
type textarea "I'm not very good at tidying up.When my fami"
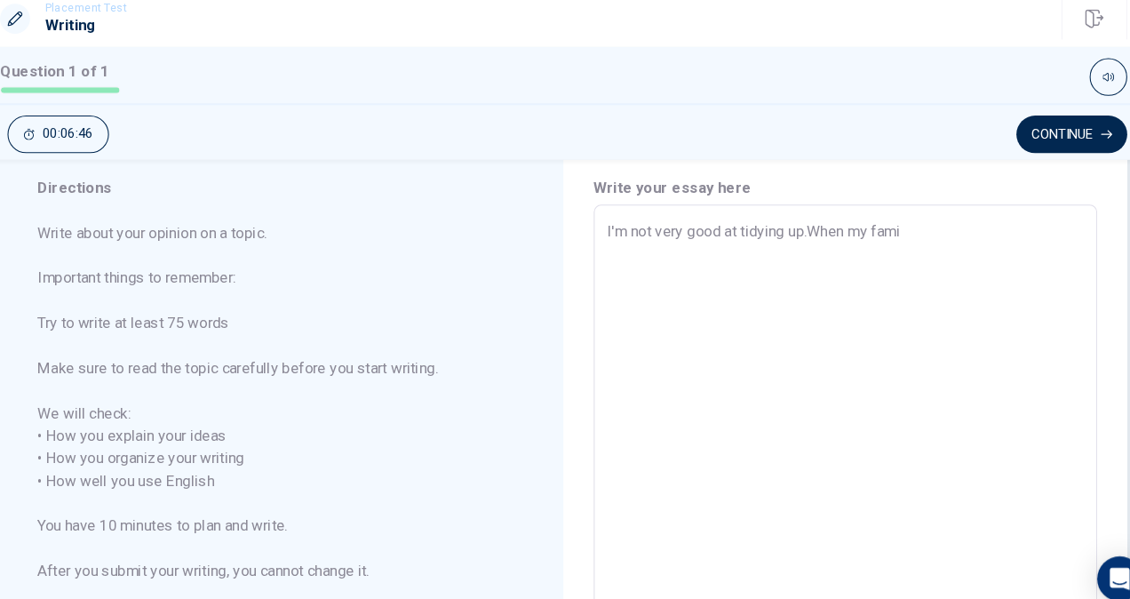
type textarea "x"
type textarea "I'm not very good at tidying up.When my famil"
type textarea "x"
type textarea "I'm not very good at tidying up.When my family"
type textarea "x"
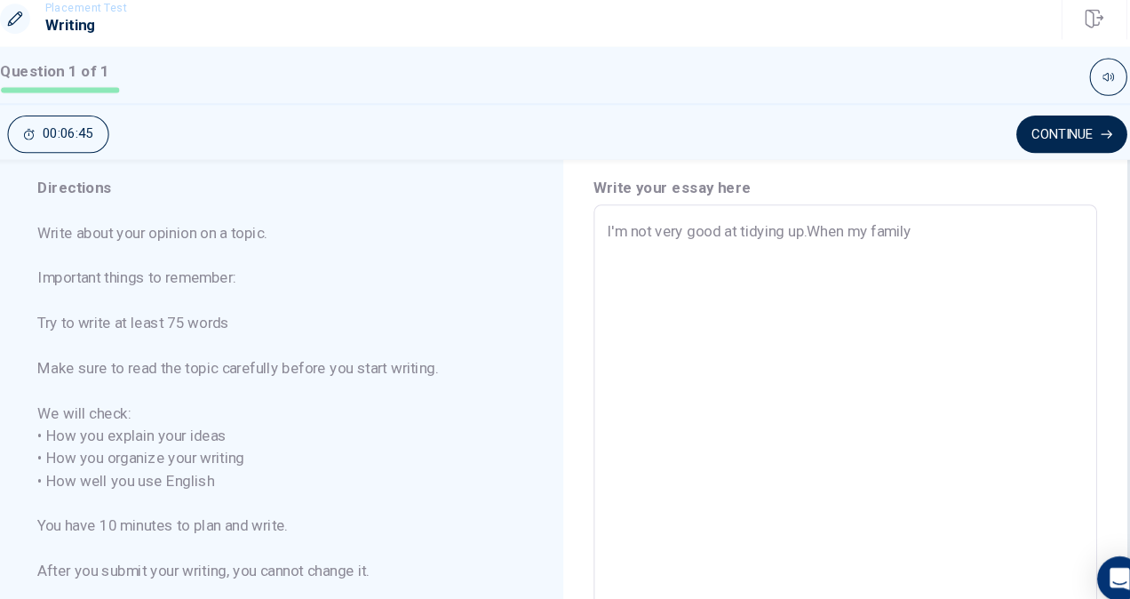
type textarea "I'm not very good at tidying up.When my family"
type textarea "x"
type textarea "I'm not very good at tidying up.When my family t"
type textarea "x"
type textarea "I'm not very good at tidying up.When my family te"
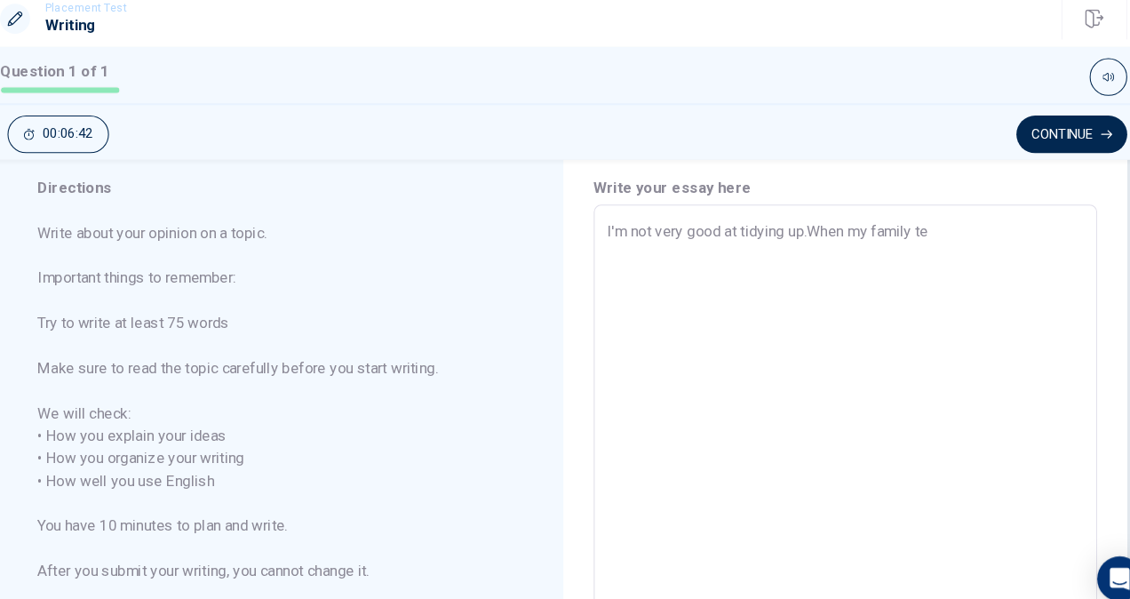
type textarea "x"
type textarea "I'm not very good at tidying up.When my family tel"
type textarea "x"
type textarea "I'm not very good at tidying up.When my family tell"
type textarea "x"
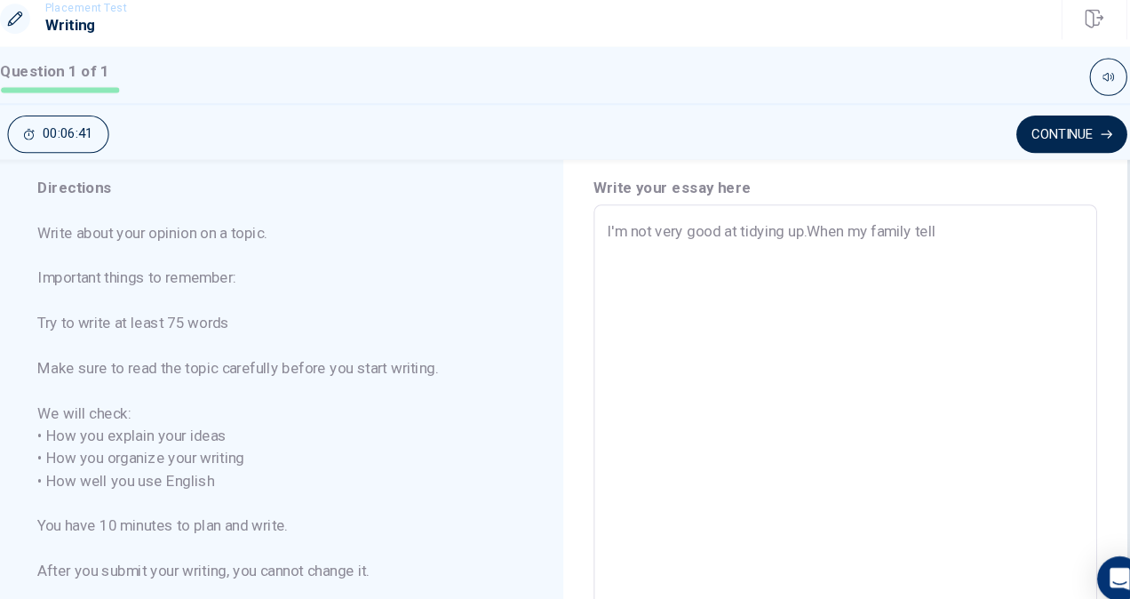
type textarea "I'm not very good at tidying up.When my family tells"
type textarea "x"
type textarea "I'm not very good at tidying up.When my family tells"
type textarea "x"
type textarea "I'm not very good at tidying up.When my family tells m"
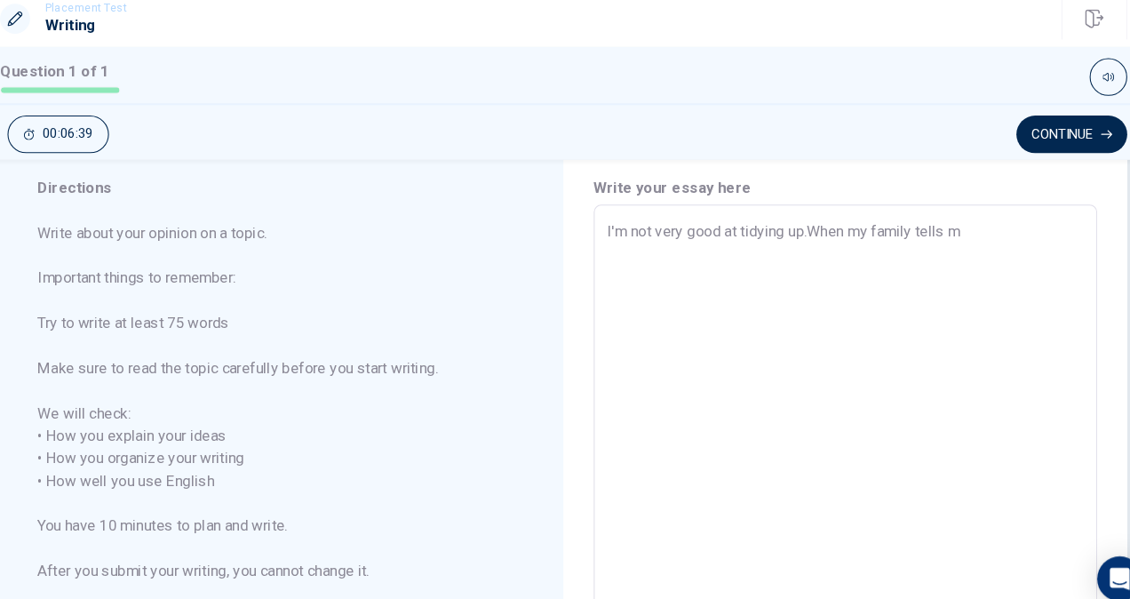
type textarea "x"
type textarea "I'm not very good at tidying up.When my family tells me"
type textarea "x"
type textarea "I'm not very good at tidying up.When my family tells me"
type textarea "x"
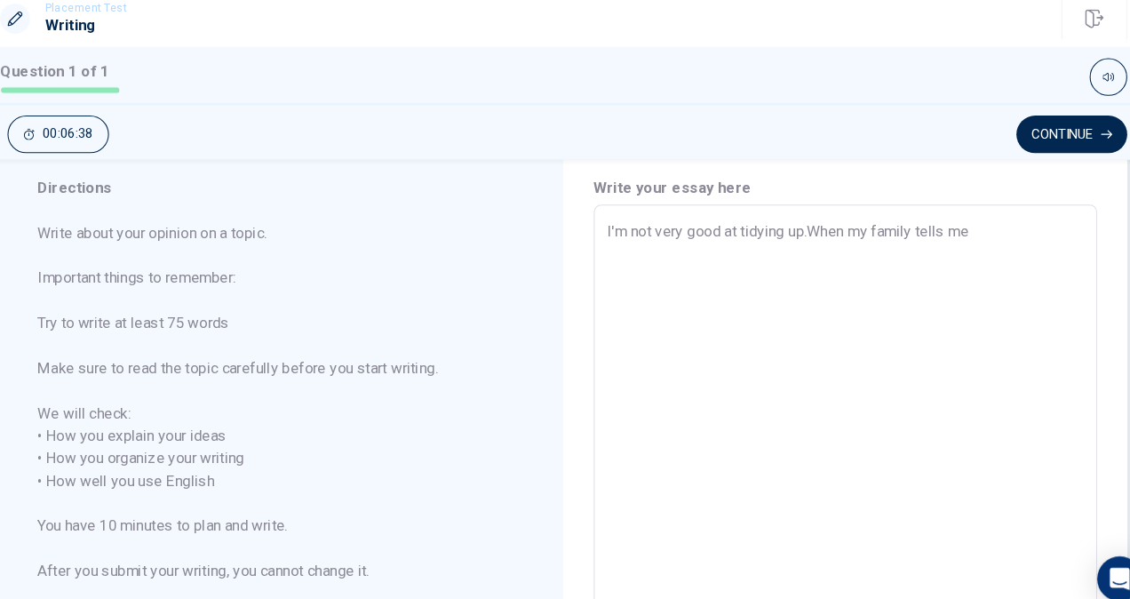
type textarea "I'm not very good at tidying up.When my family tells me t"
type textarea "x"
type textarea "I'm not very good at tidying up.When my family tells me to"
type textarea "x"
type textarea "I'm not very good at tidying up.When my family tells me to"
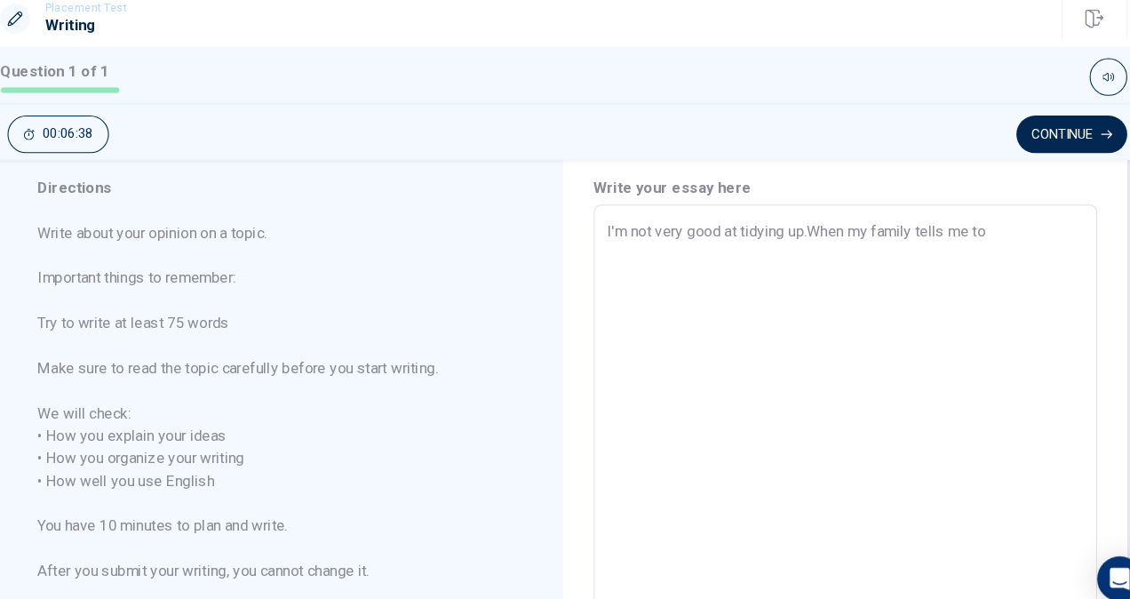
type textarea "x"
type textarea "I'm not very good at tidying up.When my family tells me to y"
type textarea "x"
type textarea "I'm not very good at tidying up.When my family tells me to"
type textarea "x"
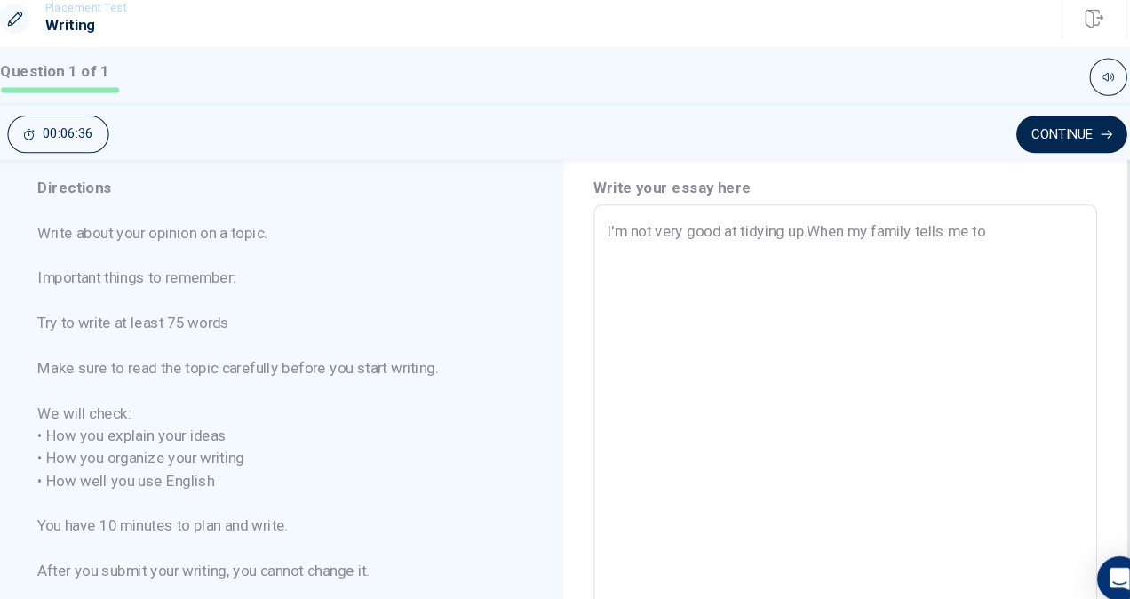
type textarea "I'm not very good at tidying up.When my family tells me to t"
type textarea "x"
type textarea "I'm not very good at tidying up.When my family tells me to ti"
type textarea "x"
type textarea "I'm not very good at tidying up.When my family tells me to tid"
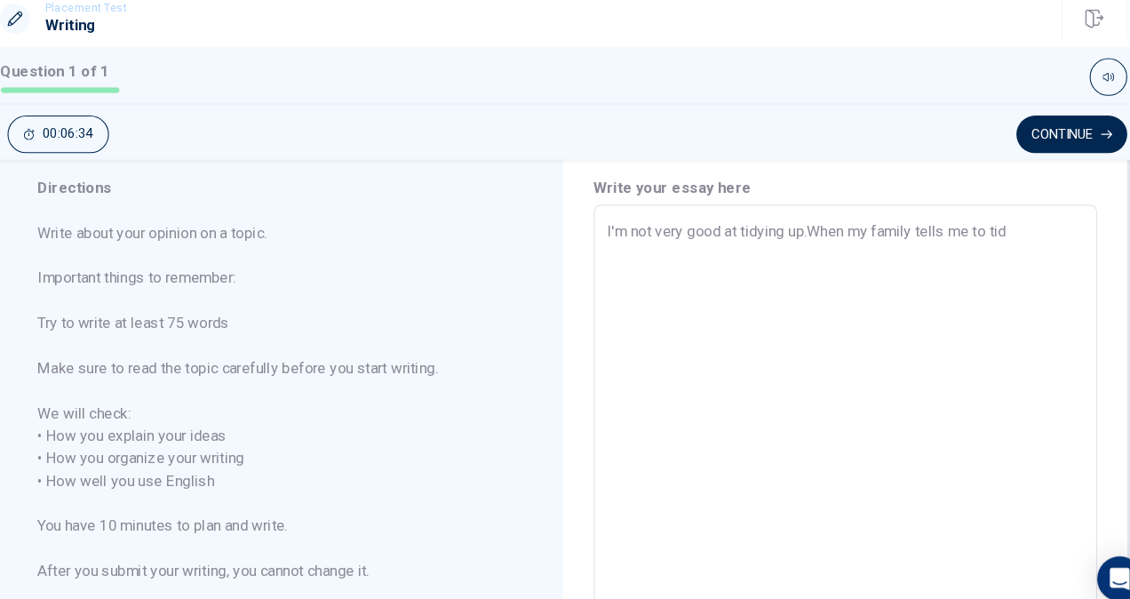
type textarea "x"
type textarea "I'm not very good at tidying up.When my family tells me to tidy"
type textarea "x"
type textarea "I'm not very good at tidying up.When my family tells me to tidy"
type textarea "x"
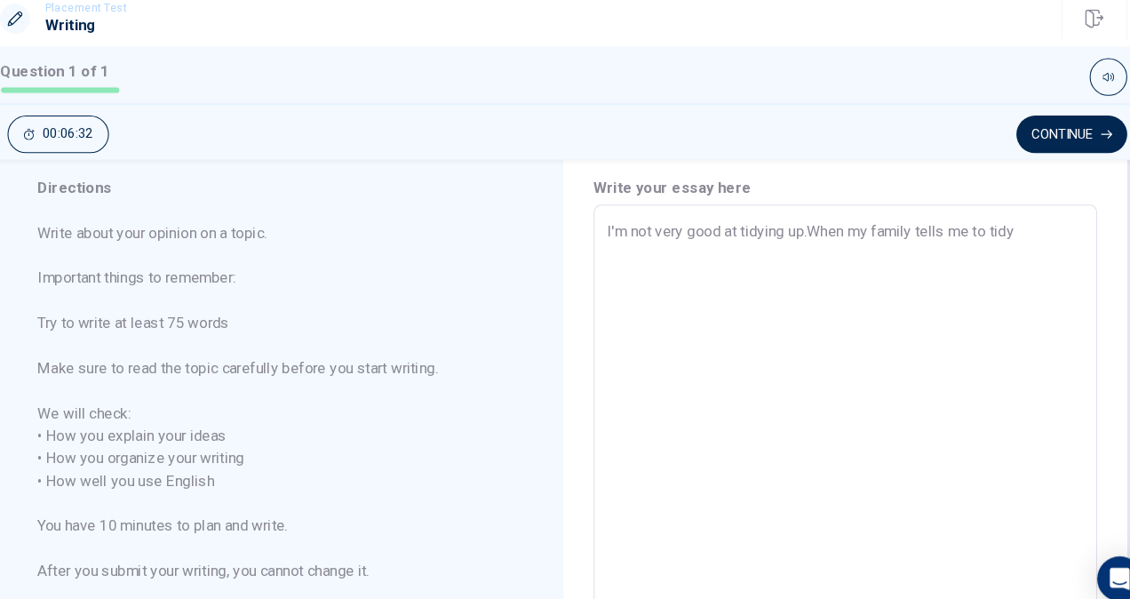
type textarea "I'm not very good at tidying up.When my family tells me to tidy u"
type textarea "x"
type textarea "I'm not very good at tidying up.When my family tells me to tidy up"
type textarea "x"
type textarea "I'm not very good at tidying up.When my family tells me to tidy up."
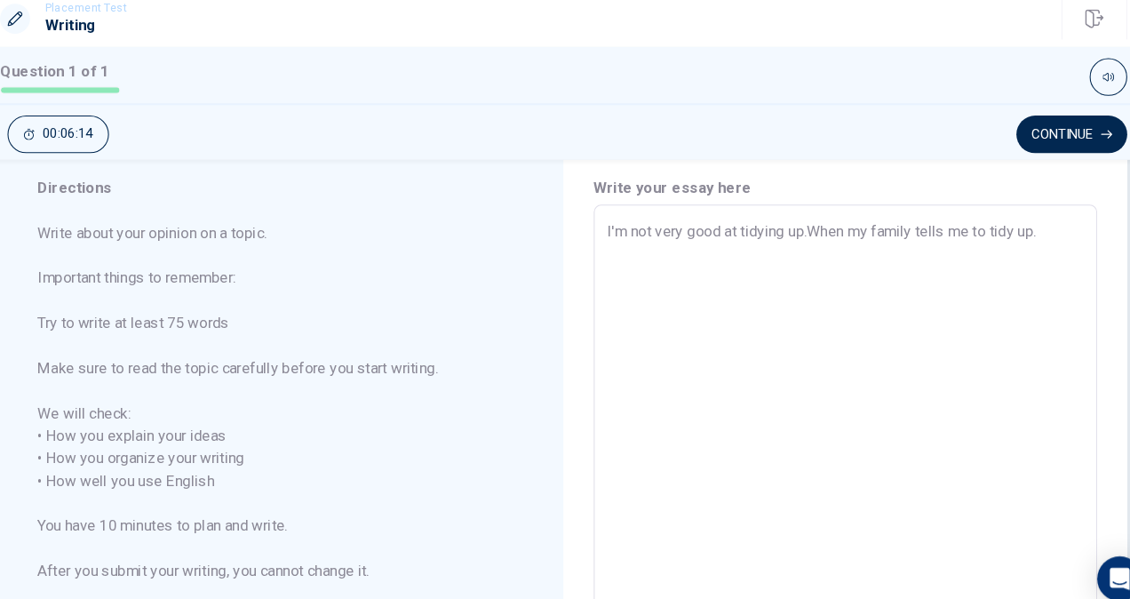
type textarea "x"
type textarea "I'm not very good at tidying up.When my family tells me to tidy up.,"
type textarea "x"
type textarea "I'm not very good at tidying up.When my family tells me to tidy up."
type textarea "x"
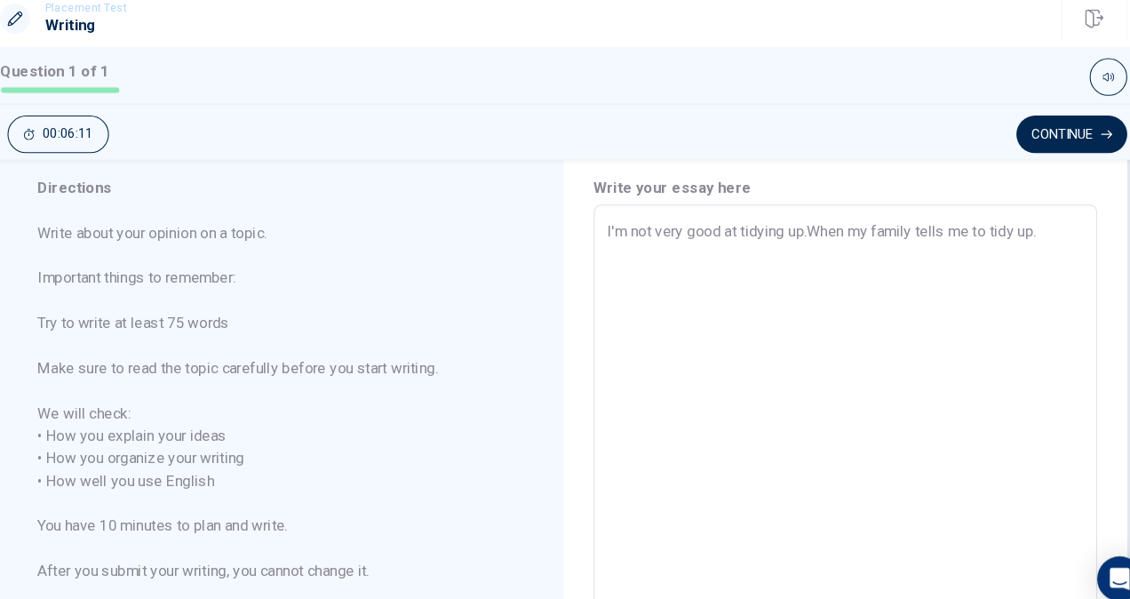
type textarea "I'm not very good at tidying up.When my family tells me to tidy up"
type textarea "x"
type textarea "I'm not very good at tidying up.When my family tells me to tidy up,"
type textarea "x"
type textarea "I'm not very good at tidying up.When my family tells me to tidy up,i"
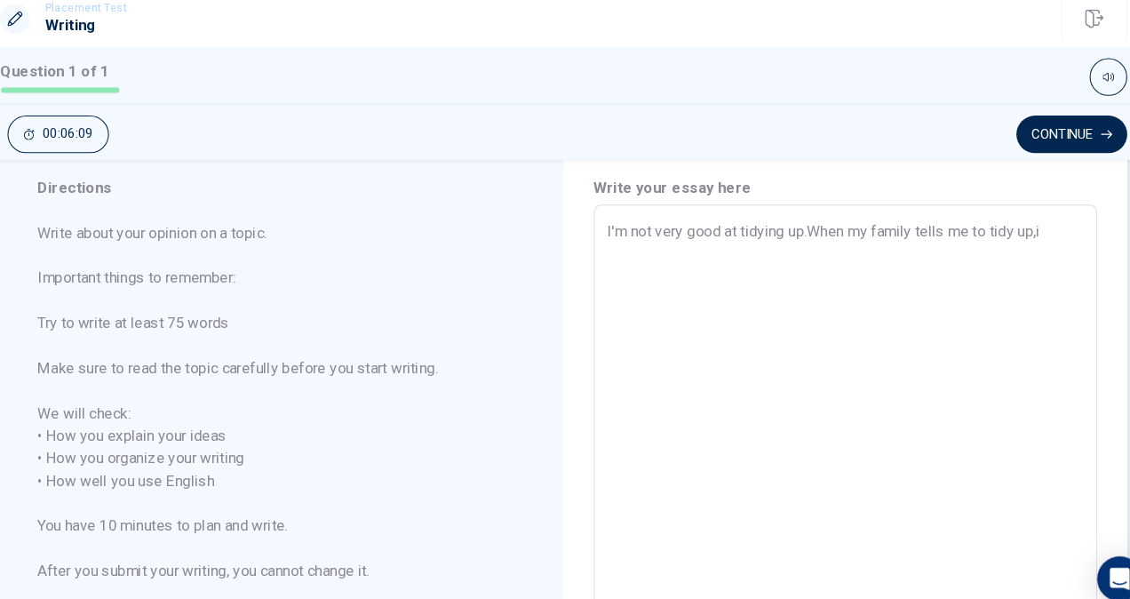
type textarea "x"
type textarea "I'm not very good at tidying up.When my family tells me to tidy up,"
type textarea "x"
type textarea "I'm not very good at tidying up.When my family tells me to tidy up,I"
type textarea "x"
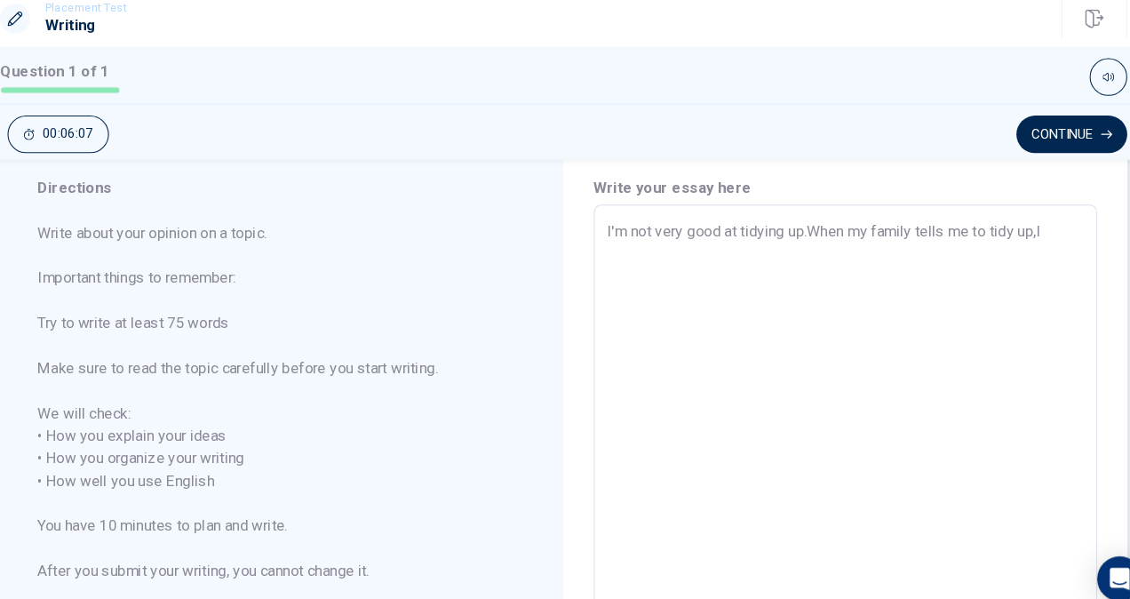
type textarea "I'm not very good at tidying up.When my family tells me to tidy up,"
type textarea "x"
type textarea "I'm not very good at tidying up.When my family tells me to tidy up,"
type textarea "x"
type textarea "I'm not very good at tidying up.When my family tells me to tidy up, I"
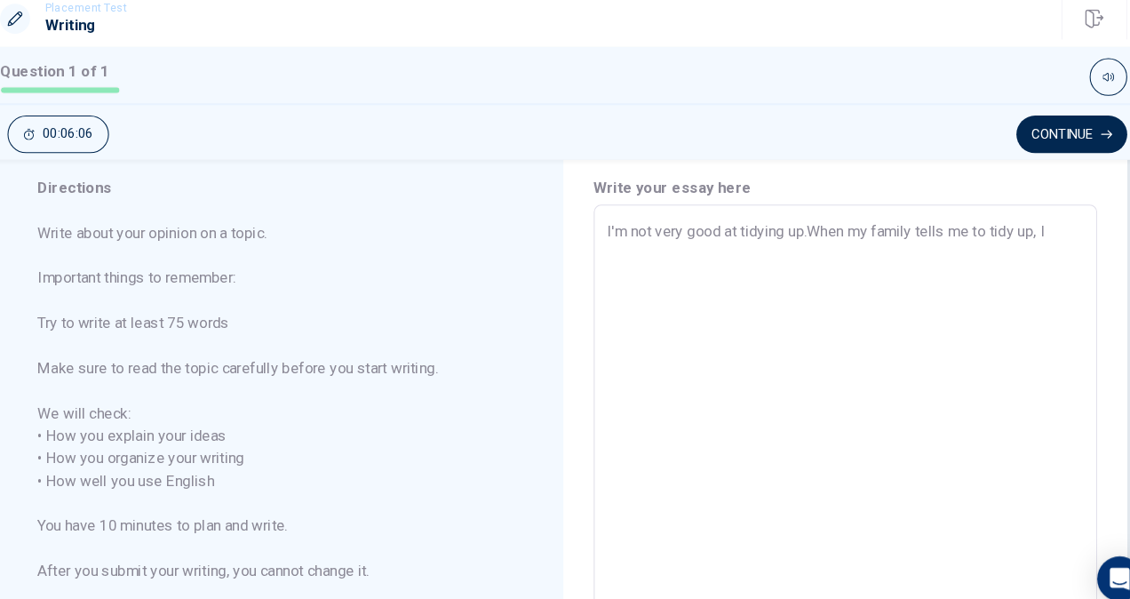
type textarea "x"
type textarea "I'm not very good at tidying up.When my family tells me to tidy up, I"
type textarea "x"
type textarea "I'm not very good at tidying up.When my family tells me to tidy up, I o"
type textarea "x"
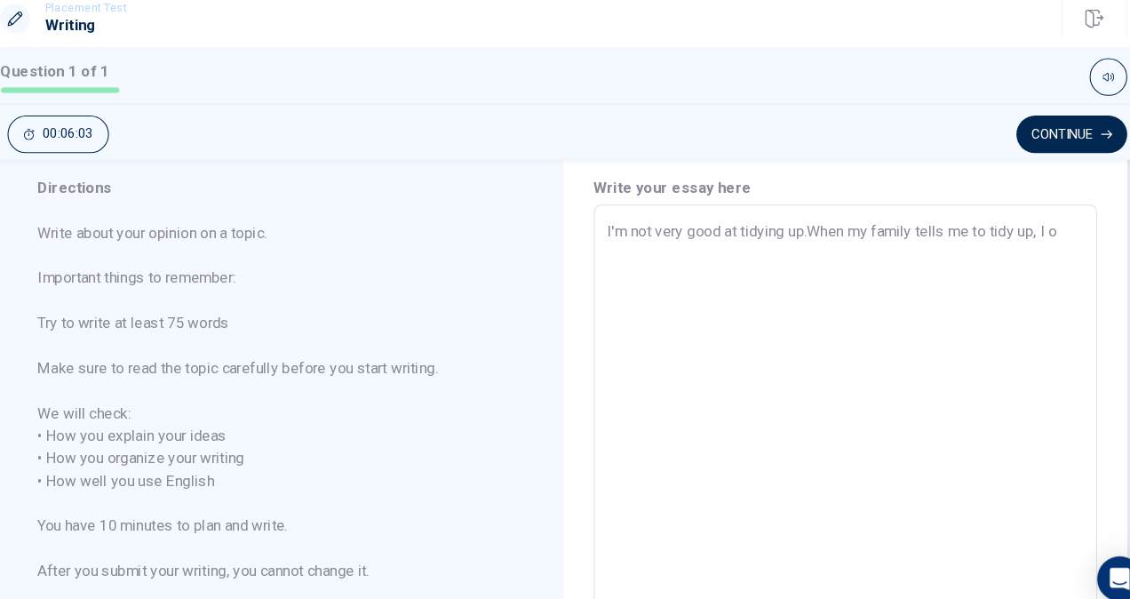
type textarea "I'm not very good at tidying up.When my family tells me to tidy up, I of"
type textarea "x"
type textarea "I'm not very good at tidying up.When my family tells me to tidy up, I oft"
type textarea "x"
type textarea "I'm not very good at tidying up.When my family tells me to tidy up, I ofte"
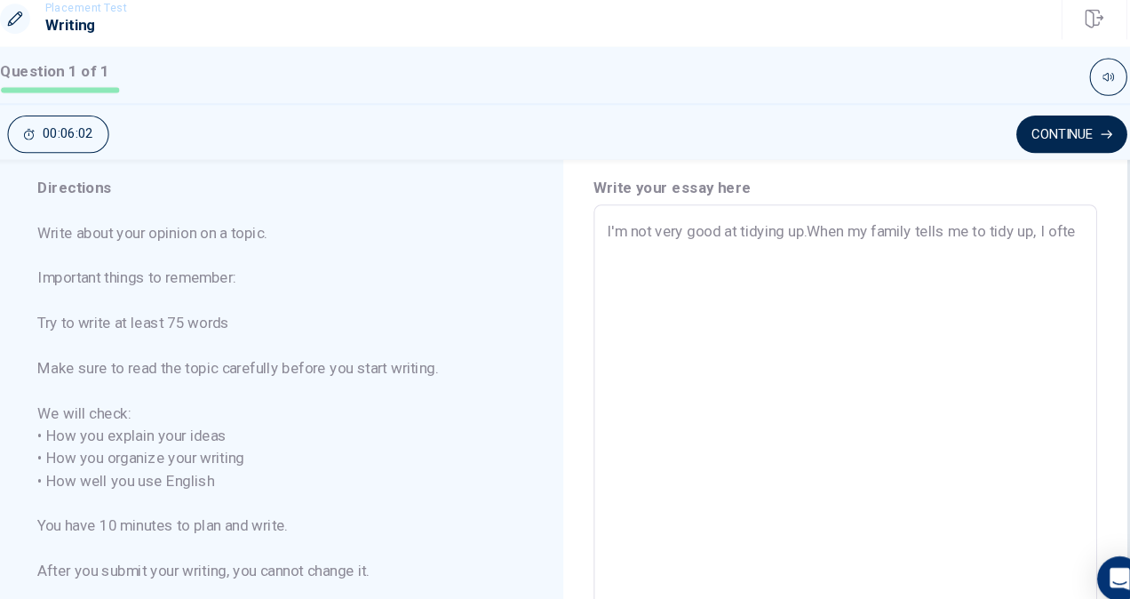
type textarea "x"
type textarea "I'm not very good at tidying up.When my family tells me to tidy up, I often"
type textarea "x"
type textarea "I'm not very good at tidying up.When my family tells me to tidy up, I often"
type textarea "x"
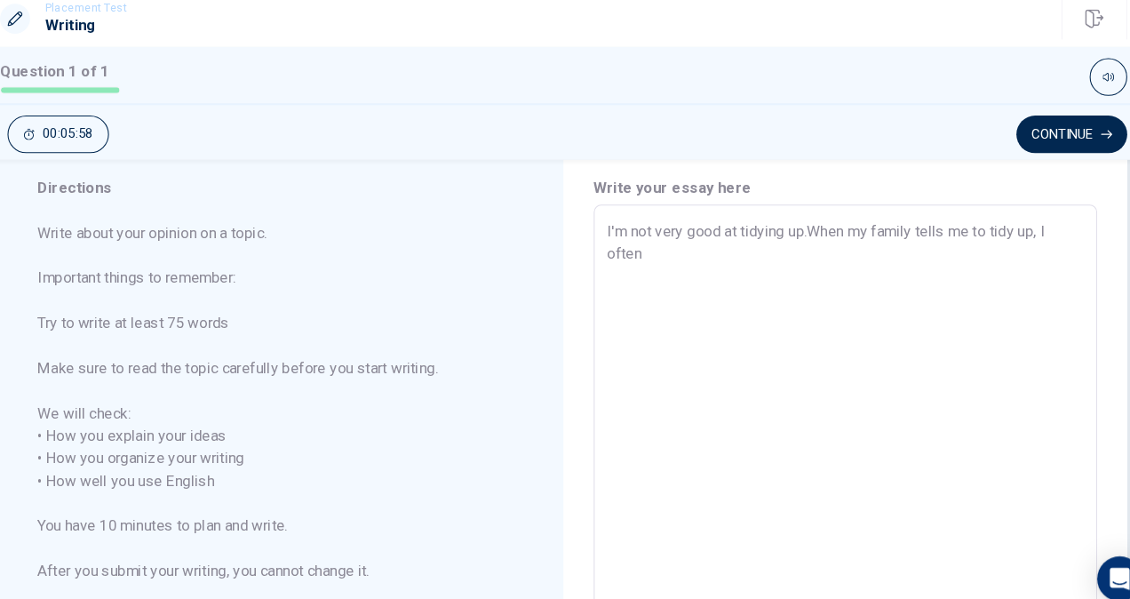
type textarea "I'm not very good at tidying up.When my family tells me to tidy up, I often s"
type textarea "x"
type textarea "I'm not very good at tidying up.When my family tells me to tidy up, I often sa"
type textarea "x"
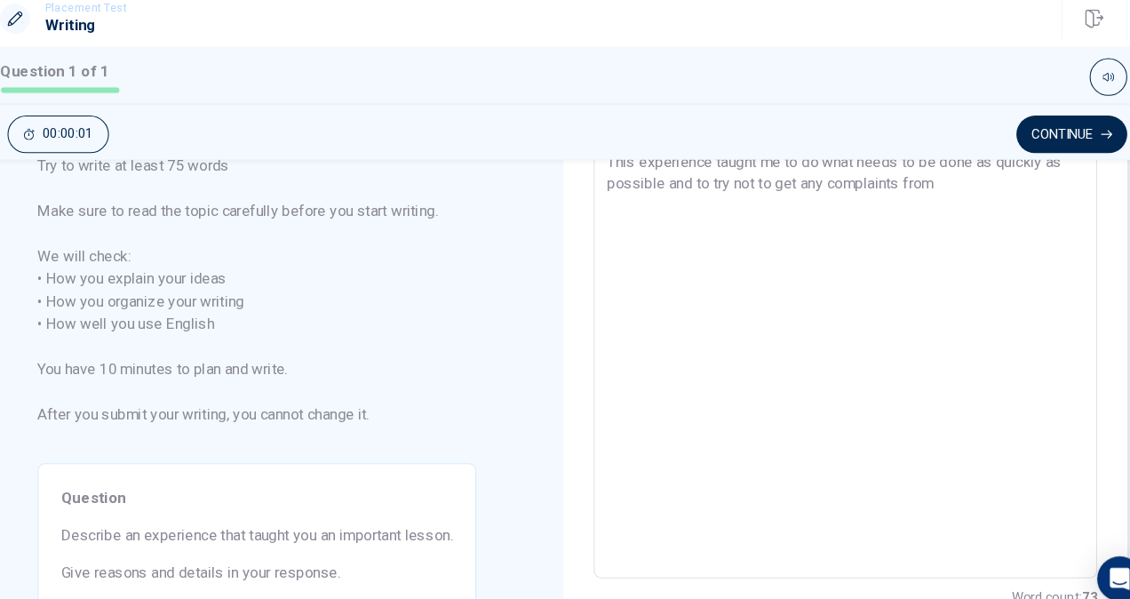
scroll to position [200, 0]
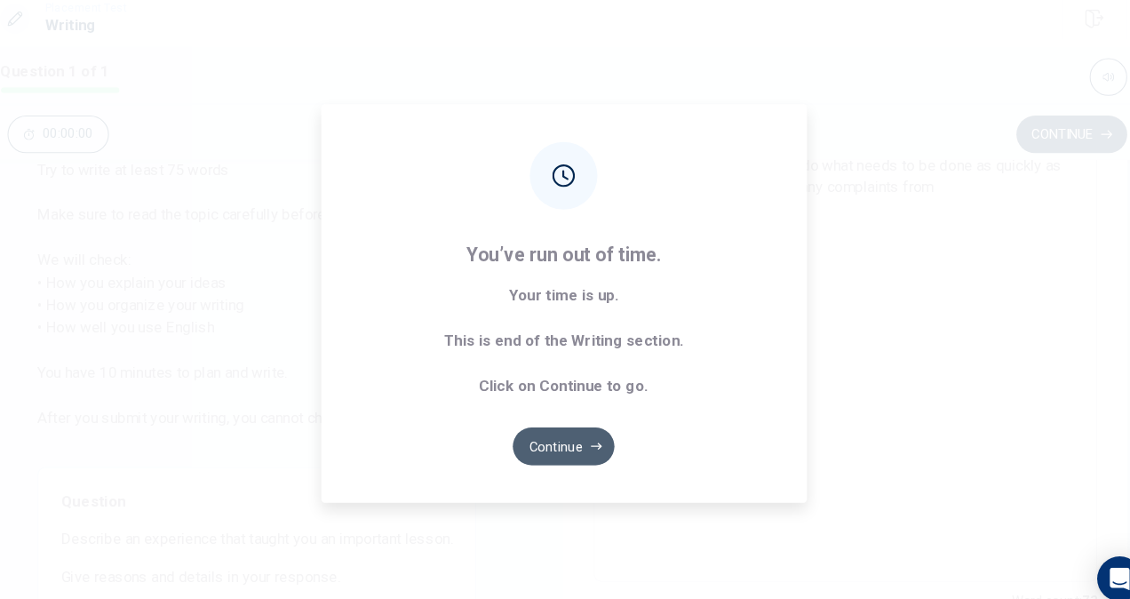
click at [558, 437] on button "Continue" at bounding box center [565, 435] width 96 height 36
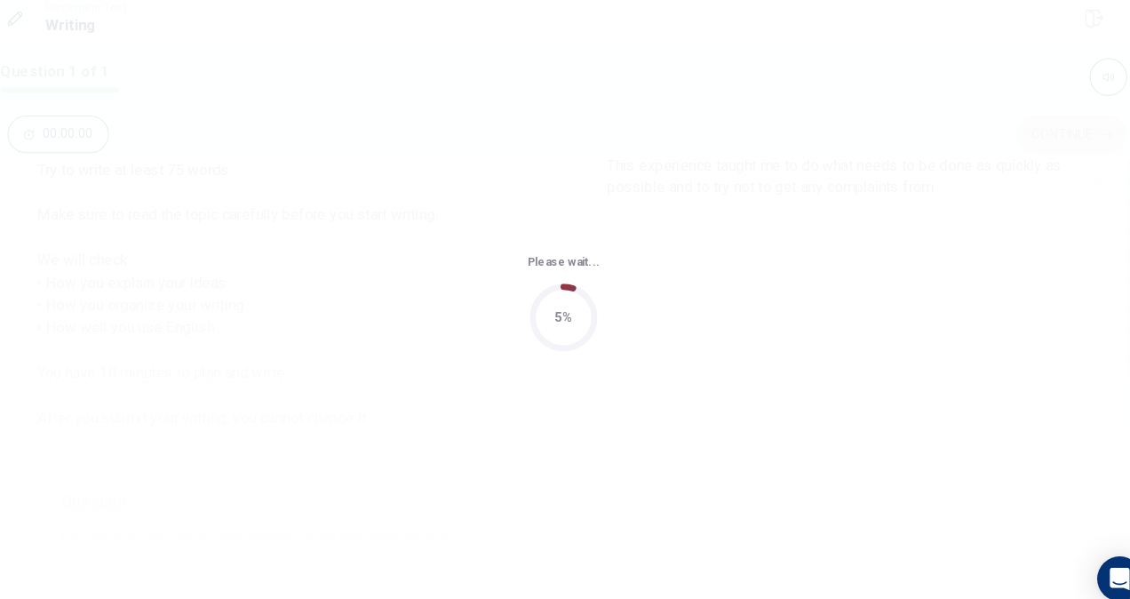
scroll to position [0, 0]
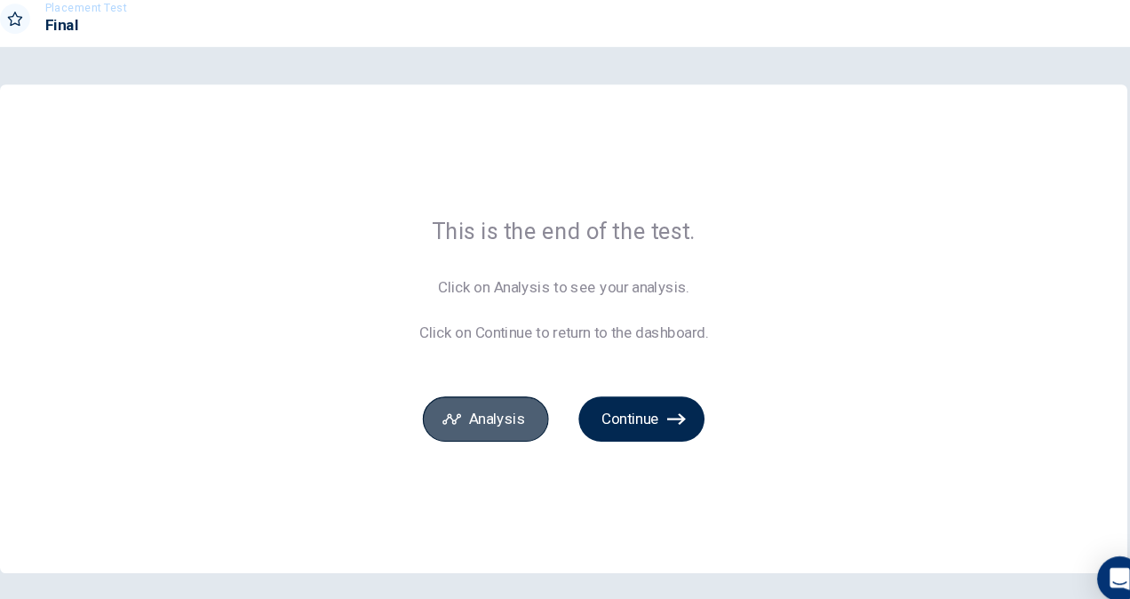
click at [505, 401] on button "Analysis" at bounding box center [491, 408] width 119 height 43
